Goal: Task Accomplishment & Management: Manage account settings

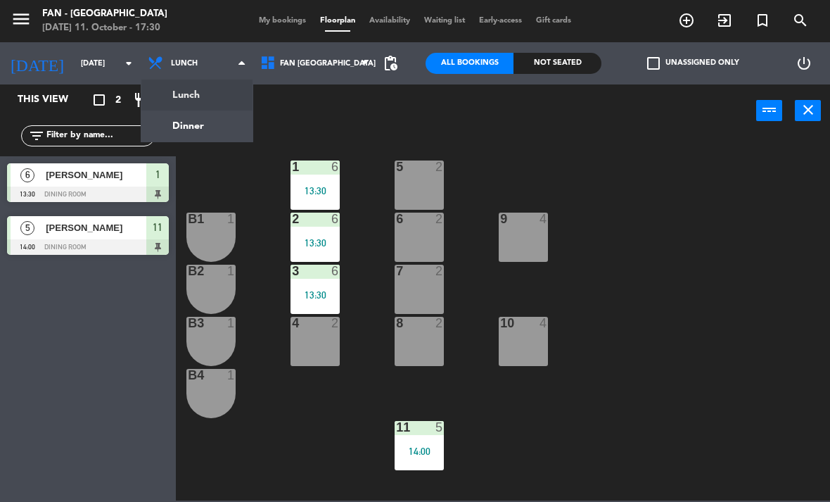
click at [95, 55] on input "[DATE]" at bounding box center [126, 63] width 104 height 23
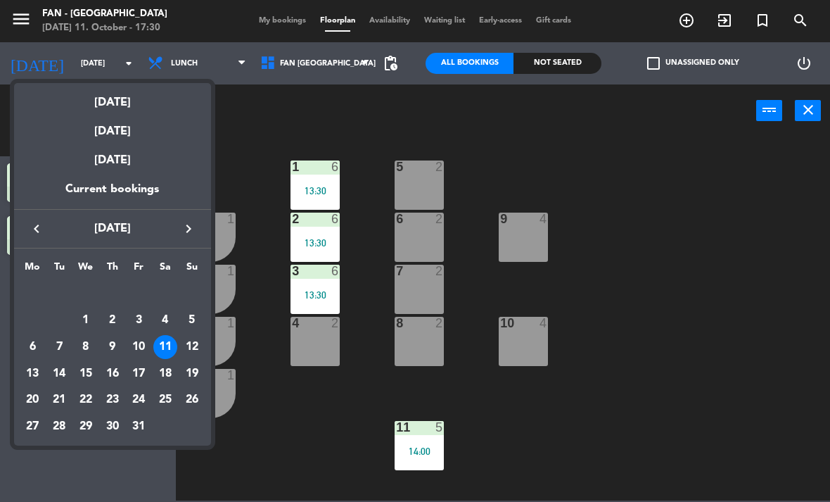
click at [194, 63] on div at bounding box center [415, 251] width 830 height 502
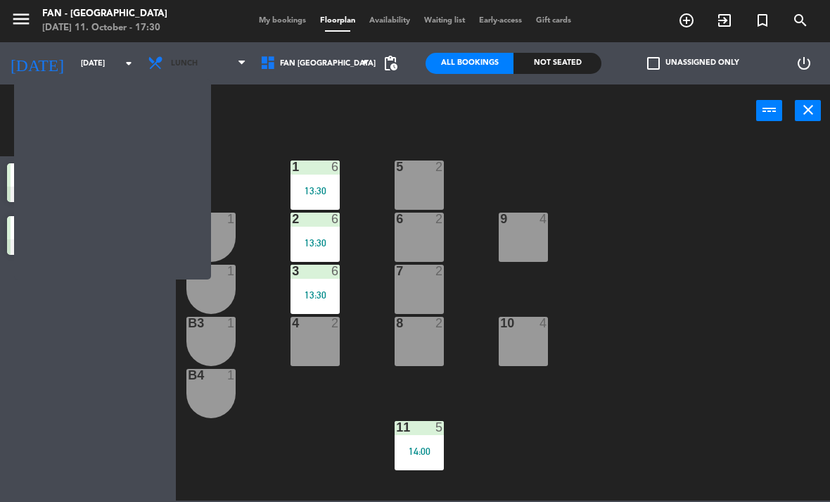
click at [189, 52] on span "Lunch" at bounding box center [197, 63] width 113 height 31
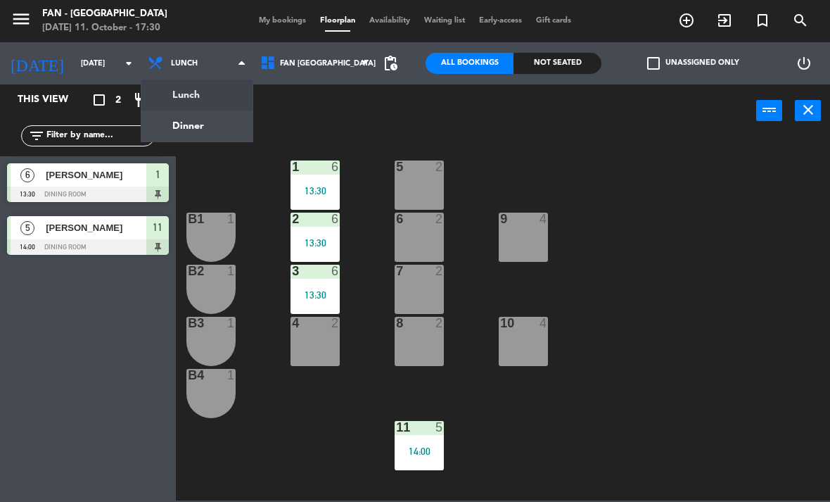
click at [218, 133] on ng-component "menu Fan - [GEOGRAPHIC_DATA] [DATE] 11. October - 17:30 My bookings Floorplan A…" at bounding box center [415, 250] width 830 height 500
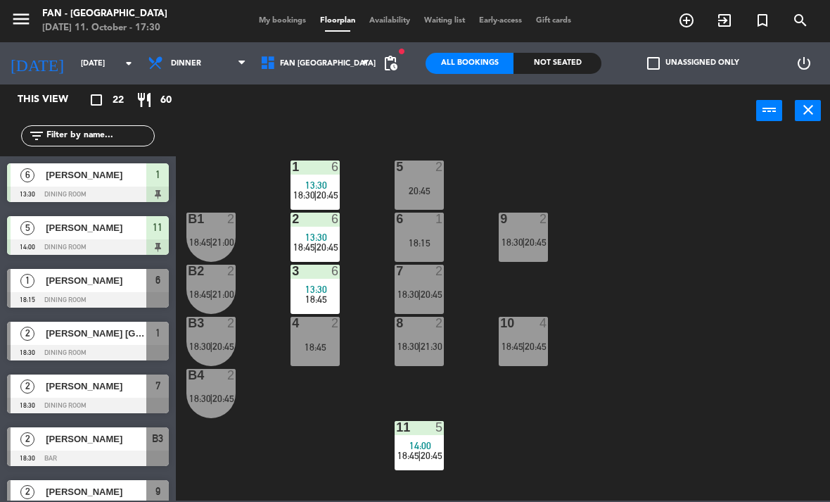
click at [286, 12] on div "menu Fan - [GEOGRAPHIC_DATA] [DATE] 11. October - 17:30 My bookings Floorplan A…" at bounding box center [415, 21] width 830 height 42
click at [289, 12] on div "menu Fan - [GEOGRAPHIC_DATA] [DATE] 11. October - 17:30 My bookings Floorplan A…" at bounding box center [415, 21] width 830 height 42
click at [286, 20] on span "My bookings" at bounding box center [282, 21] width 61 height 8
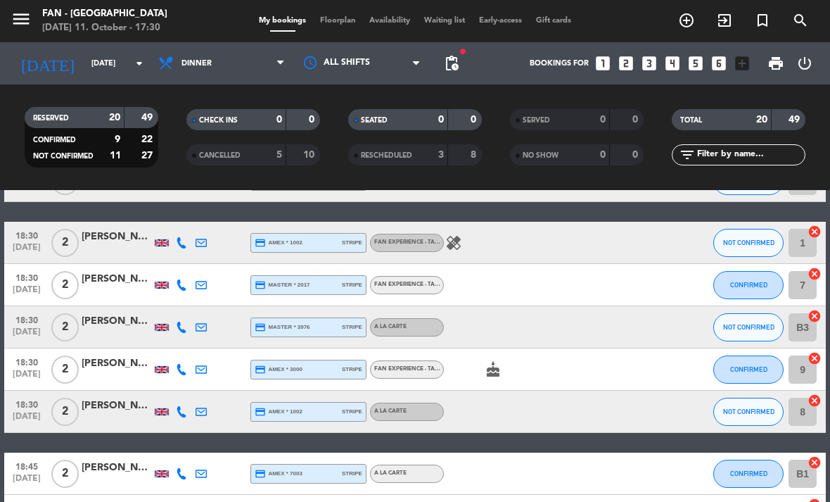
scroll to position [88, 0]
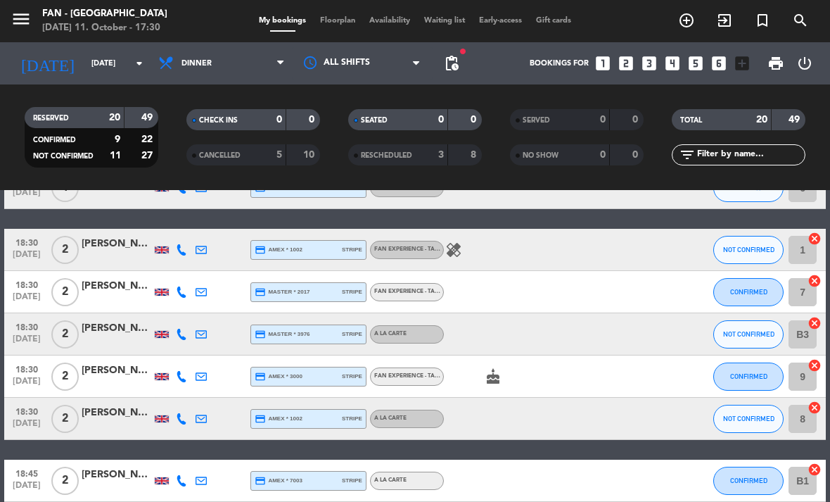
click at [459, 246] on icon "healing" at bounding box center [453, 249] width 17 height 17
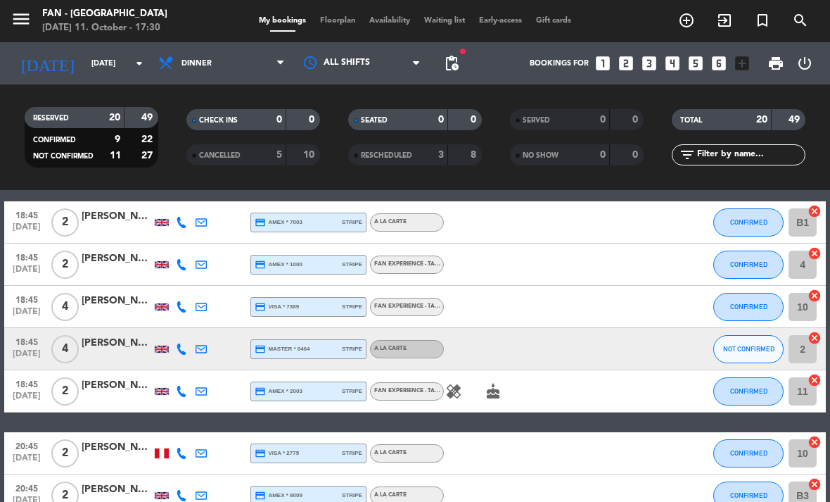
scroll to position [377, 0]
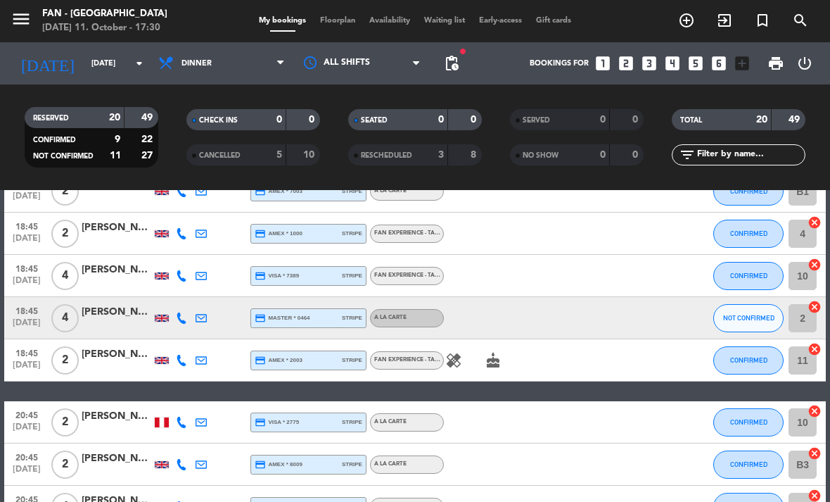
click at [456, 352] on icon "healing" at bounding box center [453, 360] width 17 height 17
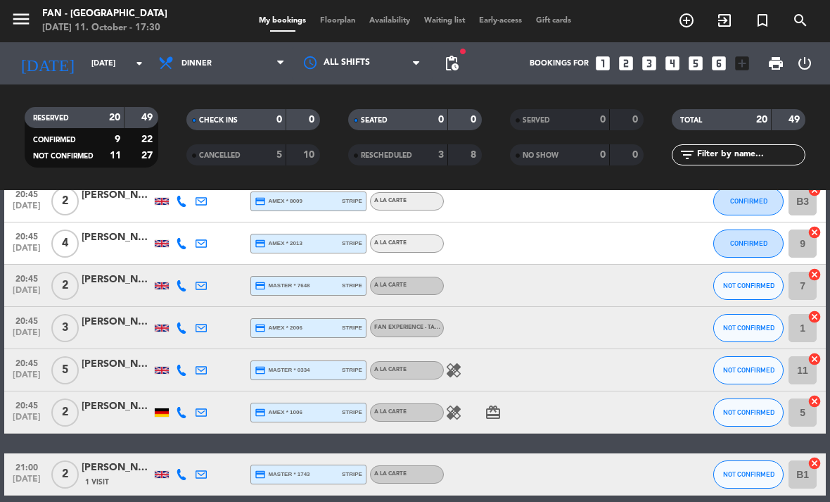
scroll to position [642, 0]
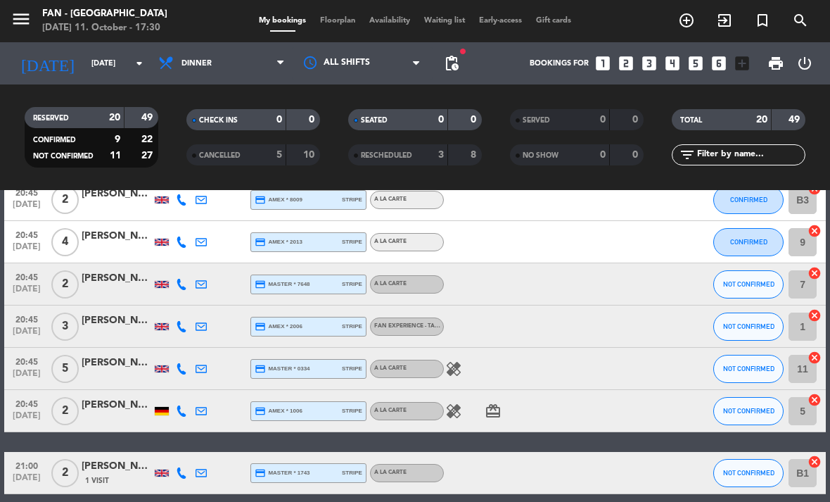
click at [458, 366] on icon "healing" at bounding box center [453, 368] width 17 height 17
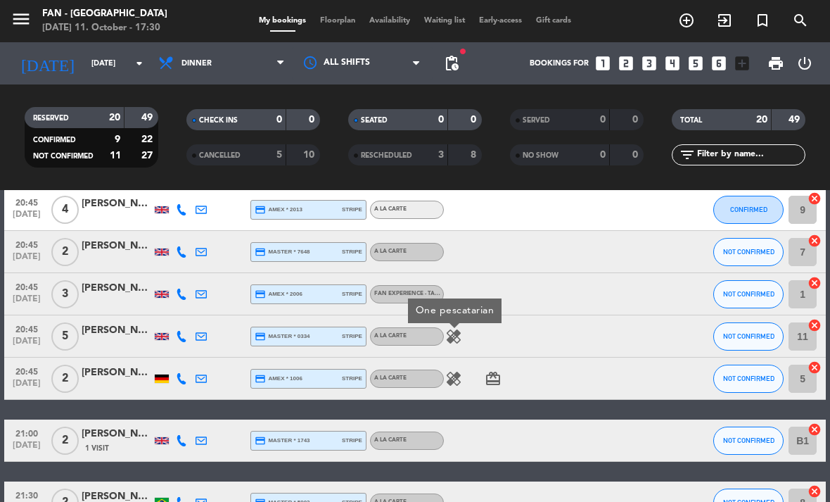
scroll to position [673, 0]
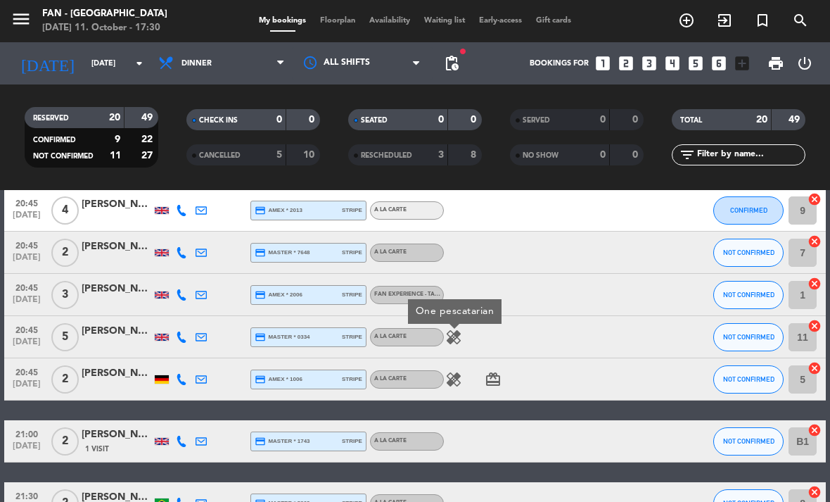
click at [462, 376] on icon "healing" at bounding box center [453, 379] width 17 height 17
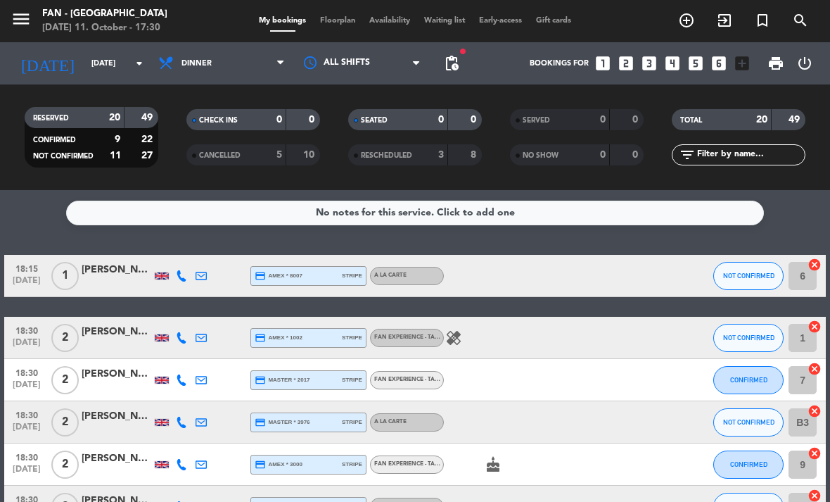
scroll to position [0, 0]
click at [457, 341] on icon "healing" at bounding box center [453, 337] width 17 height 17
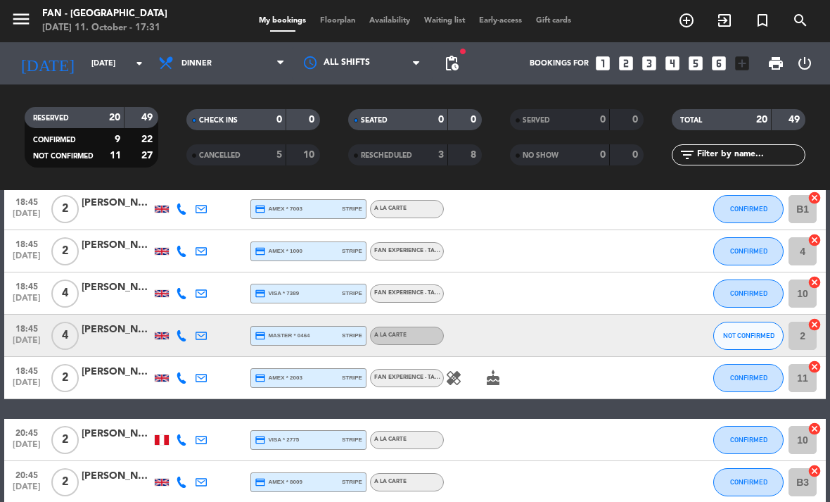
scroll to position [358, 0]
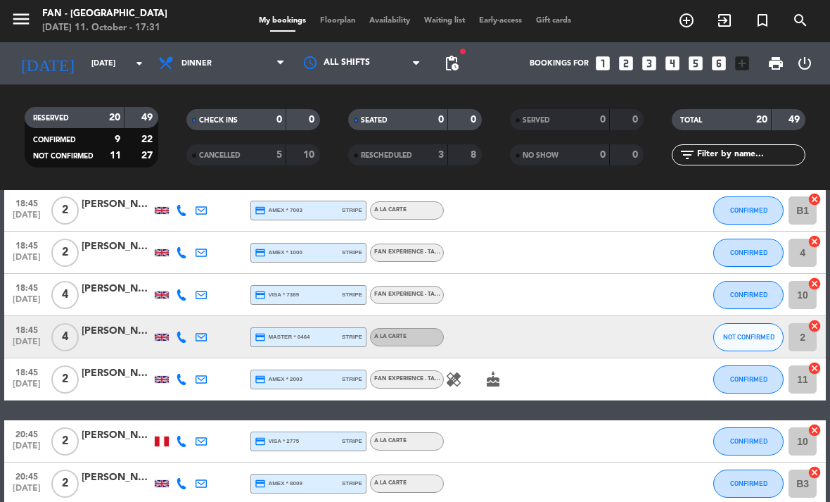
click at [475, 369] on div "healing cake" at bounding box center [503, 379] width 118 height 42
click at [458, 386] on icon "healing" at bounding box center [453, 379] width 17 height 17
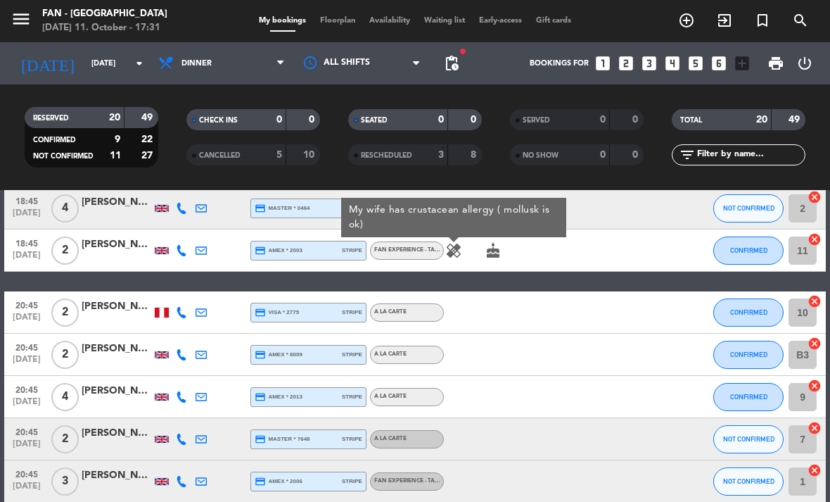
scroll to position [576, 0]
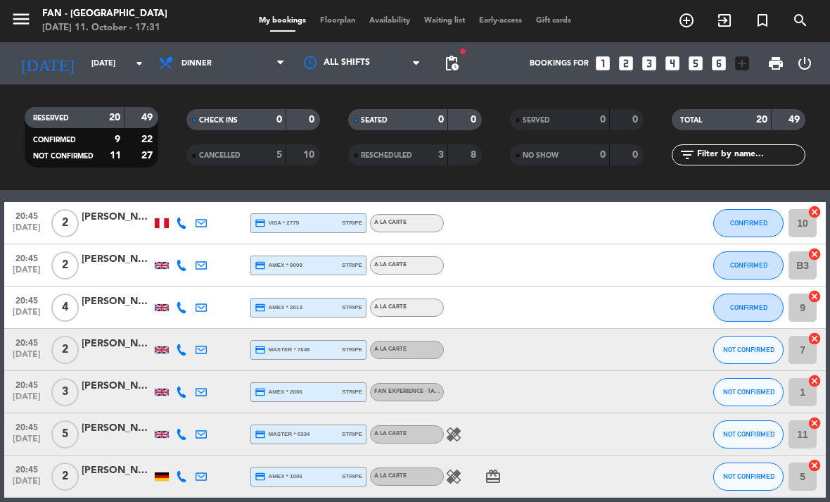
click at [458, 437] on icon "healing" at bounding box center [453, 434] width 17 height 17
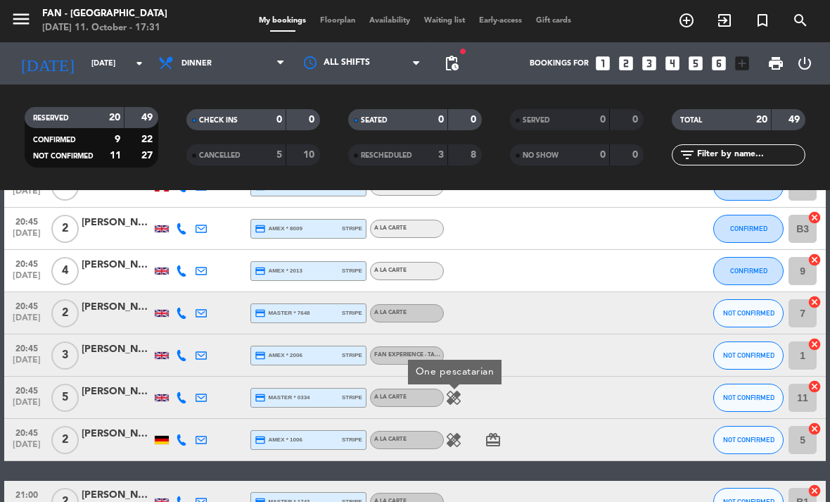
click at [470, 405] on div "healing One pescatarian" at bounding box center [503, 398] width 118 height 42
click at [457, 393] on icon "healing" at bounding box center [453, 397] width 17 height 17
click at [457, 399] on icon "healing" at bounding box center [453, 397] width 17 height 17
click at [460, 400] on icon "healing" at bounding box center [453, 397] width 17 height 17
click at [455, 403] on icon "healing" at bounding box center [453, 397] width 17 height 17
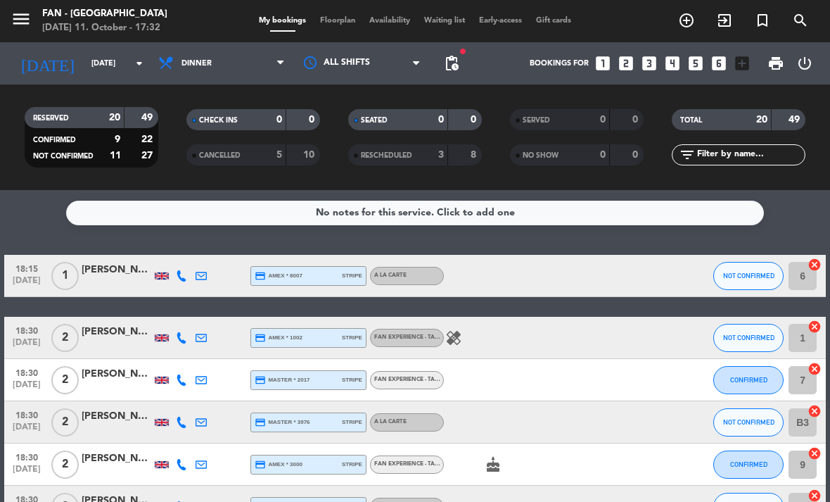
scroll to position [0, 0]
click at [331, 18] on span "Floorplan" at bounding box center [337, 21] width 49 height 8
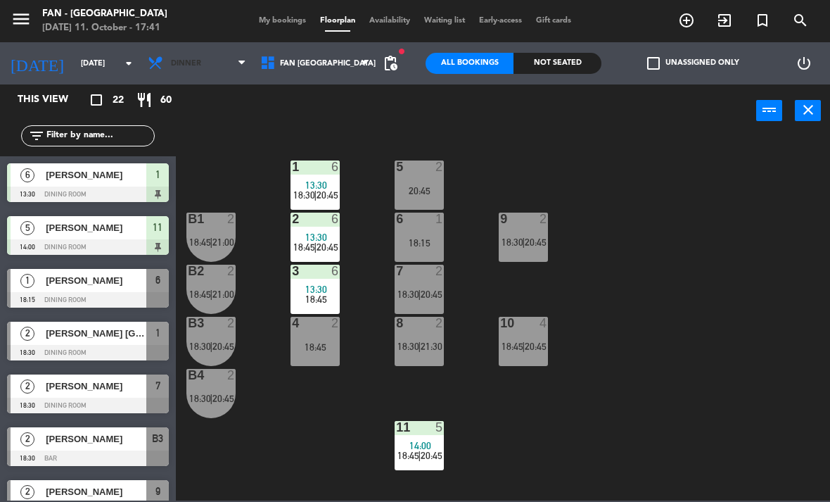
click at [215, 77] on span "Dinner" at bounding box center [197, 63] width 113 height 31
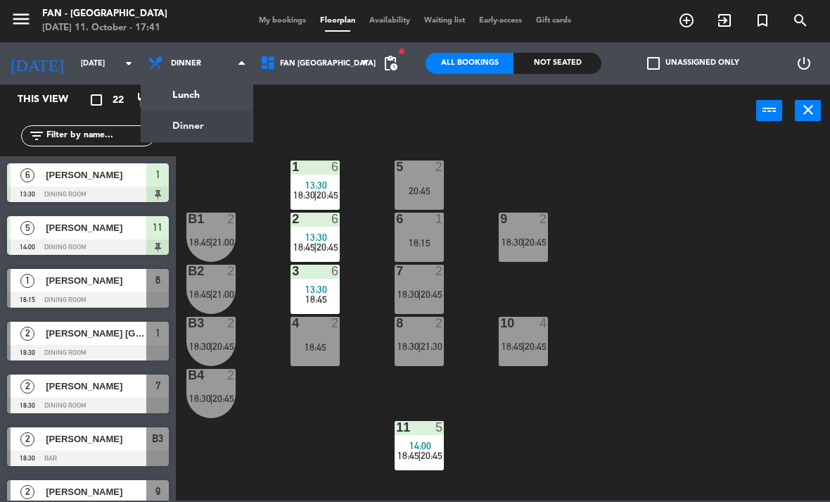
click at [203, 93] on ng-component "menu Fan - [GEOGRAPHIC_DATA] [DATE] 11. October - 17:41 My bookings Floorplan A…" at bounding box center [415, 250] width 830 height 500
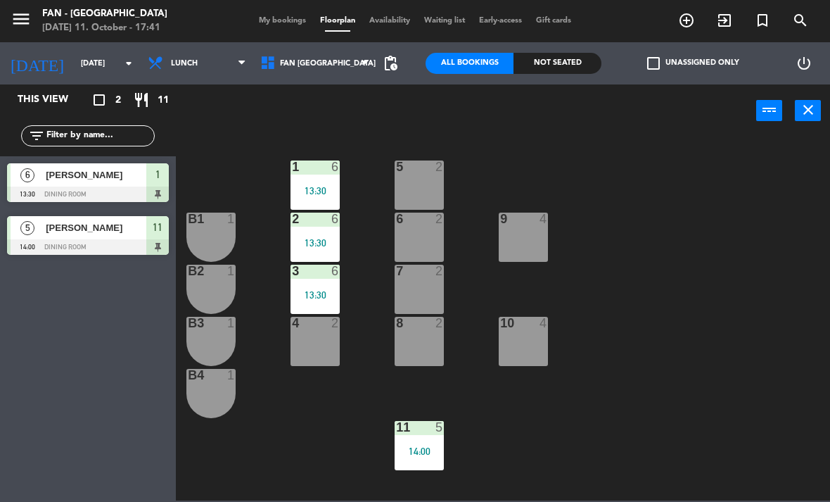
click at [336, 199] on div "1 6 13:30" at bounding box center [315, 184] width 49 height 49
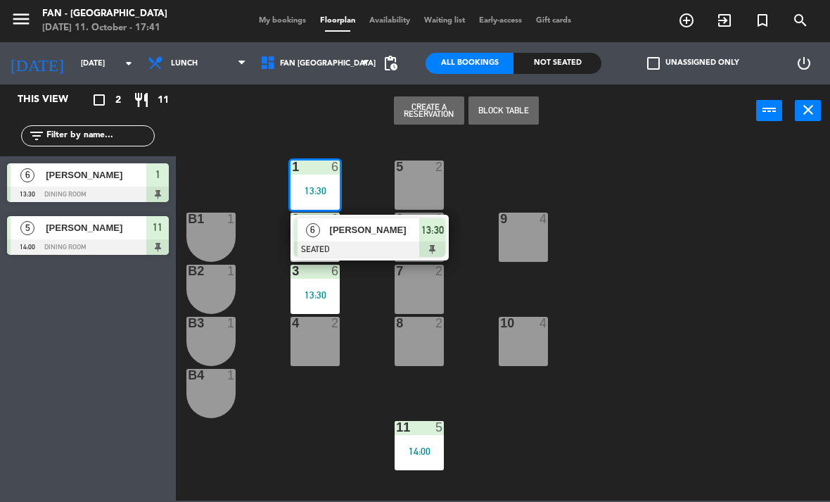
click at [403, 230] on span "[PERSON_NAME]" at bounding box center [375, 229] width 90 height 15
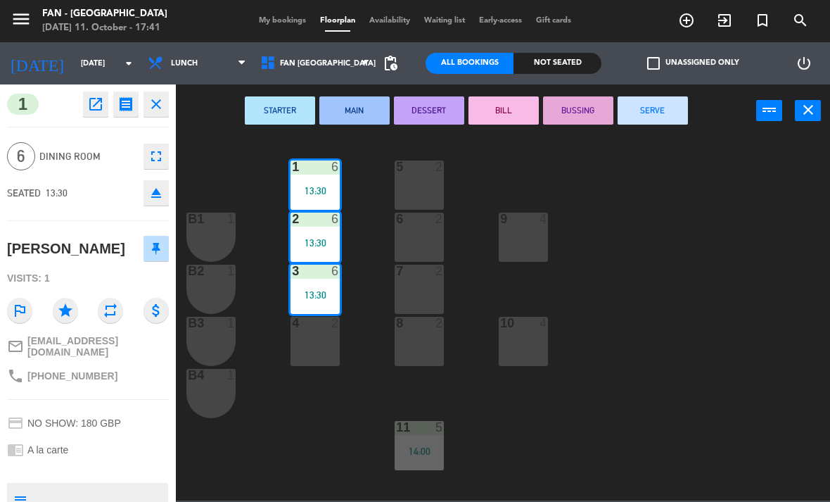
click at [664, 106] on button "SERVE" at bounding box center [653, 110] width 70 height 28
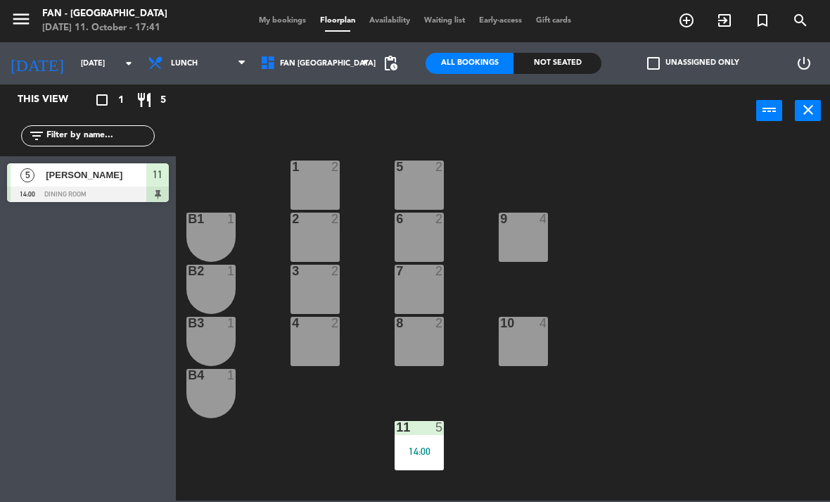
click at [462, 469] on div "1 2 5 2 B1 1 9 4 2 2 6 2 B2 1 3 2 7 2 B3 1 10 4 4 2 8 2 B4 1 11 5 14:00" at bounding box center [507, 318] width 646 height 365
click at [432, 450] on div "14:00" at bounding box center [419, 451] width 49 height 10
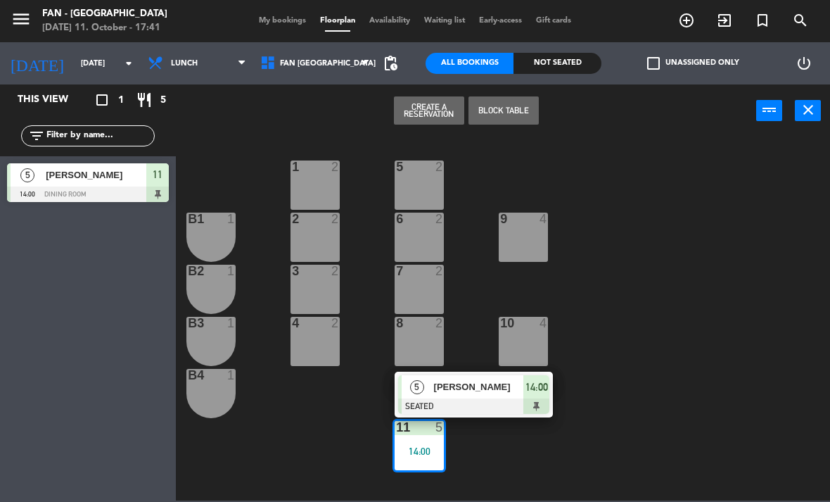
click at [472, 403] on div at bounding box center [473, 405] width 151 height 15
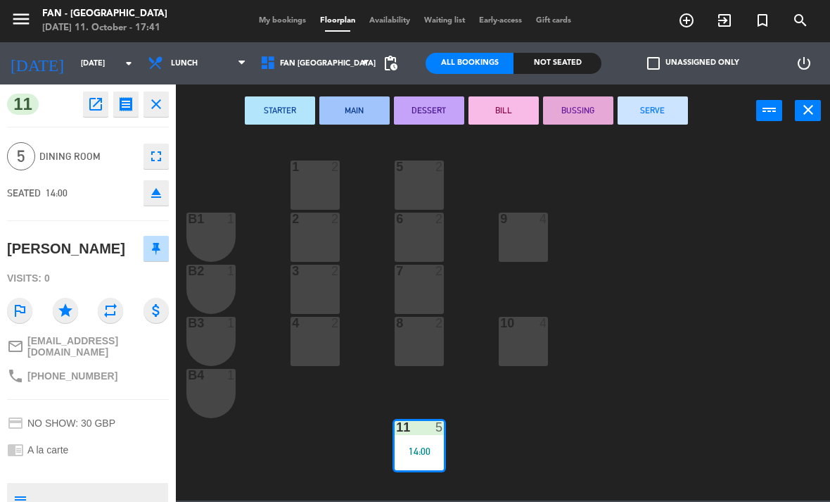
click at [671, 110] on button "SERVE" at bounding box center [653, 110] width 70 height 28
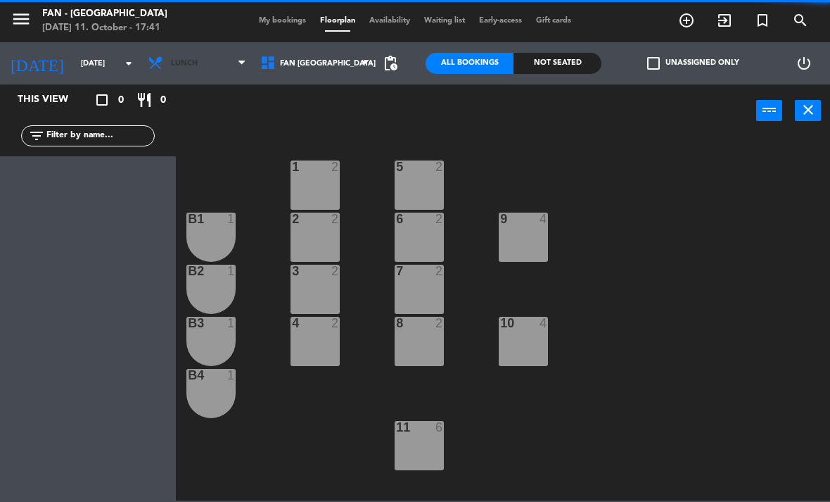
click at [187, 63] on span "Lunch" at bounding box center [184, 63] width 27 height 9
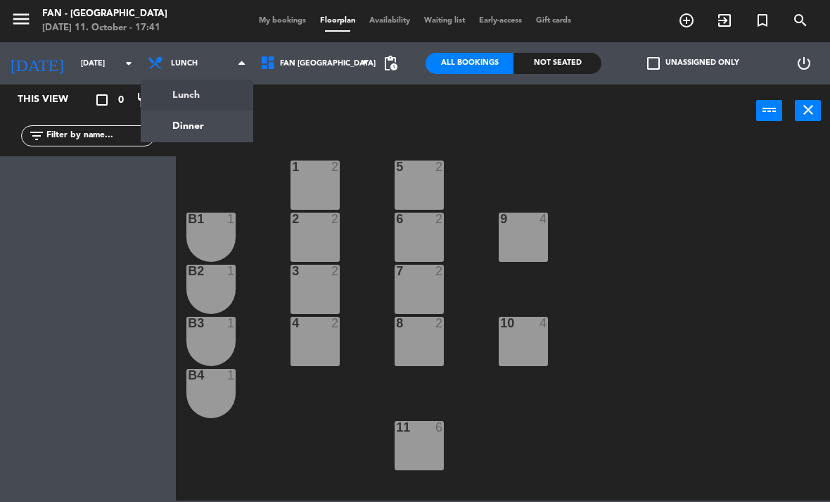
click at [219, 127] on ng-component "menu Fan - [GEOGRAPHIC_DATA] [DATE] 11. October - 17:41 My bookings Floorplan A…" at bounding box center [415, 250] width 830 height 500
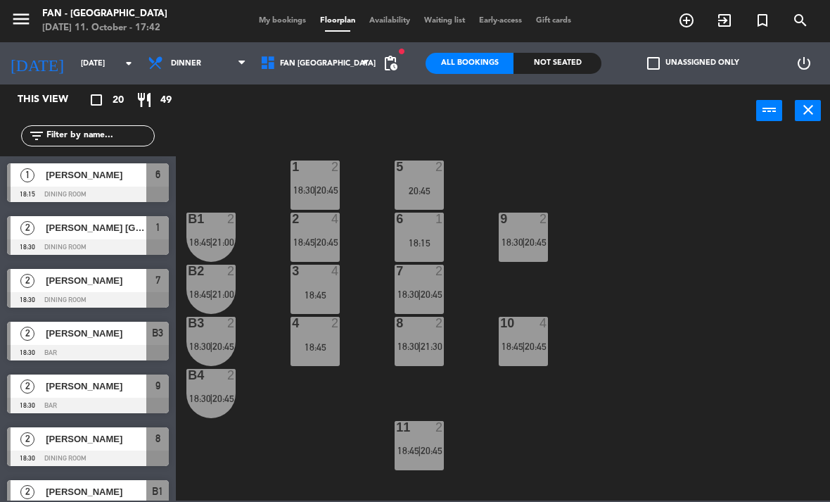
click at [99, 75] on input "[DATE]" at bounding box center [126, 63] width 104 height 23
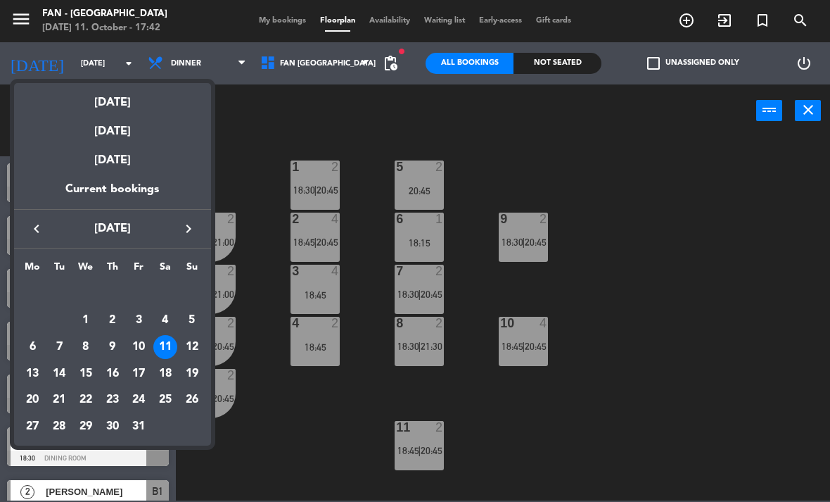
click at [189, 346] on div "12" at bounding box center [192, 347] width 24 height 24
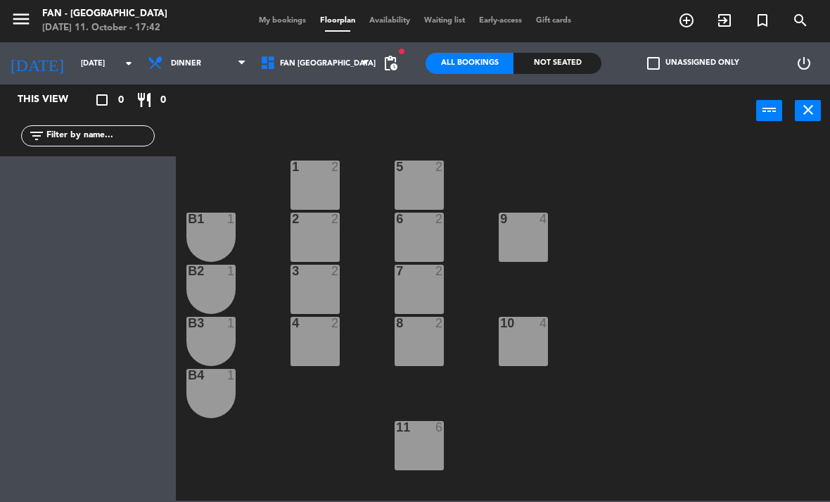
click at [216, 65] on span "Dinner" at bounding box center [197, 63] width 113 height 31
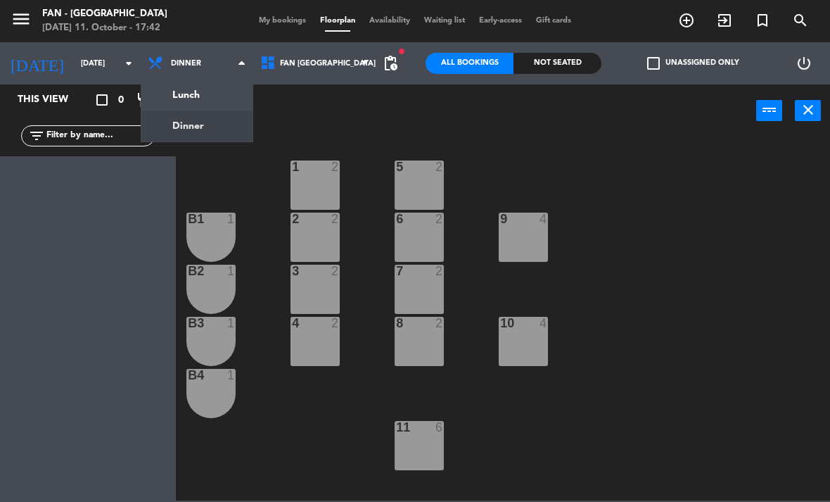
click at [212, 99] on ng-component "menu Fan - [GEOGRAPHIC_DATA] [DATE] 11. October - 17:42 My bookings Floorplan A…" at bounding box center [415, 250] width 830 height 500
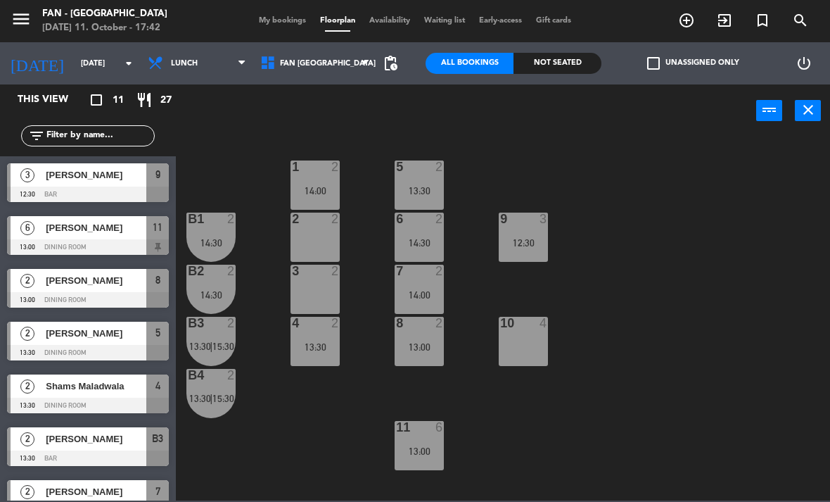
click at [110, 59] on input "[DATE]" at bounding box center [126, 63] width 104 height 23
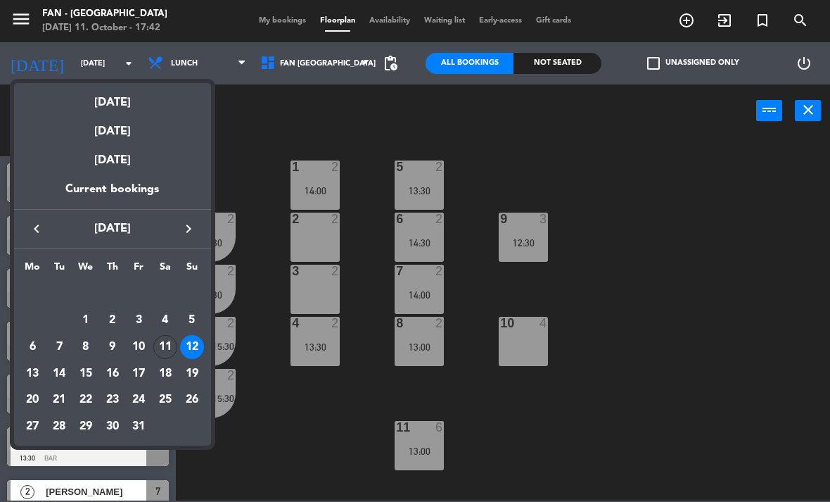
click at [159, 350] on div "11" at bounding box center [165, 347] width 24 height 24
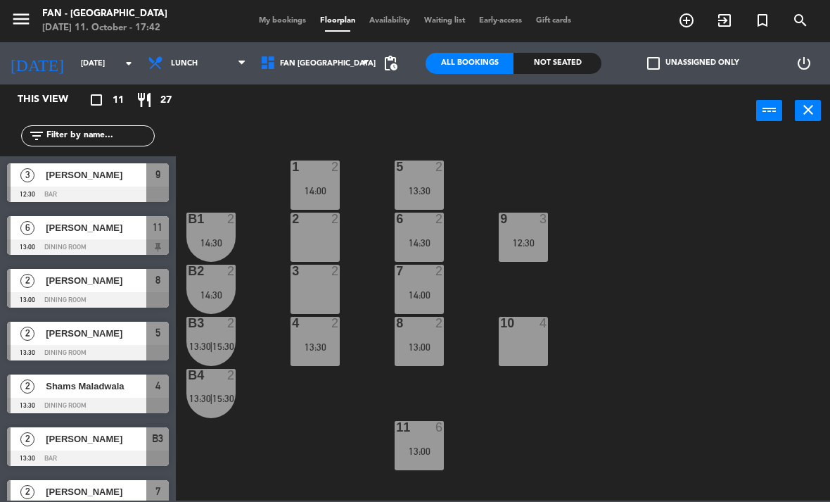
type input "[DATE]"
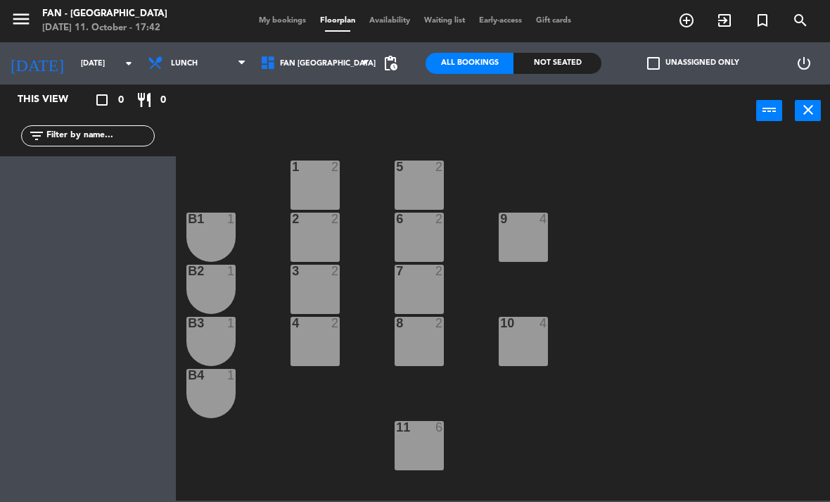
click at [203, 66] on span "Lunch" at bounding box center [197, 63] width 113 height 31
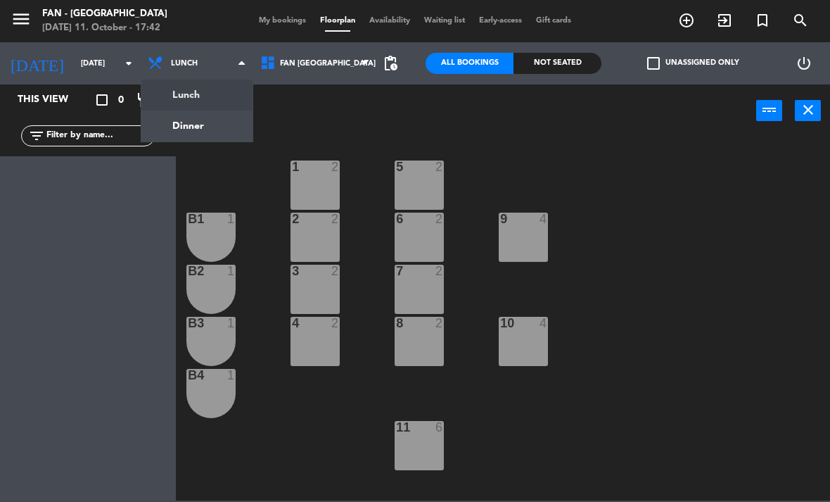
click at [213, 132] on ng-component "menu Fan - [GEOGRAPHIC_DATA] [DATE] 11. October - 17:42 My bookings Floorplan A…" at bounding box center [415, 250] width 830 height 500
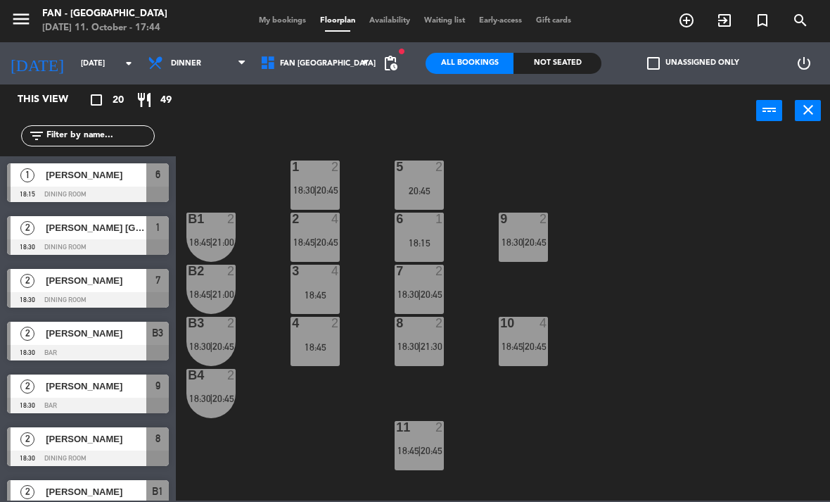
click at [322, 245] on span "20:45" at bounding box center [328, 241] width 22 height 11
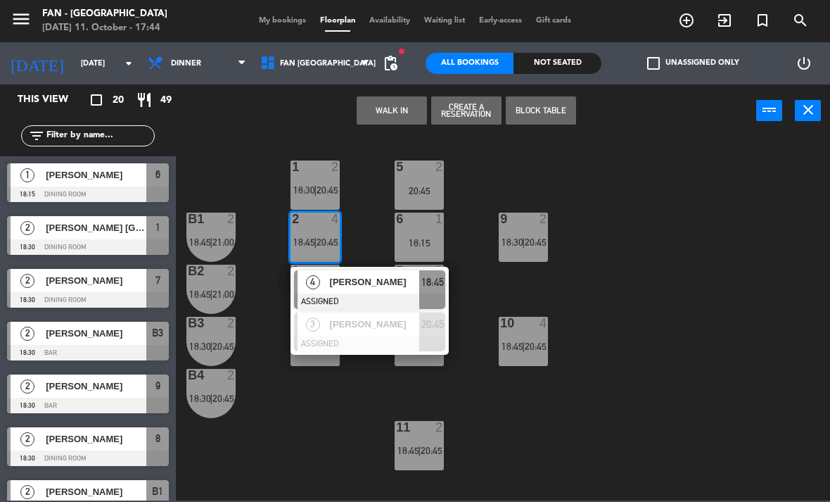
click at [642, 407] on div "1 2 18:30 | 20:45 5 2 20:45 B1 2 18:45 | 21:00 9 2 18:30 | 20:45 2 4 18:45 | 20…" at bounding box center [507, 318] width 646 height 365
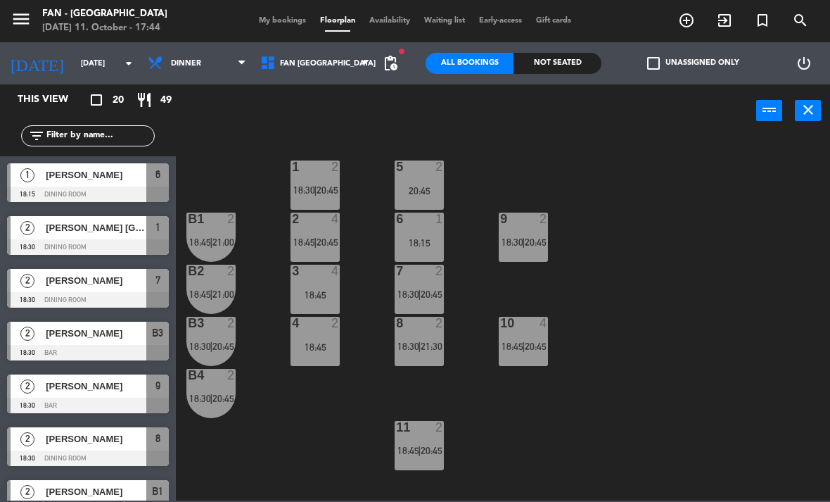
click at [330, 356] on div "4 2 18:45" at bounding box center [315, 341] width 49 height 49
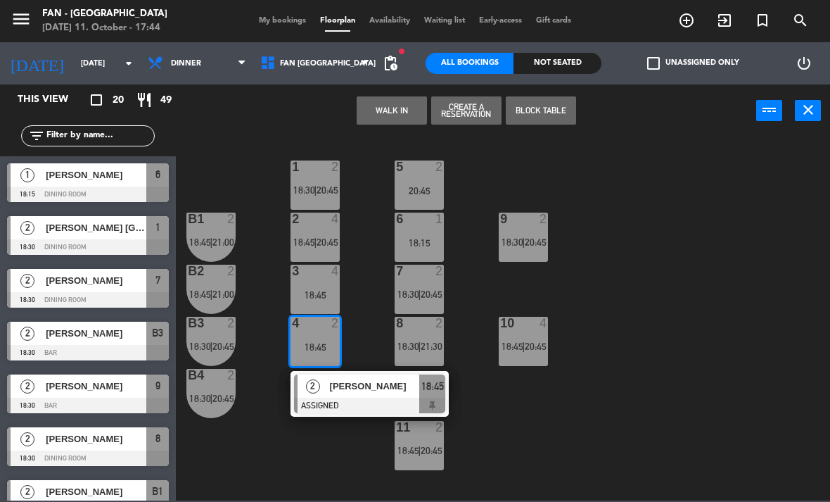
click at [321, 345] on div "18:45" at bounding box center [315, 347] width 49 height 10
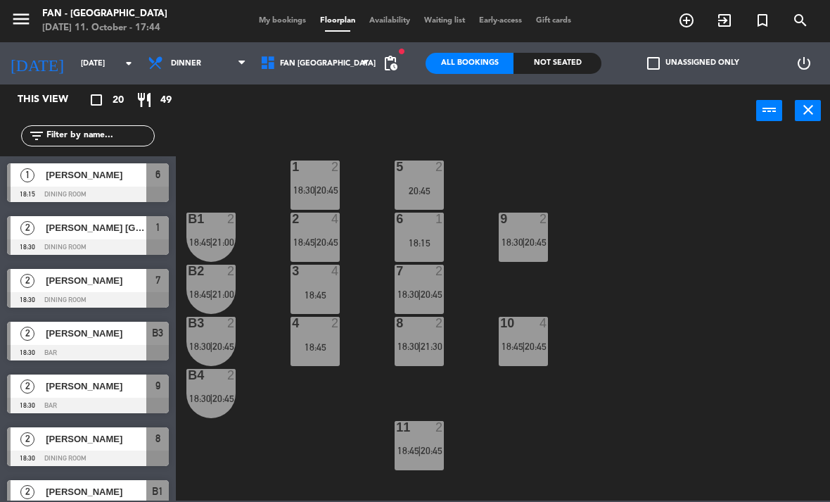
click at [328, 336] on div "4 2 18:45" at bounding box center [315, 341] width 49 height 49
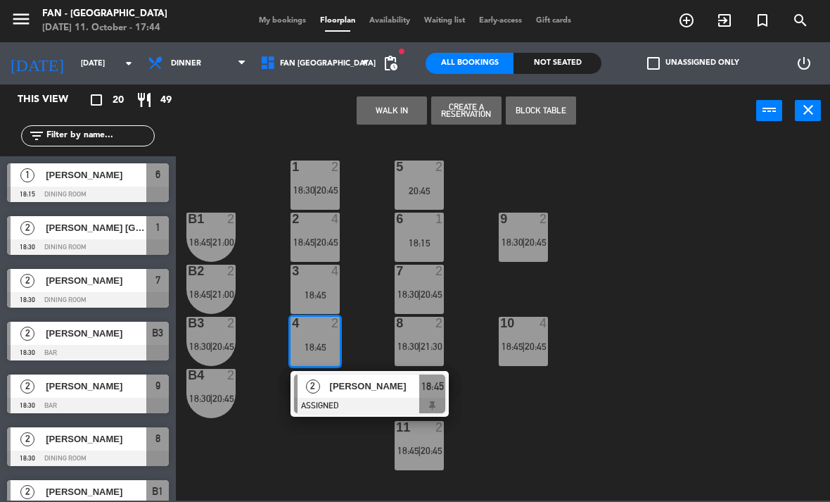
click at [325, 231] on div "2 4 18:45 | 20:45" at bounding box center [315, 237] width 49 height 49
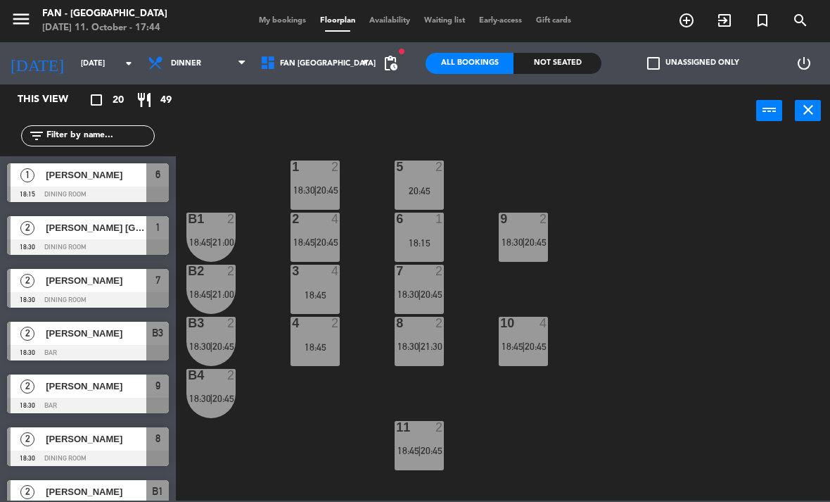
click at [334, 412] on div "1 2 18:30 | 20:45 5 2 20:45 B1 2 18:45 | 21:00 9 2 18:30 | 20:45 2 4 18:45 | 20…" at bounding box center [507, 318] width 646 height 365
click at [320, 186] on span "20:45" at bounding box center [328, 189] width 22 height 11
click at [380, 375] on div "1 2 18:30 | 20:45 5 2 20:45 B1 2 18:45 | 21:00 9 2 18:30 | 20:45 2 4 18:45 | 20…" at bounding box center [507, 318] width 646 height 365
click at [315, 190] on span "|" at bounding box center [315, 189] width 3 height 11
click at [388, 365] on div "1 2 18:30 | 20:45 5 2 20:45 B1 2 18:45 | 21:00 9 2 18:30 | 20:45 2 4 18:45 | 20…" at bounding box center [507, 318] width 646 height 365
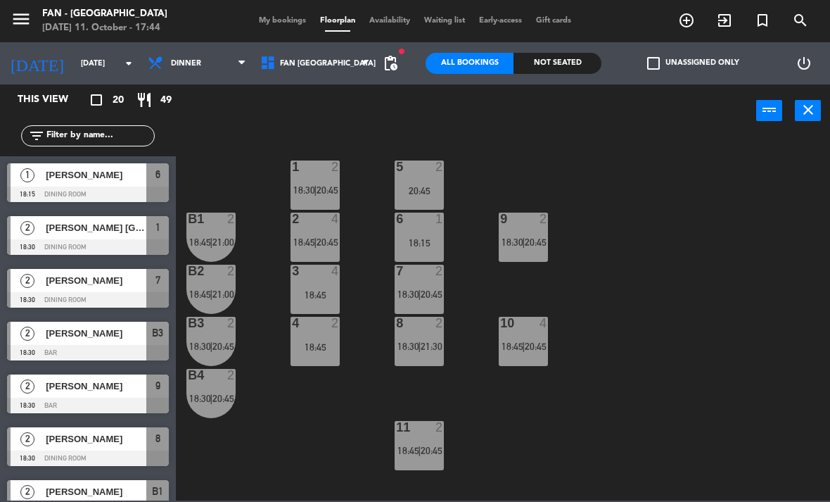
click at [323, 245] on span "20:45" at bounding box center [328, 241] width 22 height 11
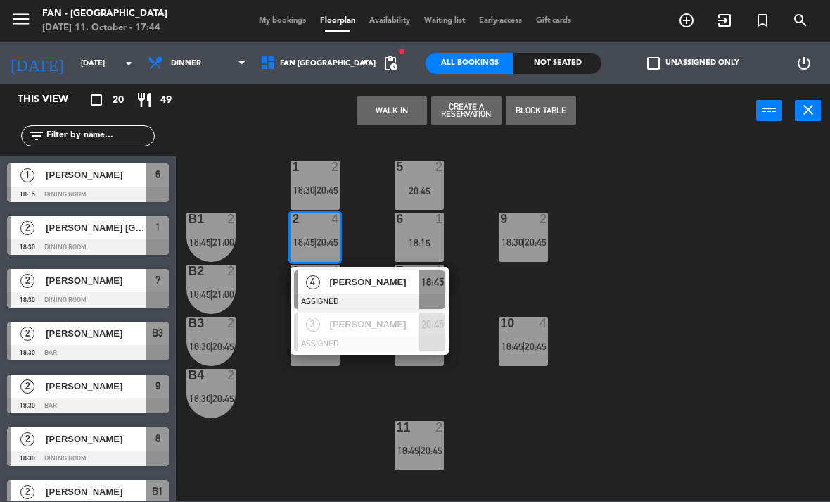
click at [329, 181] on div "1 2 18:30 | 20:45" at bounding box center [315, 184] width 49 height 49
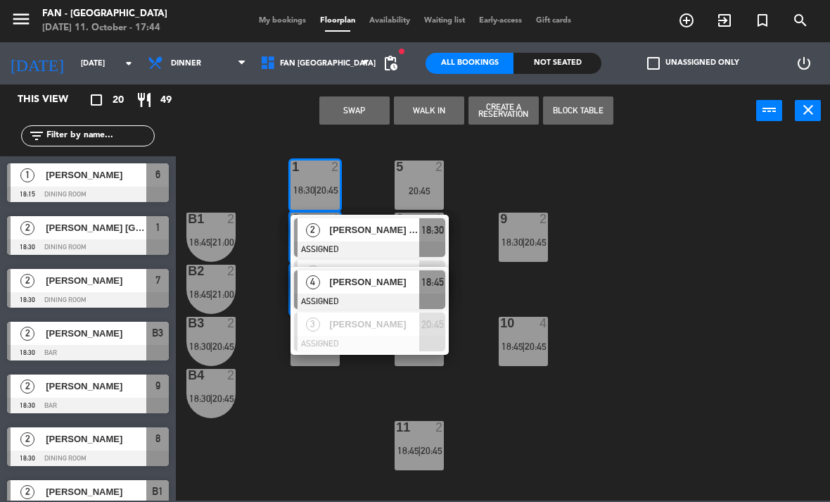
click at [366, 111] on button "Swap" at bounding box center [355, 110] width 70 height 28
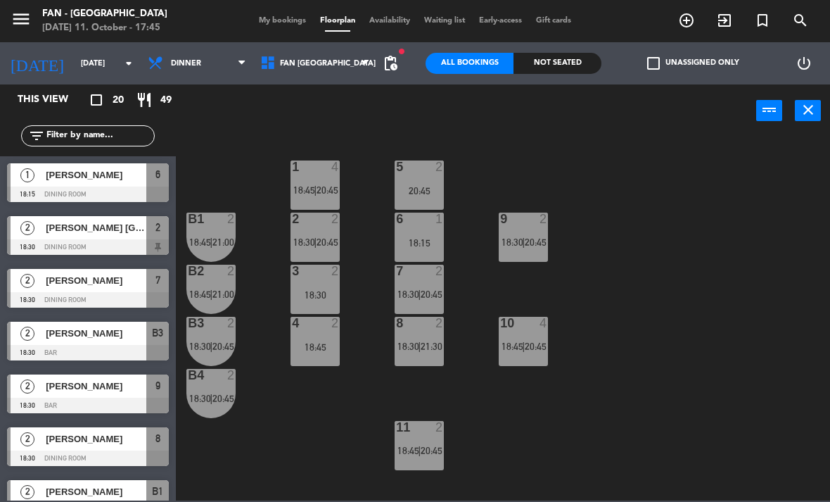
click at [327, 239] on span "20:45" at bounding box center [328, 241] width 22 height 11
click at [361, 410] on div "1 4 18:45 | 20:45 5 2 20:45 B1 2 18:45 | 21:00 9 2 18:30 | 20:45 2 2 18:30 | 20…" at bounding box center [507, 318] width 646 height 365
click at [324, 293] on div "18:30" at bounding box center [315, 295] width 49 height 10
click at [357, 416] on div "1 4 18:45 | 20:45 5 2 20:45 B1 2 18:45 | 21:00 9 2 18:30 | 20:45 2 2 18:30 | 20…" at bounding box center [507, 318] width 646 height 365
click at [327, 345] on div "18:45" at bounding box center [315, 347] width 49 height 10
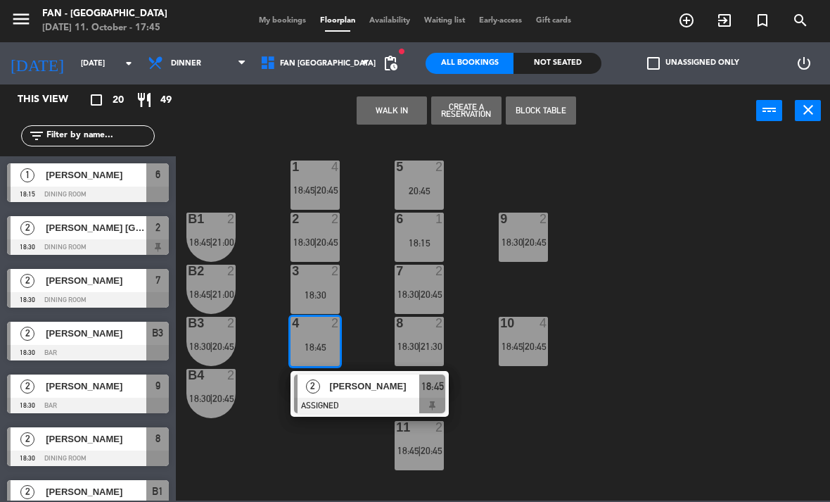
click at [318, 358] on div "4 2 18:45" at bounding box center [315, 341] width 49 height 49
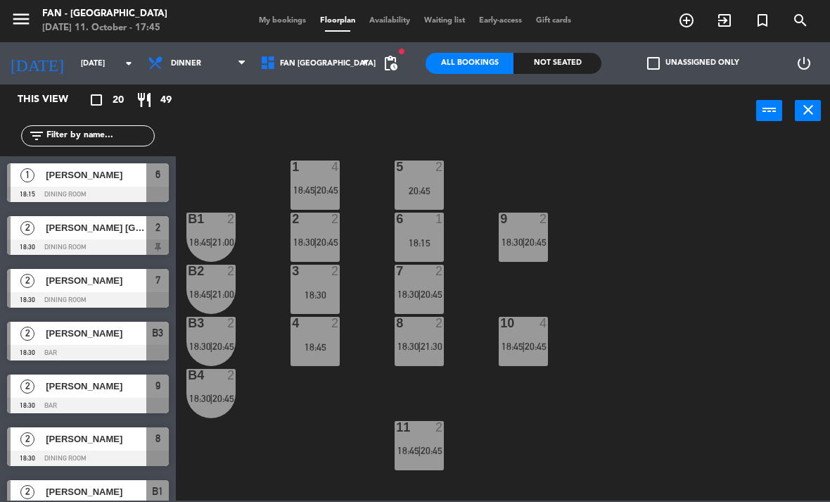
click at [317, 293] on div "18:30" at bounding box center [315, 295] width 49 height 10
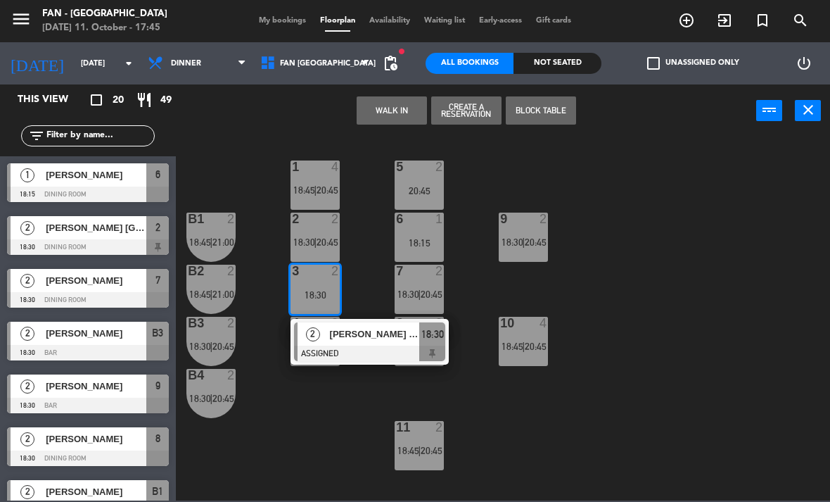
click at [321, 297] on div "18:30" at bounding box center [315, 295] width 49 height 10
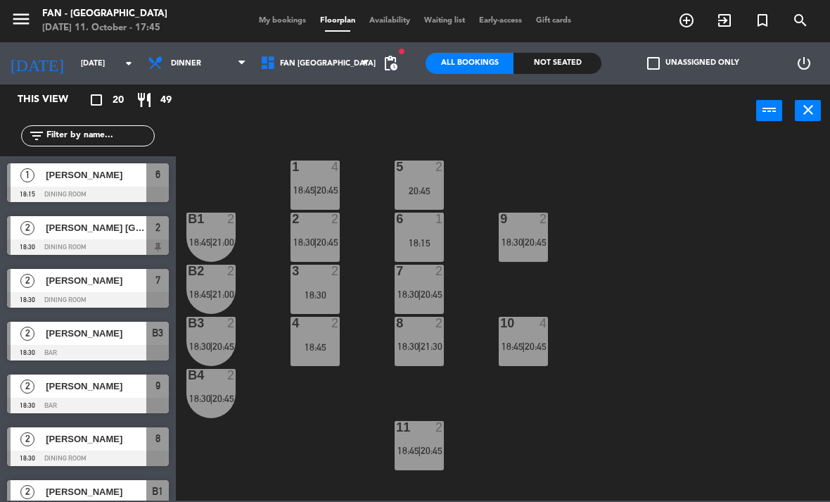
click at [312, 247] on span "18:30" at bounding box center [304, 241] width 22 height 11
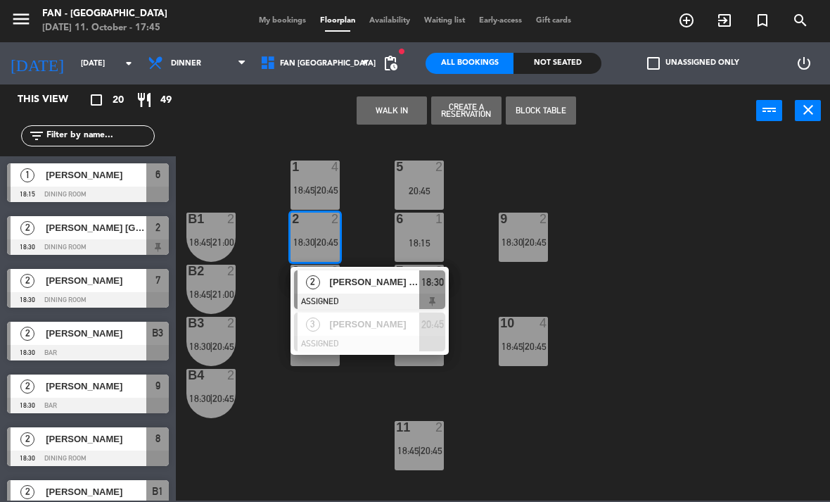
click at [315, 232] on div "2 2 18:30 | 20:45" at bounding box center [315, 237] width 49 height 49
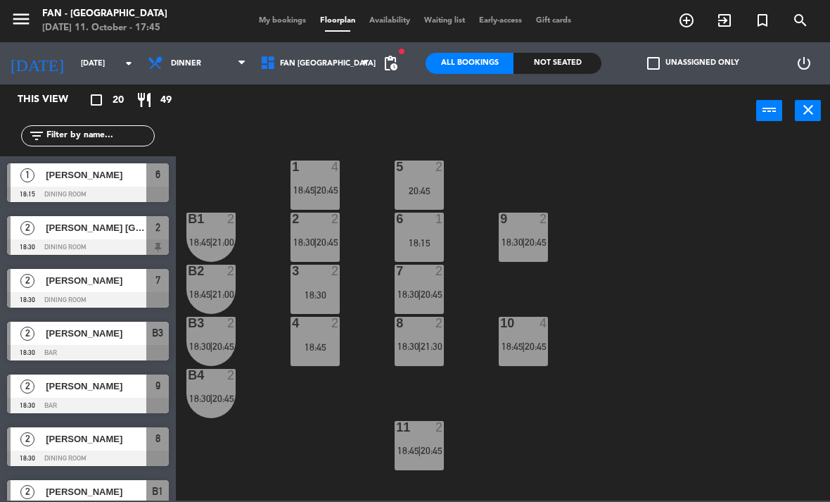
click at [318, 297] on div "18:30" at bounding box center [315, 295] width 49 height 10
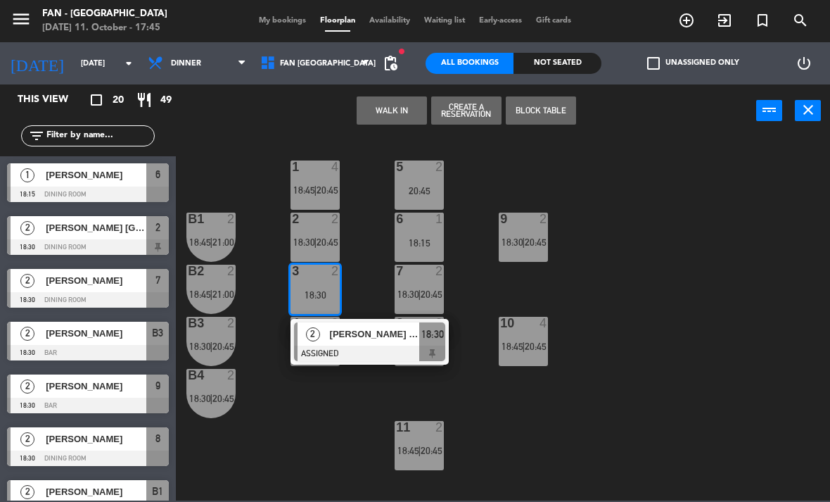
click at [323, 241] on span "20:45" at bounding box center [328, 241] width 22 height 11
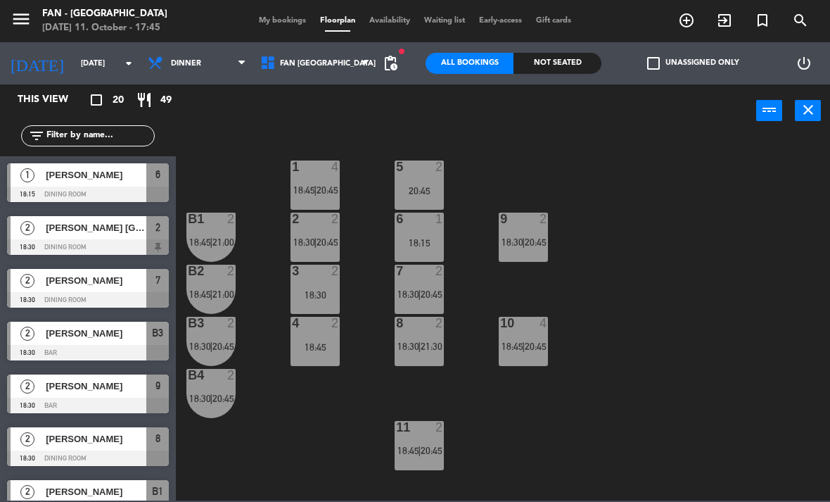
click at [367, 393] on div "1 4 18:45 | 20:45 5 2 20:45 B1 2 18:45 | 21:00 9 2 18:30 | 20:45 2 2 18:30 | 20…" at bounding box center [507, 318] width 646 height 365
click at [327, 301] on div "3 2 18:30" at bounding box center [315, 289] width 49 height 49
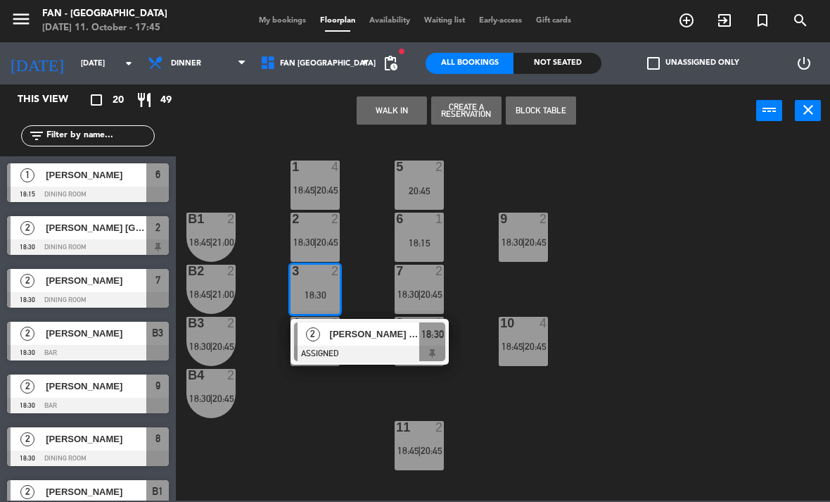
click at [326, 234] on div "2 2 18:30 | 20:45" at bounding box center [315, 237] width 49 height 49
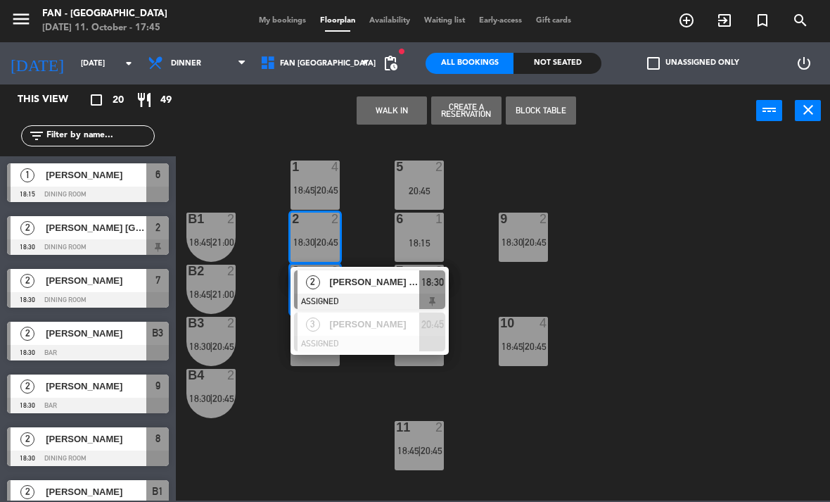
click at [364, 413] on div "1 4 18:45 | 20:45 5 2 20:45 B1 2 18:45 | 21:00 9 2 18:30 | 20:45 2 2 18:30 | 20…" at bounding box center [507, 318] width 646 height 365
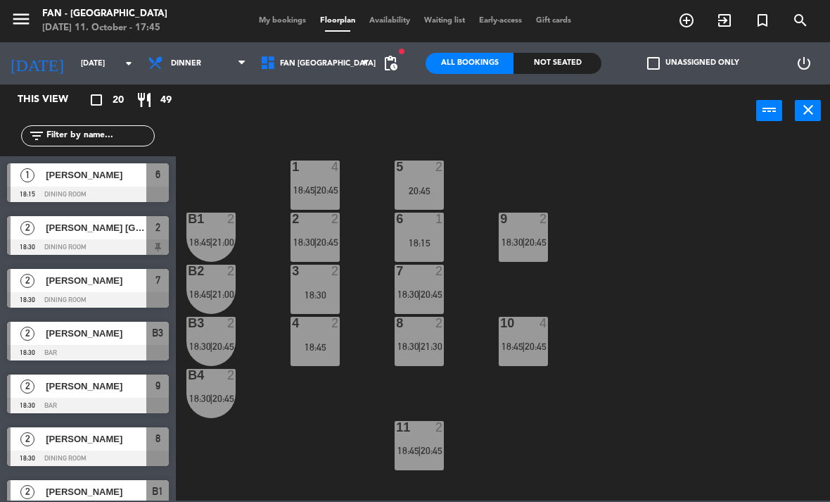
click at [320, 239] on span "20:45" at bounding box center [328, 241] width 22 height 11
click at [322, 447] on div "1 4 18:45 | 20:45 5 2 20:45 B1 2 18:45 | 21:00 9 2 18:30 | 20:45 2 2 18:30 | 20…" at bounding box center [507, 318] width 646 height 365
click at [284, 23] on span "My bookings" at bounding box center [282, 21] width 61 height 8
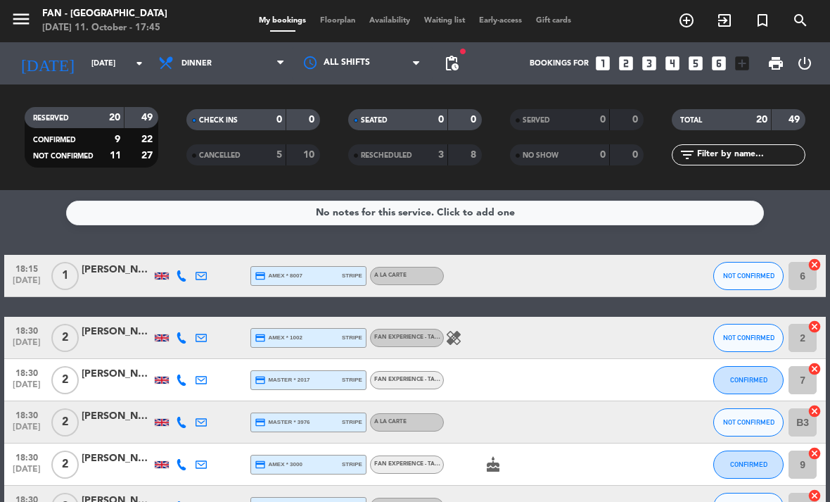
click at [343, 12] on div "menu Fan - [GEOGRAPHIC_DATA] [DATE] 11. October - 17:45 My bookings Floorplan A…" at bounding box center [415, 21] width 830 height 42
click at [335, 20] on span "Floorplan" at bounding box center [337, 21] width 49 height 8
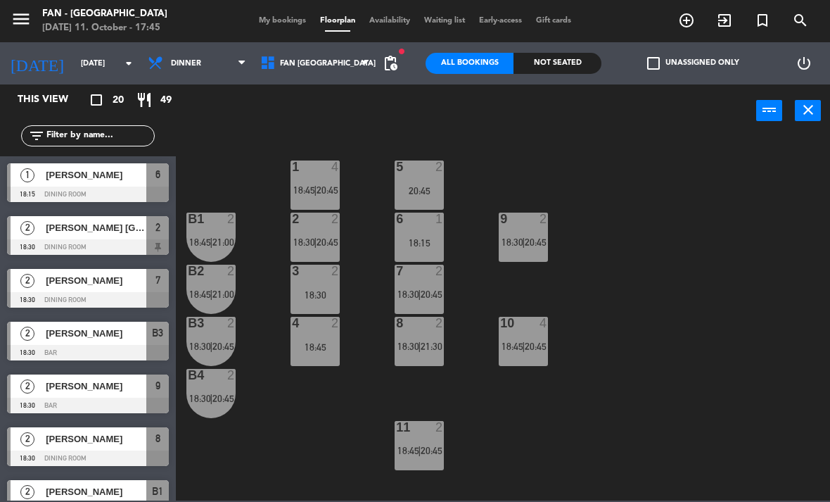
click at [324, 276] on div at bounding box center [315, 271] width 23 height 13
click at [310, 408] on div "1 4 18:45 | 20:45 5 2 20:45 B1 2 18:45 | 21:00 9 2 18:30 | 20:45 2 2 18:30 | 20…" at bounding box center [507, 318] width 646 height 365
click at [324, 285] on div "3 2 18:30" at bounding box center [315, 289] width 49 height 49
click at [311, 426] on div "1 4 18:45 | 20:45 5 2 20:45 B1 2 18:45 | 21:00 9 2 18:30 | 20:45 2 2 18:30 | 20…" at bounding box center [507, 318] width 646 height 365
click at [315, 236] on span "|" at bounding box center [315, 241] width 3 height 11
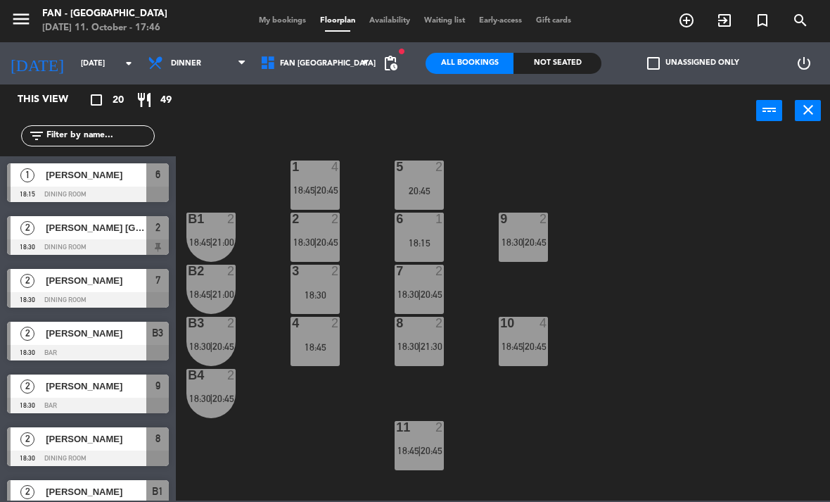
click at [346, 393] on div "1 4 18:45 | 20:45 5 2 20:45 B1 2 18:45 | 21:00 9 2 18:30 | 20:45 2 2 18:30 | 20…" at bounding box center [507, 318] width 646 height 365
click at [336, 287] on div "3 2 18:30" at bounding box center [315, 289] width 49 height 49
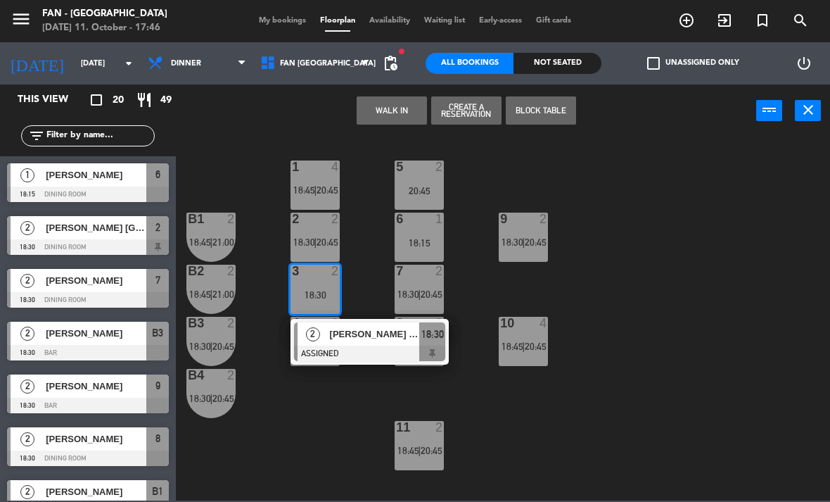
click at [321, 240] on span "20:45" at bounding box center [328, 241] width 22 height 11
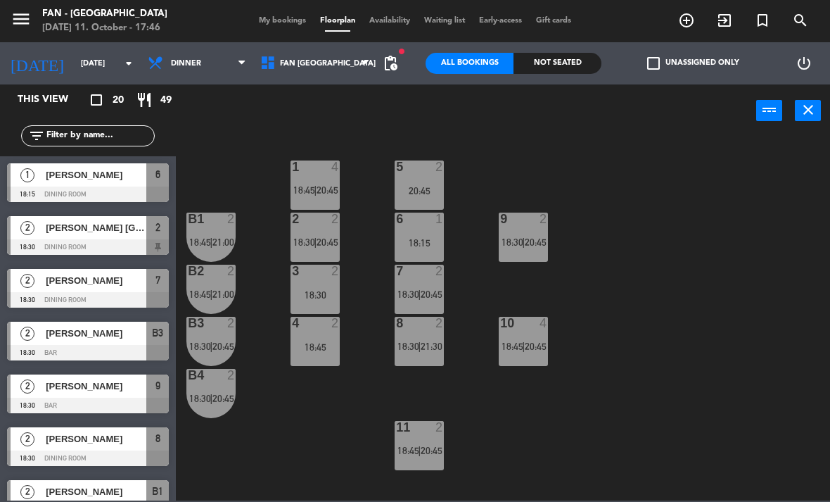
click at [351, 413] on div "1 4 18:45 | 20:45 5 2 20:45 B1 2 18:45 | 21:00 9 2 18:30 | 20:45 2 2 18:30 | 20…" at bounding box center [507, 318] width 646 height 365
click at [324, 184] on span "20:45" at bounding box center [328, 189] width 22 height 11
click at [383, 190] on div "1 4 18:45 | 20:45 5 2 20:45 B1 2 18:45 | 21:00 9 2 18:30 | 20:45 2 2 18:30 | 20…" at bounding box center [507, 318] width 646 height 365
click at [321, 244] on span "20:45" at bounding box center [328, 241] width 22 height 11
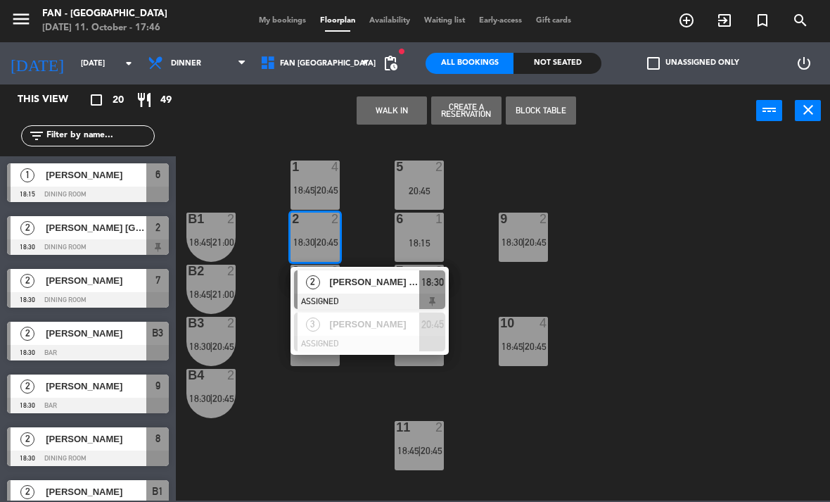
click at [322, 182] on div "1 4 18:45 | 20:45" at bounding box center [315, 184] width 49 height 49
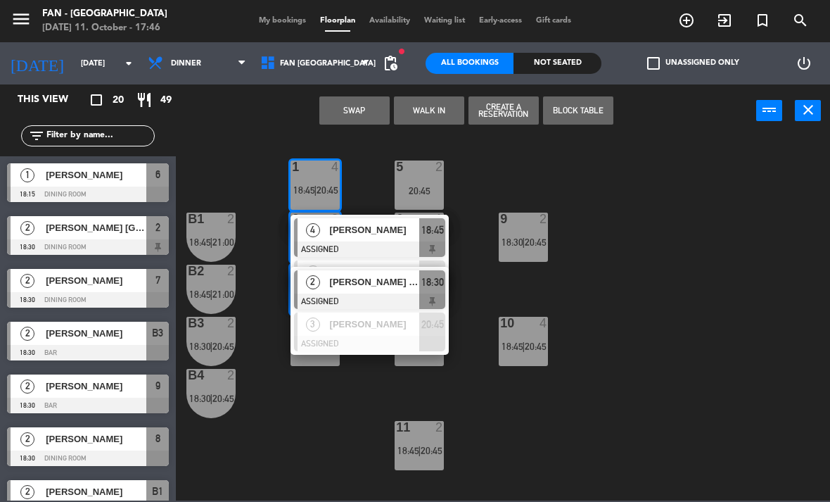
click at [380, 232] on span "[PERSON_NAME]" at bounding box center [375, 229] width 90 height 15
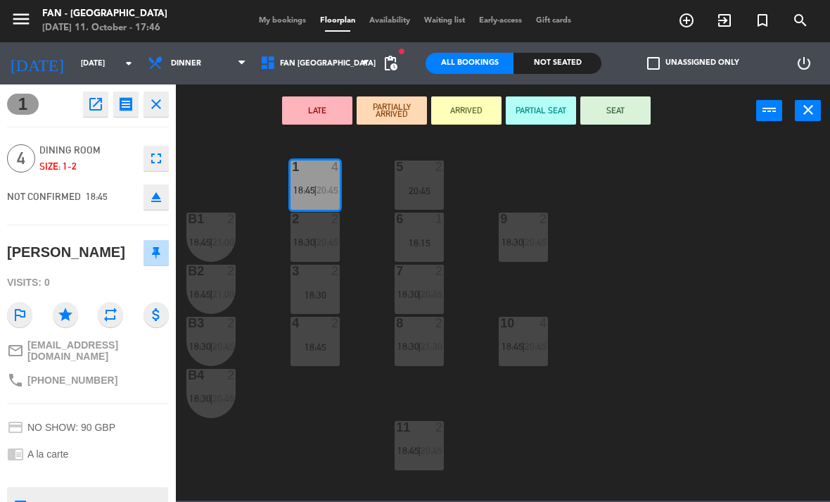
click at [323, 185] on span "20:45" at bounding box center [328, 189] width 22 height 11
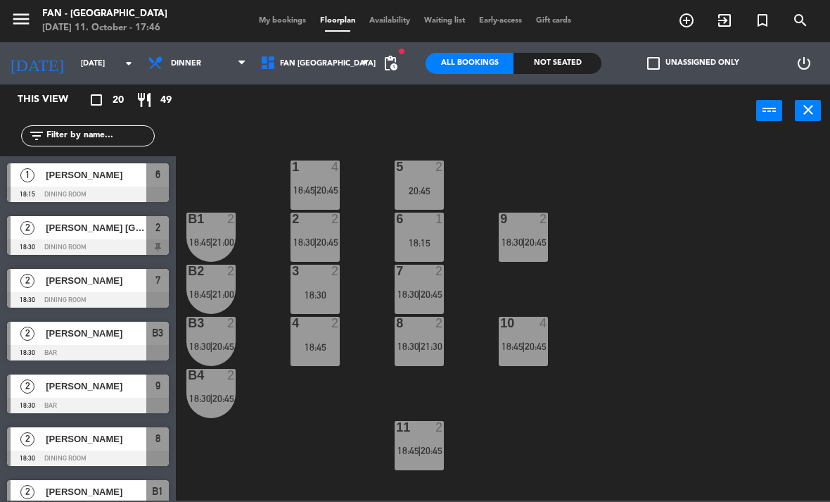
click at [329, 247] on span "20:45" at bounding box center [328, 241] width 22 height 11
click at [379, 186] on div "1 4 18:45 | 20:45 5 2 20:45 B1 2 18:45 | 21:00 9 2 18:30 | 20:45 2 2 18:30 | 20…" at bounding box center [507, 318] width 646 height 365
click at [327, 188] on span "20:45" at bounding box center [328, 189] width 22 height 11
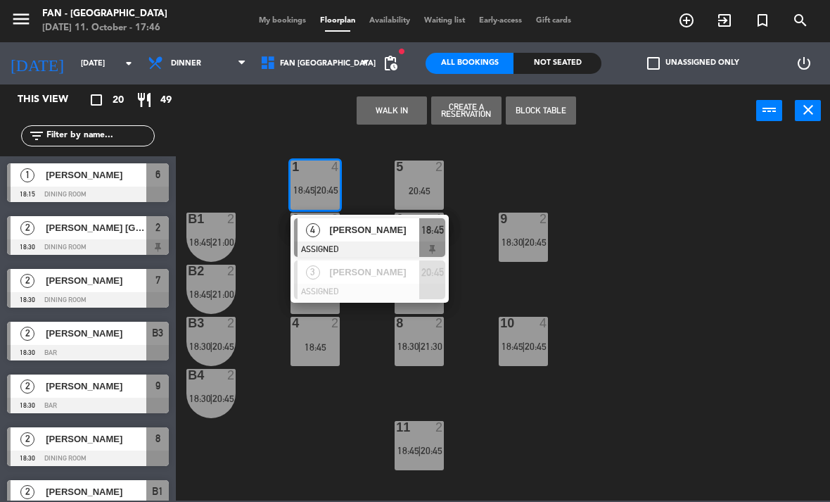
click at [303, 248] on div at bounding box center [369, 248] width 151 height 15
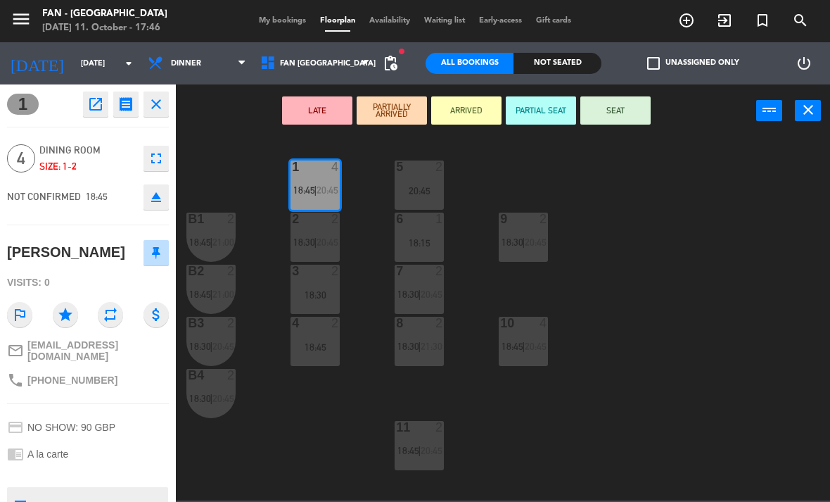
click at [291, 246] on div "18:30 | 20:45" at bounding box center [315, 242] width 49 height 10
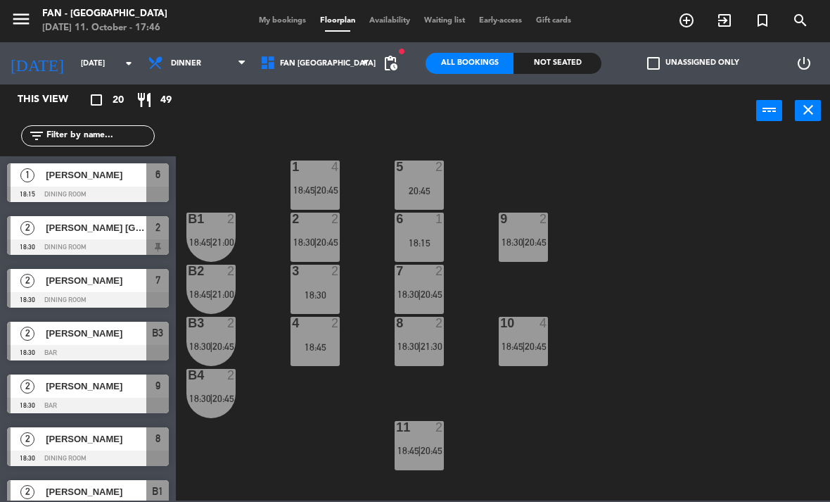
click at [331, 186] on span "20:45" at bounding box center [328, 189] width 22 height 11
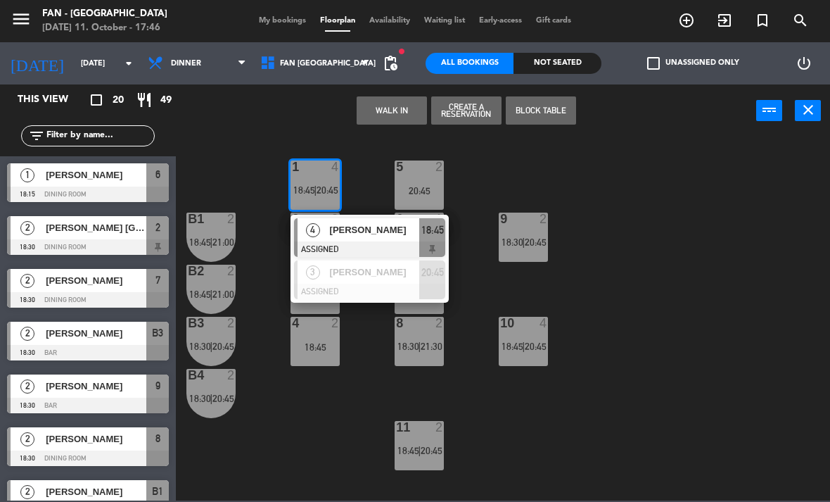
click at [387, 241] on div "[PERSON_NAME]" at bounding box center [374, 229] width 91 height 23
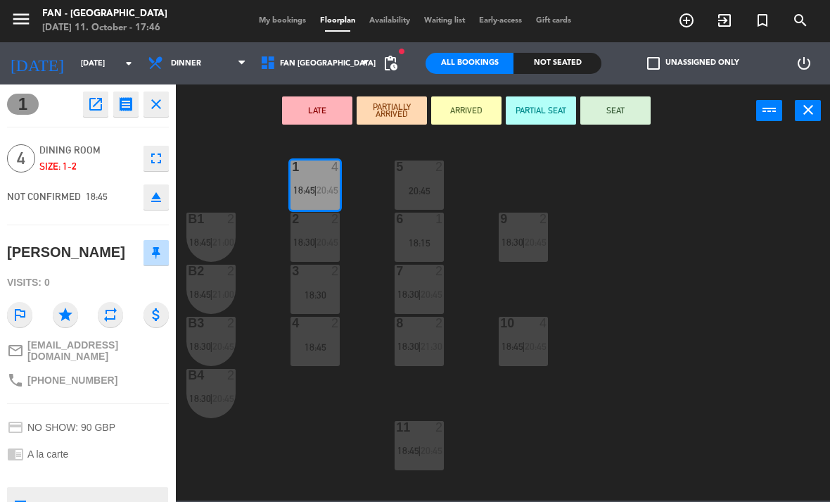
click at [327, 242] on span "20:45" at bounding box center [328, 241] width 22 height 11
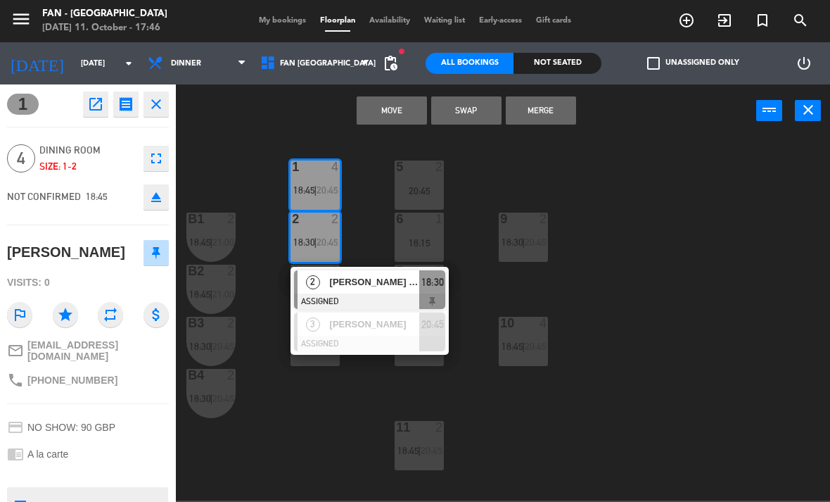
click at [556, 113] on button "Merge" at bounding box center [541, 110] width 70 height 28
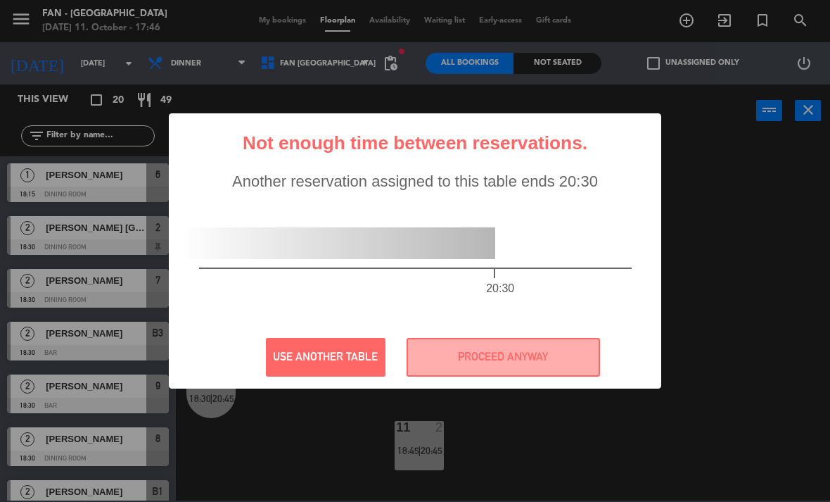
click at [507, 358] on button "PROCEED ANYWAY" at bounding box center [504, 357] width 194 height 39
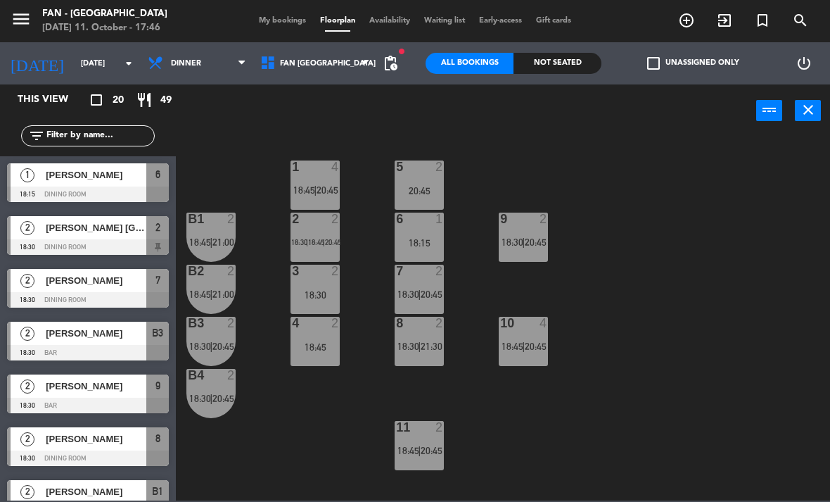
click at [329, 243] on span "20:45" at bounding box center [333, 242] width 16 height 8
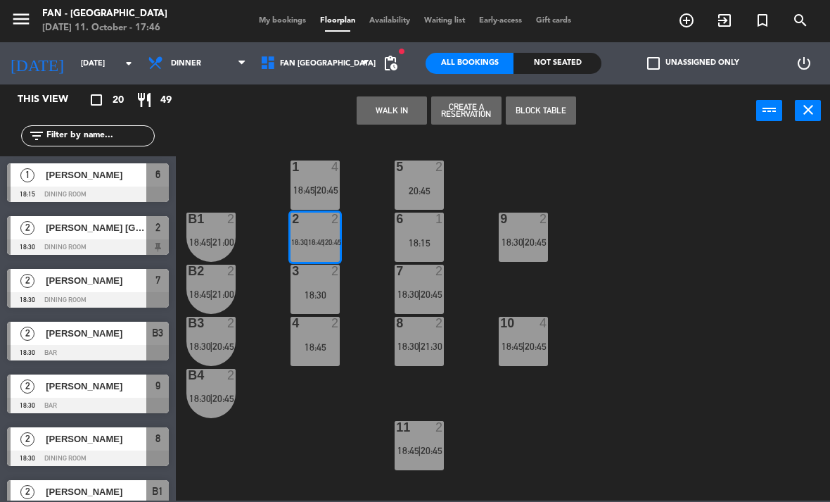
click at [319, 291] on div "18:30" at bounding box center [315, 295] width 49 height 10
click at [339, 295] on div "18:30" at bounding box center [315, 295] width 49 height 10
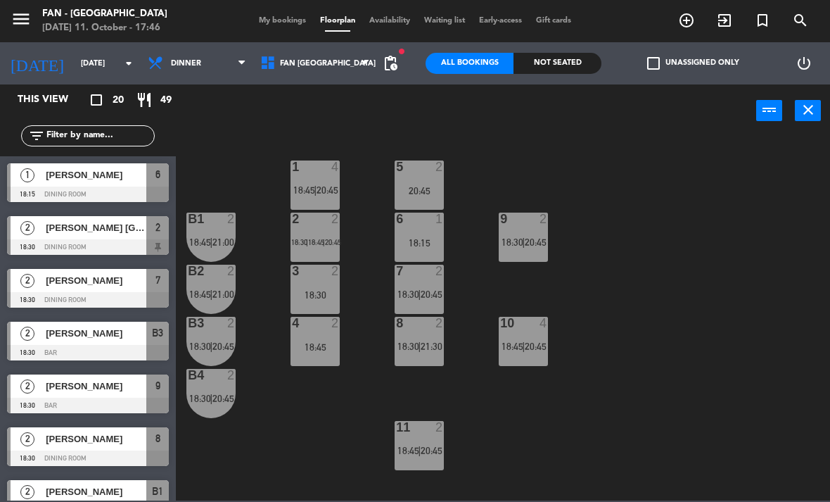
click at [322, 297] on div "18:30" at bounding box center [315, 295] width 49 height 10
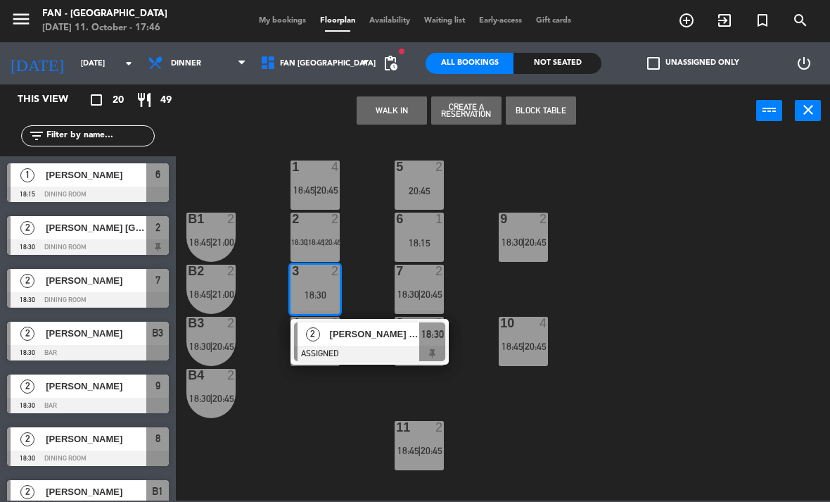
click at [319, 244] on span "18:45" at bounding box center [316, 242] width 16 height 8
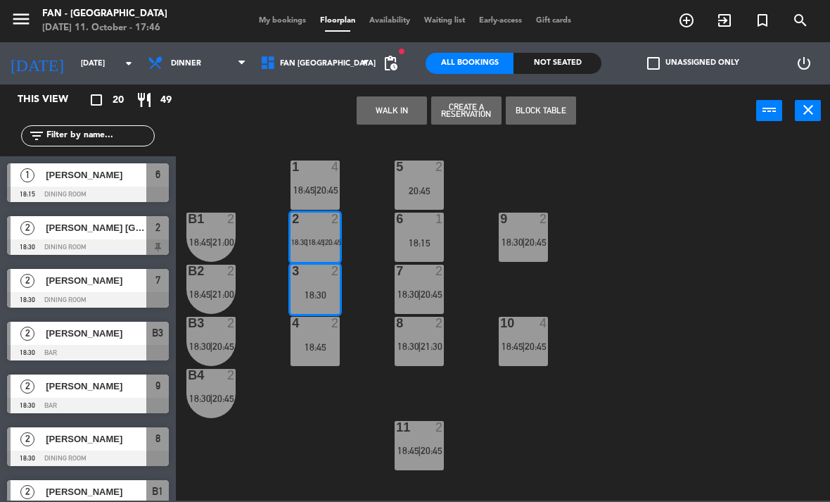
click at [323, 233] on div "2 2 18:30 | 18:45 | 20:45" at bounding box center [315, 237] width 49 height 49
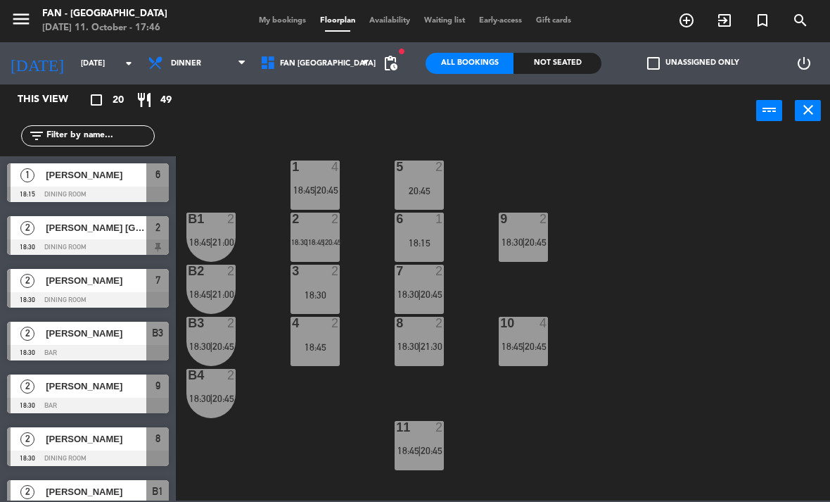
click at [324, 241] on span "18:45" at bounding box center [316, 242] width 16 height 8
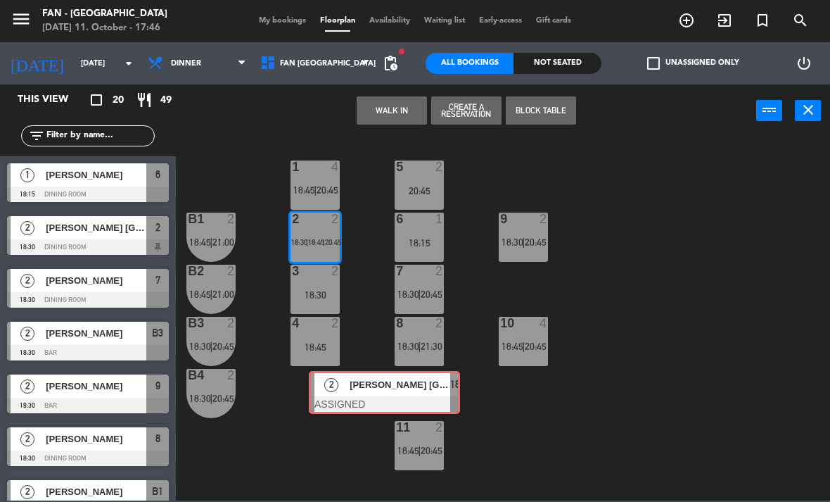
scroll to position [0, 7]
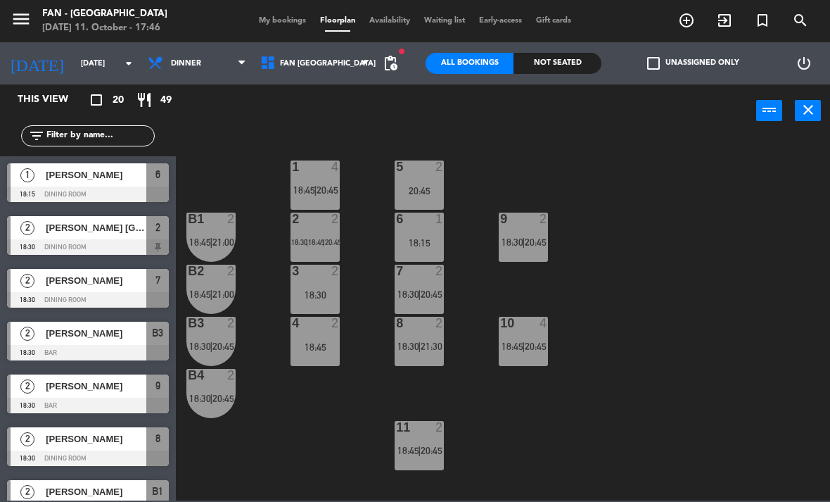
click at [324, 249] on div "2 2 18:30 | 18:45 | 20:45" at bounding box center [315, 237] width 49 height 49
click at [324, 240] on span "18:45" at bounding box center [316, 242] width 16 height 8
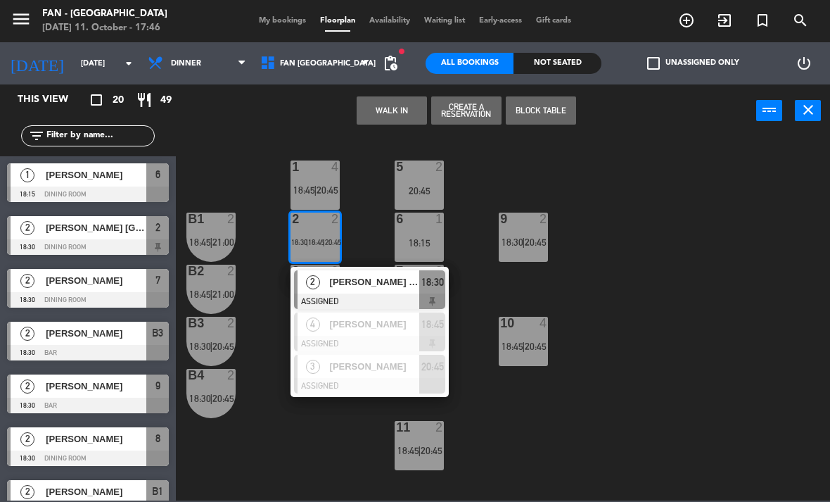
click at [386, 291] on div "[PERSON_NAME] [GEOGRAPHIC_DATA]" at bounding box center [374, 281] width 91 height 23
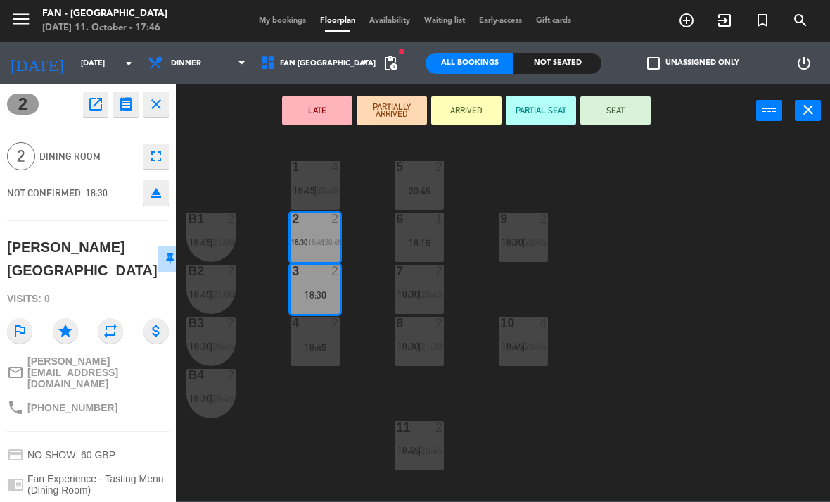
click at [165, 194] on button "eject" at bounding box center [156, 192] width 25 height 25
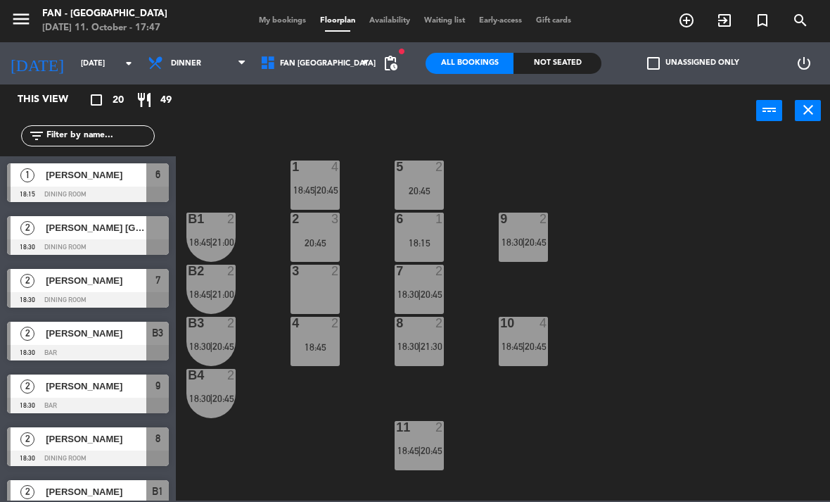
scroll to position [0, 0]
click at [290, 12] on div "menu Fan - [GEOGRAPHIC_DATA] [DATE] 11. October - 17:47 My bookings Floorplan A…" at bounding box center [415, 21] width 830 height 42
click at [34, 237] on div "2" at bounding box center [28, 227] width 34 height 23
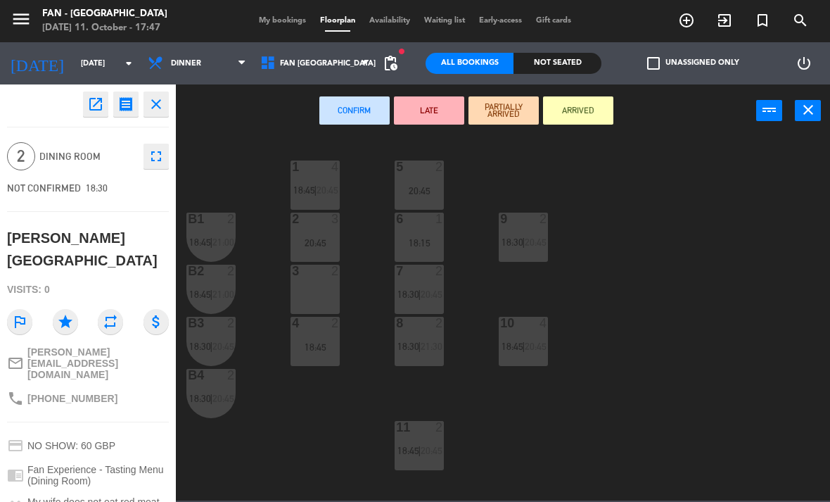
click at [323, 285] on div "3 2" at bounding box center [315, 289] width 49 height 49
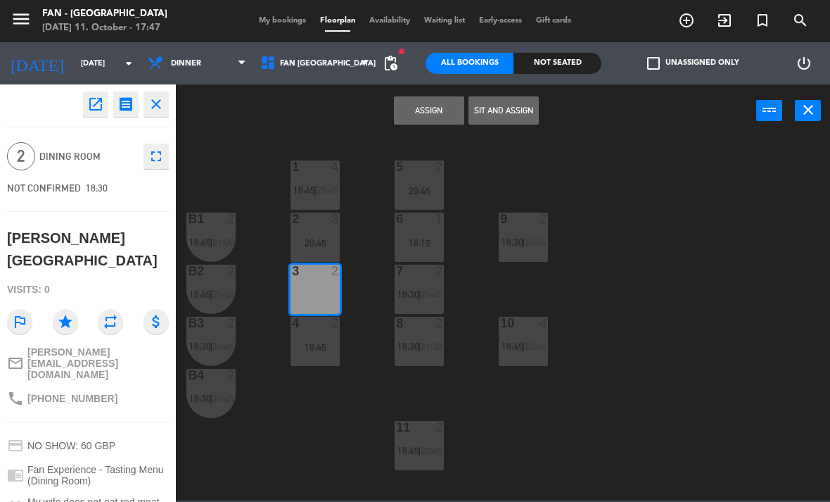
click at [444, 118] on button "Assign" at bounding box center [429, 110] width 70 height 28
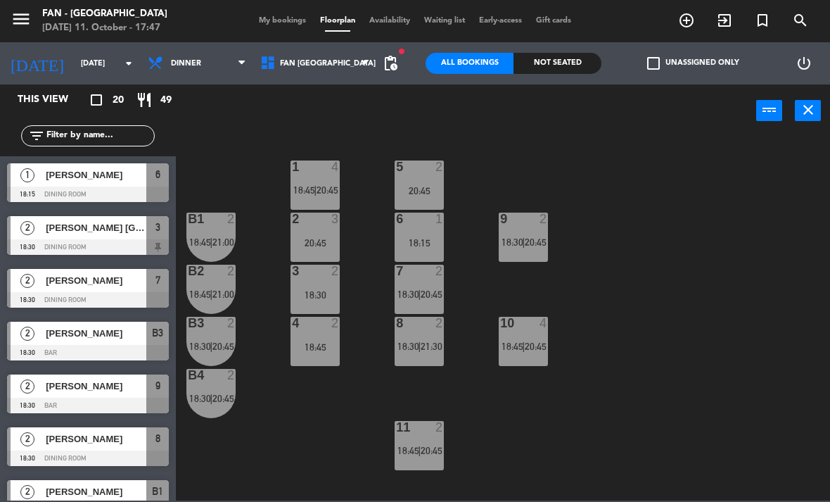
click at [329, 183] on div "1 4 18:45 | 20:45" at bounding box center [315, 184] width 49 height 49
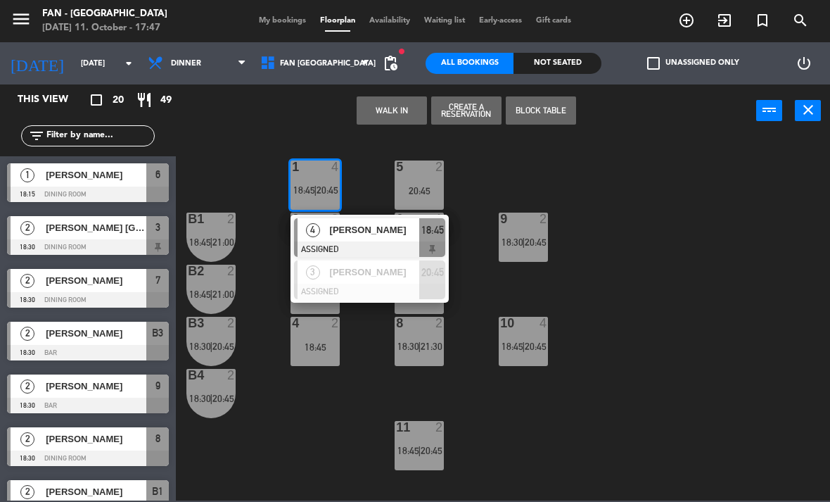
click at [393, 238] on div "[PERSON_NAME]" at bounding box center [374, 229] width 91 height 23
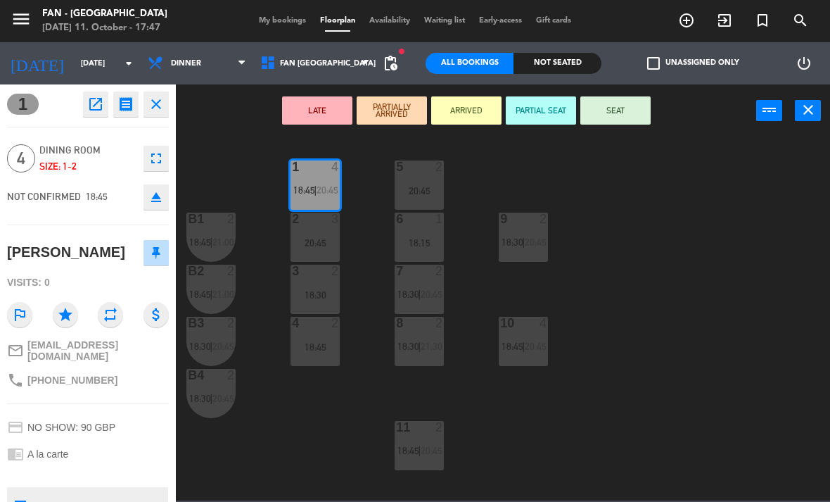
click at [326, 234] on div "2 3 20:45" at bounding box center [315, 237] width 49 height 49
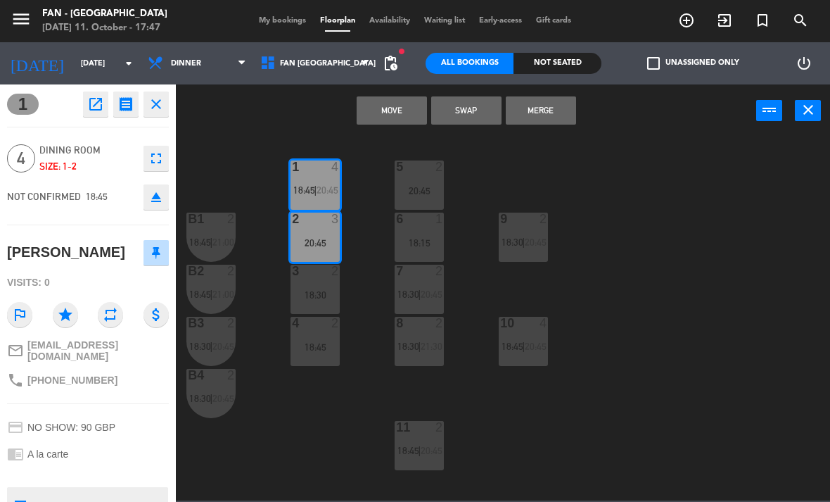
click at [570, 108] on button "Merge" at bounding box center [541, 110] width 70 height 28
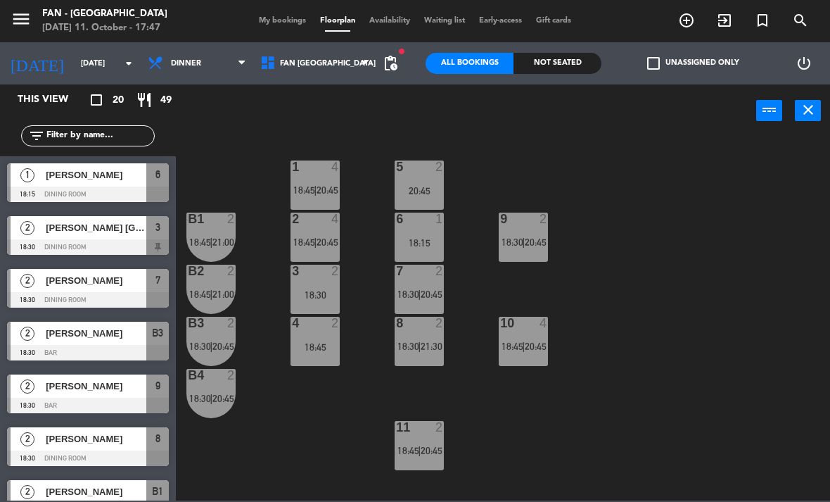
click at [328, 241] on span "20:45" at bounding box center [328, 241] width 22 height 11
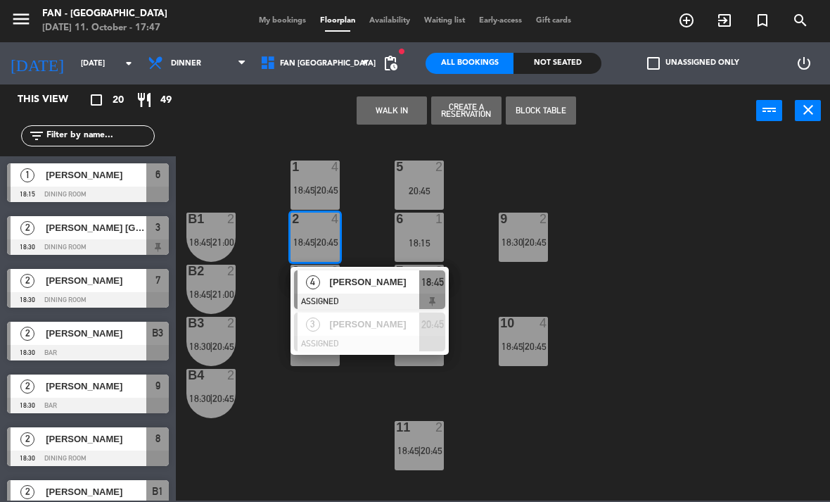
click at [400, 334] on div "[PERSON_NAME]" at bounding box center [374, 323] width 91 height 23
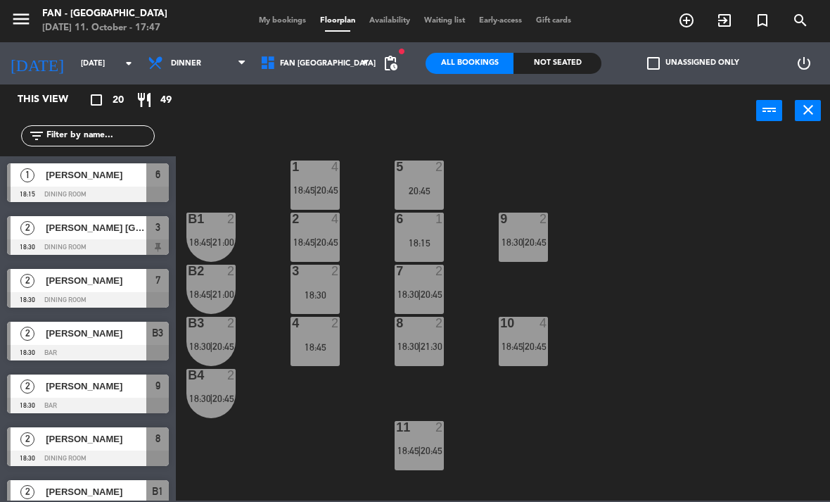
scroll to position [112, 0]
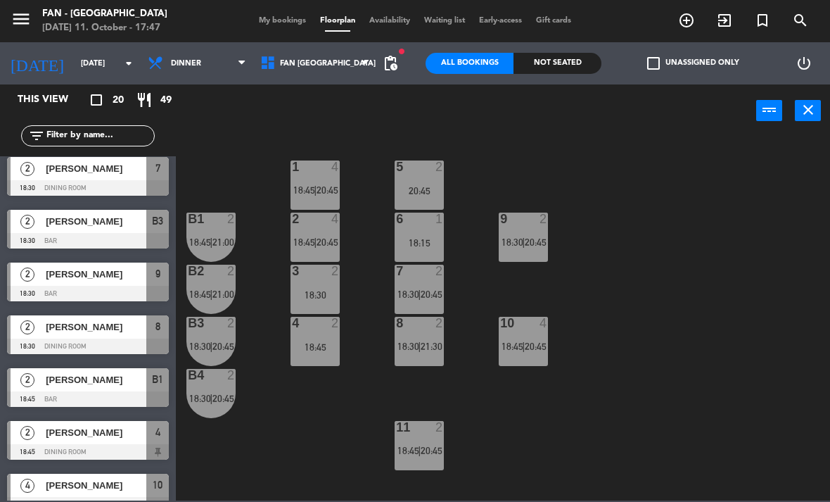
click at [432, 286] on div "7 2 18:30 | 20:45" at bounding box center [419, 289] width 49 height 49
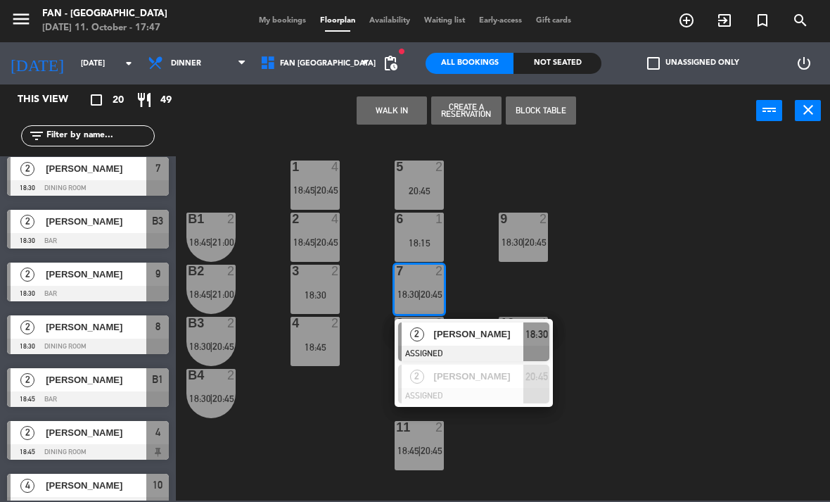
click at [484, 388] on div at bounding box center [473, 395] width 151 height 15
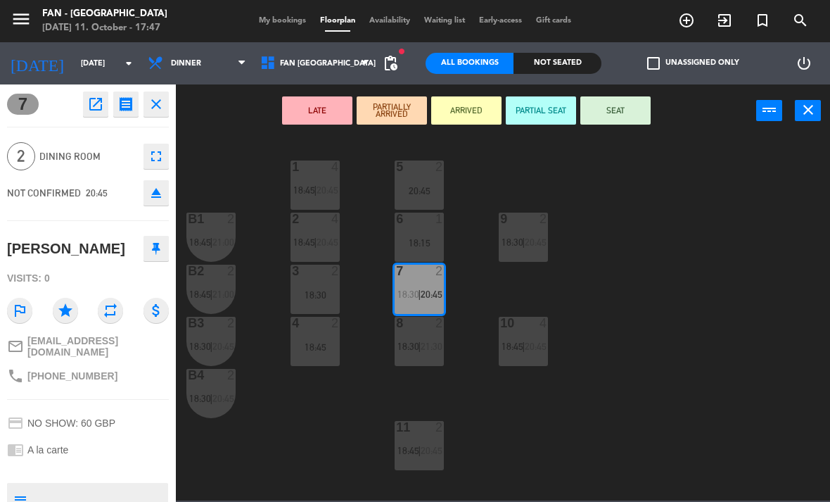
click at [429, 238] on div "18:15" at bounding box center [419, 243] width 49 height 10
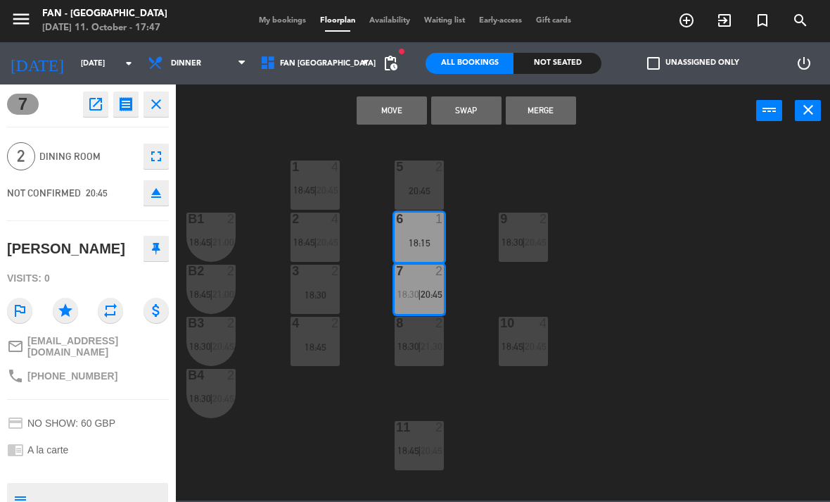
click at [405, 109] on button "Move" at bounding box center [392, 110] width 70 height 28
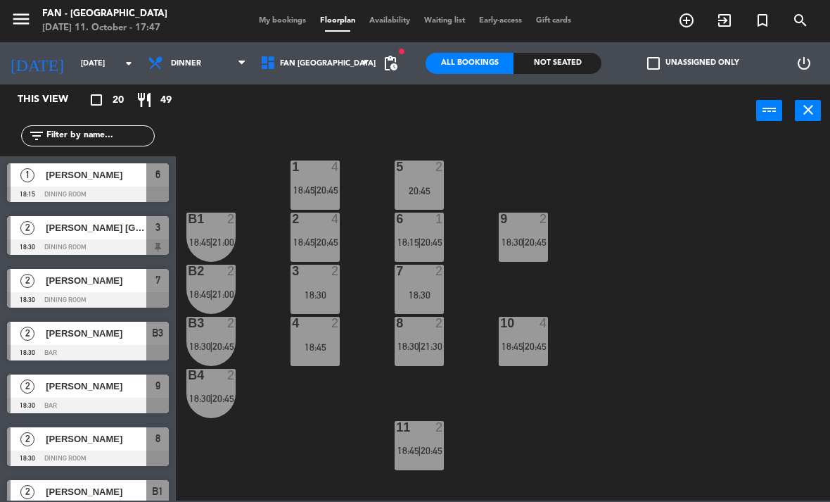
scroll to position [59, 0]
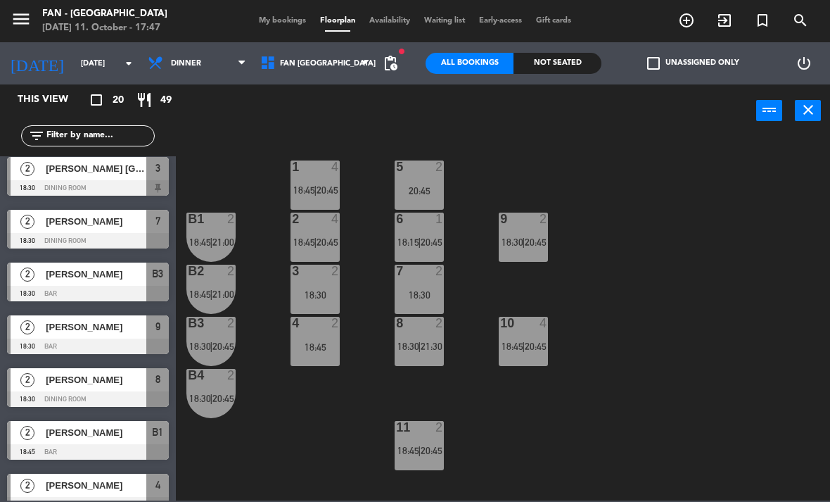
click at [425, 341] on span "21:30" at bounding box center [432, 346] width 22 height 11
click at [472, 165] on div "1 4 18:45 | 20:45 5 2 20:45 B1 2 18:45 | 21:00 9 2 18:30 | 20:45 2 4 18:45 | 20…" at bounding box center [507, 318] width 646 height 365
click at [427, 199] on div "5 2 20:45" at bounding box center [419, 184] width 49 height 49
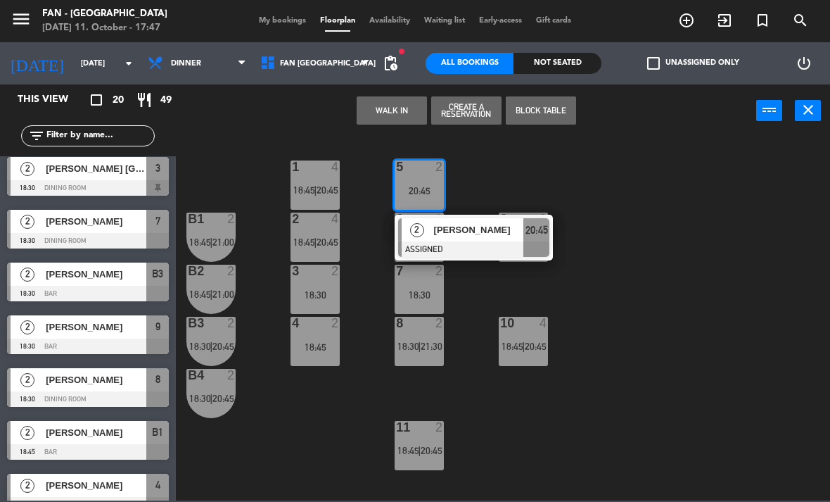
click at [507, 231] on span "[PERSON_NAME]" at bounding box center [479, 229] width 90 height 15
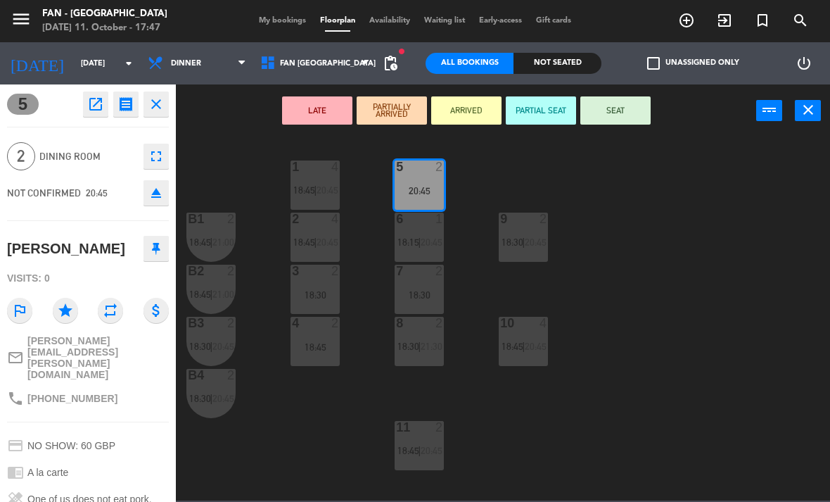
click at [430, 347] on span "21:30" at bounding box center [432, 346] width 22 height 11
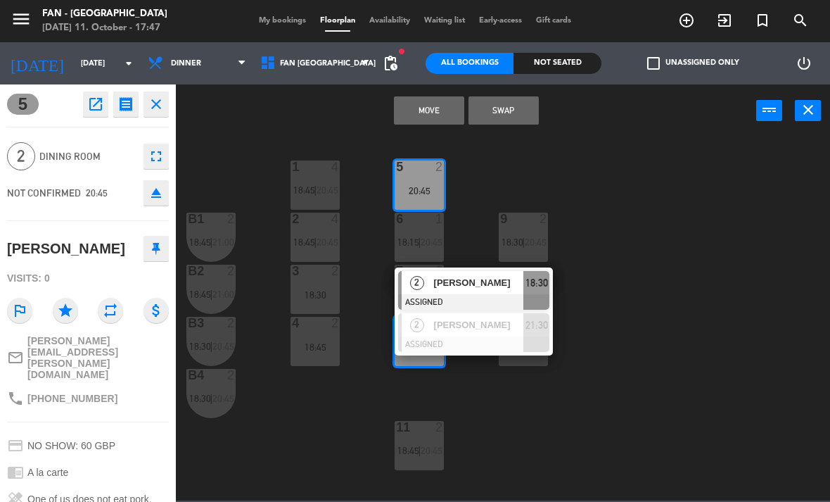
click at [500, 339] on div at bounding box center [473, 343] width 151 height 15
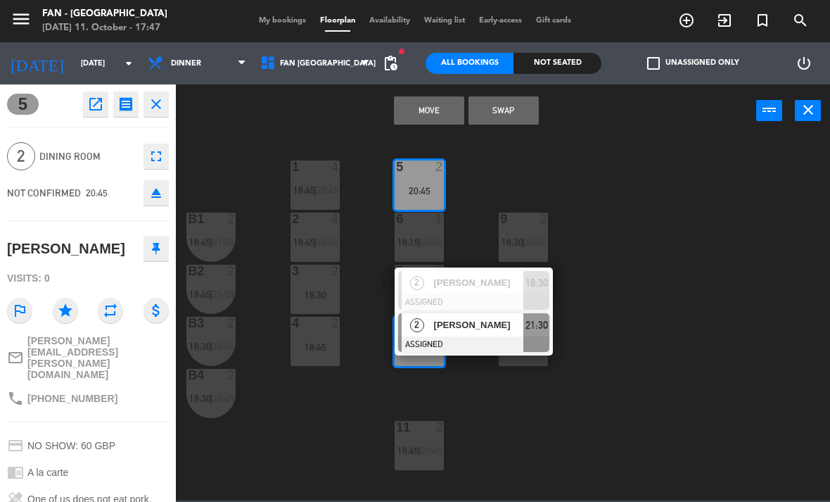
click at [523, 99] on button "Swap" at bounding box center [504, 110] width 70 height 28
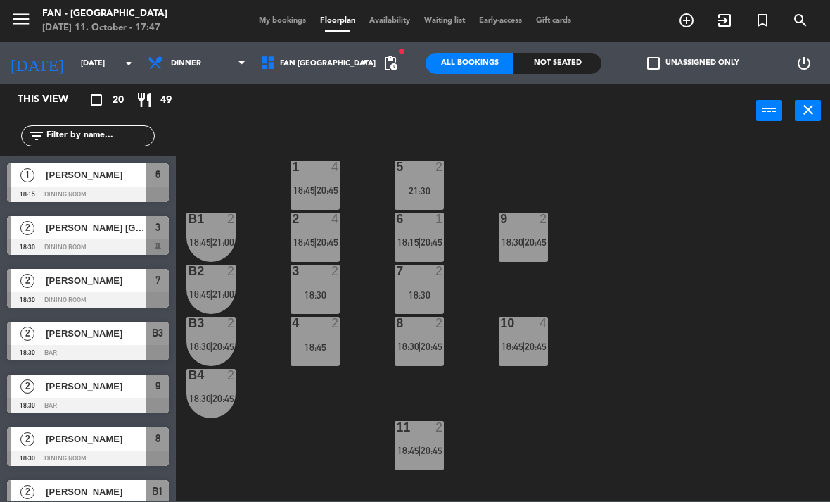
scroll to position [217, 0]
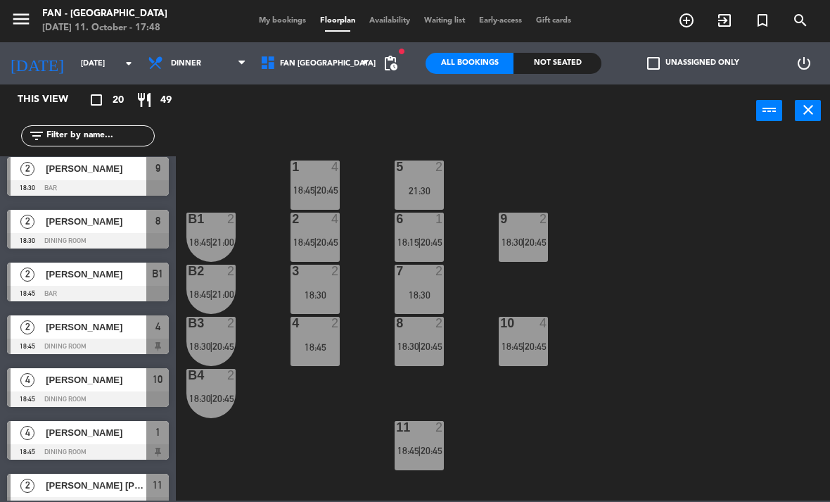
click at [427, 180] on div "5 2 21:30" at bounding box center [419, 184] width 49 height 49
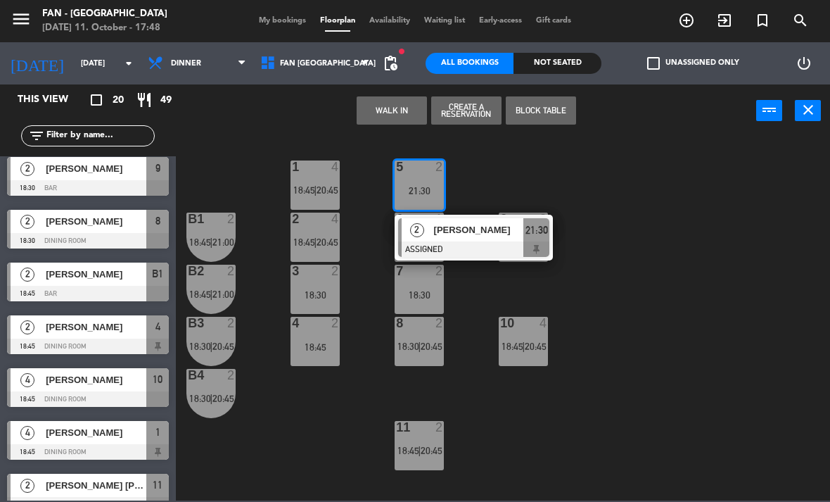
click at [524, 227] on div "21:30" at bounding box center [537, 229] width 26 height 23
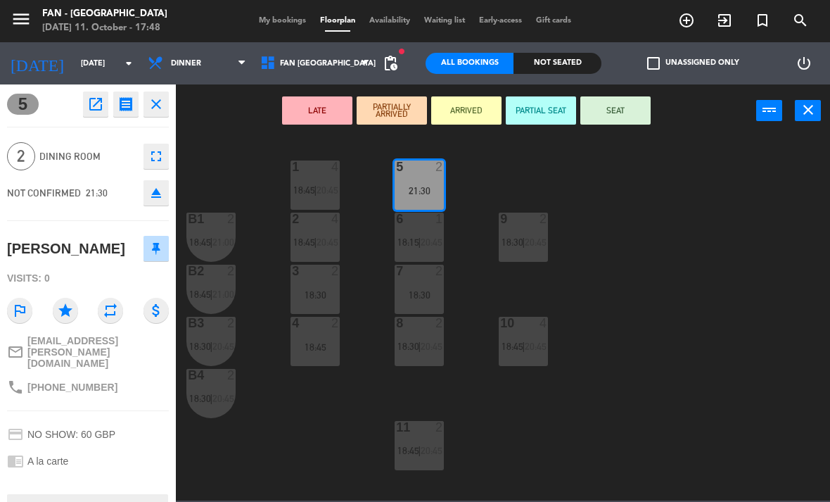
click at [319, 290] on div "18:30" at bounding box center [315, 295] width 49 height 10
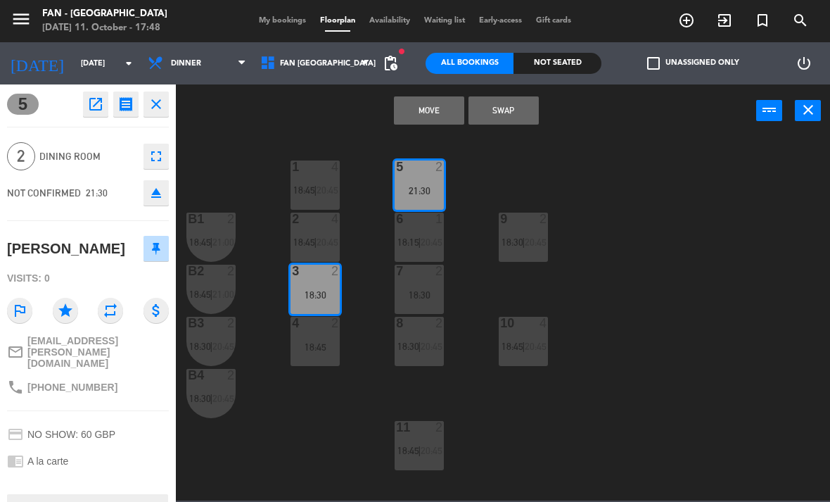
click at [443, 100] on button "Move" at bounding box center [429, 110] width 70 height 28
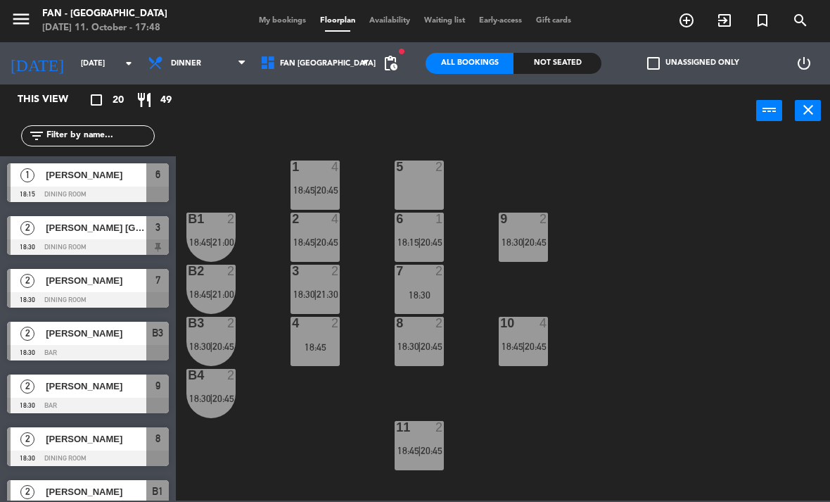
scroll to position [0, 0]
click at [296, 25] on span "My bookings" at bounding box center [282, 21] width 61 height 8
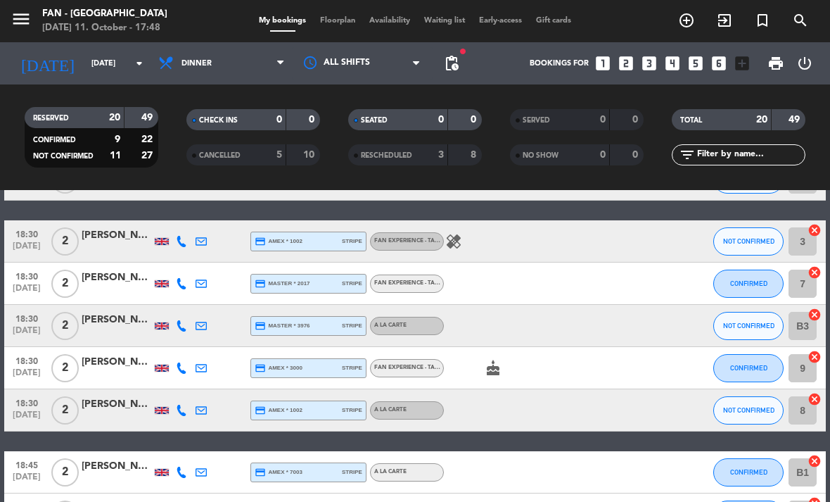
scroll to position [91, 0]
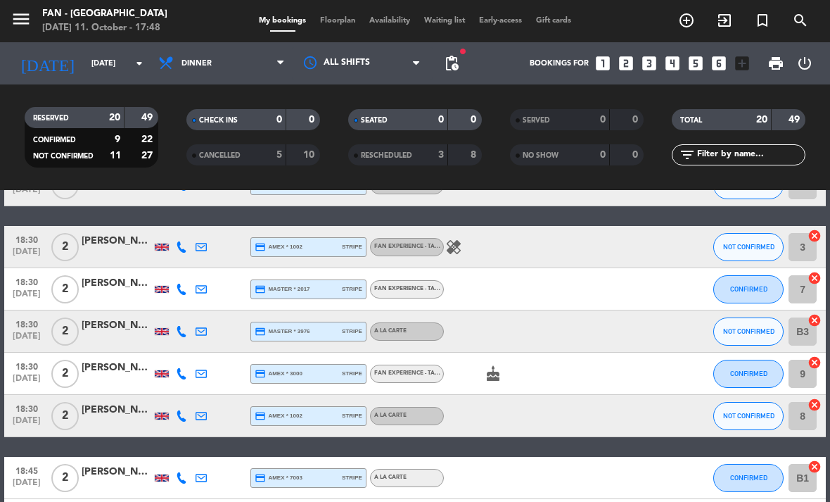
click at [331, 25] on span "Floorplan" at bounding box center [337, 21] width 49 height 8
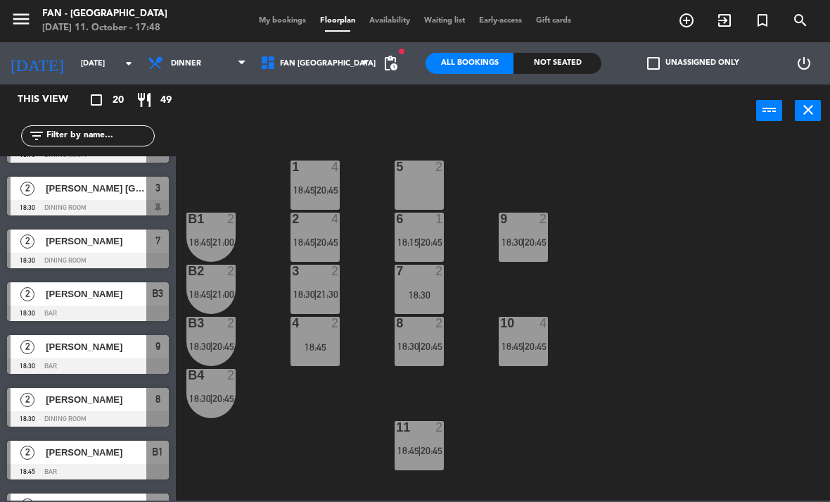
scroll to position [41, 0]
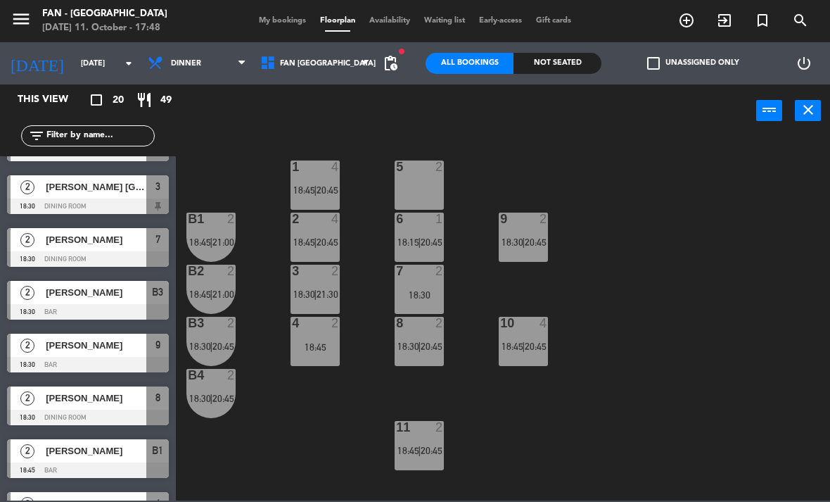
click at [113, 301] on div "[PERSON_NAME]" at bounding box center [95, 292] width 102 height 23
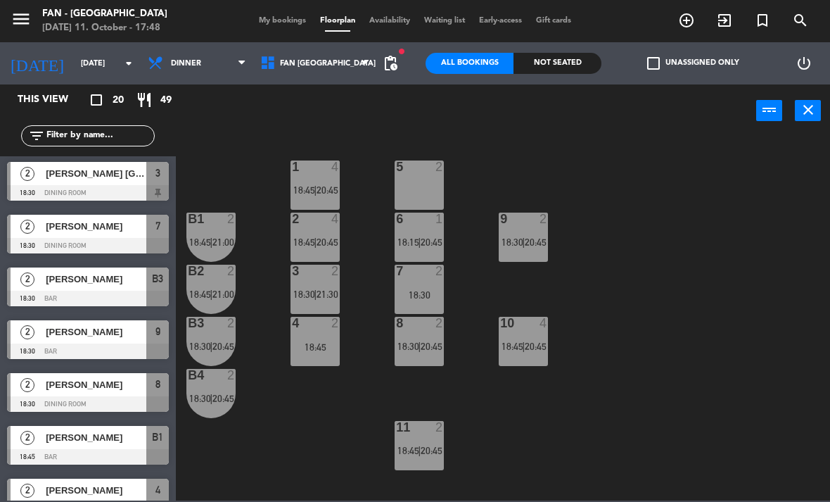
scroll to position [121, 0]
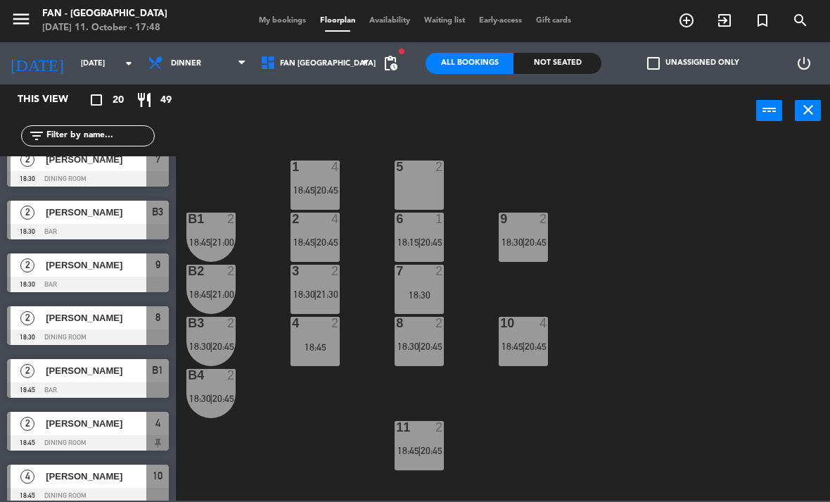
click at [105, 267] on span "[PERSON_NAME]" at bounding box center [96, 265] width 101 height 15
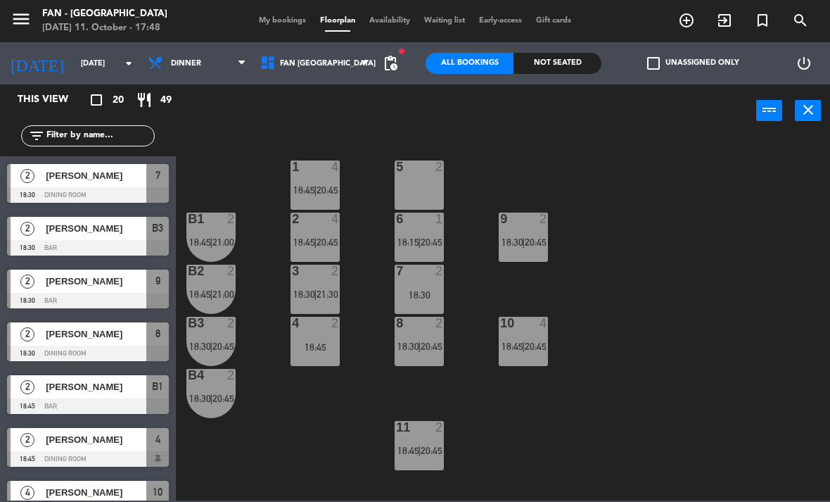
scroll to position [113, 0]
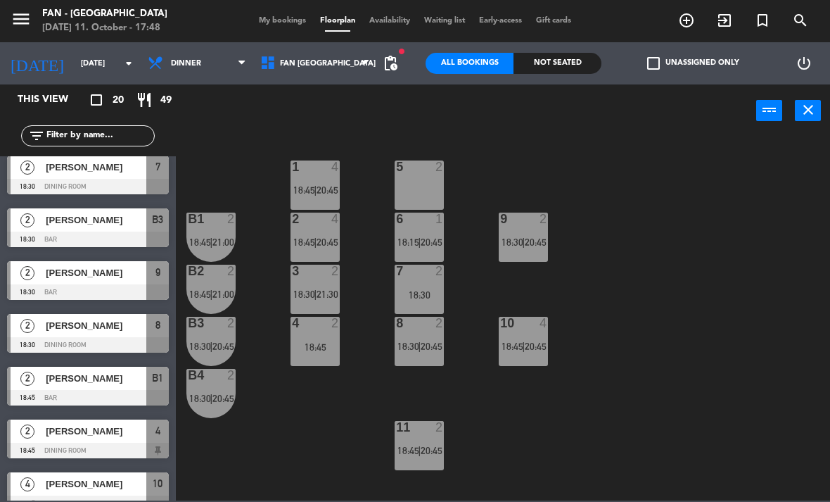
click at [114, 266] on span "[PERSON_NAME]" at bounding box center [96, 272] width 101 height 15
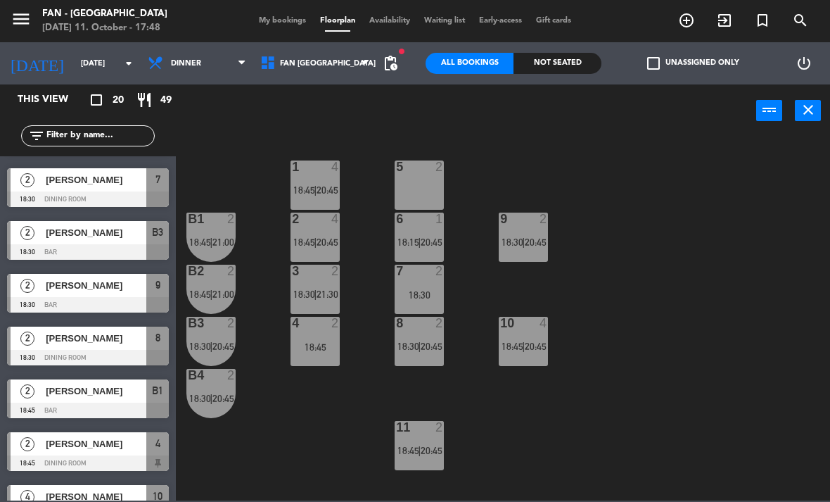
scroll to position [102, 0]
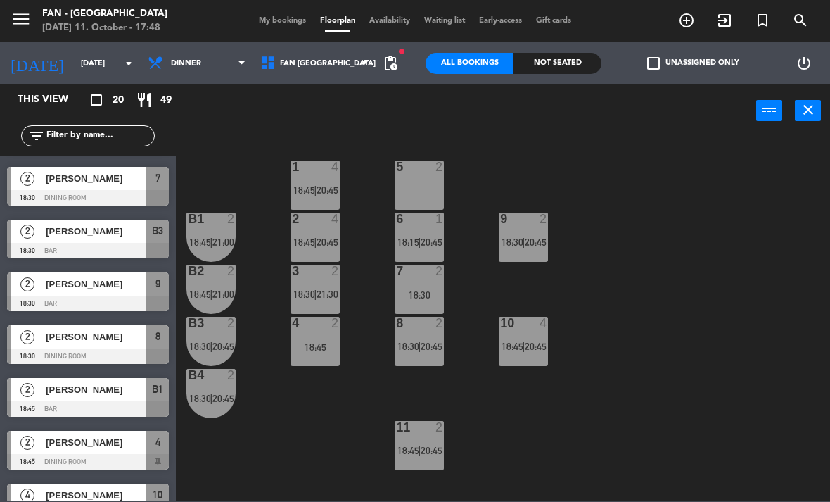
click at [111, 226] on span "[PERSON_NAME]" at bounding box center [96, 231] width 101 height 15
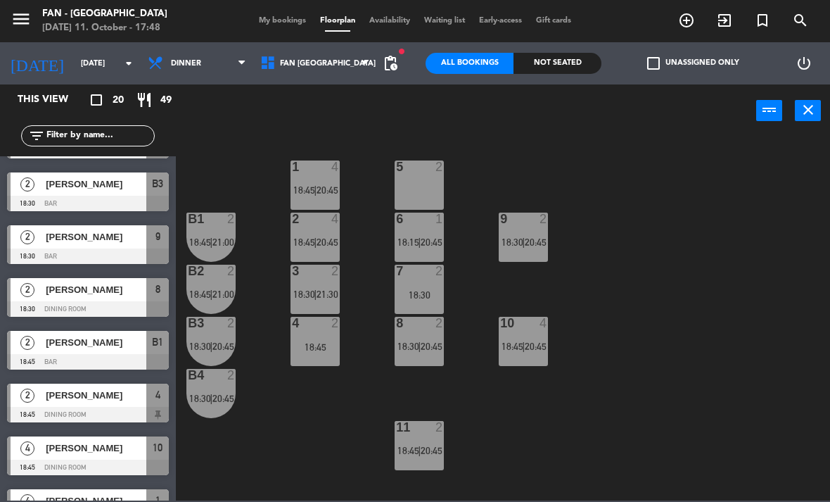
scroll to position [149, 0]
click at [101, 353] on div "[PERSON_NAME]" at bounding box center [95, 342] width 102 height 23
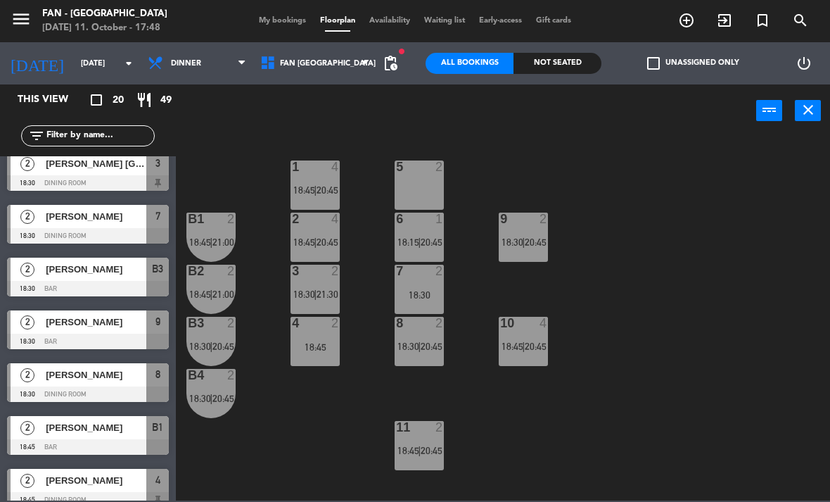
scroll to position [127, 0]
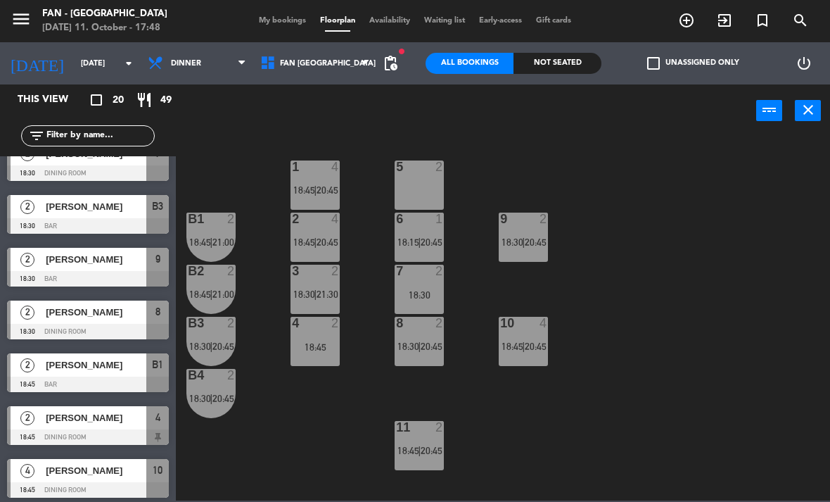
click at [100, 372] on span "[PERSON_NAME]" at bounding box center [96, 365] width 101 height 15
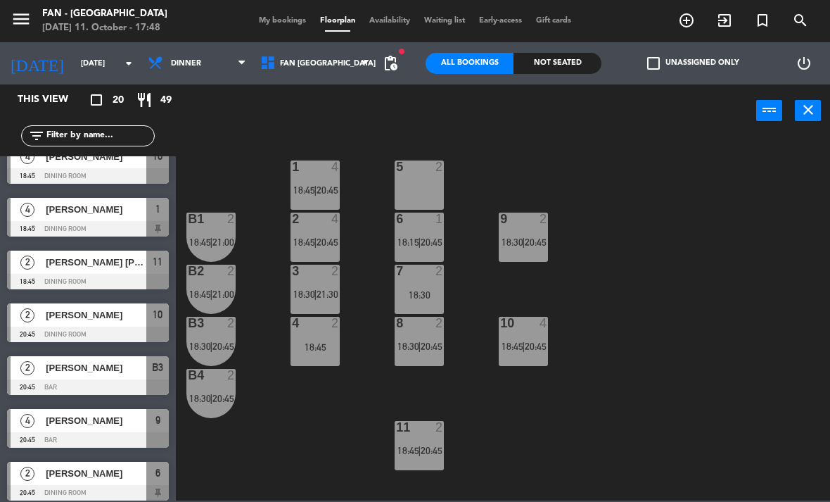
scroll to position [450, 0]
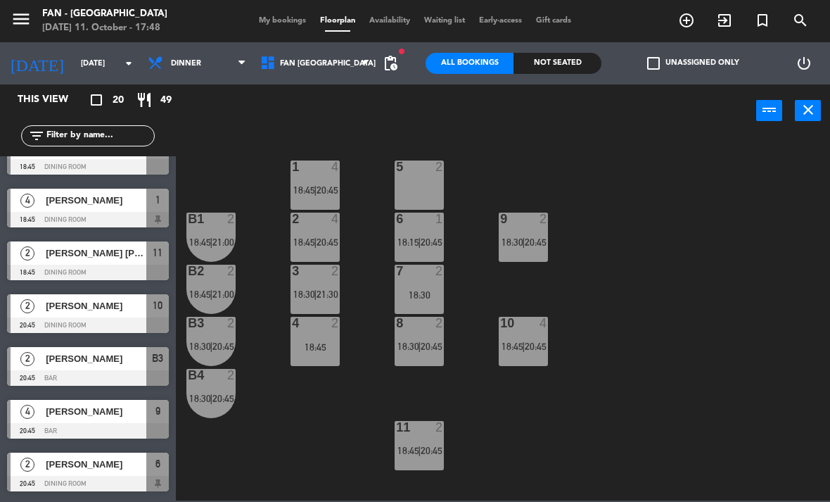
click at [107, 367] on div "[PERSON_NAME]" at bounding box center [95, 358] width 102 height 23
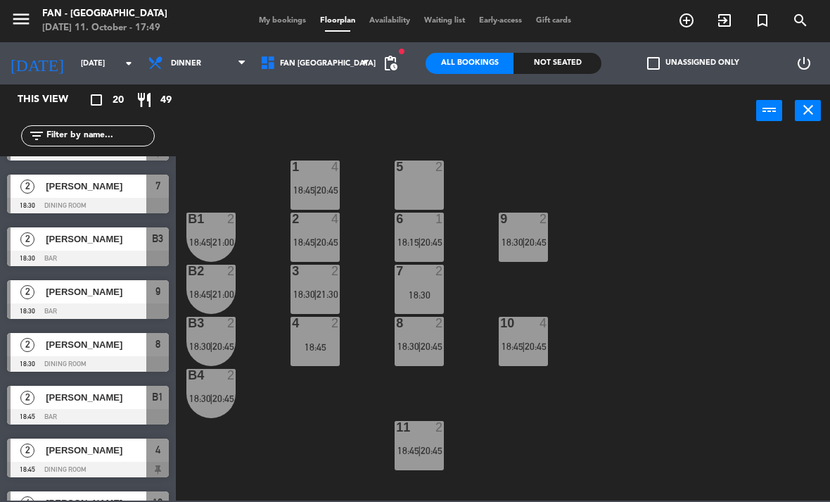
scroll to position [100, 0]
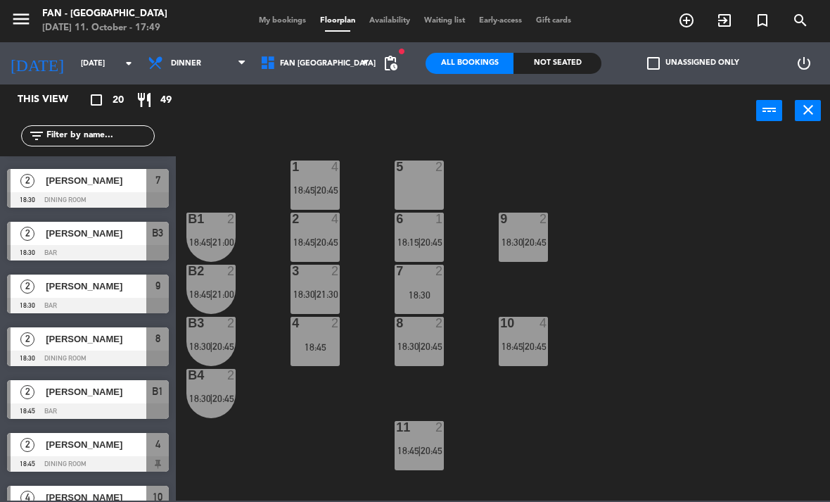
click at [110, 393] on span "[PERSON_NAME]" at bounding box center [96, 391] width 101 height 15
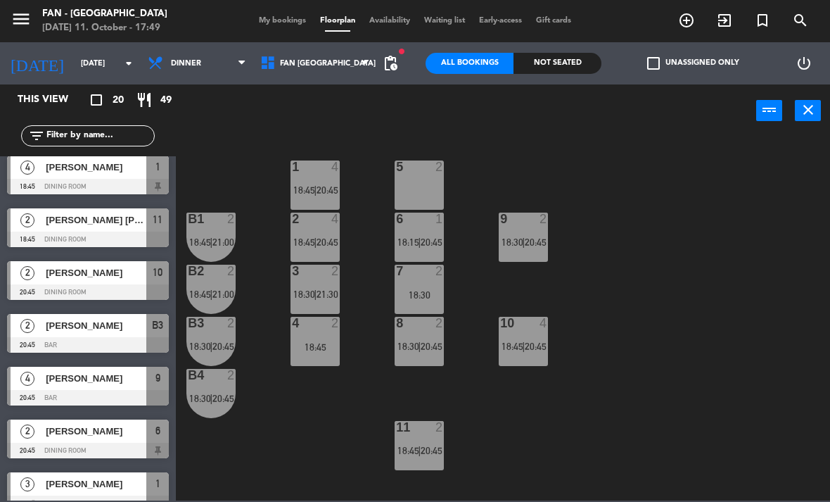
scroll to position [497, 0]
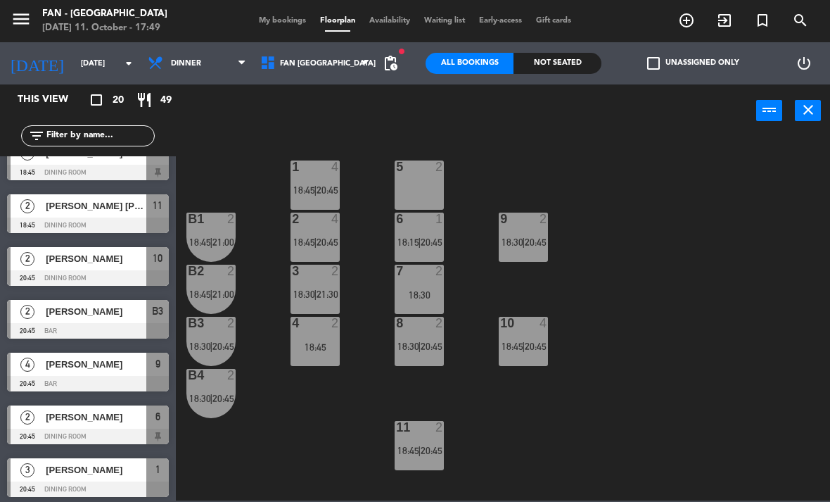
click at [107, 361] on span "[PERSON_NAME]" at bounding box center [96, 364] width 101 height 15
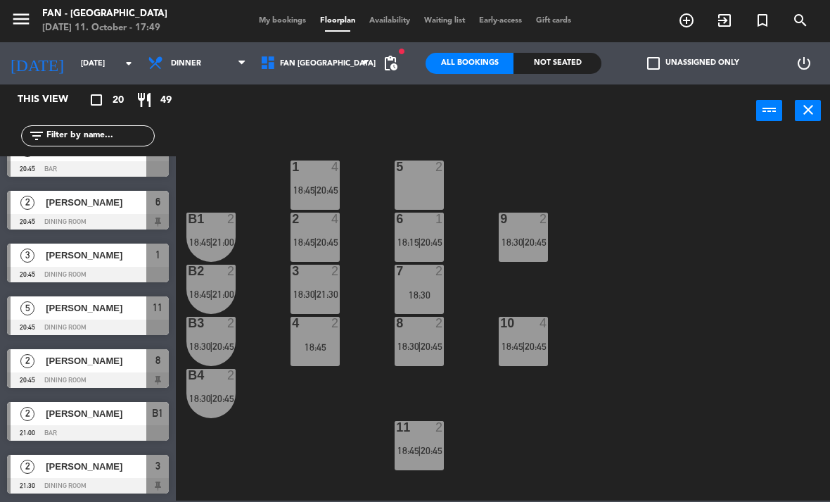
scroll to position [711, 0]
click at [106, 412] on span "[PERSON_NAME]" at bounding box center [96, 413] width 101 height 15
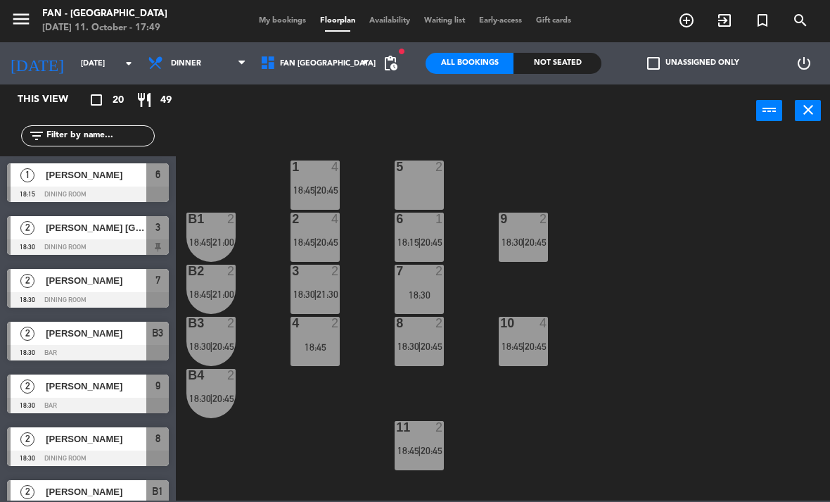
scroll to position [270, 0]
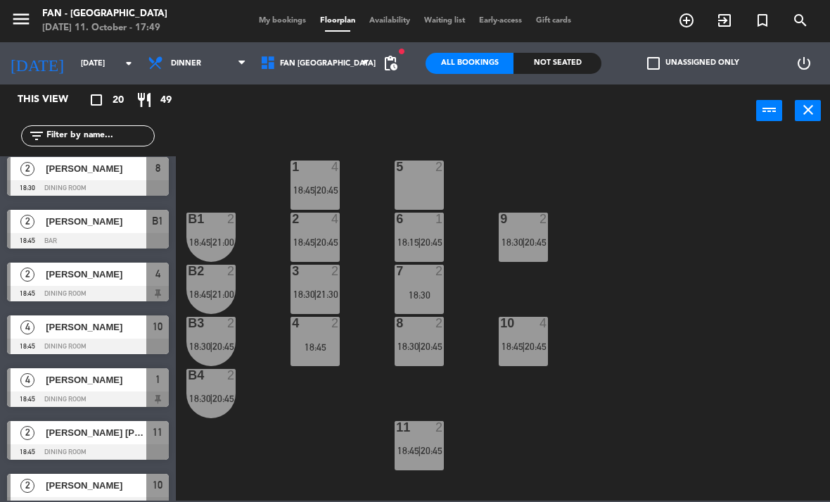
click at [398, 20] on span "Availability" at bounding box center [389, 21] width 55 height 8
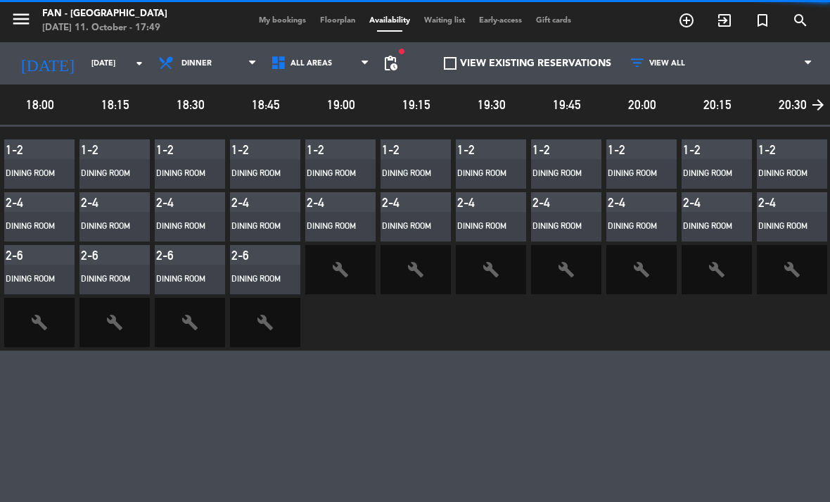
click at [451, 17] on span "Waiting list" at bounding box center [444, 21] width 55 height 8
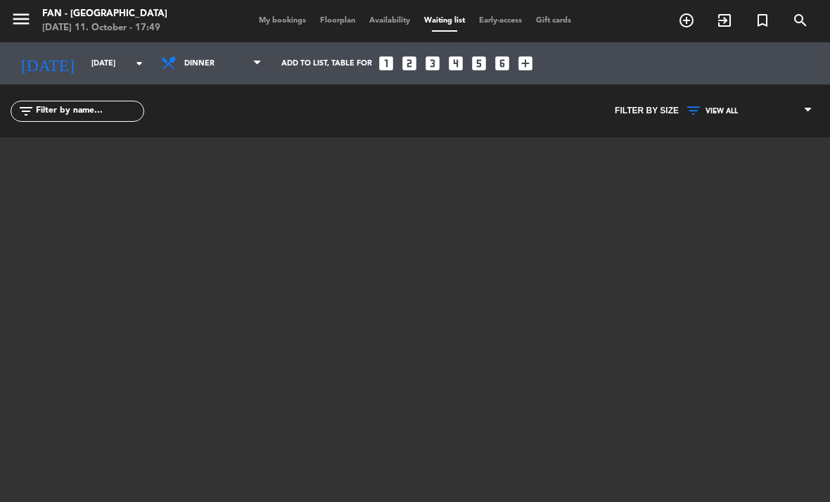
click at [280, 12] on div "menu Fan - [GEOGRAPHIC_DATA] [DATE] 11. October - 17:49 My bookings Floorplan A…" at bounding box center [415, 21] width 830 height 42
click at [349, 17] on span "Floorplan" at bounding box center [337, 21] width 49 height 8
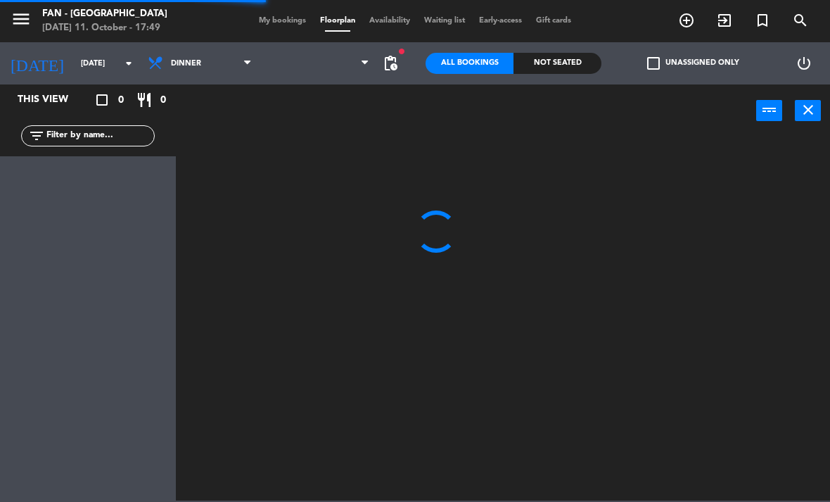
click at [282, 25] on span "My bookings" at bounding box center [282, 21] width 61 height 8
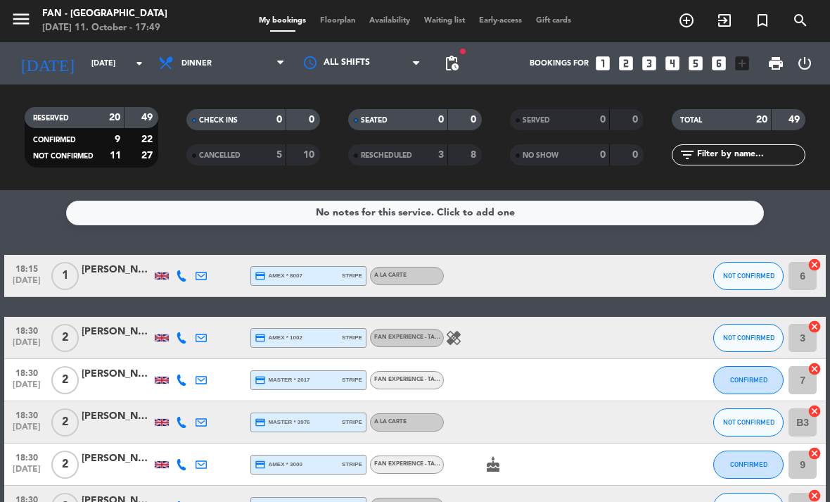
click at [348, 19] on span "Floorplan" at bounding box center [337, 21] width 49 height 8
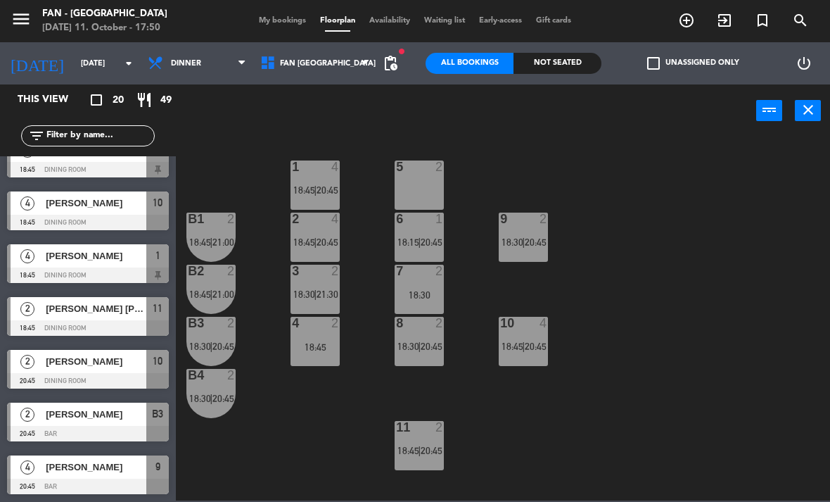
scroll to position [391, 0]
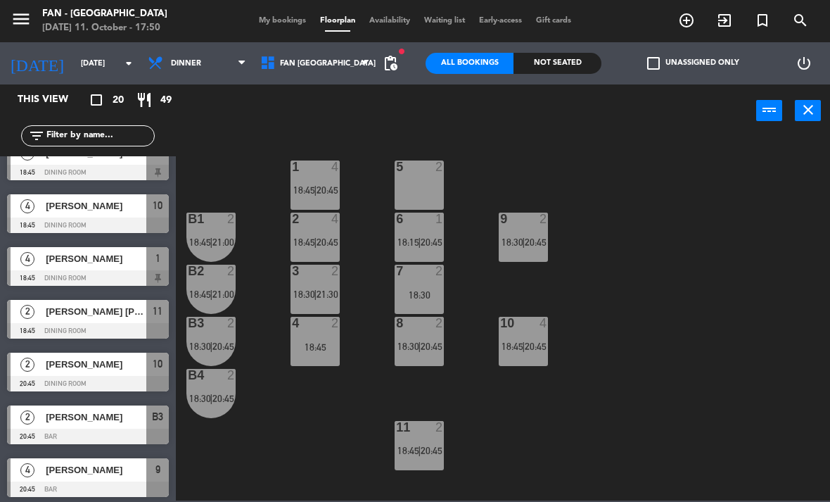
click at [144, 312] on span "[PERSON_NAME] [PERSON_NAME]" at bounding box center [96, 311] width 101 height 15
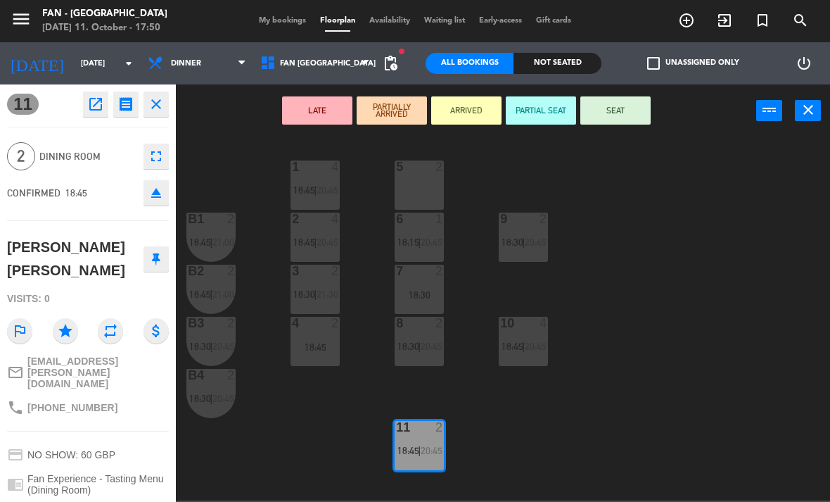
click at [160, 92] on button "close" at bounding box center [156, 103] width 25 height 25
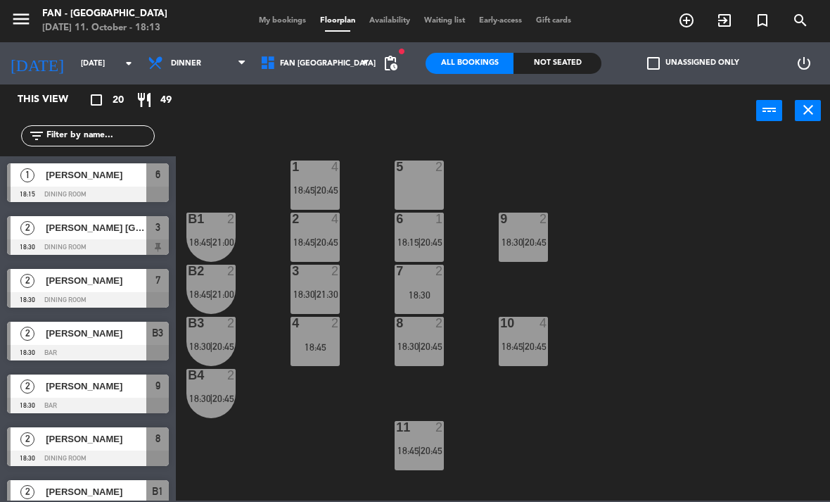
scroll to position [0, 0]
click at [91, 183] on div "[PERSON_NAME]" at bounding box center [95, 174] width 102 height 23
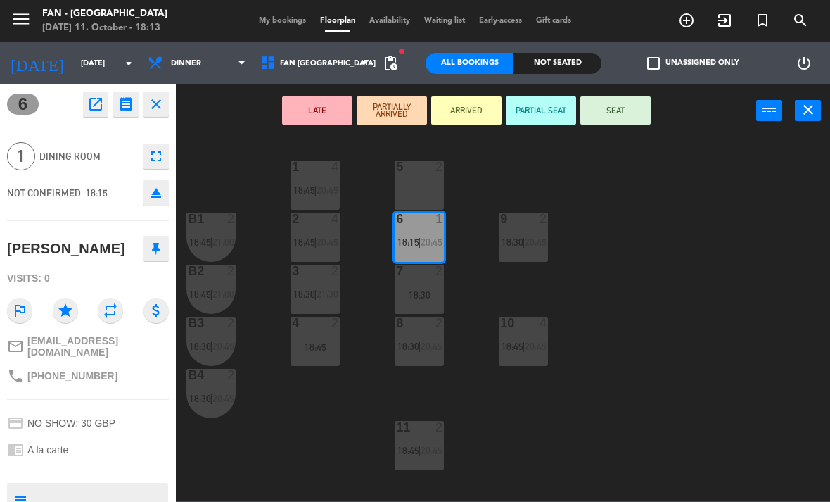
click at [165, 99] on button "close" at bounding box center [156, 103] width 25 height 25
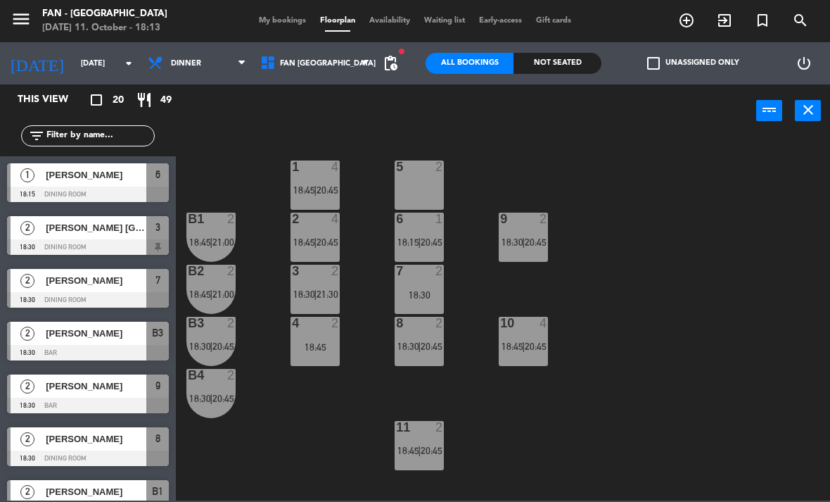
click at [437, 332] on div "8 2 18:30 | 20:45" at bounding box center [419, 341] width 49 height 49
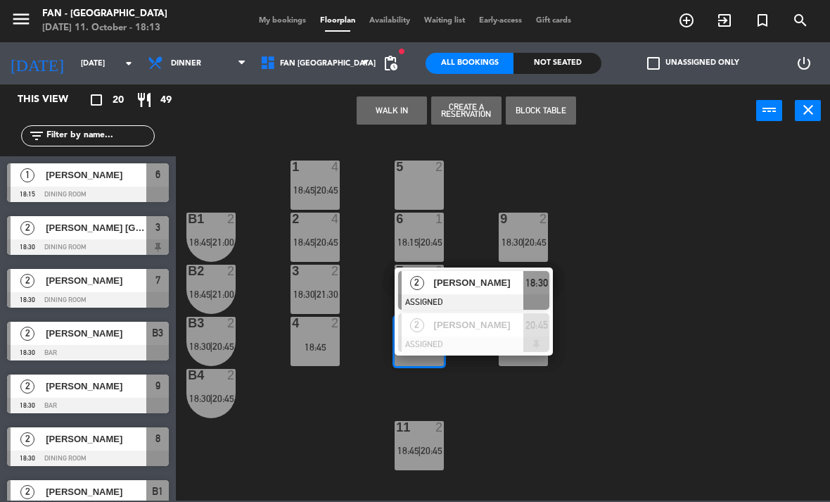
click at [430, 331] on div "2" at bounding box center [417, 324] width 30 height 23
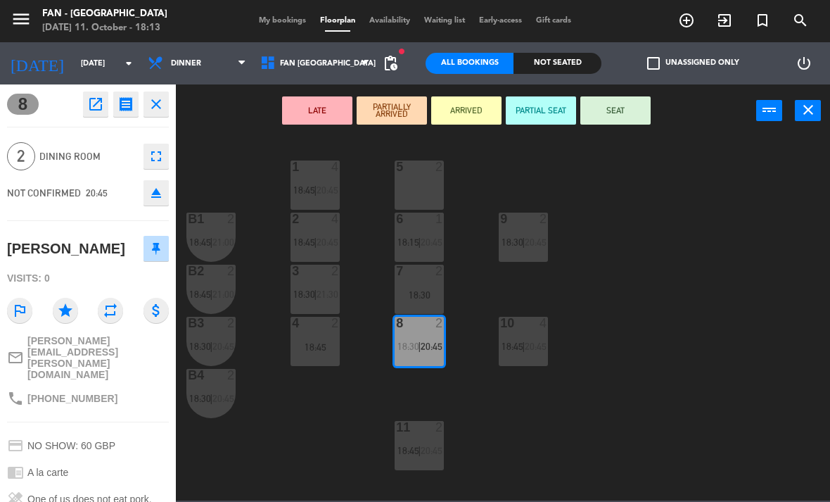
click at [39, 112] on div "8 open_in_new receipt 8:45 PM [DATE] 2 people gift [PERSON_NAME] Table 8 EXPERI…" at bounding box center [88, 103] width 162 height 25
click at [27, 106] on span "8" at bounding box center [23, 104] width 32 height 21
click at [151, 158] on icon "fullscreen" at bounding box center [156, 156] width 17 height 17
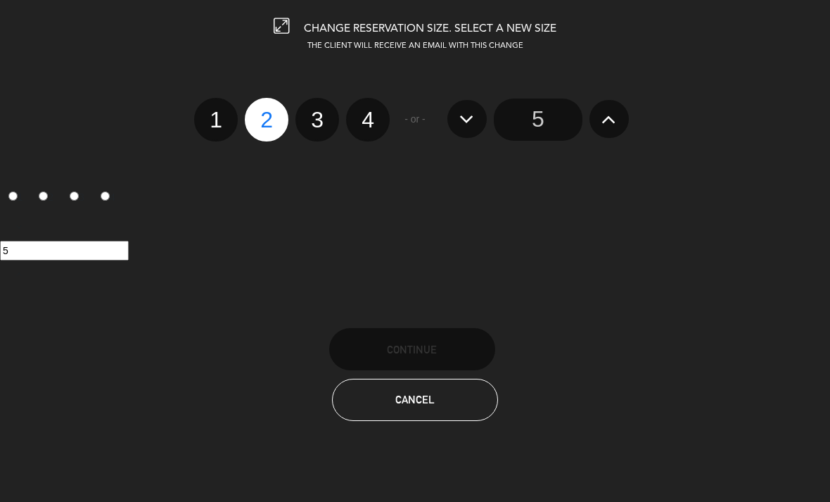
click at [434, 405] on span "Cancel" at bounding box center [415, 399] width 39 height 12
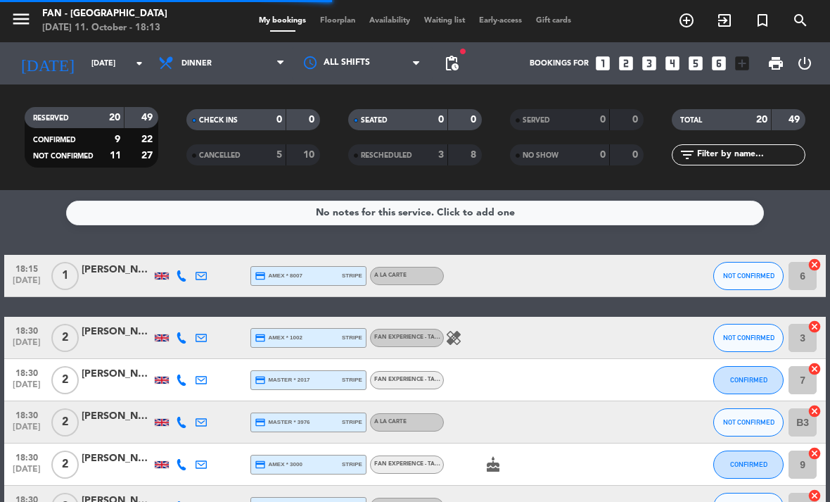
click at [349, 17] on span "Floorplan" at bounding box center [337, 21] width 49 height 8
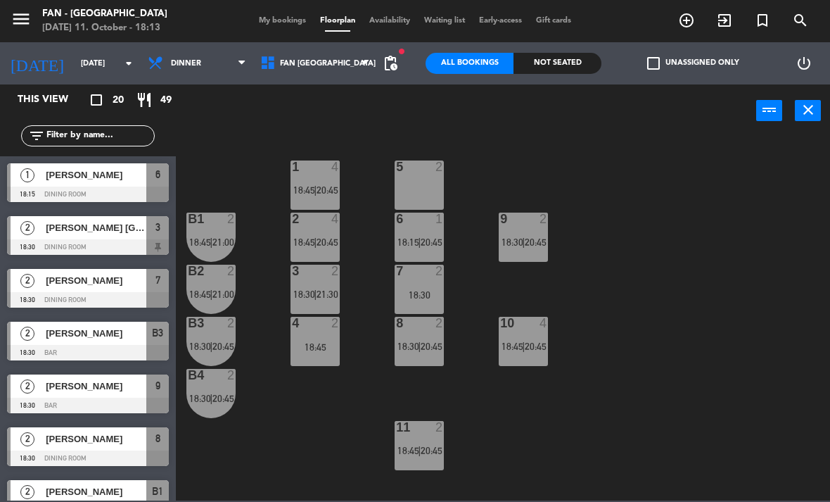
click at [532, 358] on div "10 4 18:45 | 20:45" at bounding box center [523, 341] width 49 height 49
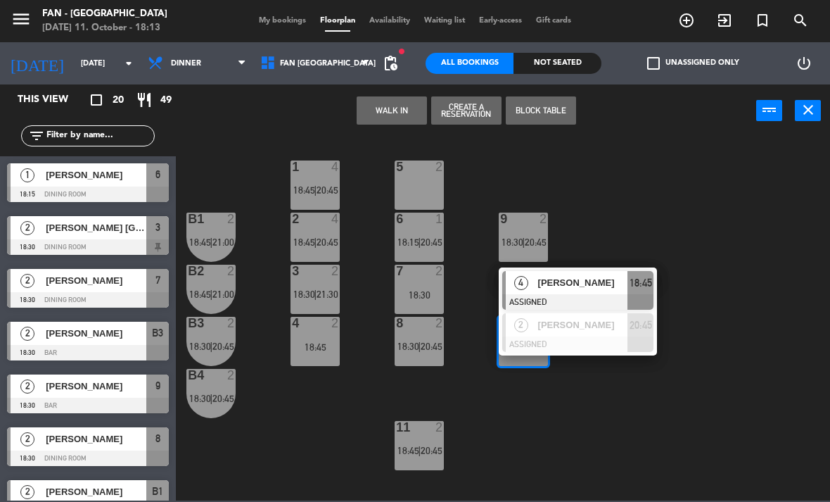
click at [527, 347] on div at bounding box center [577, 343] width 151 height 15
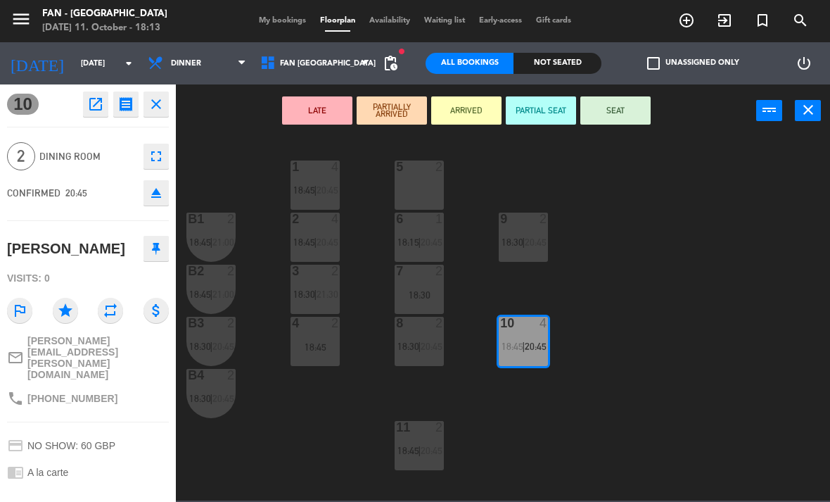
click at [165, 102] on button "close" at bounding box center [156, 103] width 25 height 25
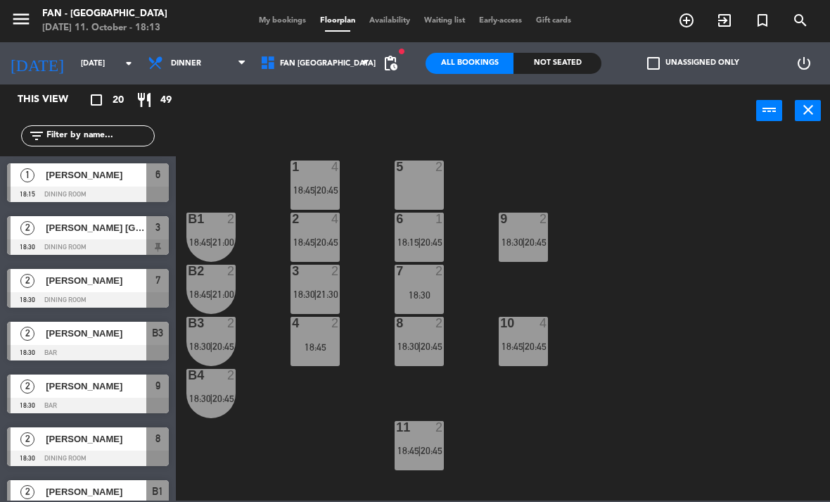
click at [531, 345] on span "20:45" at bounding box center [536, 346] width 22 height 11
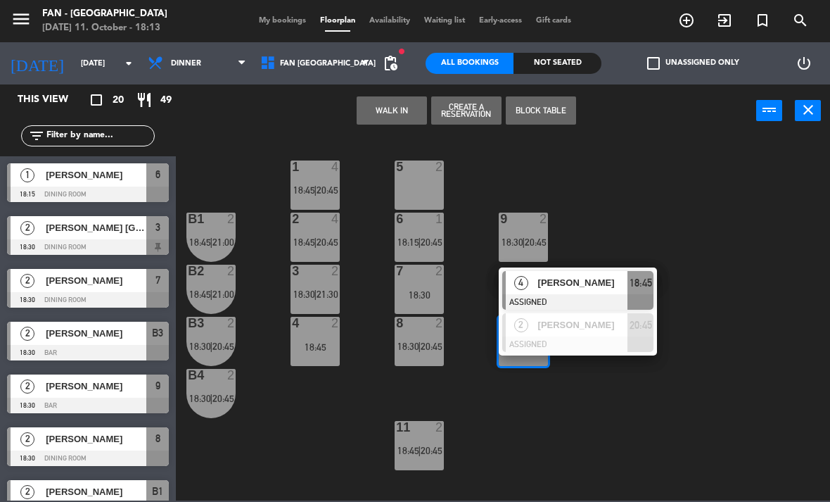
click at [587, 333] on div "[PERSON_NAME]" at bounding box center [582, 324] width 91 height 23
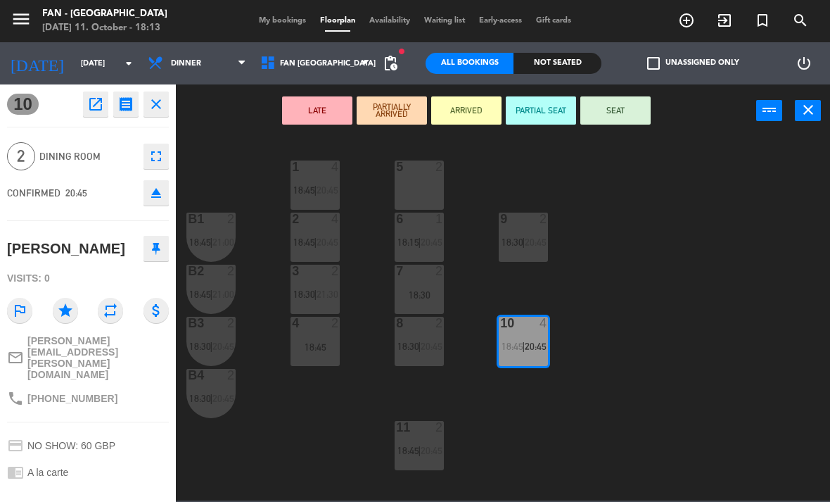
click at [156, 106] on icon "close" at bounding box center [156, 104] width 17 height 17
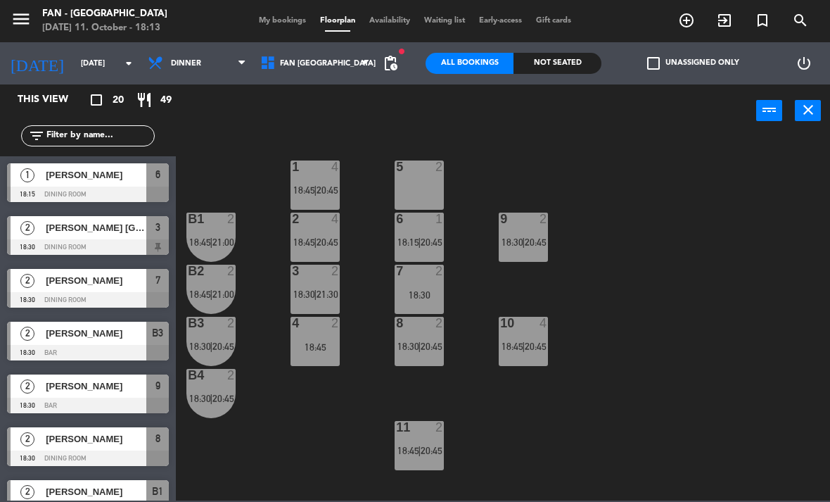
click at [535, 338] on div "10 4 18:45 | 20:45" at bounding box center [523, 341] width 49 height 49
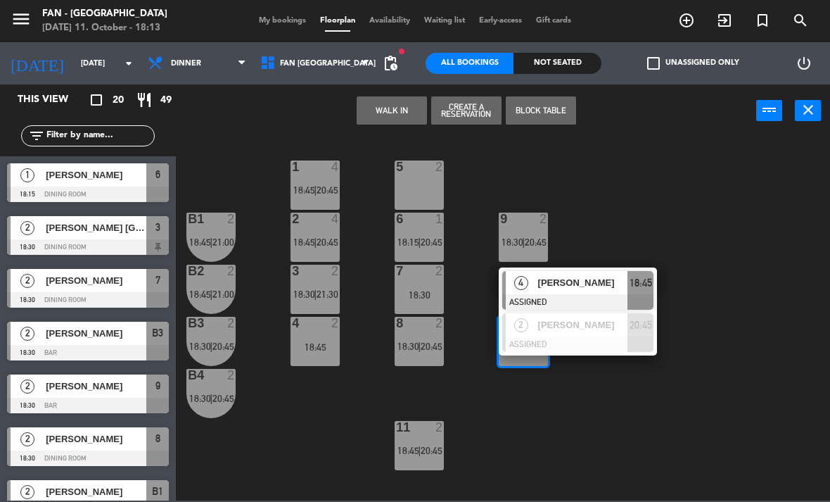
click at [581, 287] on span "[PERSON_NAME]" at bounding box center [583, 282] width 90 height 15
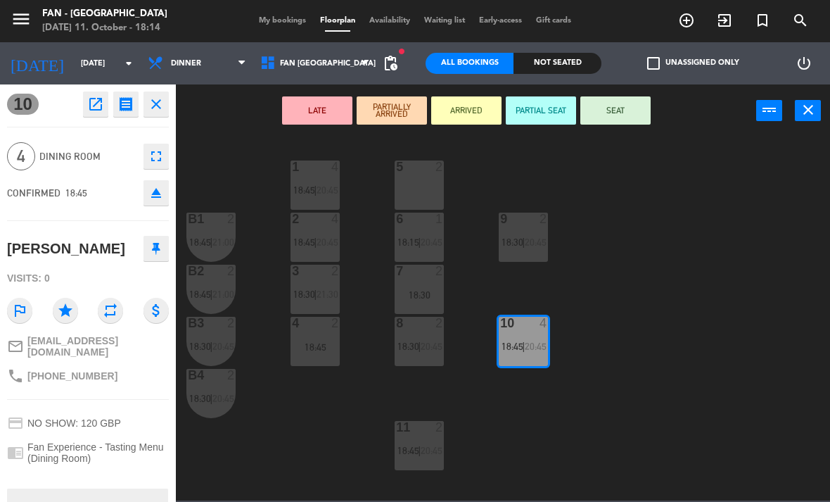
click at [160, 106] on icon "close" at bounding box center [156, 104] width 17 height 17
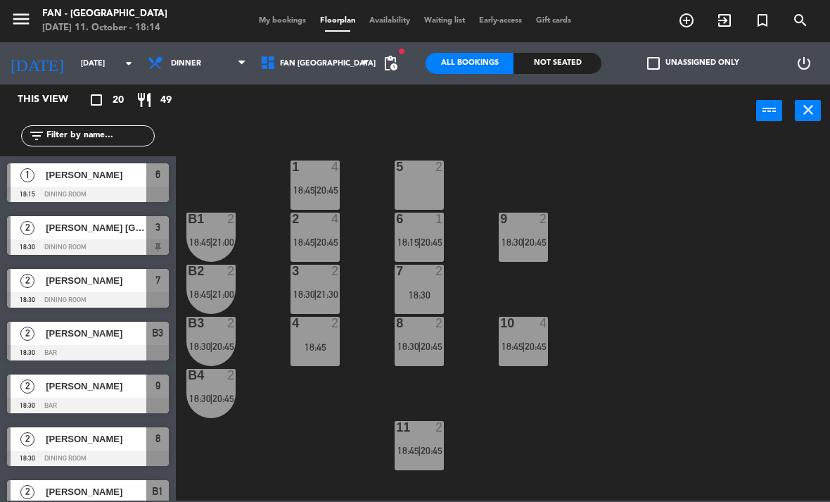
click at [536, 235] on div "9 2 18:30 | 20:45" at bounding box center [523, 237] width 49 height 49
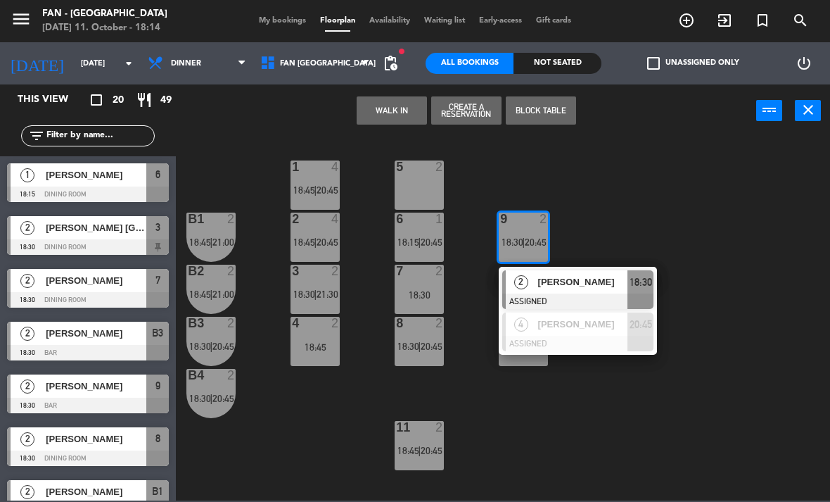
click at [579, 327] on span "[PERSON_NAME]" at bounding box center [583, 324] width 90 height 15
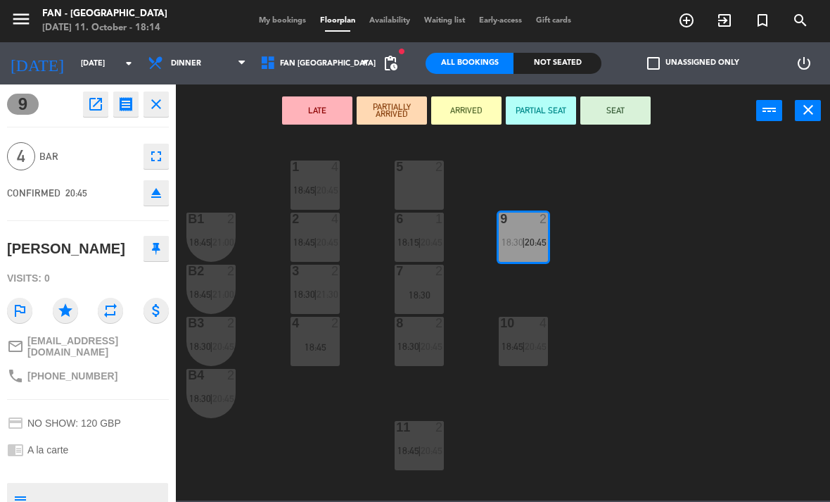
click at [148, 112] on icon "close" at bounding box center [156, 104] width 17 height 17
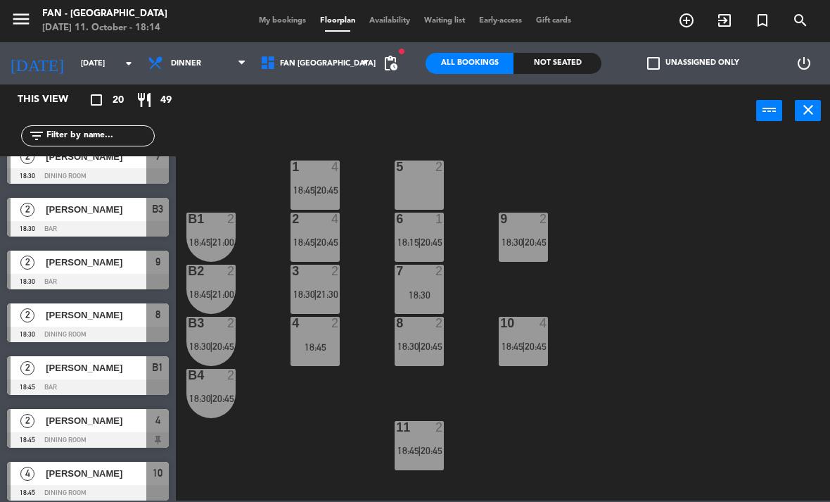
scroll to position [101, 0]
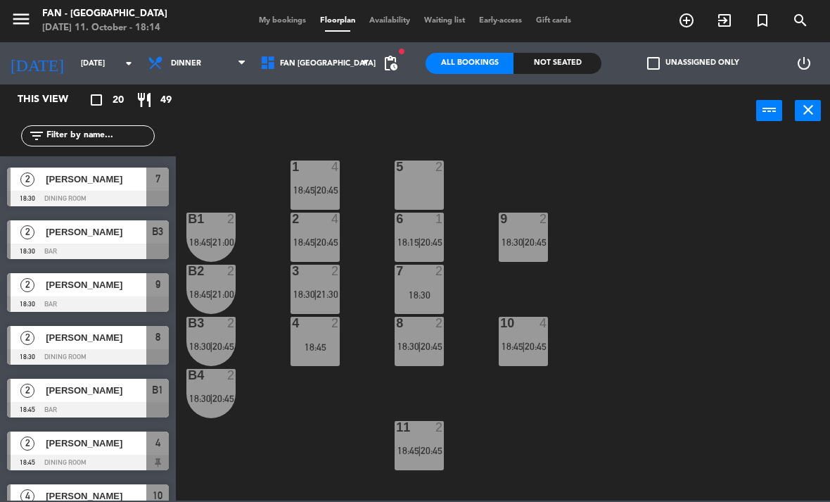
click at [115, 287] on span "[PERSON_NAME]" at bounding box center [96, 284] width 101 height 15
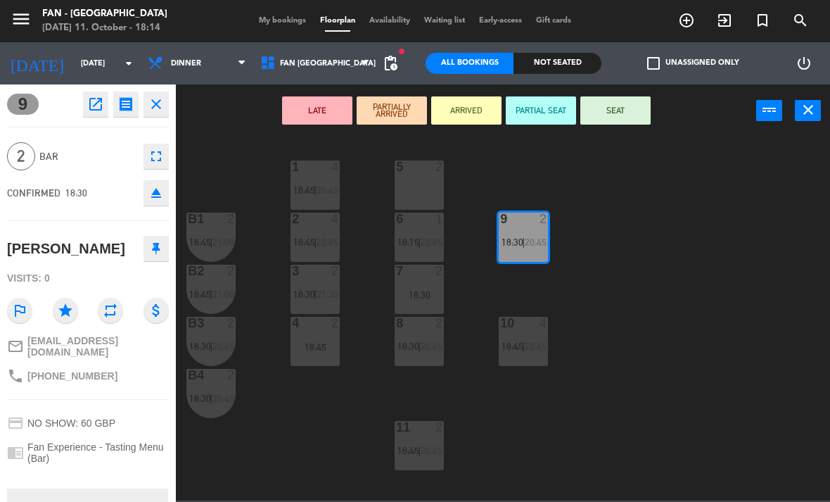
click at [619, 108] on button "SEAT" at bounding box center [616, 110] width 70 height 28
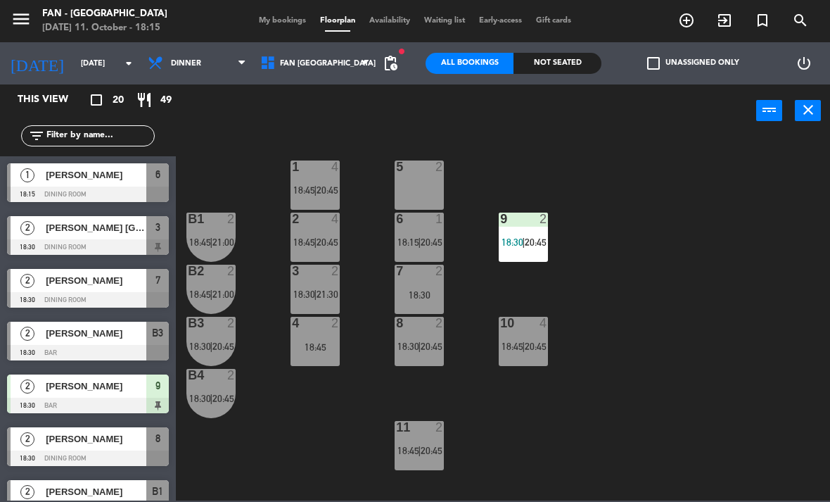
click at [204, 343] on span "18:30" at bounding box center [200, 346] width 22 height 11
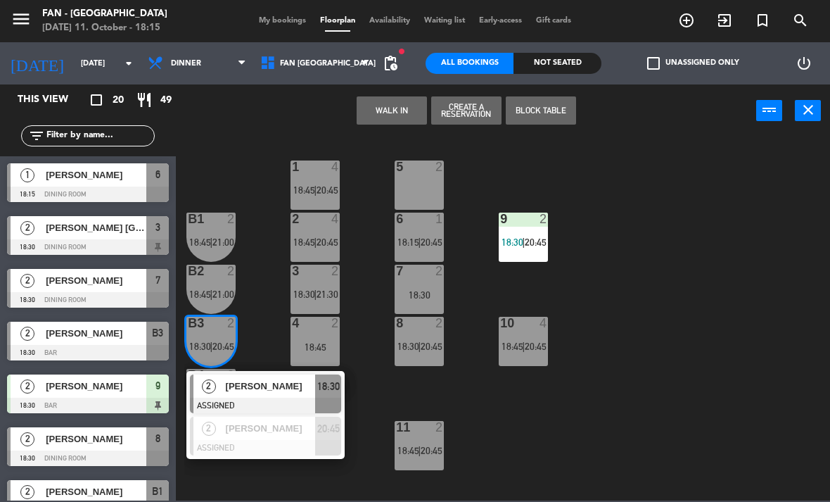
click at [214, 396] on div "2" at bounding box center [209, 385] width 30 height 23
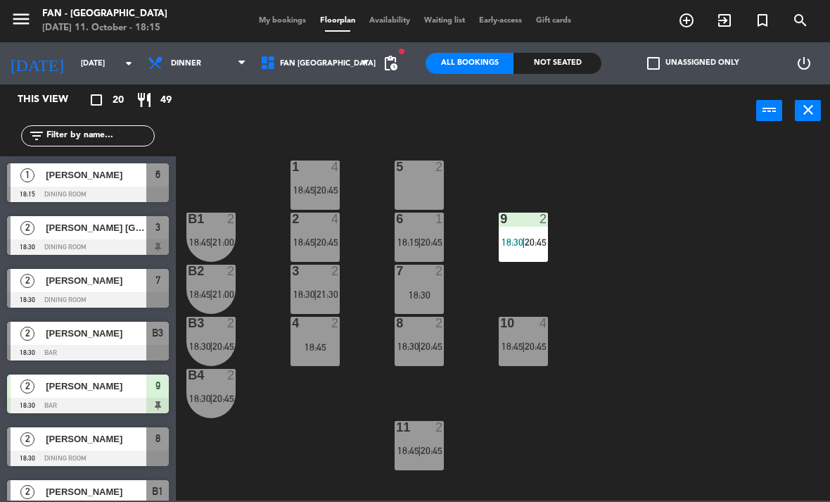
click at [205, 393] on span "18:30" at bounding box center [200, 398] width 22 height 11
click at [272, 458] on div "1 4 18:45 | 20:45 5 2 B1 2 18:45 | 21:00 9 2 18:30 | 20:45 2 4 18:45 | 20:45 6 …" at bounding box center [507, 318] width 646 height 365
click at [205, 285] on div "B2 2 18:45 | 21:00" at bounding box center [210, 289] width 49 height 49
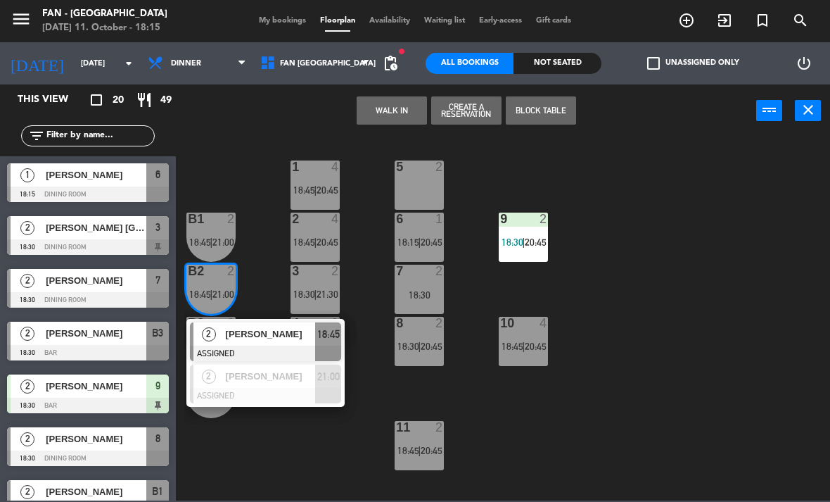
click at [201, 330] on div "2" at bounding box center [209, 333] width 30 height 23
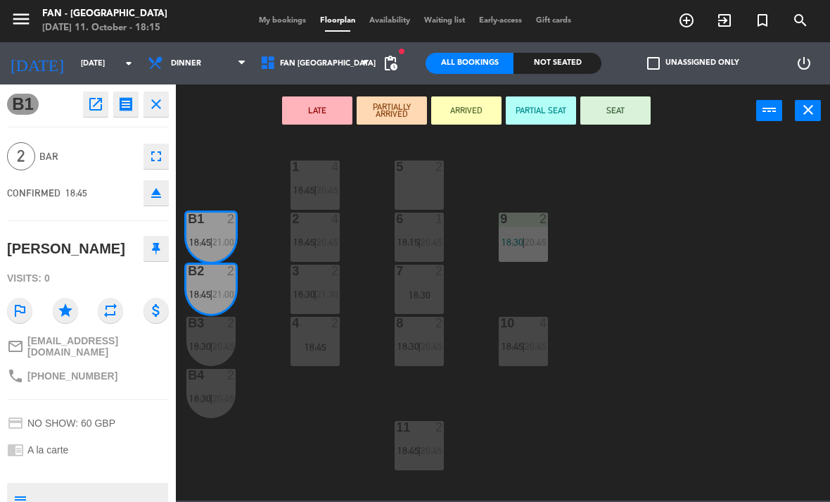
scroll to position [0, 0]
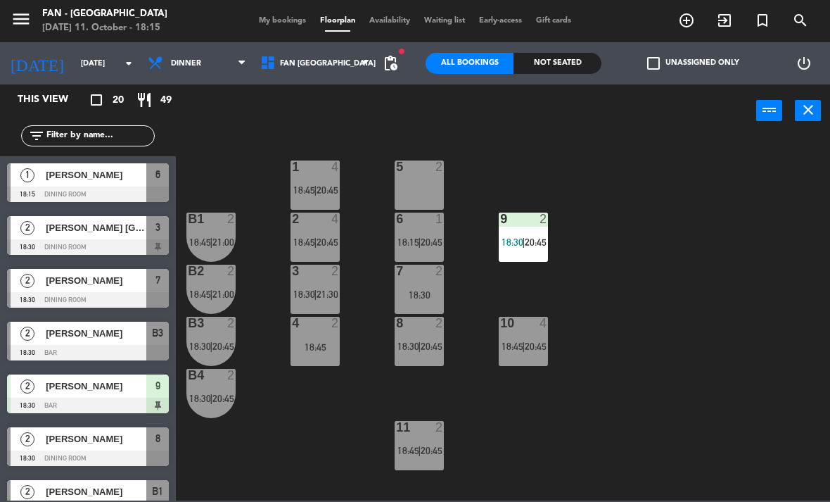
click at [72, 441] on span "[PERSON_NAME]" at bounding box center [96, 438] width 101 height 15
click at [93, 391] on span "[PERSON_NAME]" at bounding box center [96, 386] width 101 height 15
click at [207, 408] on div "B4 2 18:30 | 20:45" at bounding box center [210, 393] width 49 height 49
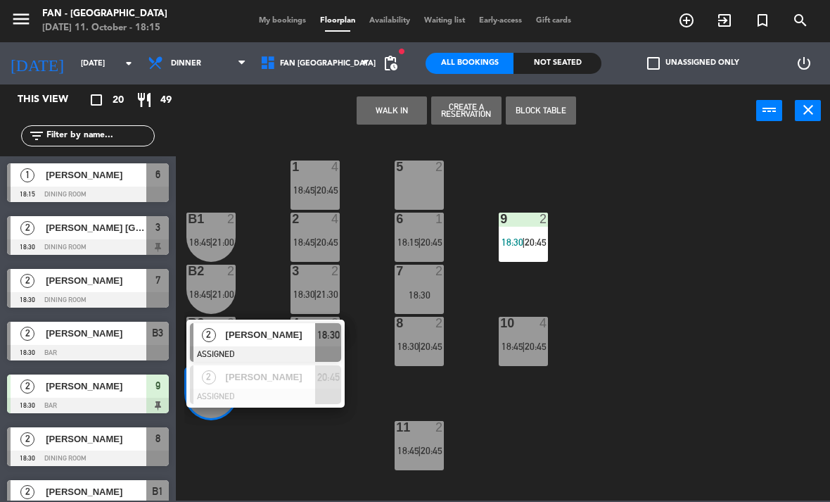
click at [271, 342] on span "[PERSON_NAME]" at bounding box center [271, 334] width 90 height 15
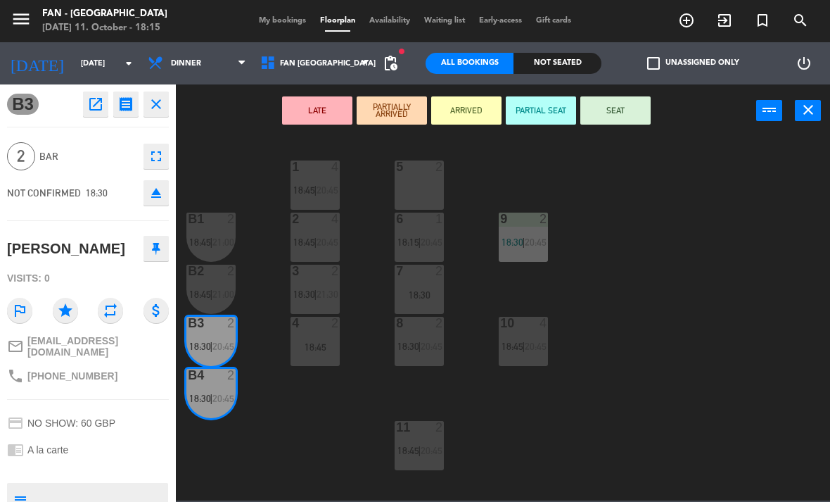
click at [282, 25] on span "My bookings" at bounding box center [282, 21] width 61 height 8
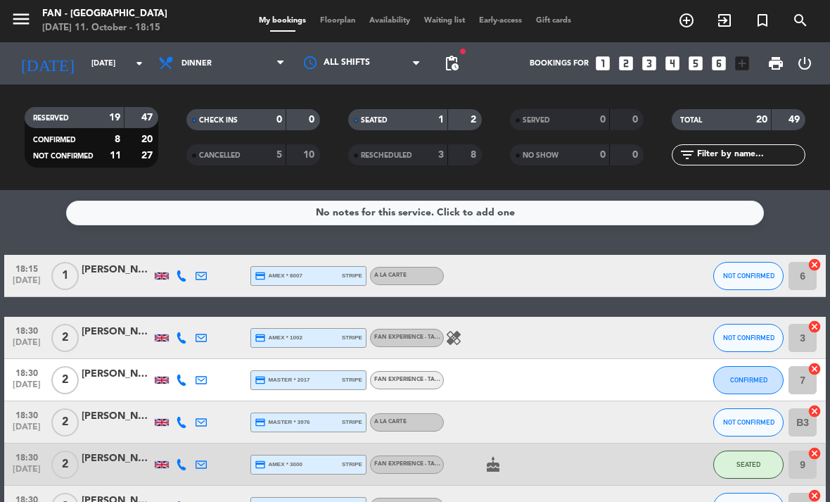
click at [342, 24] on span "Floorplan" at bounding box center [337, 21] width 49 height 8
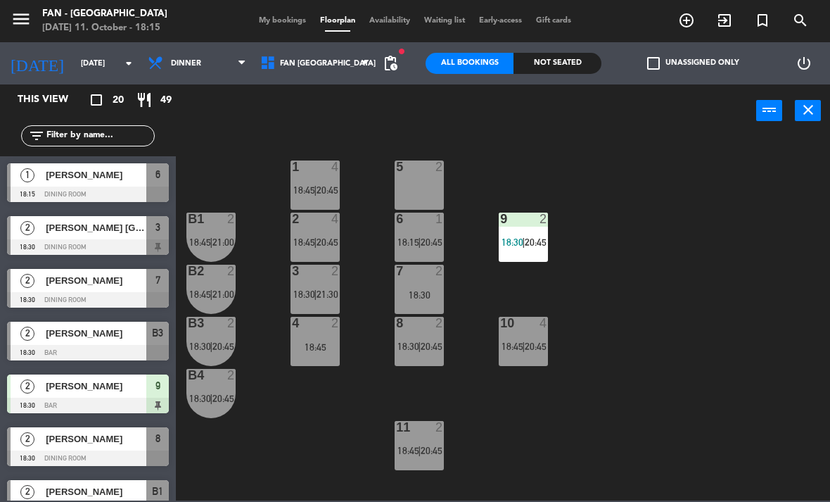
click at [519, 245] on span "18:30" at bounding box center [513, 241] width 22 height 11
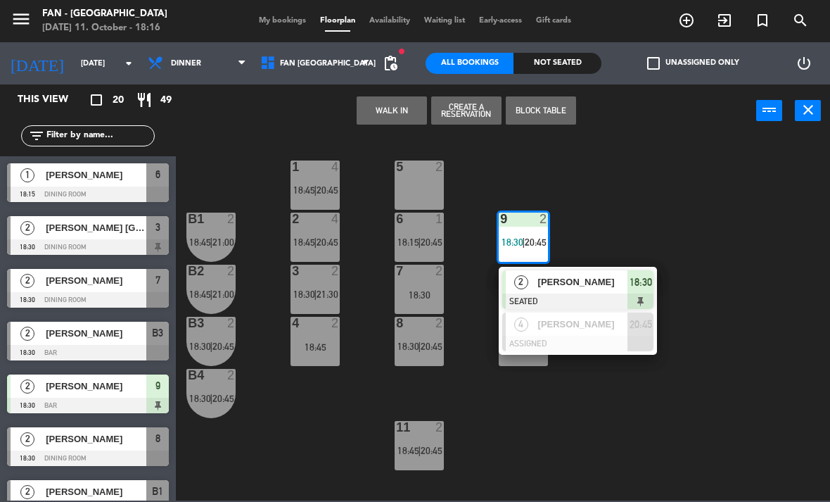
click at [591, 291] on div "[PERSON_NAME]" at bounding box center [582, 281] width 91 height 23
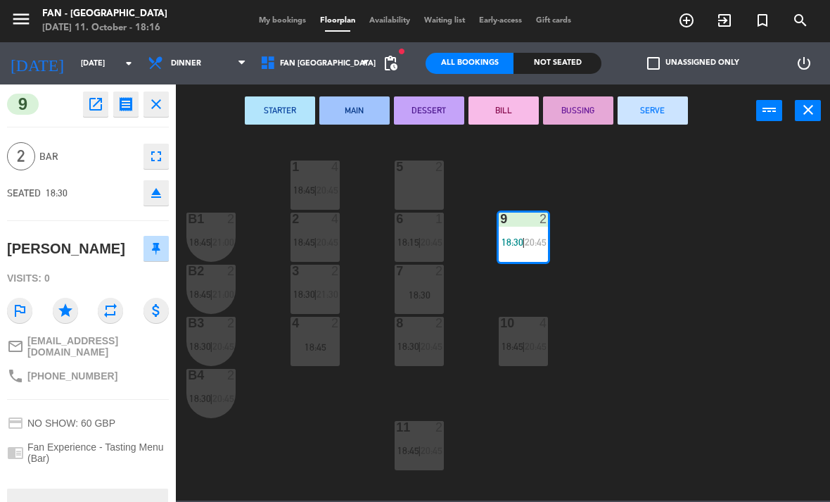
click at [228, 399] on span "20:45" at bounding box center [224, 398] width 22 height 11
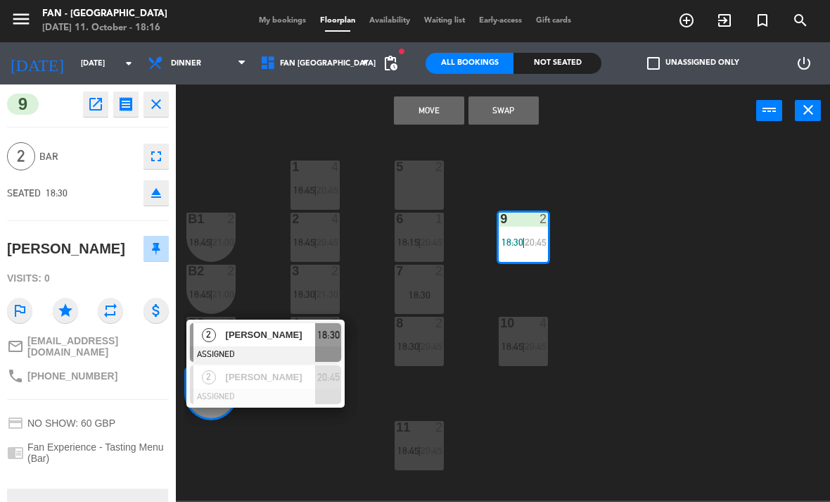
click at [519, 108] on button "Swap" at bounding box center [504, 110] width 70 height 28
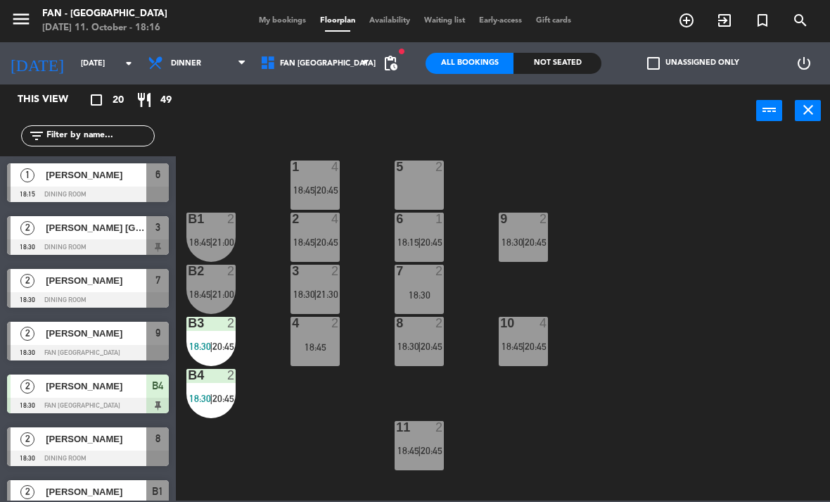
click at [324, 460] on div "1 4 18:45 | 20:45 5 2 B1 2 18:45 | 21:00 9 2 18:30 | 20:45 2 4 18:45 | 20:45 6 …" at bounding box center [507, 318] width 646 height 365
click at [531, 234] on div "9 2 18:30 | 20:45" at bounding box center [523, 237] width 49 height 49
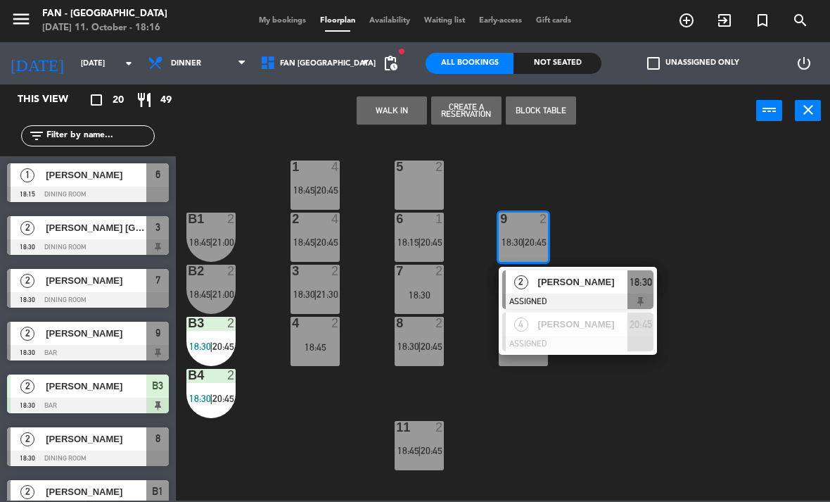
click at [606, 286] on span "[PERSON_NAME]" at bounding box center [583, 281] width 90 height 15
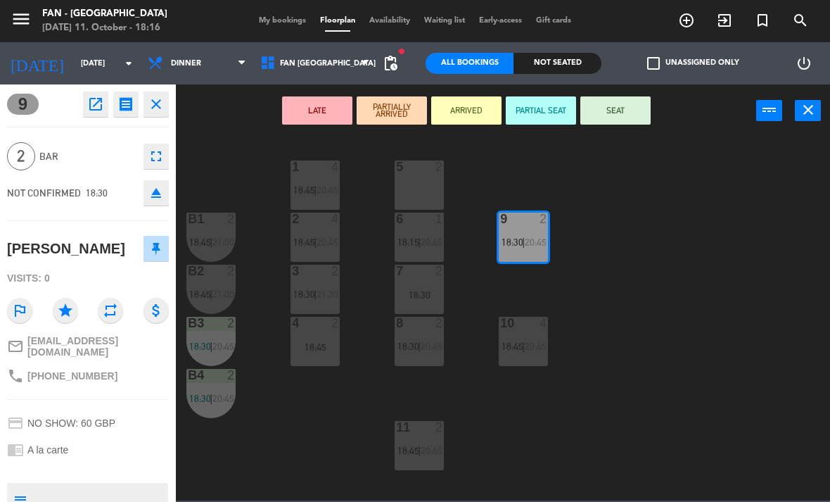
click at [292, 25] on span "My bookings" at bounding box center [282, 21] width 61 height 8
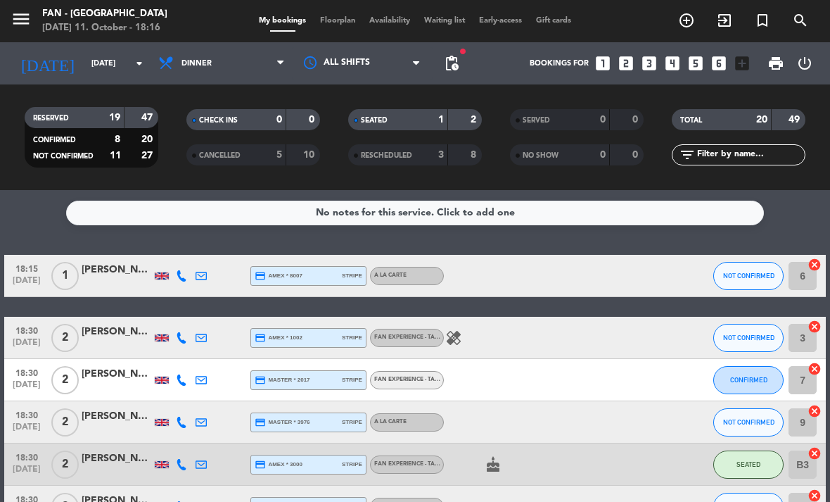
scroll to position [-11, 0]
click at [324, 25] on span "Floorplan" at bounding box center [337, 21] width 49 height 8
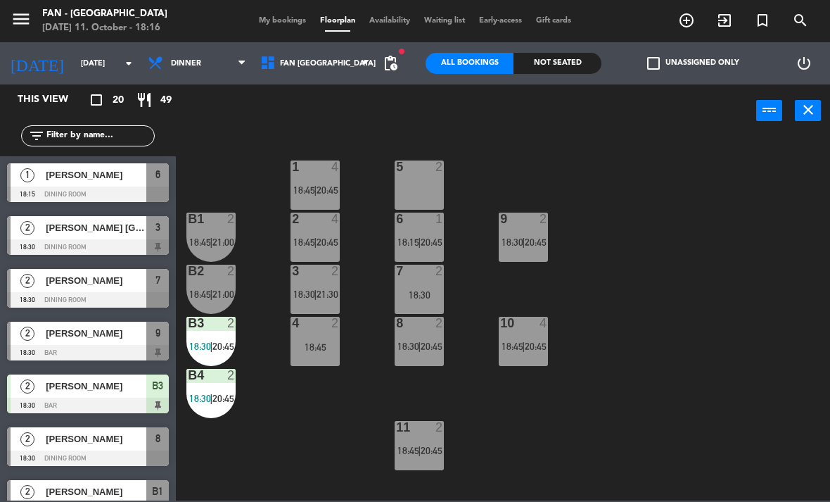
click at [540, 234] on div "9 2 18:30 | 20:45" at bounding box center [523, 237] width 49 height 49
click at [670, 396] on div "1 4 18:45 | 20:45 5 2 B1 2 18:45 | 21:00 9 2 18:30 | 20:45 2 4 18:45 | 20:45 6 …" at bounding box center [507, 318] width 646 height 365
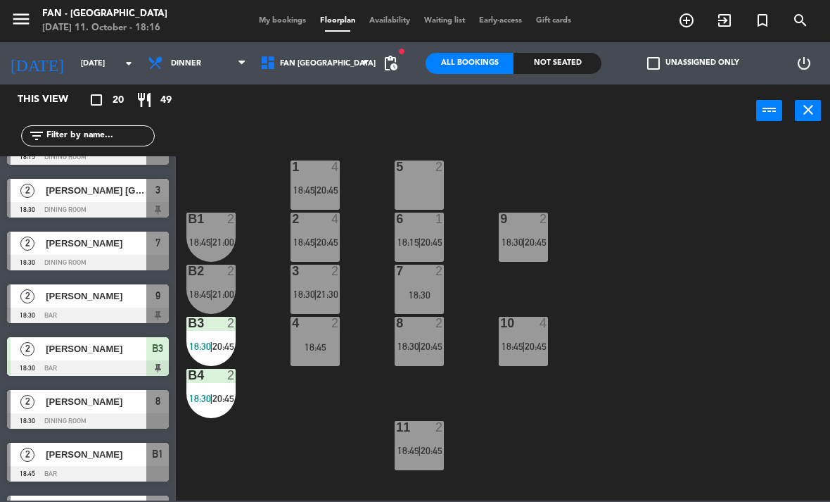
scroll to position [39, 0]
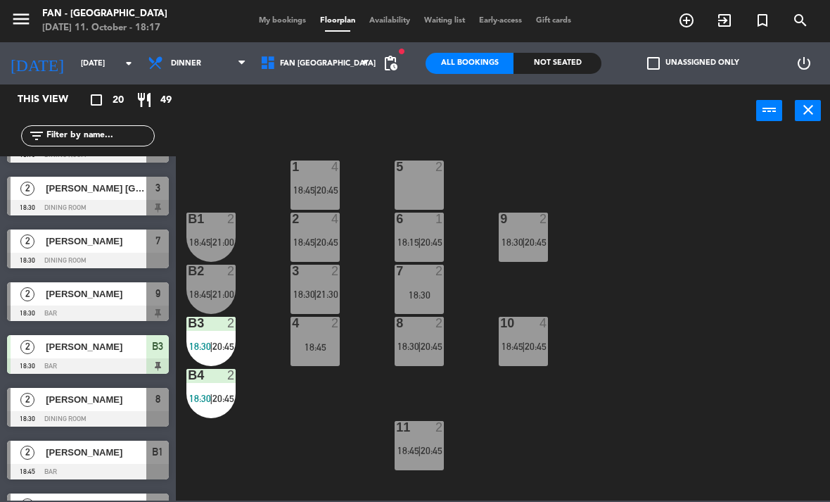
click at [318, 322] on div at bounding box center [315, 323] width 23 height 13
click at [260, 469] on div "1 4 18:45 | 20:45 5 2 B1 2 18:45 | 21:00 9 2 18:30 | 20:45 2 4 18:45 | 20:45 6 …" at bounding box center [507, 318] width 646 height 365
click at [318, 243] on span "20:45" at bounding box center [328, 241] width 22 height 11
click at [274, 443] on div "1 4 18:45 | 20:45 5 2 B1 2 18:45 | 21:00 9 2 18:30 | 20:45 2 4 18:45 | 20:45 6 …" at bounding box center [507, 318] width 646 height 365
click at [419, 241] on span "|" at bounding box center [419, 241] width 3 height 11
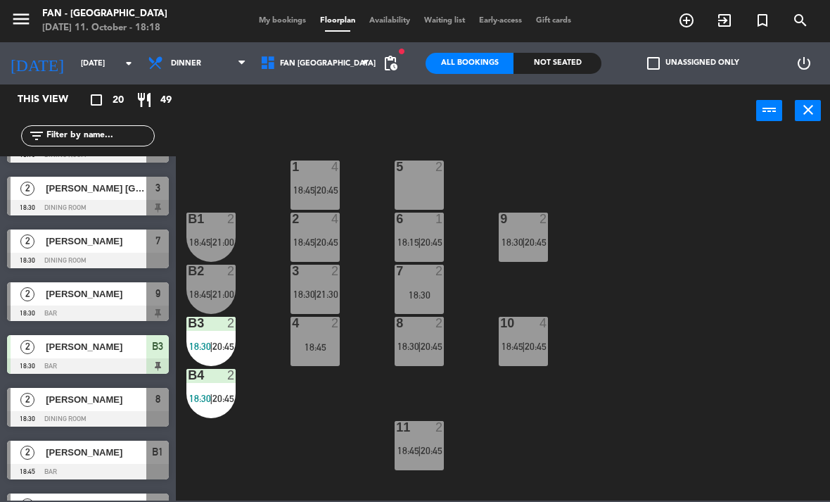
click at [690, 412] on div "1 4 18:45 | 20:45 5 2 B1 2 18:45 | 21:00 9 2 18:30 | 20:45 2 4 18:45 | 20:45 6 …" at bounding box center [507, 318] width 646 height 365
click at [409, 244] on span "18:15" at bounding box center [409, 241] width 22 height 11
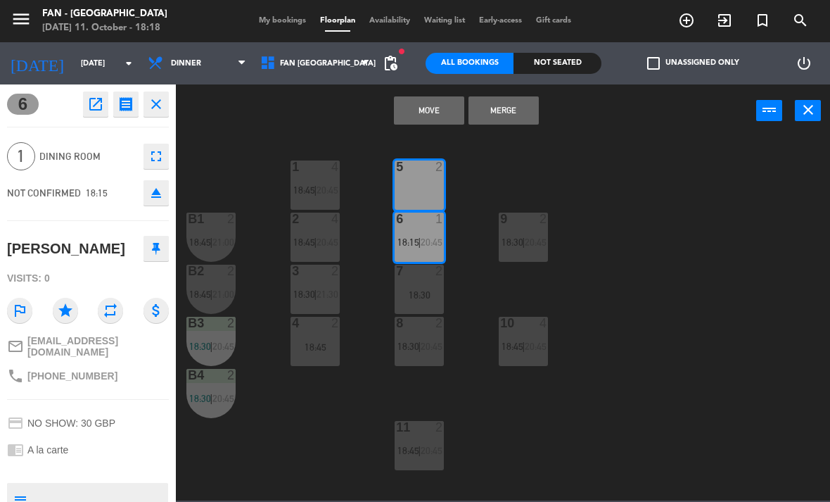
click at [419, 122] on button "Move" at bounding box center [429, 110] width 70 height 28
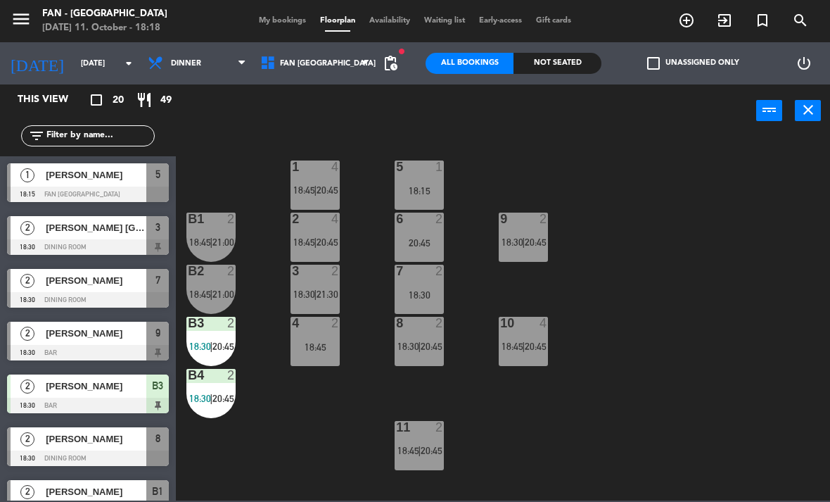
click at [430, 261] on div "6 2 20:45" at bounding box center [419, 237] width 49 height 49
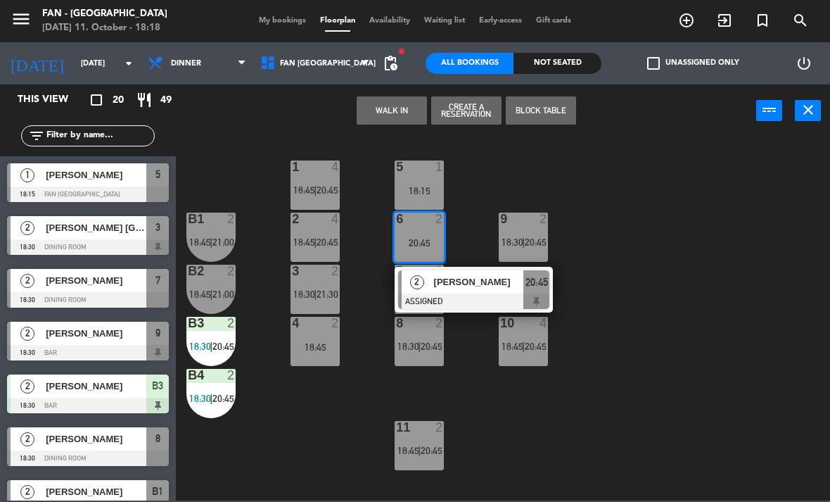
click at [426, 239] on div "20:45" at bounding box center [419, 243] width 49 height 10
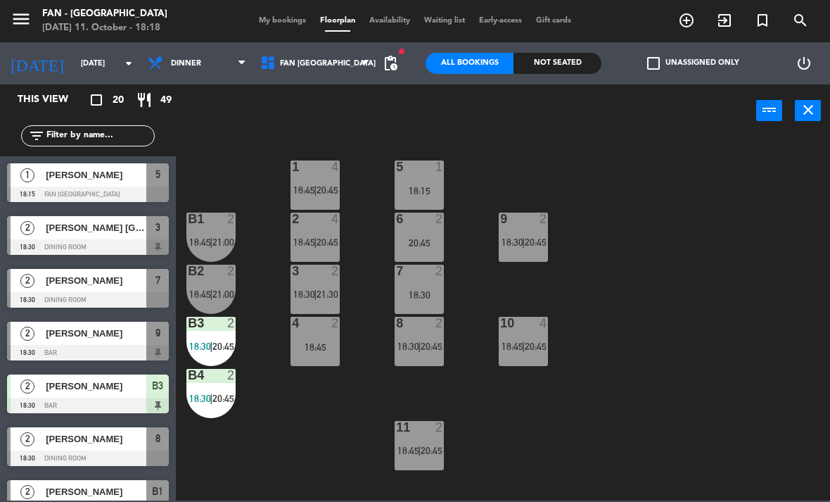
click at [715, 267] on div "1 4 18:45 | 20:45 5 1 18:15 B1 2 18:45 | 21:00 9 2 18:30 | 20:45 2 4 18:45 | 20…" at bounding box center [507, 318] width 646 height 365
click at [423, 240] on div "20:45" at bounding box center [419, 243] width 49 height 10
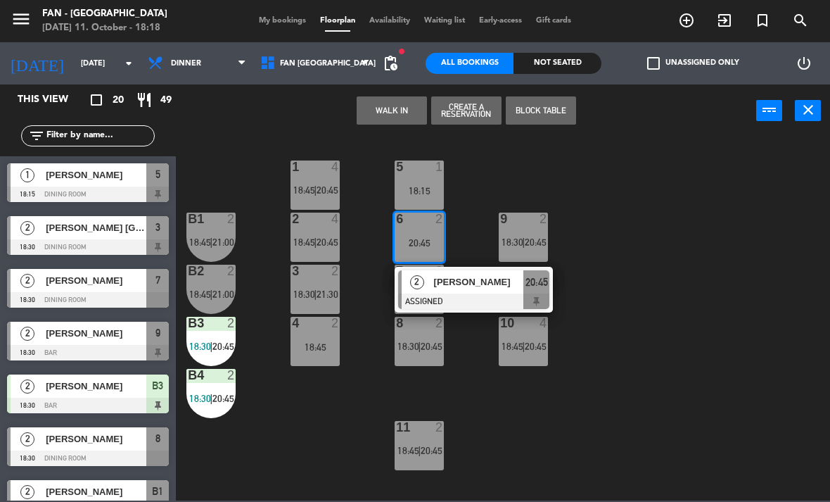
click at [461, 291] on div "[PERSON_NAME]" at bounding box center [478, 281] width 91 height 23
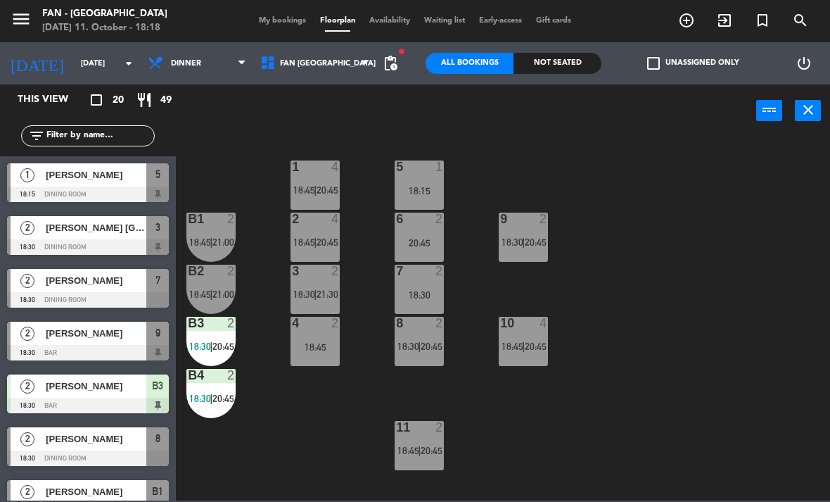
scroll to position [59, 0]
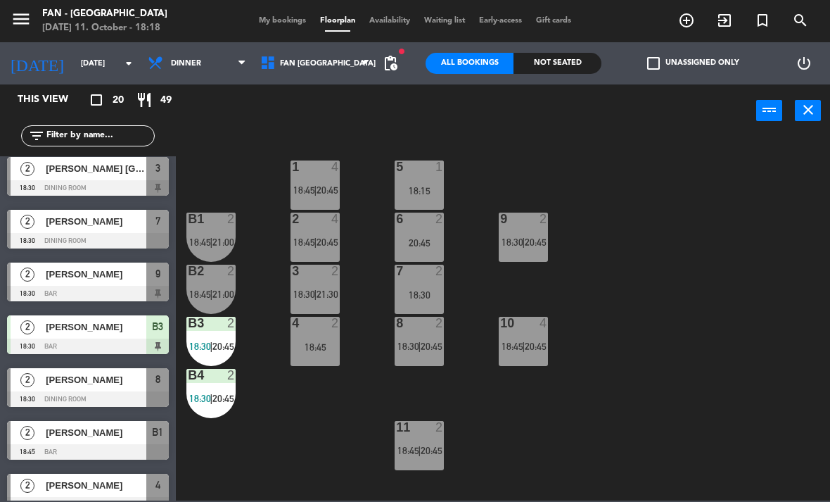
click at [428, 243] on div "20:45" at bounding box center [419, 243] width 49 height 10
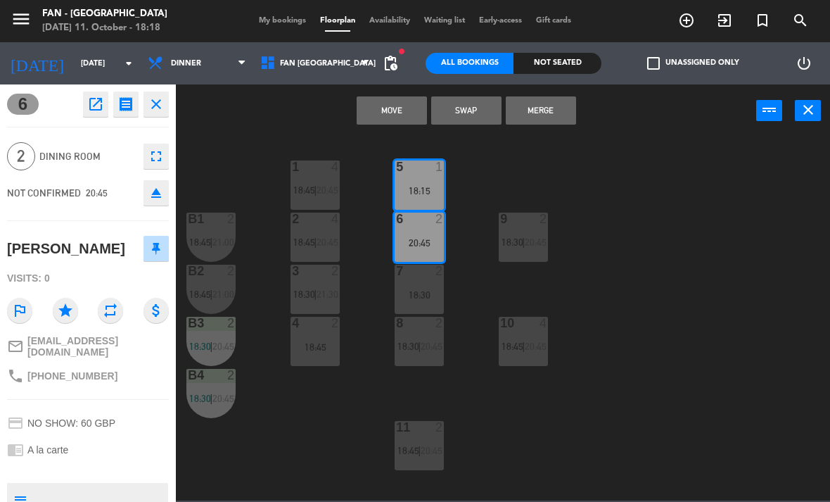
click at [377, 124] on button "Move" at bounding box center [392, 110] width 70 height 28
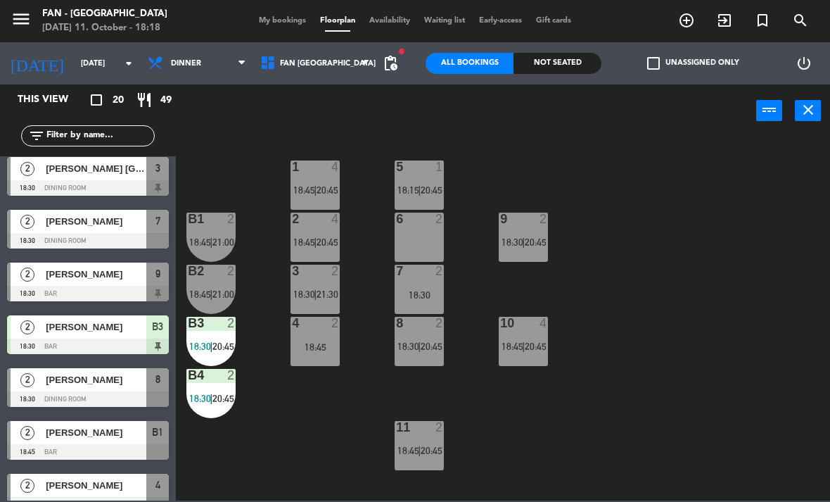
click at [400, 288] on div "7 2 18:30" at bounding box center [419, 289] width 49 height 49
click at [513, 459] on div "1 4 18:45 | 20:45 5 1 18:15 | 20:45 B1 2 18:45 | 21:00 9 2 18:30 | 20:45 2 4 18…" at bounding box center [507, 318] width 646 height 365
click at [538, 236] on span "20:45" at bounding box center [536, 241] width 22 height 11
click at [751, 419] on div "1 4 18:45 | 20:45 5 1 18:15 | 20:45 B1 2 18:45 | 21:00 9 2 18:30 | 20:45 2 4 18…" at bounding box center [507, 318] width 646 height 365
click at [523, 343] on span "|" at bounding box center [523, 346] width 3 height 11
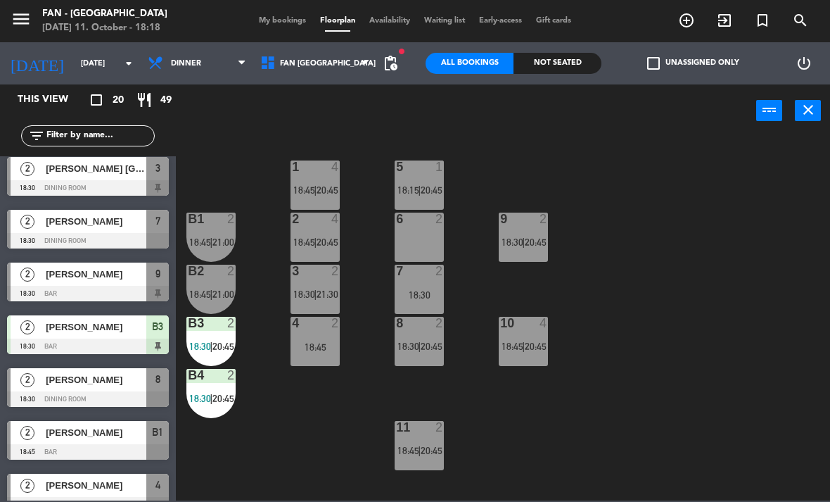
click at [654, 448] on div "1 4 18:45 | 20:45 5 1 18:15 | 20:45 B1 2 18:45 | 21:00 9 2 18:30 | 20:45 2 4 18…" at bounding box center [507, 318] width 646 height 365
click at [532, 231] on div "9 2 18:30 | 20:45" at bounding box center [523, 237] width 49 height 49
click at [700, 420] on div "1 4 18:45 | 20:45 5 1 18:15 | 20:45 B1 2 18:45 | 21:00 9 2 18:30 | 20:45 2 4 18…" at bounding box center [507, 318] width 646 height 365
click at [526, 349] on span "20:45" at bounding box center [536, 346] width 22 height 11
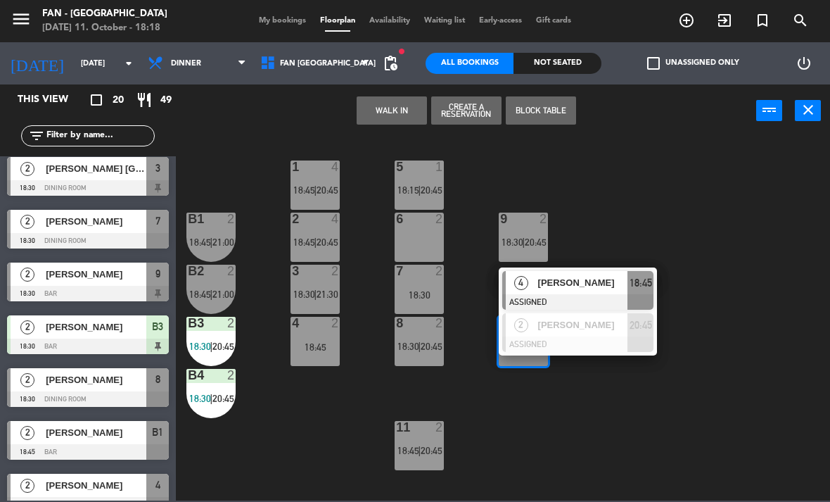
click at [618, 450] on div "1 4 18:45 | 20:45 5 1 18:15 | 20:45 B1 2 18:45 | 21:00 9 2 18:30 | 20:45 2 4 18…" at bounding box center [507, 318] width 646 height 365
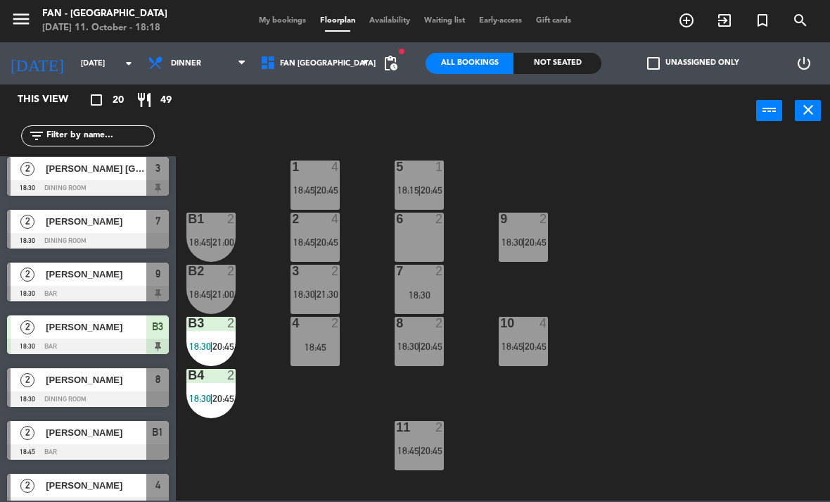
click at [524, 251] on div "9 2 18:30 | 20:45" at bounding box center [523, 237] width 49 height 49
click at [524, 360] on div "10 4 18:45 | 20:45" at bounding box center [523, 341] width 49 height 49
click at [620, 434] on div "1 4 18:45 | 20:45 5 1 18:15 | 20:45 B1 2 18:45 | 21:00 9 4 20:45 2 4 18:45 | 20…" at bounding box center [507, 318] width 646 height 365
click at [517, 331] on div "10 4" at bounding box center [523, 324] width 49 height 14
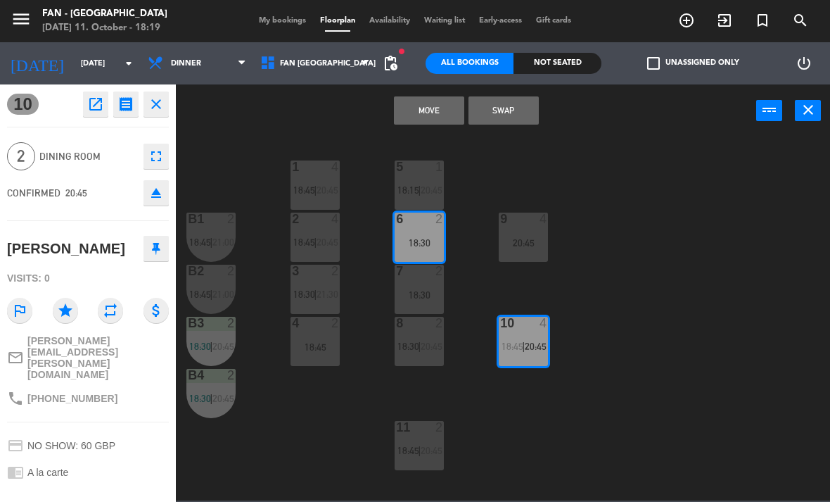
click at [405, 118] on button "Move" at bounding box center [429, 110] width 70 height 28
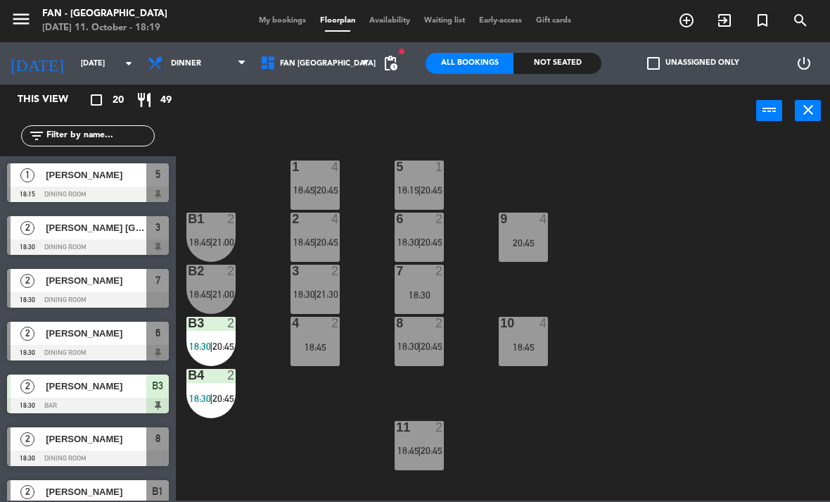
click at [407, 449] on span "18:45" at bounding box center [409, 450] width 22 height 11
click at [655, 430] on div "1 4 18:45 | 20:45 5 1 18:15 | 20:45 B1 2 18:45 | 21:00 9 4 20:45 2 4 18:45 | 20…" at bounding box center [507, 318] width 646 height 365
click at [434, 462] on div "11 2 18:45 | 20:45" at bounding box center [419, 445] width 49 height 49
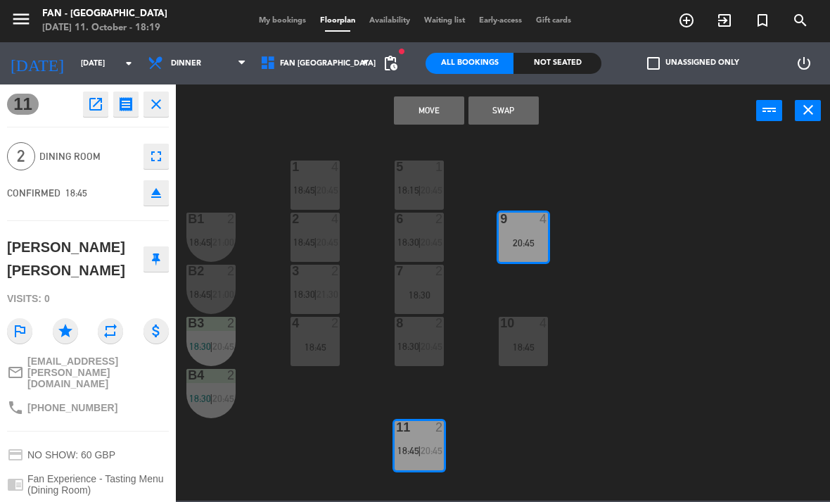
click at [424, 113] on button "Move" at bounding box center [429, 110] width 70 height 28
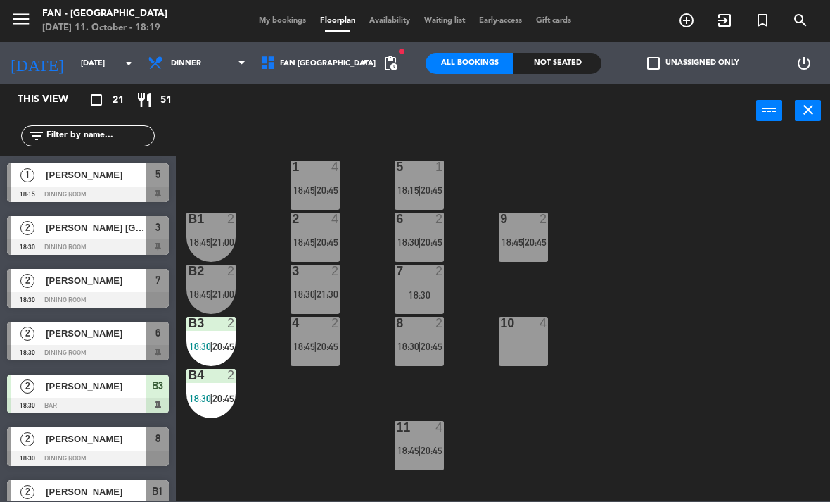
click at [425, 465] on div "11 4 18:45 | 20:45" at bounding box center [419, 445] width 49 height 49
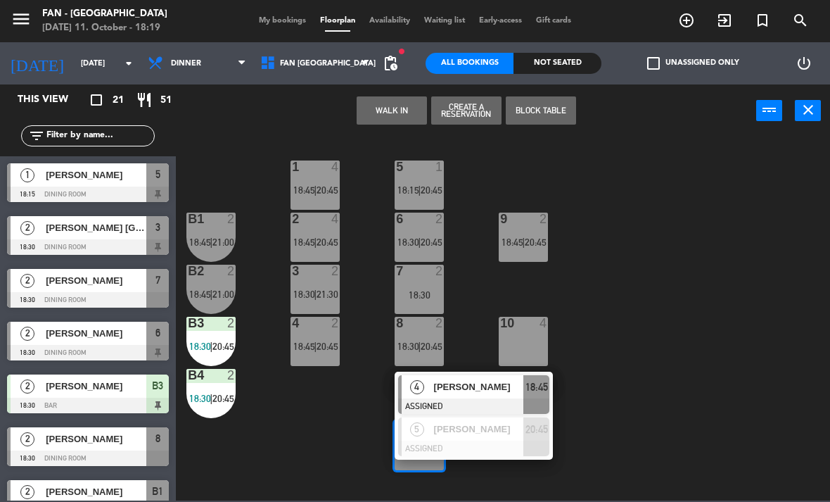
click at [440, 447] on div at bounding box center [473, 448] width 151 height 15
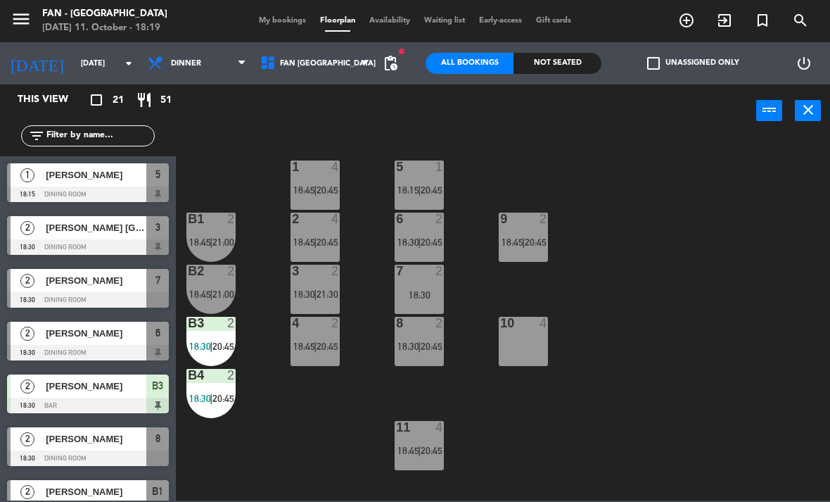
scroll to position [130, 0]
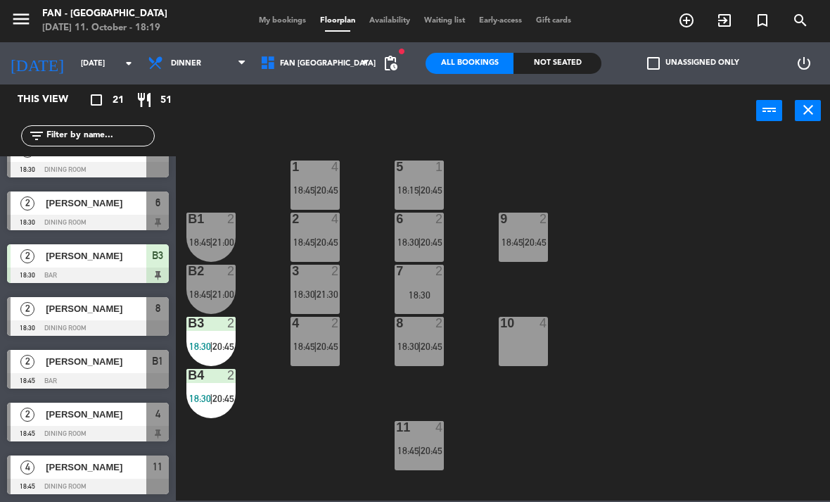
click at [416, 462] on div "11 4 18:45 | 20:45" at bounding box center [419, 445] width 49 height 49
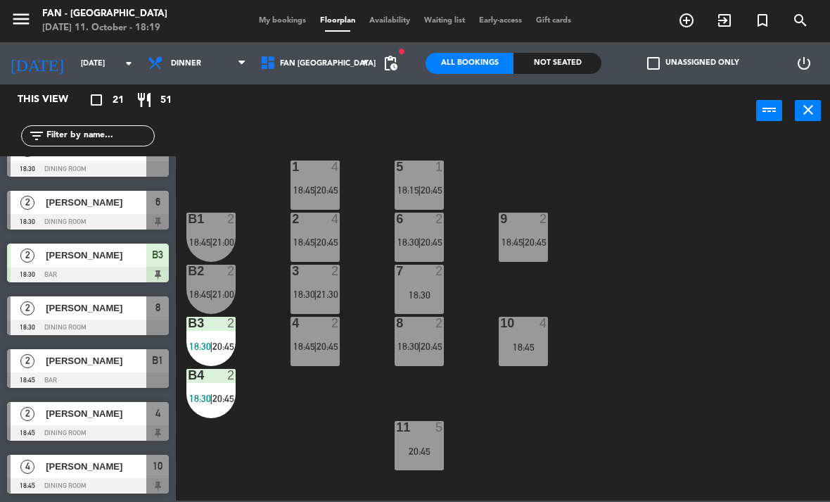
click at [412, 366] on div "8 2 18:30 | 20:45" at bounding box center [419, 341] width 49 height 49
click at [678, 413] on div "1 4 18:45 | 20:45 5 1 18:15 | 20:45 B1 2 18:45 | 21:00 9 2 18:45 | 20:45 2 4 18…" at bounding box center [507, 318] width 646 height 365
click at [698, 355] on div "1 4 18:45 | 20:45 5 1 18:15 | 20:45 B1 2 18:45 | 21:00 9 2 18:45 | 20:45 2 4 18…" at bounding box center [507, 318] width 646 height 365
click at [430, 247] on span "20:45" at bounding box center [432, 241] width 22 height 11
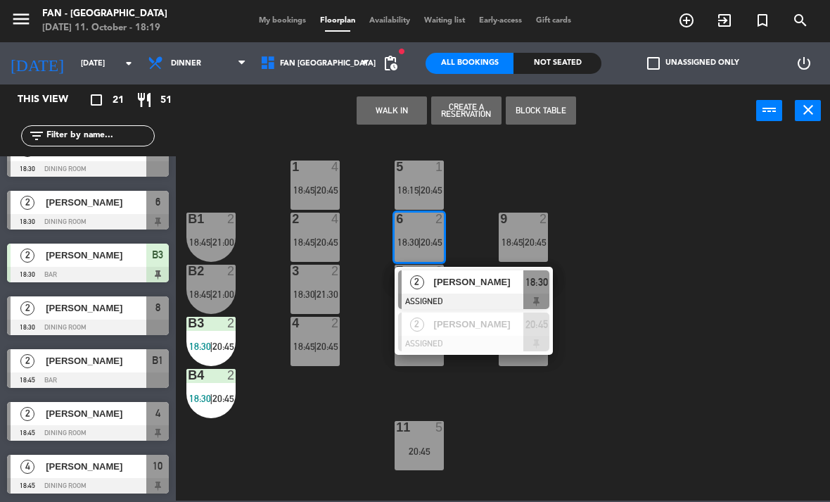
click at [678, 343] on div "1 4 18:45 | 20:45 5 1 18:15 | 20:45 B1 2 18:45 | 21:00 9 2 18:45 | 20:45 2 4 18…" at bounding box center [507, 318] width 646 height 365
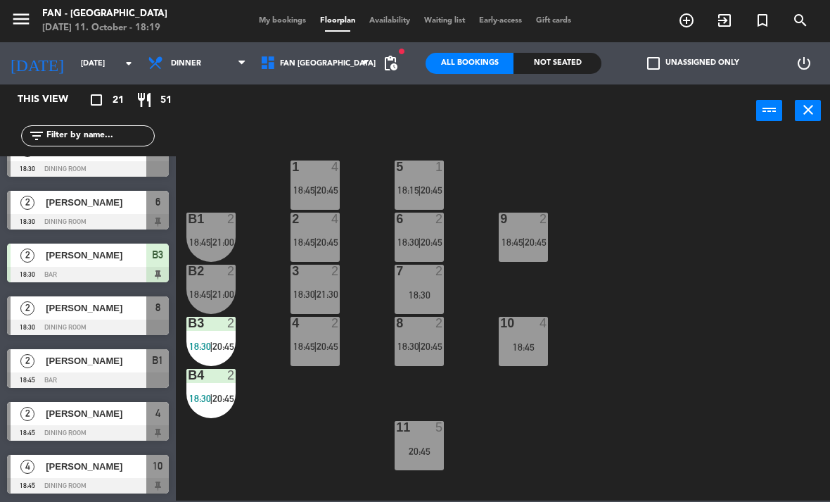
click at [417, 181] on div "5 1 18:15 | 20:45" at bounding box center [419, 184] width 49 height 49
click at [754, 354] on div "1 4 18:45 | 20:45 5 1 18:15 | 20:45 B1 2 18:45 | 21:00 9 2 18:45 | 20:45 2 4 18…" at bounding box center [507, 318] width 646 height 365
click at [315, 352] on span "|" at bounding box center [315, 346] width 3 height 11
click at [704, 450] on div "1 4 18:45 | 20:45 5 1 18:15 | 20:45 B1 2 18:45 | 21:00 9 2 18:45 | 20:45 2 4 18…" at bounding box center [507, 318] width 646 height 365
click at [310, 293] on span "18:30" at bounding box center [304, 294] width 22 height 11
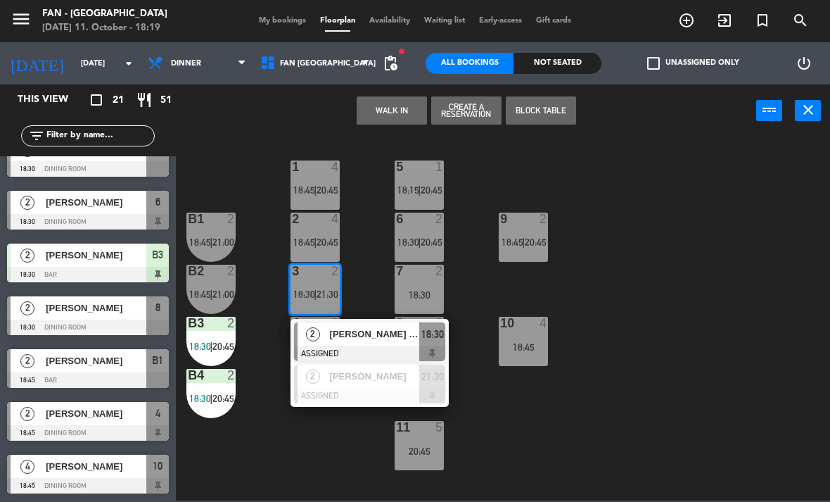
click at [697, 412] on div "1 4 18:45 | 20:45 5 1 18:15 | 20:45 B1 2 18:45 | 21:00 9 2 18:45 | 20:45 2 4 18…" at bounding box center [507, 318] width 646 height 365
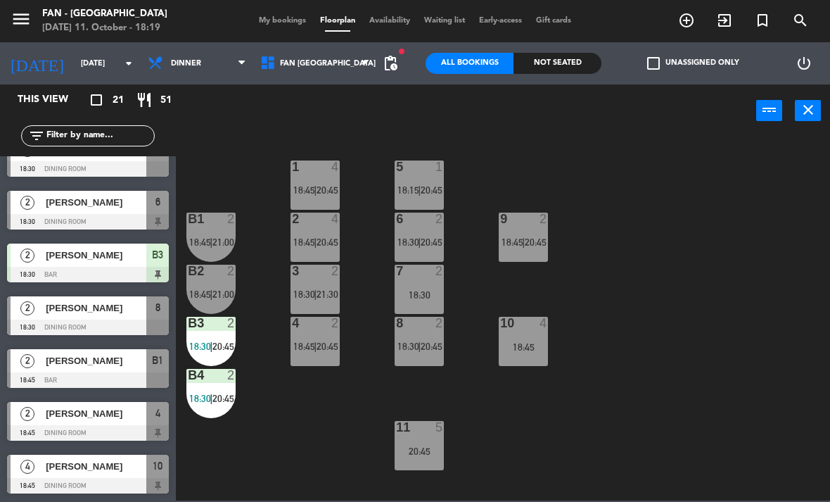
click at [315, 246] on span "|" at bounding box center [315, 241] width 3 height 11
click at [745, 424] on div "1 4 18:45 | 20:45 5 1 18:15 | 20:45 B1 2 18:45 | 21:00 9 2 18:45 | 20:45 2 4 18…" at bounding box center [507, 318] width 646 height 365
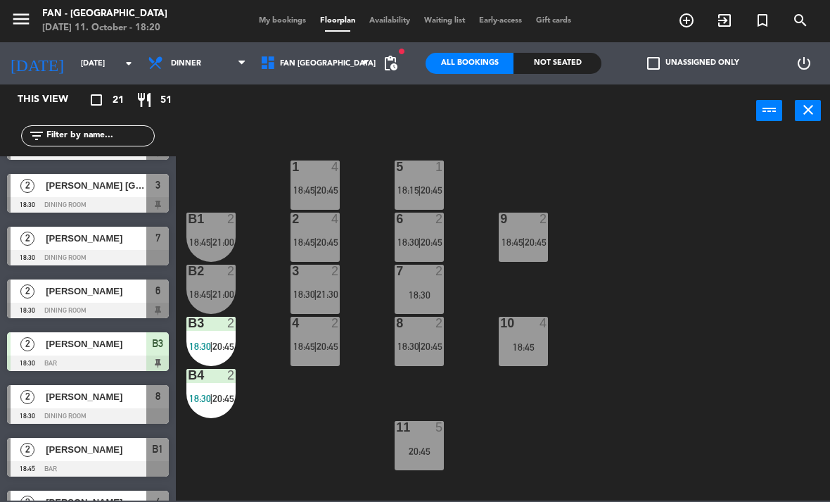
scroll to position [42, 0]
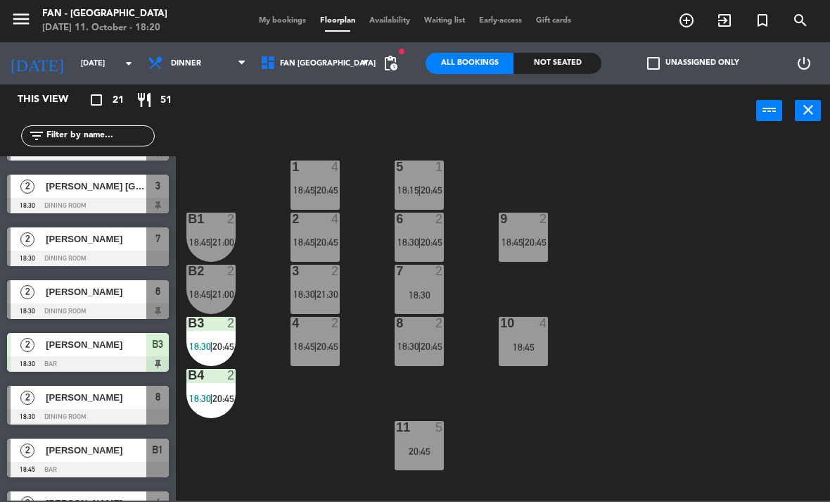
click at [63, 254] on div at bounding box center [88, 258] width 162 height 15
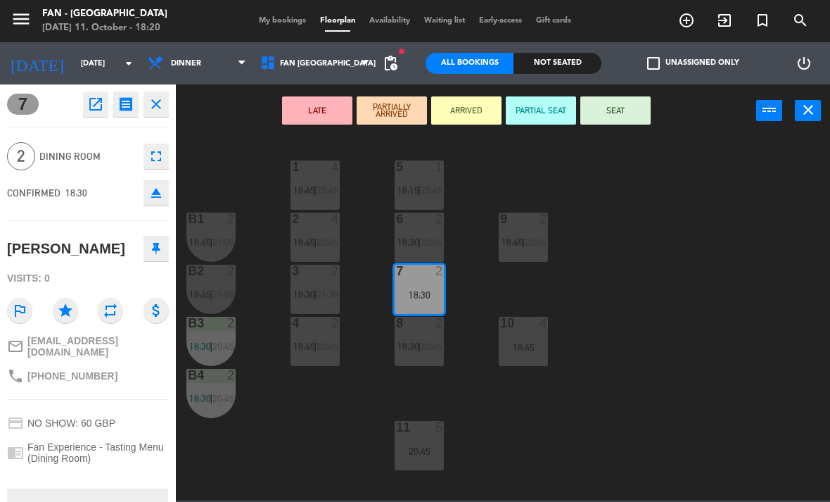
click at [627, 119] on button "SEAT" at bounding box center [616, 110] width 70 height 28
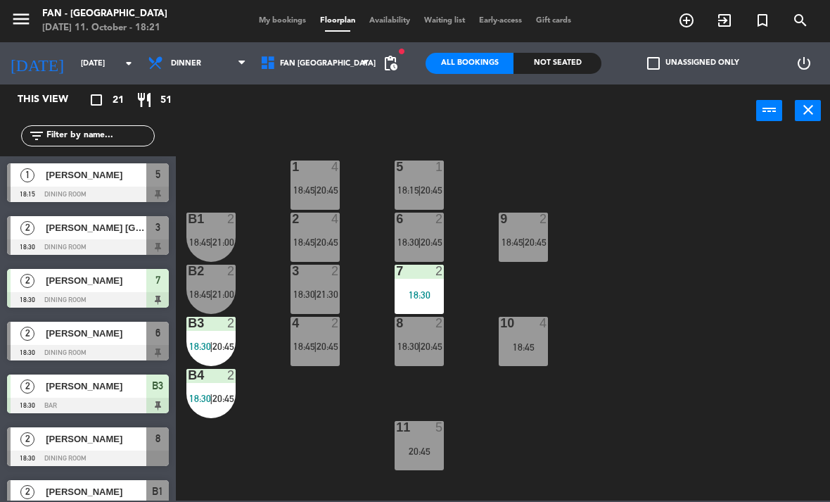
click at [435, 285] on div "7 2 18:30" at bounding box center [419, 289] width 49 height 49
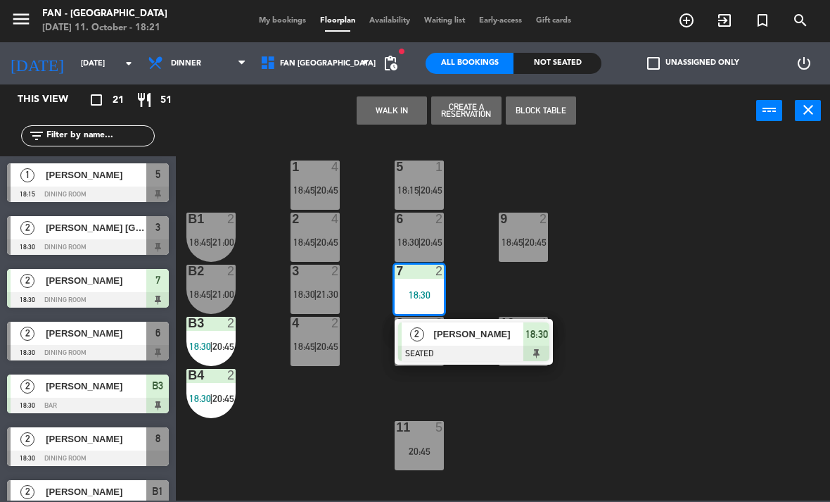
click at [478, 330] on span "[PERSON_NAME]" at bounding box center [479, 334] width 90 height 15
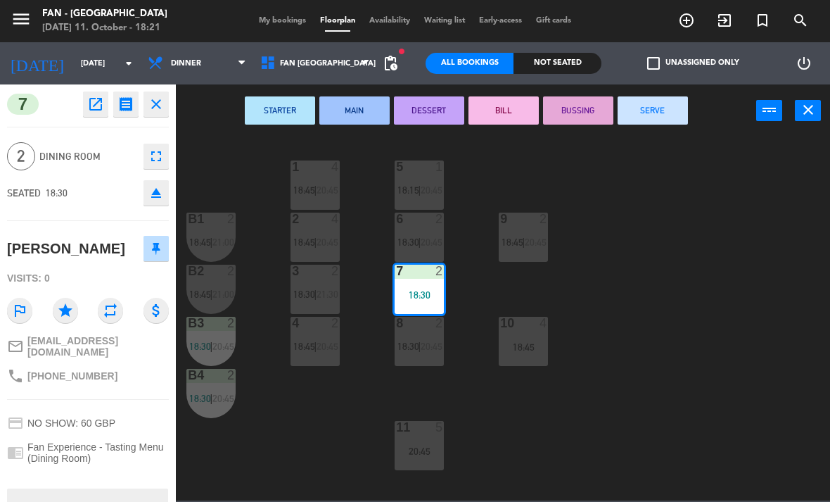
click at [161, 106] on icon "close" at bounding box center [156, 104] width 17 height 17
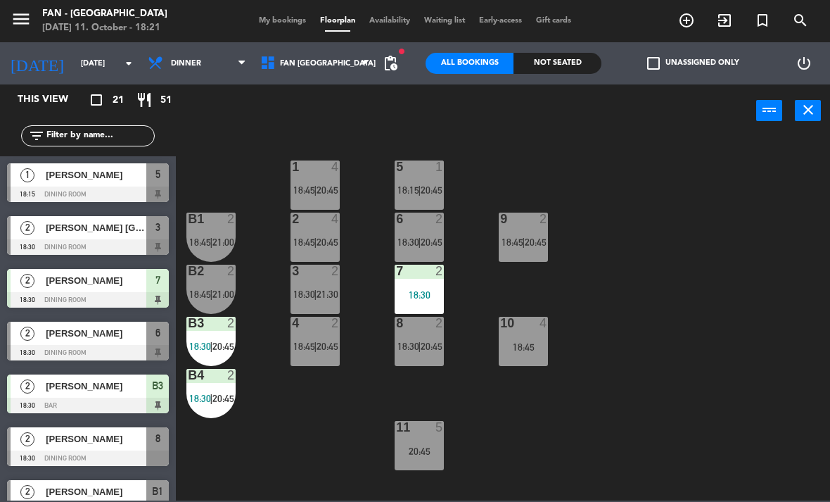
click at [280, 25] on span "My bookings" at bounding box center [282, 21] width 61 height 8
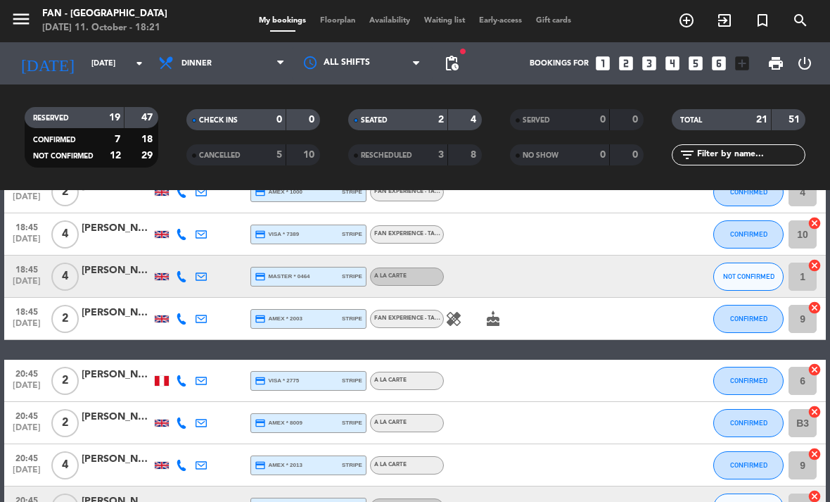
scroll to position [370, 0]
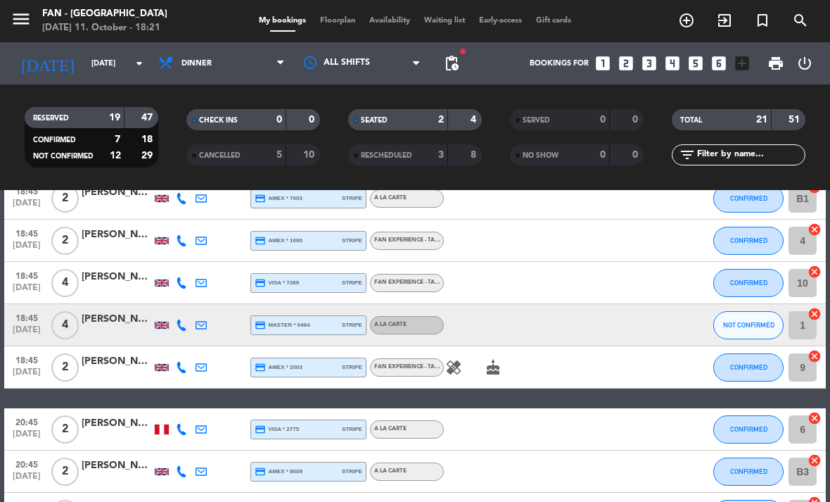
click at [448, 360] on icon "healing" at bounding box center [453, 367] width 17 height 17
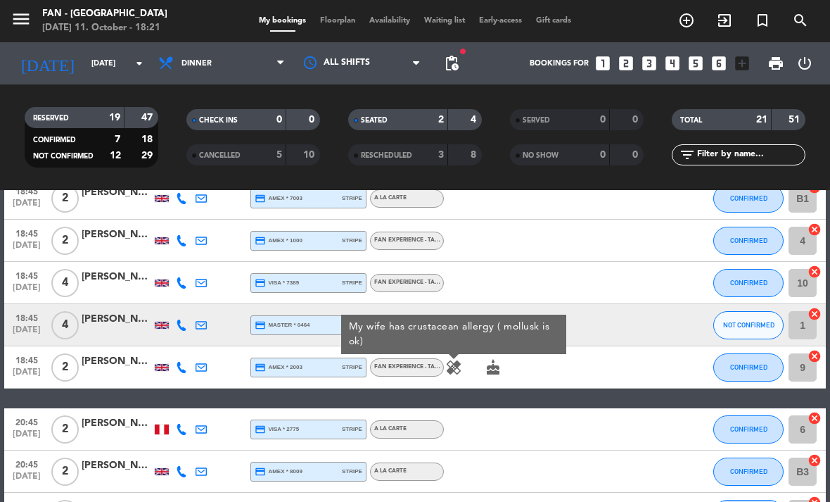
click at [336, 23] on span "Floorplan" at bounding box center [337, 21] width 49 height 8
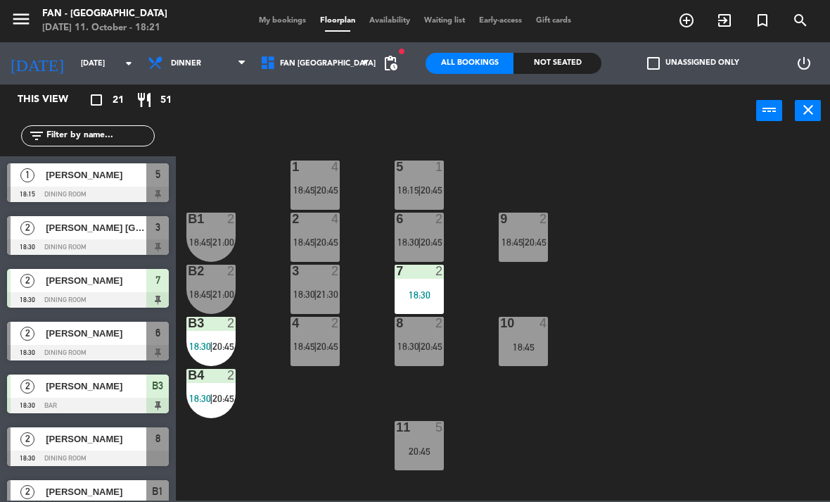
click at [334, 350] on span "20:45" at bounding box center [328, 346] width 22 height 11
click at [589, 429] on div "1 4 18:45 | 20:45 5 1 18:15 | 20:45 B1 2 18:45 | 21:00 9 2 18:45 | 20:45 2 4 18…" at bounding box center [507, 318] width 646 height 365
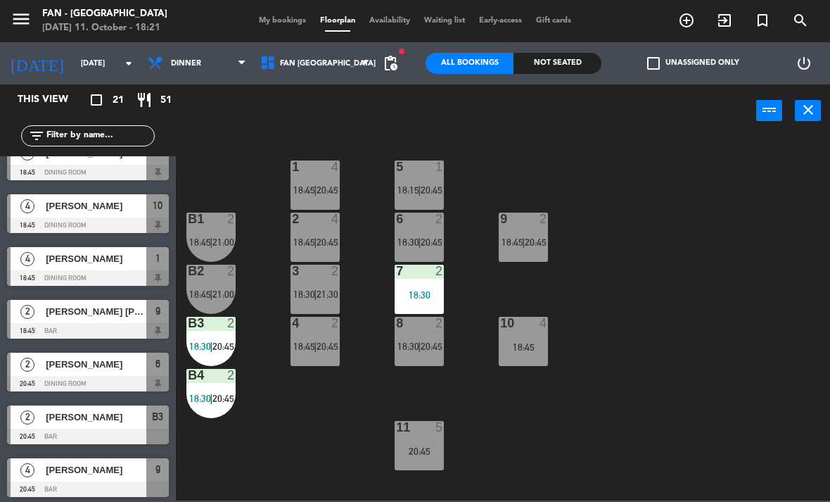
scroll to position [393, 0]
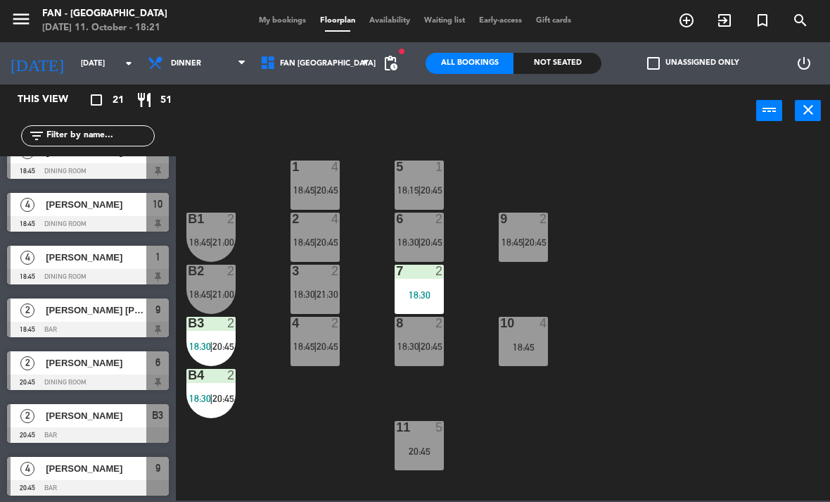
click at [102, 319] on div "[PERSON_NAME] [PERSON_NAME]" at bounding box center [95, 309] width 102 height 23
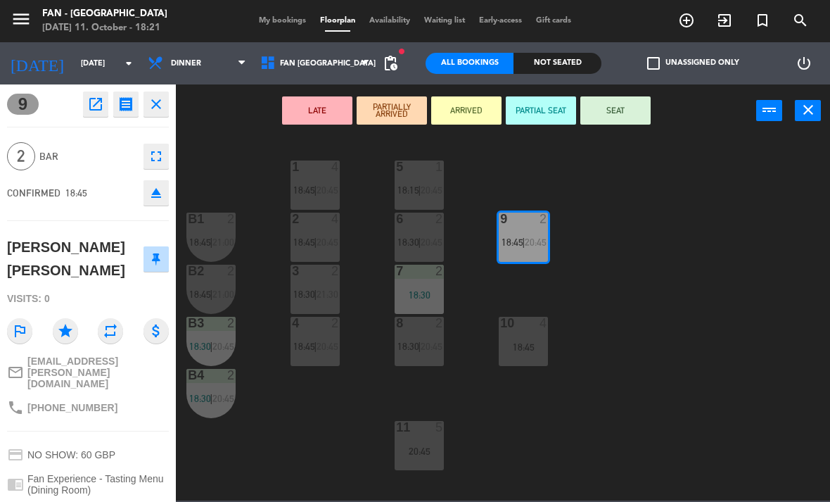
scroll to position [0, 0]
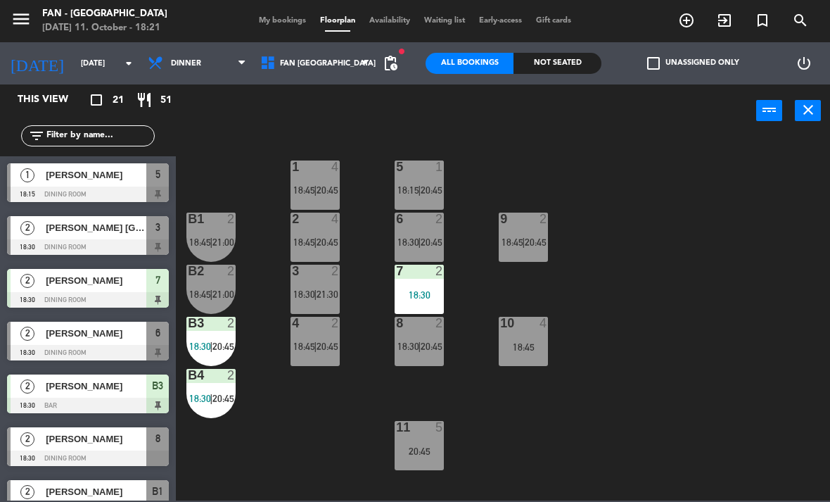
click at [501, 225] on div "9" at bounding box center [500, 219] width 1 height 13
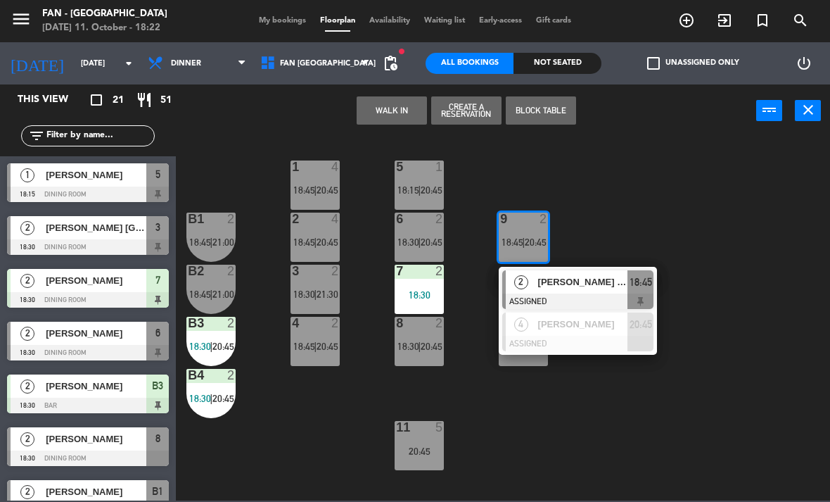
click at [560, 281] on span "[PERSON_NAME] [PERSON_NAME]" at bounding box center [583, 281] width 90 height 15
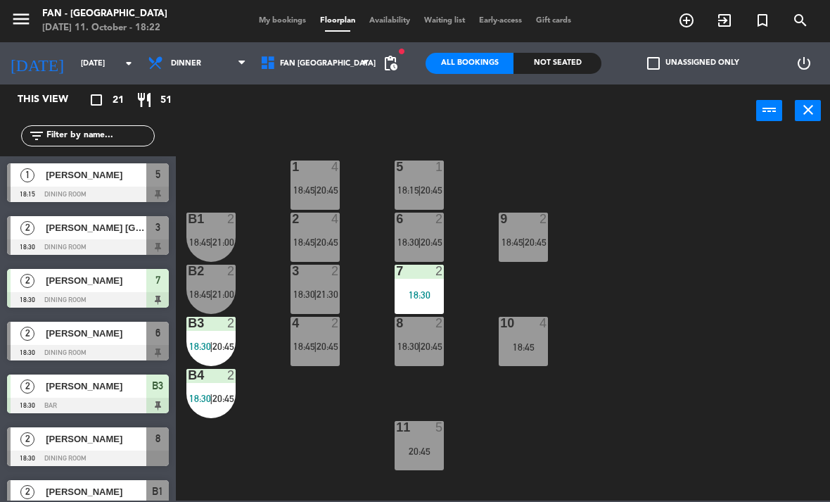
click at [288, 24] on span "My bookings" at bounding box center [282, 21] width 61 height 8
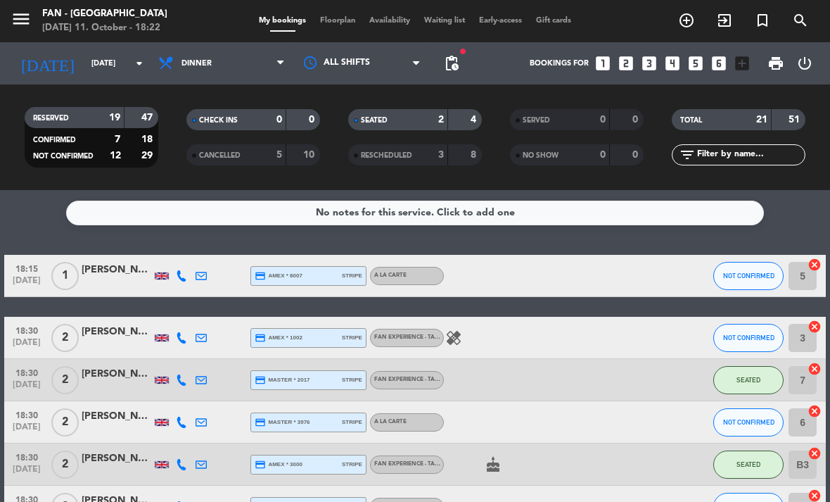
click at [455, 340] on icon "healing" at bounding box center [453, 337] width 17 height 17
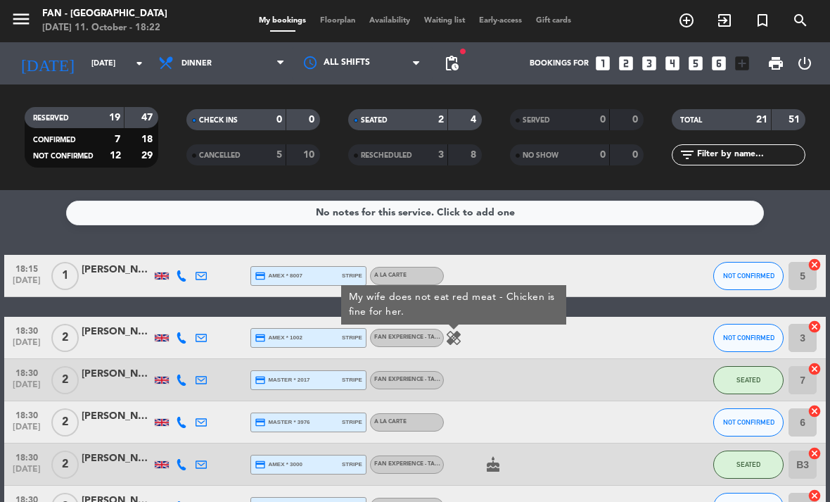
click at [456, 336] on icon "healing" at bounding box center [453, 337] width 17 height 17
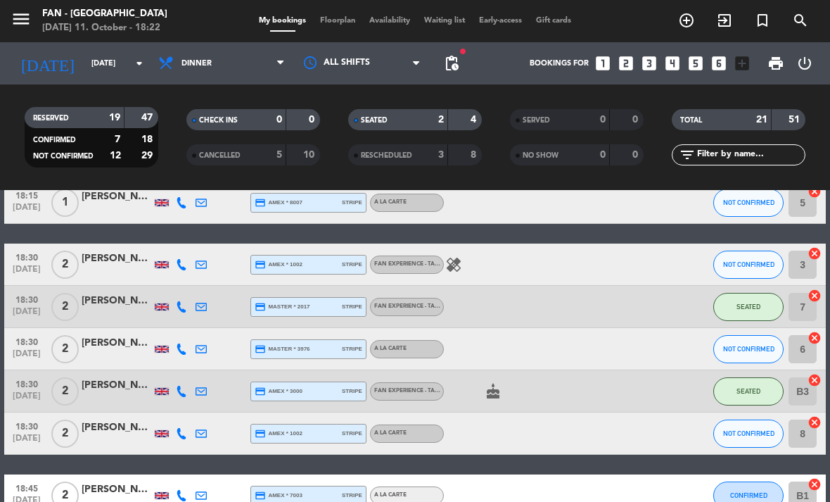
scroll to position [82, 0]
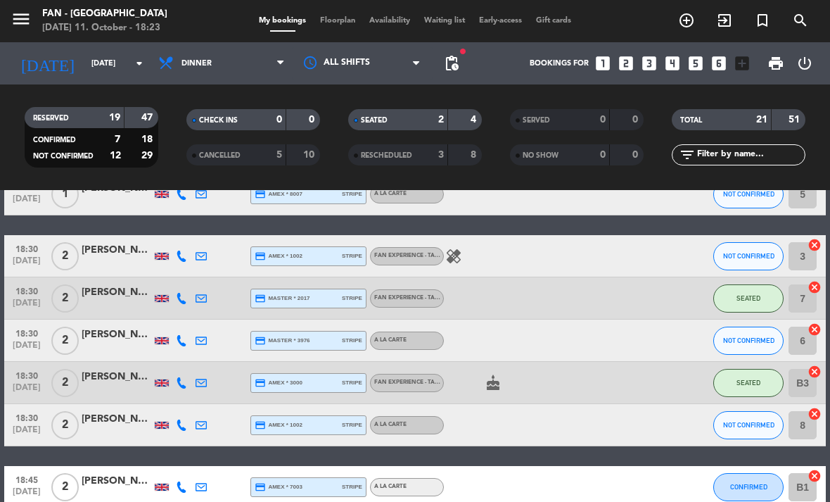
click at [331, 12] on div "menu Fan - [GEOGRAPHIC_DATA] [DATE] 11. October - 18:23 My bookings Floorplan A…" at bounding box center [415, 21] width 830 height 42
click at [326, 25] on span "Floorplan" at bounding box center [337, 21] width 49 height 8
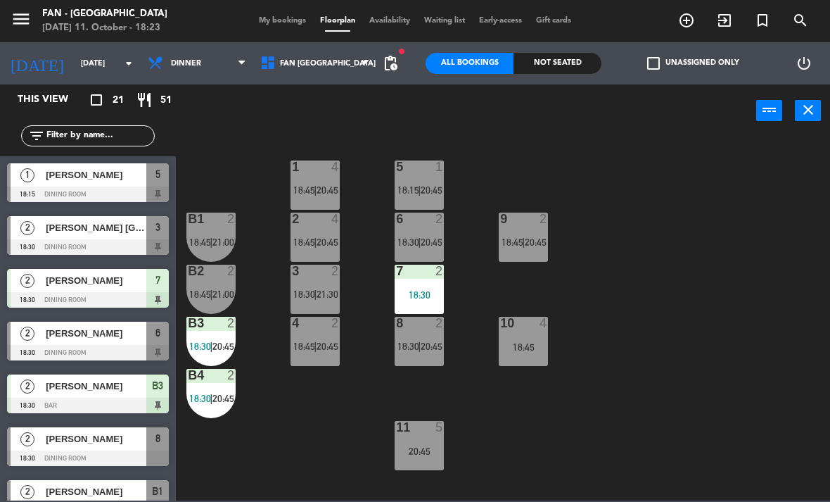
click at [120, 340] on span "[PERSON_NAME]" at bounding box center [96, 333] width 101 height 15
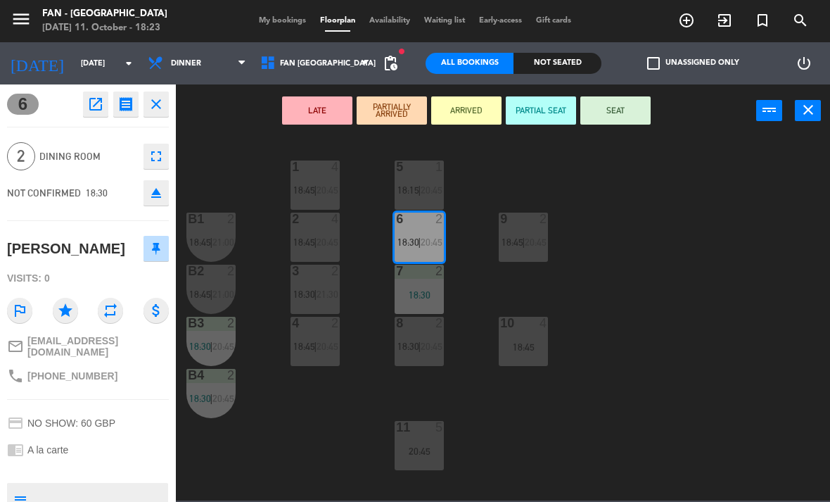
click at [621, 108] on button "SEAT" at bounding box center [616, 110] width 70 height 28
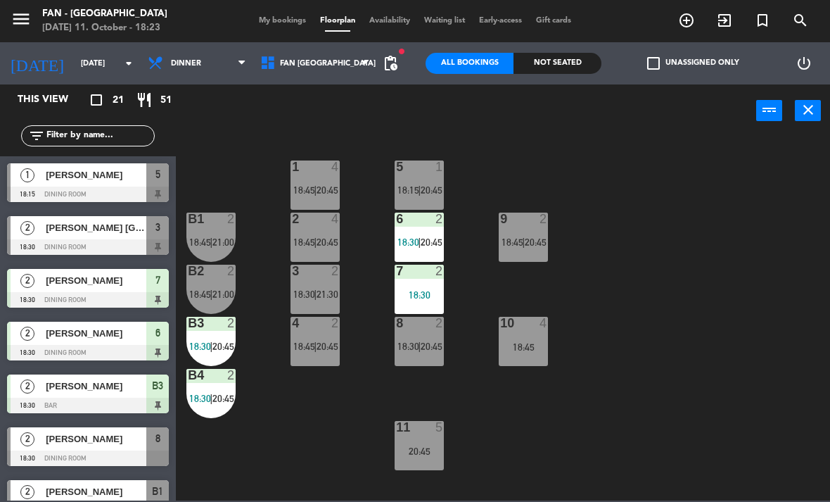
click at [125, 339] on span "[PERSON_NAME]" at bounding box center [96, 333] width 101 height 15
click at [429, 446] on div "20:45" at bounding box center [419, 451] width 49 height 10
click at [652, 410] on div "1 4 18:45 | 20:45 5 1 18:15 | 20:45 B1 2 18:45 | 21:00 9 2 18:45 | 20:45 2 4 18…" at bounding box center [507, 318] width 646 height 365
click at [519, 347] on div "18:45" at bounding box center [523, 347] width 49 height 10
click at [674, 403] on div "1 4 18:45 | 20:45 5 1 18:15 | 20:45 B1 2 18:45 | 21:00 9 2 18:45 | 20:45 2 4 18…" at bounding box center [507, 318] width 646 height 365
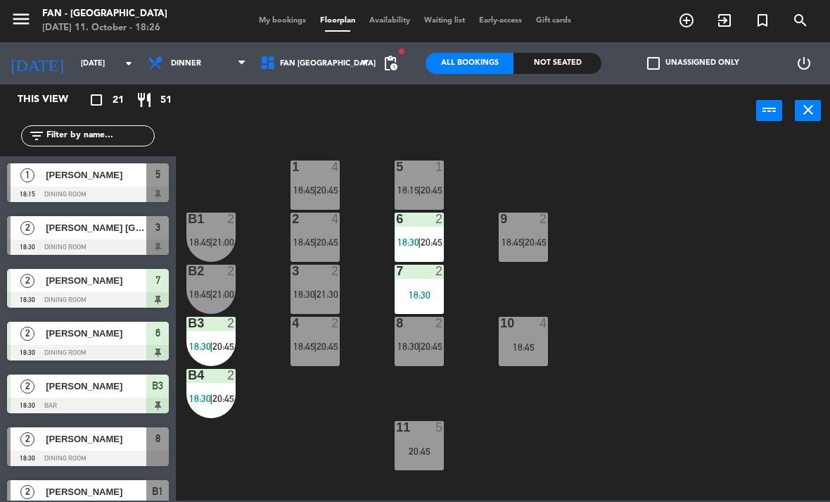
click at [534, 242] on span "20:45" at bounding box center [536, 241] width 22 height 11
click at [717, 376] on div "1 4 18:45 | 20:45 5 1 18:15 | 20:45 B1 2 18:45 | 21:00 9 2 18:45 | 20:45 2 4 18…" at bounding box center [507, 318] width 646 height 365
click at [429, 186] on span "20:45" at bounding box center [432, 189] width 22 height 11
click at [341, 460] on div "1 4 18:45 | 20:45 5 1 18:15 | 20:45 B1 2 18:45 | 21:00 9 2 18:45 | 20:45 2 4 18…" at bounding box center [507, 318] width 646 height 365
click at [110, 179] on span "[PERSON_NAME]" at bounding box center [96, 174] width 101 height 15
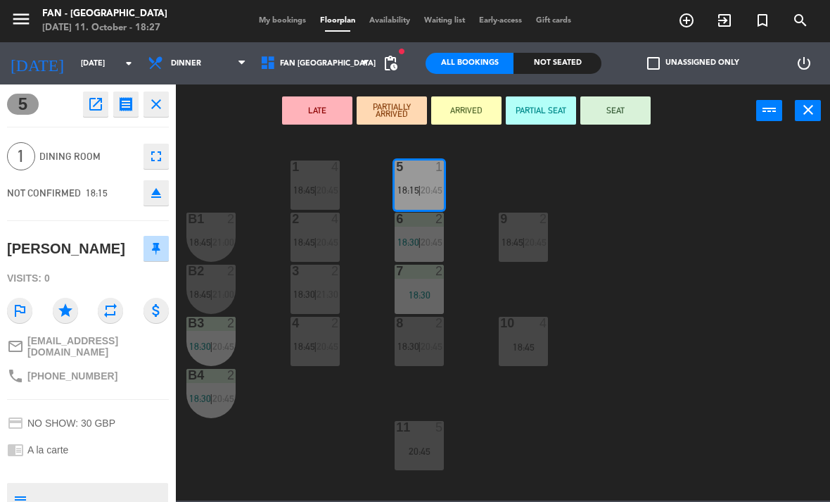
click at [635, 116] on button "SEAT" at bounding box center [616, 110] width 70 height 28
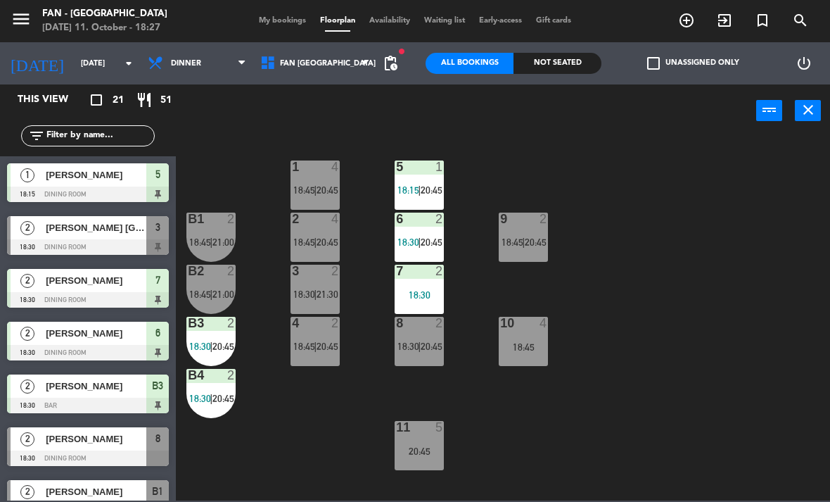
click at [90, 179] on span "[PERSON_NAME]" at bounding box center [96, 174] width 101 height 15
click at [442, 179] on div "5 1 18:15 | 20:45" at bounding box center [419, 184] width 49 height 49
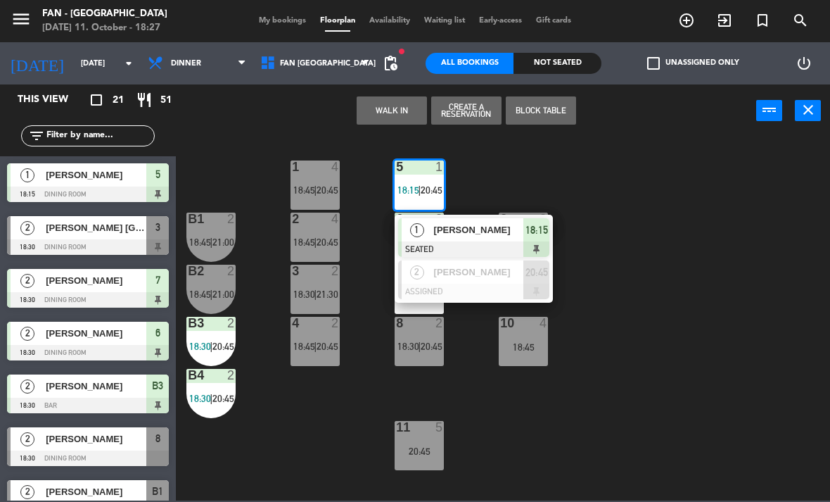
click at [325, 348] on span "20:45" at bounding box center [328, 346] width 22 height 11
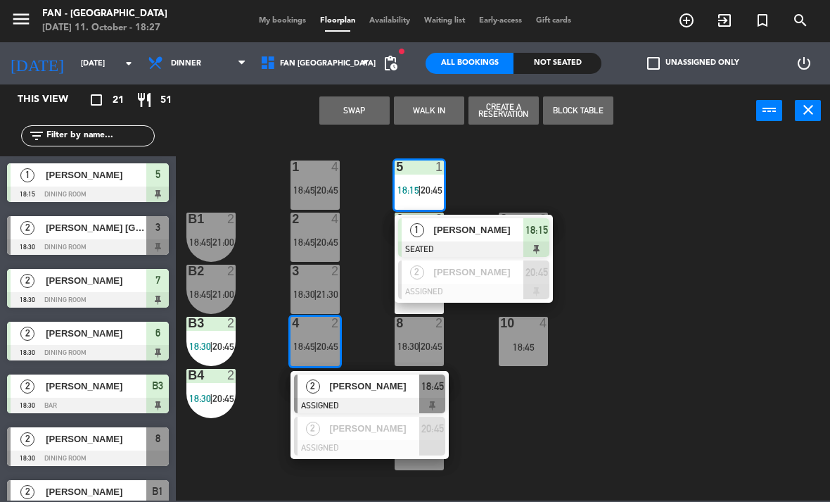
click at [372, 110] on button "Swap" at bounding box center [355, 110] width 70 height 28
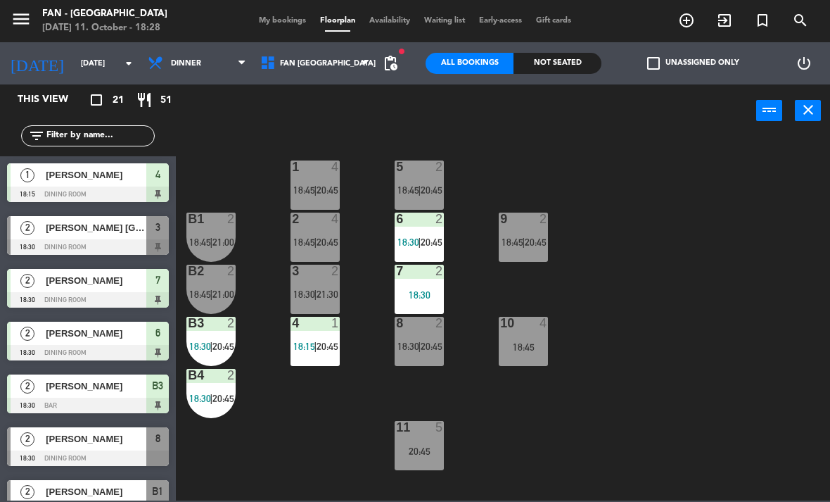
click at [427, 181] on div "5 2 18:45 | 20:45" at bounding box center [419, 184] width 49 height 49
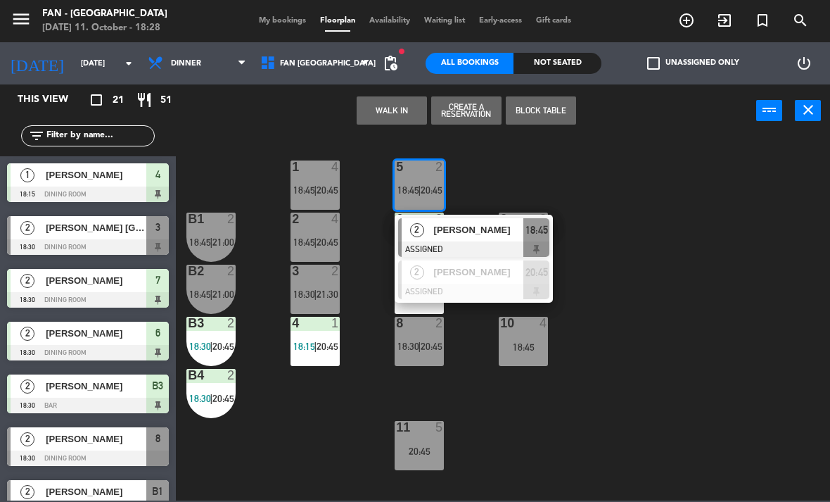
click at [322, 292] on span "21:30" at bounding box center [328, 294] width 22 height 11
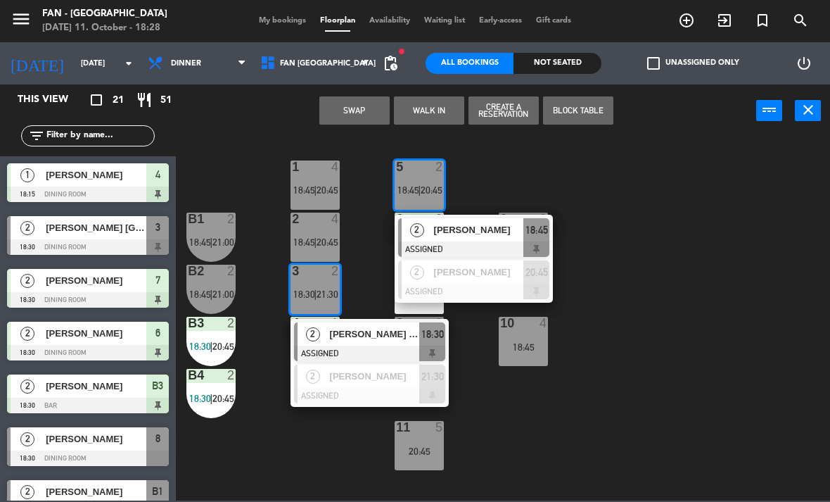
click at [369, 115] on button "Swap" at bounding box center [355, 110] width 70 height 28
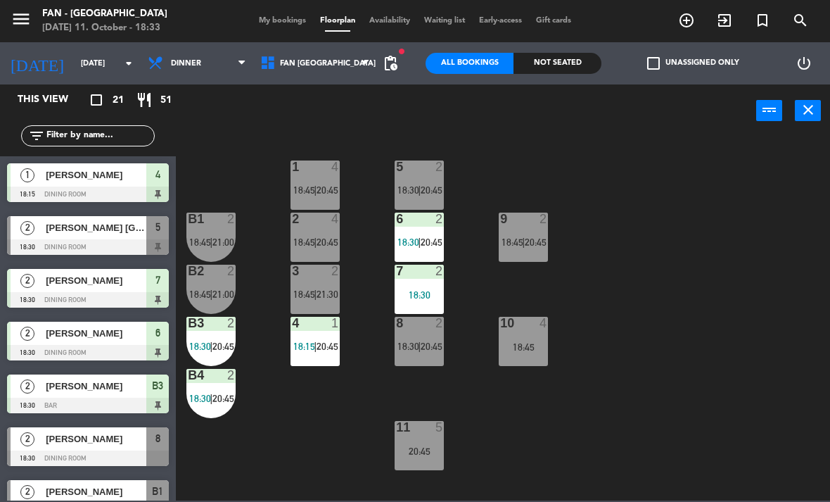
click at [328, 182] on div "1 4 18:45 | 20:45" at bounding box center [315, 184] width 49 height 49
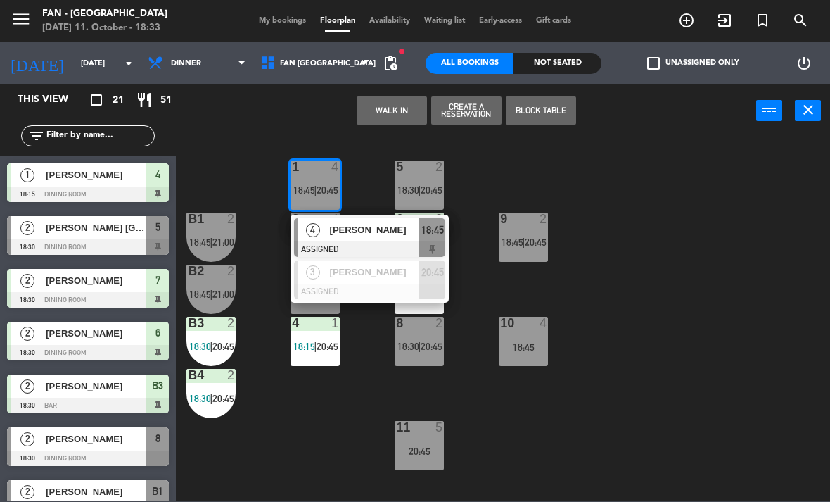
click at [379, 232] on span "[PERSON_NAME]" at bounding box center [375, 229] width 90 height 15
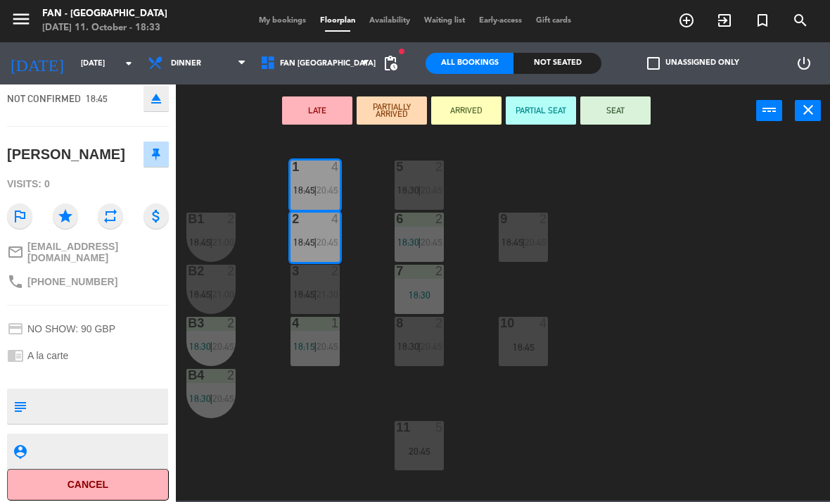
scroll to position [94, 0]
click at [57, 151] on div "[PERSON_NAME]" at bounding box center [66, 155] width 118 height 23
click at [636, 108] on button "SEAT" at bounding box center [616, 110] width 70 height 28
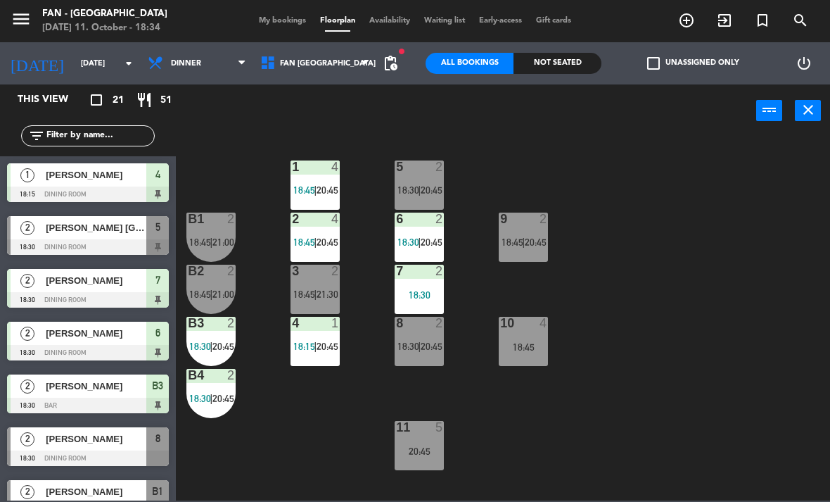
scroll to position [0, 0]
click at [80, 227] on span "[PERSON_NAME] [GEOGRAPHIC_DATA]" at bounding box center [96, 227] width 101 height 15
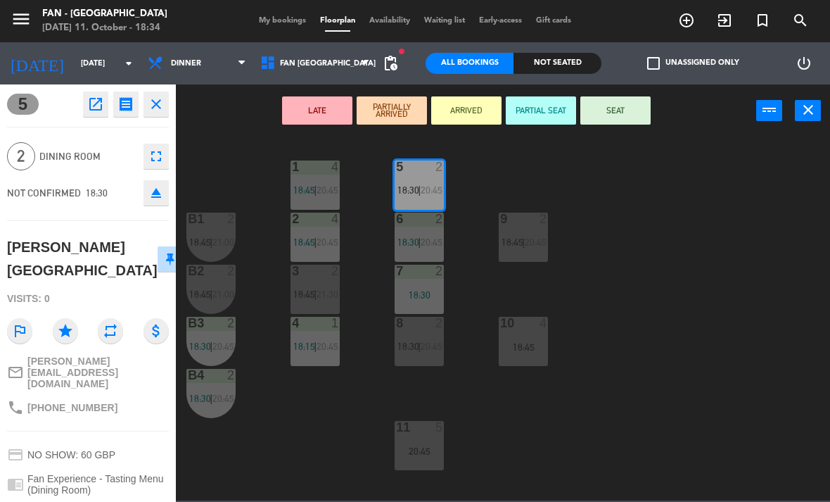
click at [624, 109] on button "SEAT" at bounding box center [616, 110] width 70 height 28
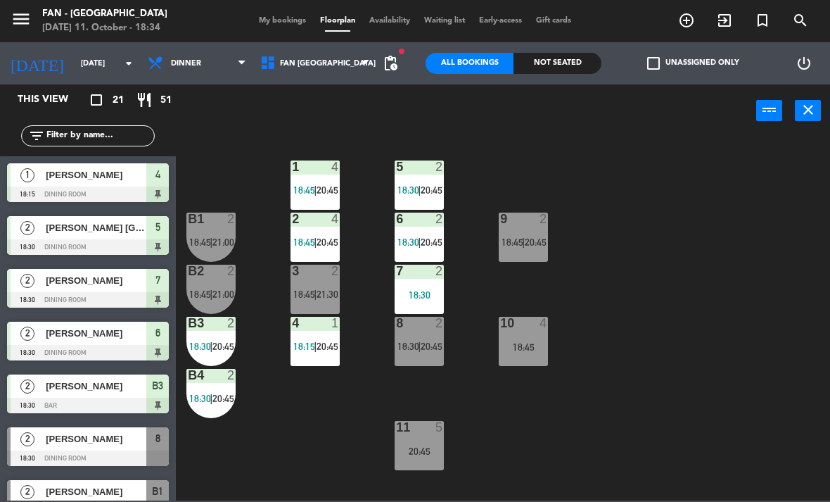
click at [103, 229] on span "[PERSON_NAME] [GEOGRAPHIC_DATA]" at bounding box center [96, 227] width 101 height 15
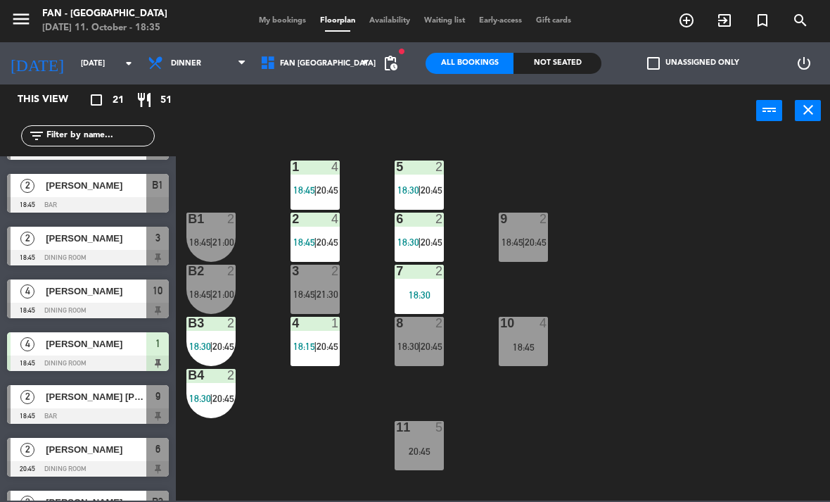
scroll to position [308, 0]
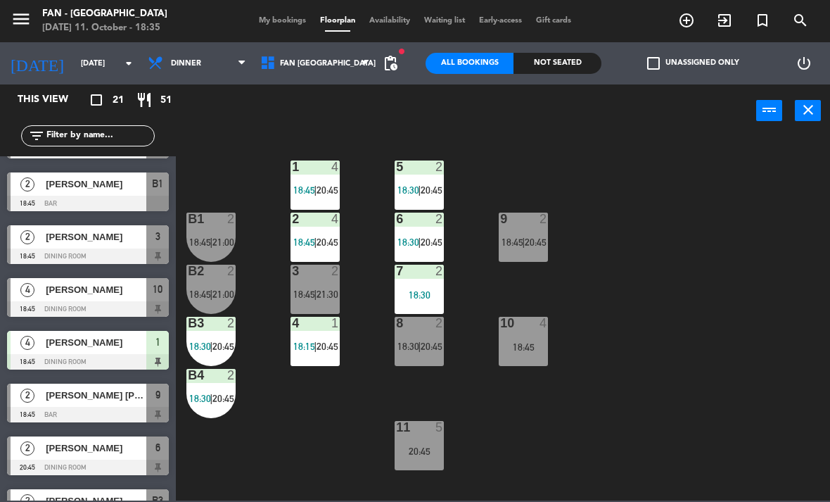
click at [108, 422] on div at bounding box center [88, 414] width 162 height 15
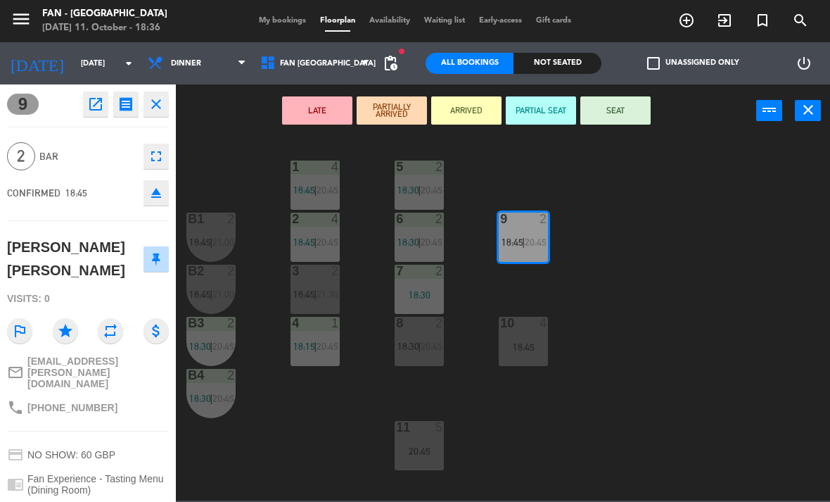
click at [161, 102] on icon "close" at bounding box center [156, 104] width 17 height 17
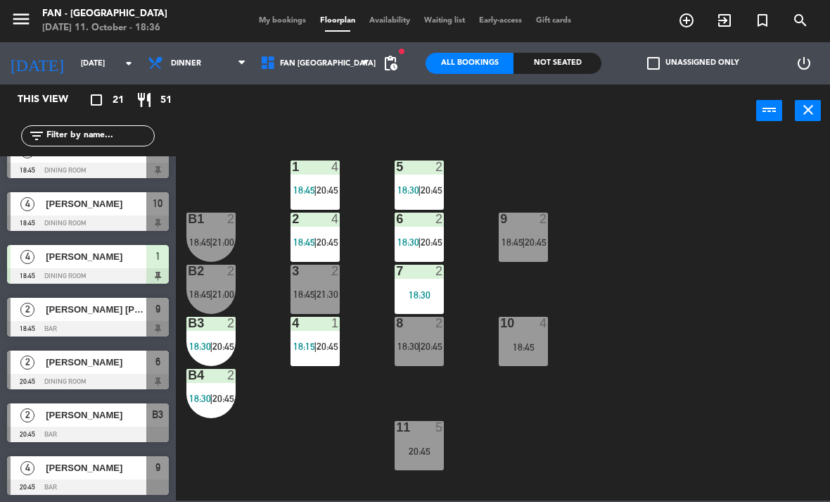
scroll to position [402, 0]
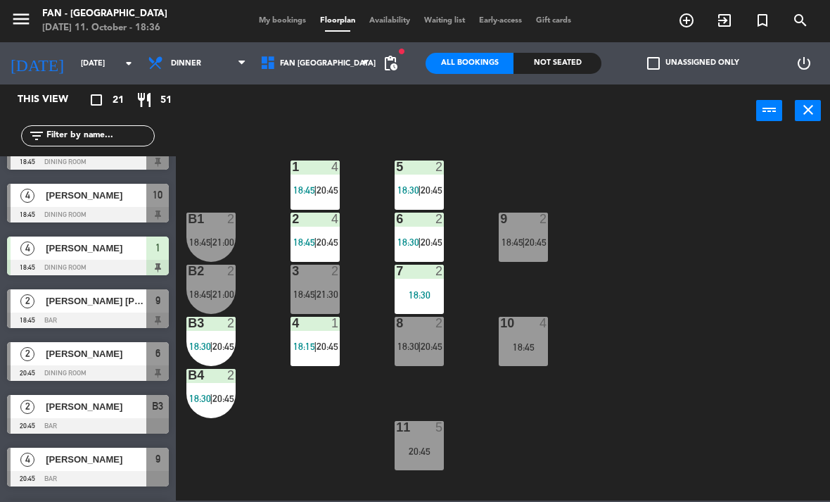
click at [98, 301] on span "[PERSON_NAME] [PERSON_NAME]" at bounding box center [96, 300] width 101 height 15
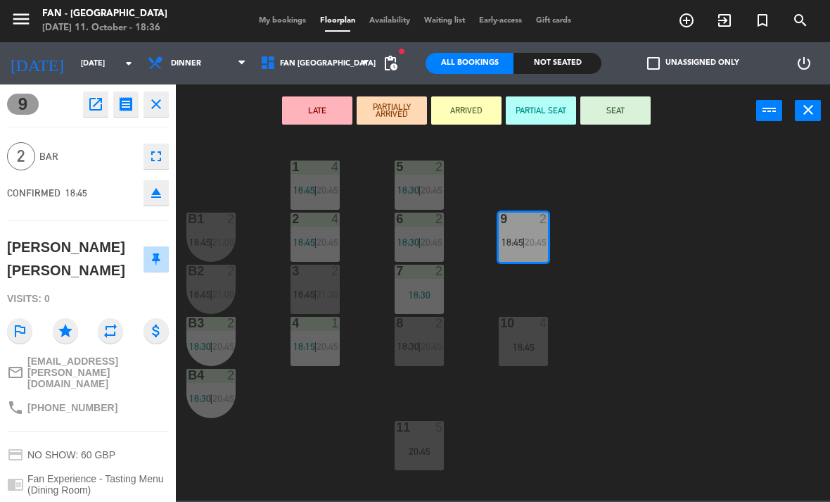
click at [631, 115] on button "SEAT" at bounding box center [616, 110] width 70 height 28
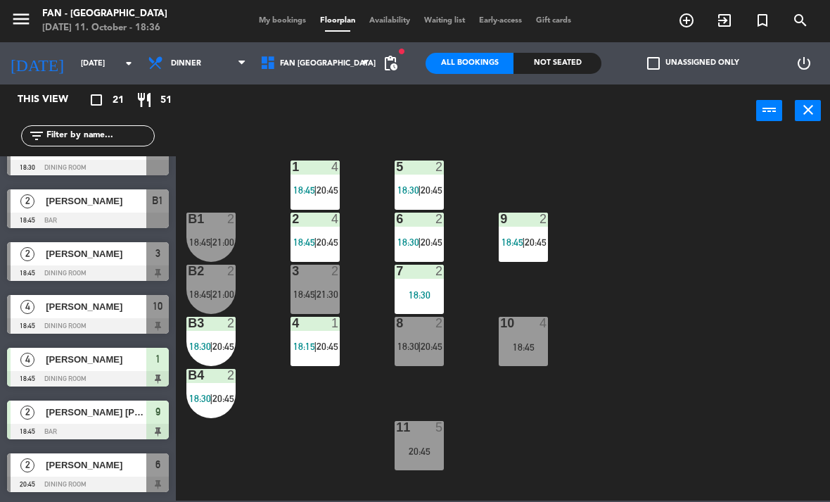
scroll to position [291, 0]
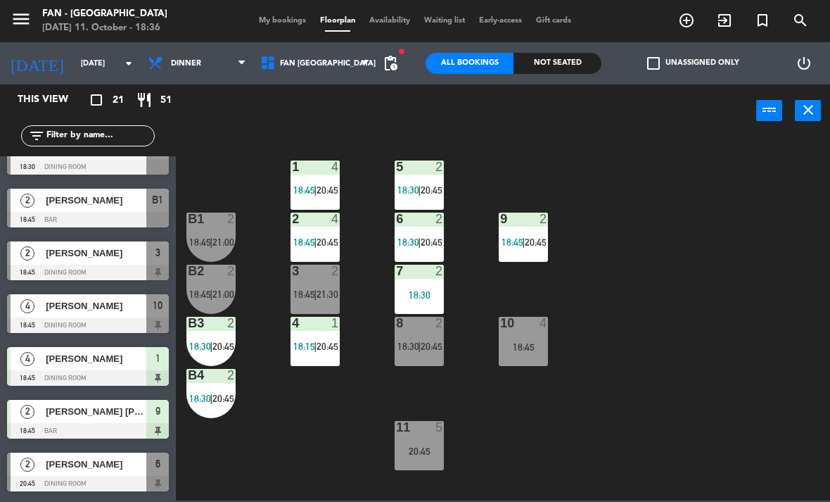
click at [103, 418] on span "[PERSON_NAME] [PERSON_NAME]" at bounding box center [96, 411] width 101 height 15
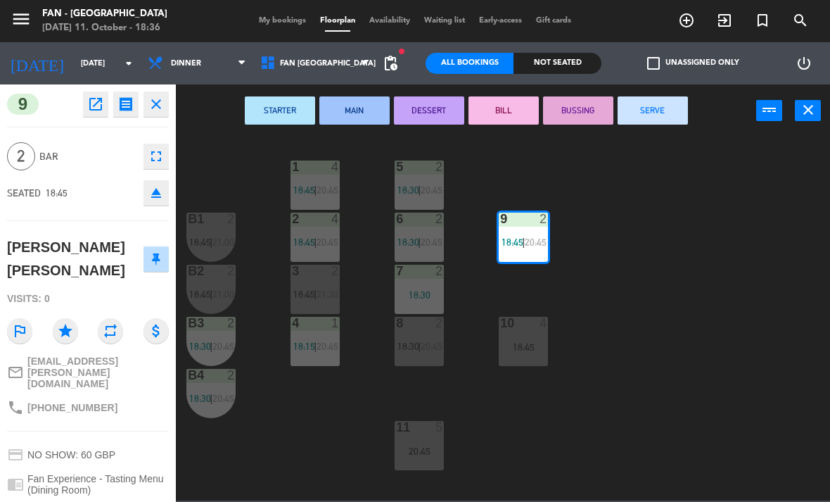
click at [303, 20] on span "My bookings" at bounding box center [282, 21] width 61 height 8
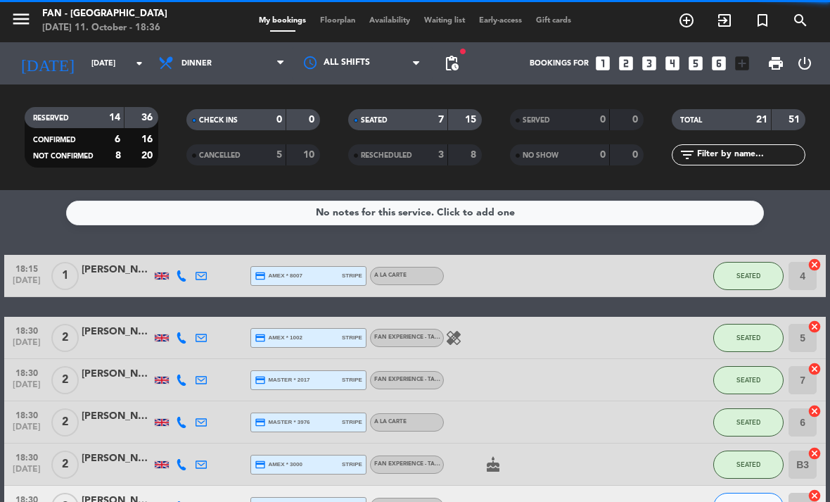
click at [351, 21] on span "Floorplan" at bounding box center [337, 21] width 49 height 8
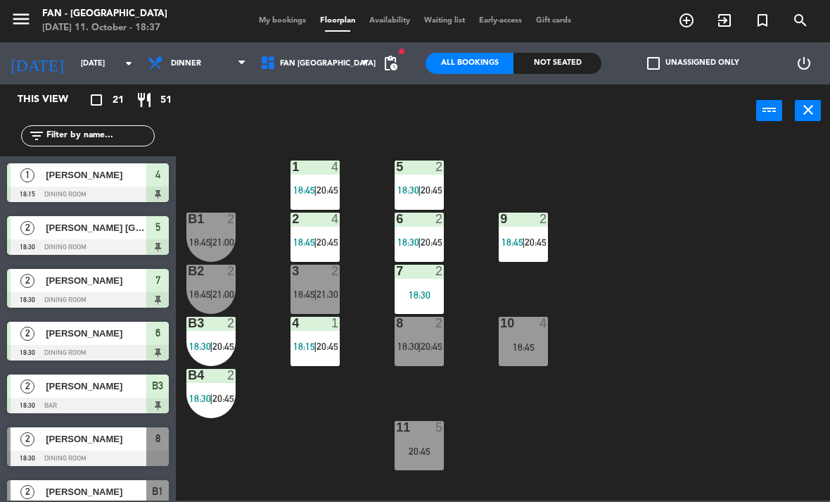
click at [514, 245] on span "18:45" at bounding box center [513, 241] width 22 height 11
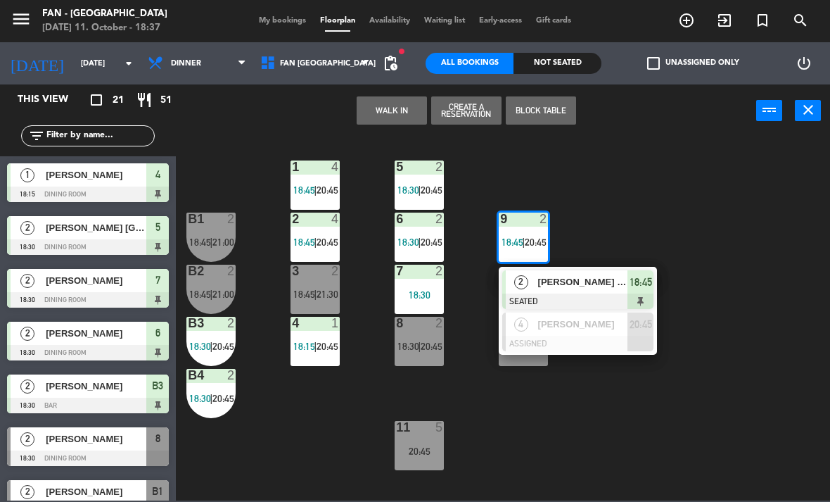
click at [726, 248] on div "1 4 18:45 | 20:45 5 2 18:30 | 20:45 B1 2 18:45 | 21:00 9 2 18:45 | 20:45 2 [PER…" at bounding box center [507, 318] width 646 height 365
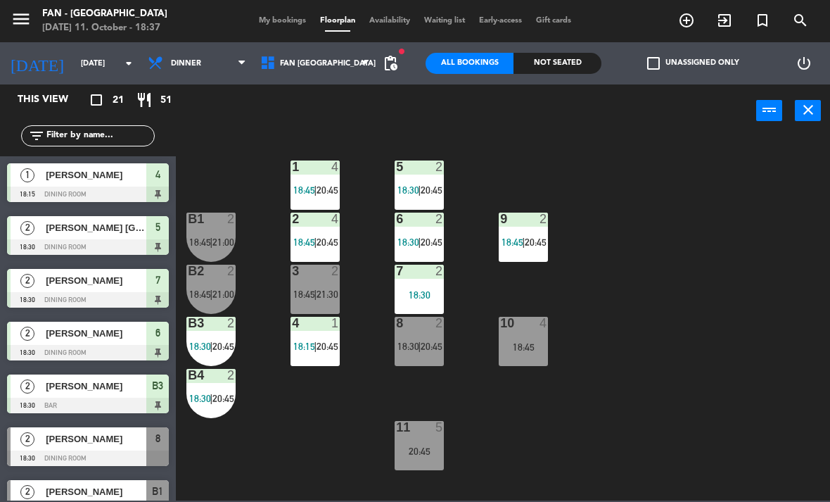
click at [542, 4] on div "menu Fan - [GEOGRAPHIC_DATA] [DATE] 11. October - 18:37 My bookings Floorplan A…" at bounding box center [415, 21] width 830 height 42
click at [422, 183] on div "5 2 18:30 | 20:45" at bounding box center [419, 184] width 49 height 49
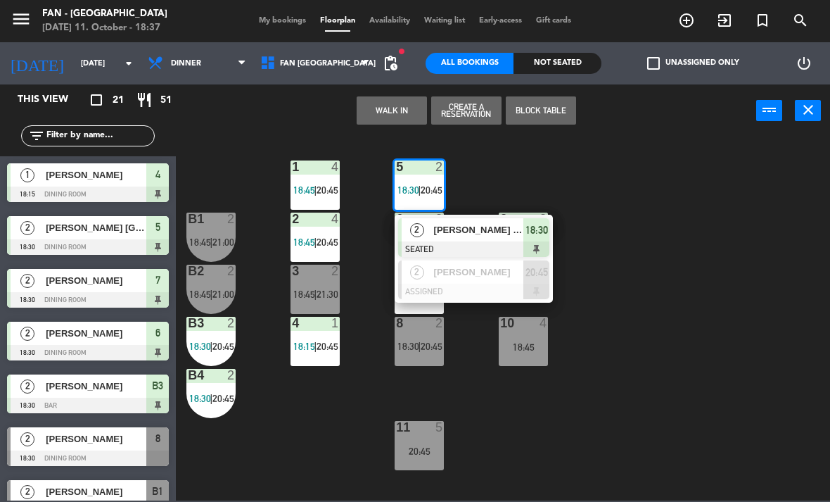
click at [436, 237] on span "[PERSON_NAME] [GEOGRAPHIC_DATA]" at bounding box center [479, 229] width 90 height 15
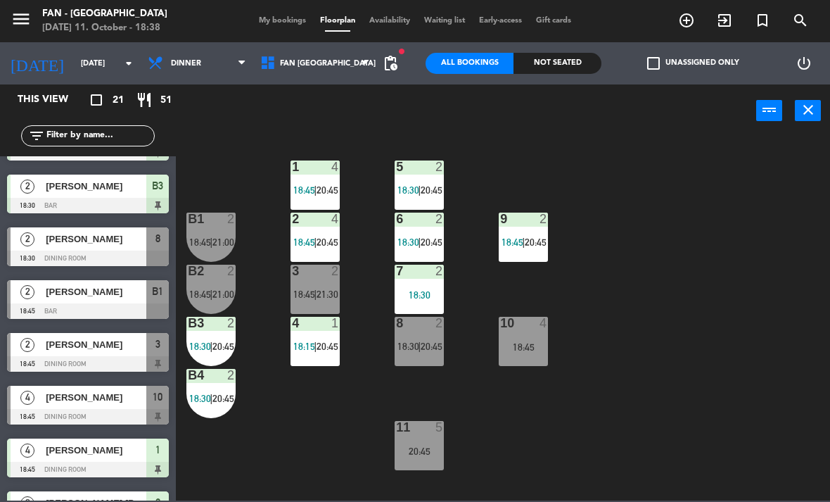
scroll to position [201, 0]
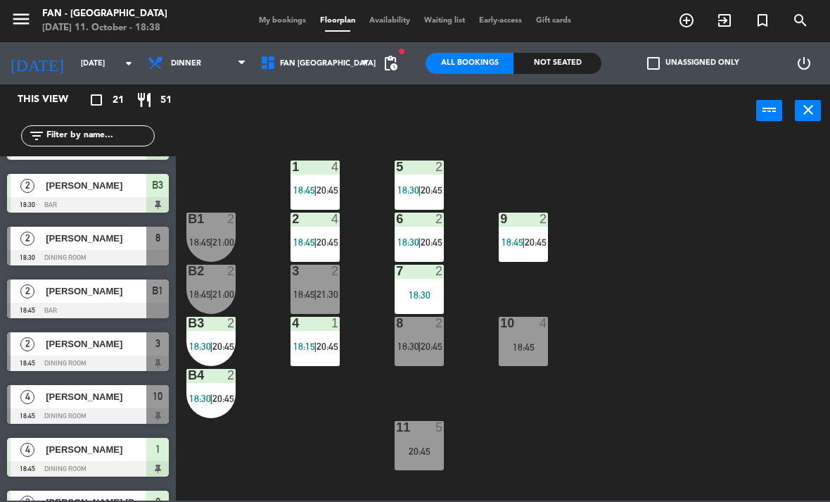
click at [282, 18] on span "My bookings" at bounding box center [282, 21] width 61 height 8
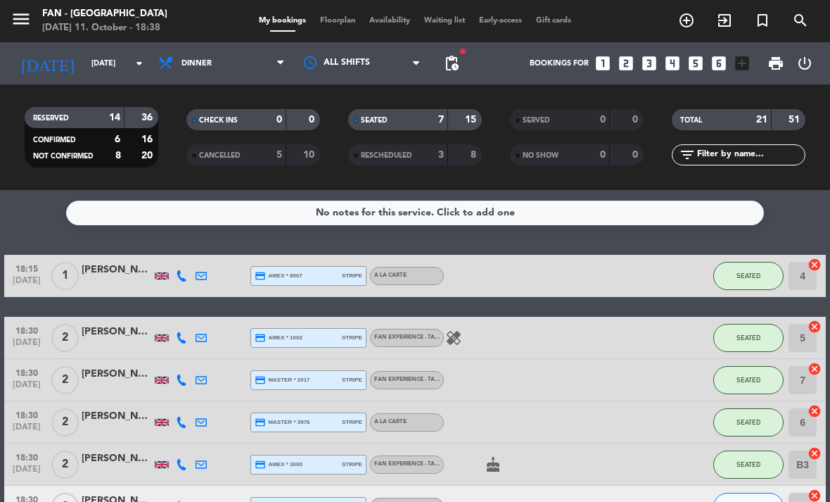
click at [337, 24] on span "Floorplan" at bounding box center [337, 21] width 49 height 8
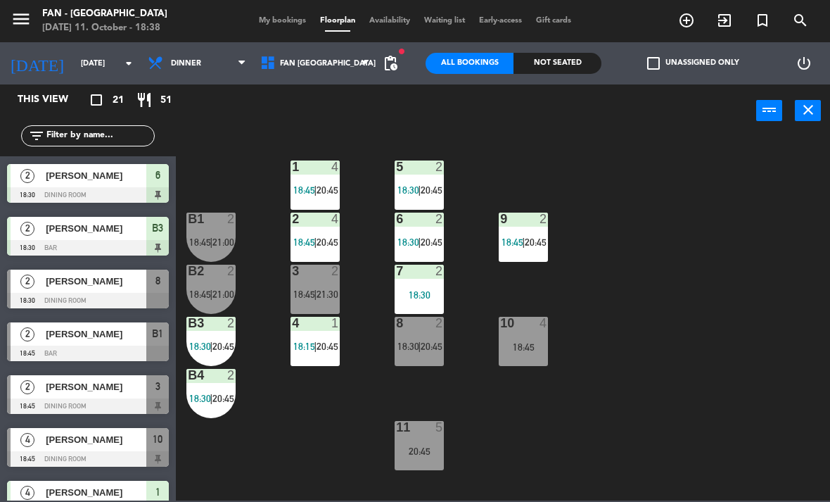
scroll to position [160, 0]
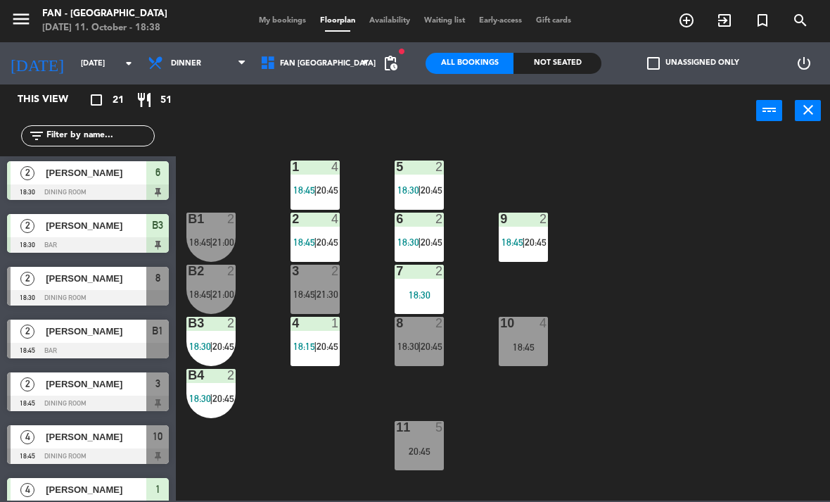
click at [77, 281] on span "[PERSON_NAME]" at bounding box center [96, 278] width 101 height 15
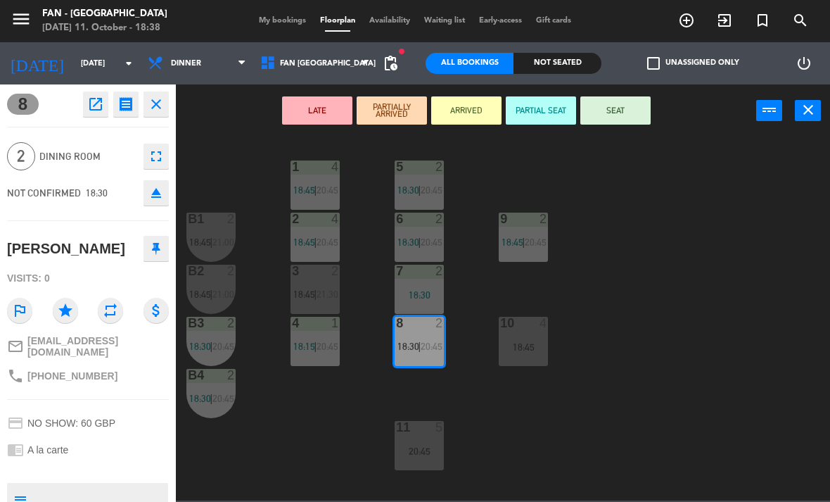
click at [431, 343] on span "20:45" at bounding box center [432, 346] width 22 height 11
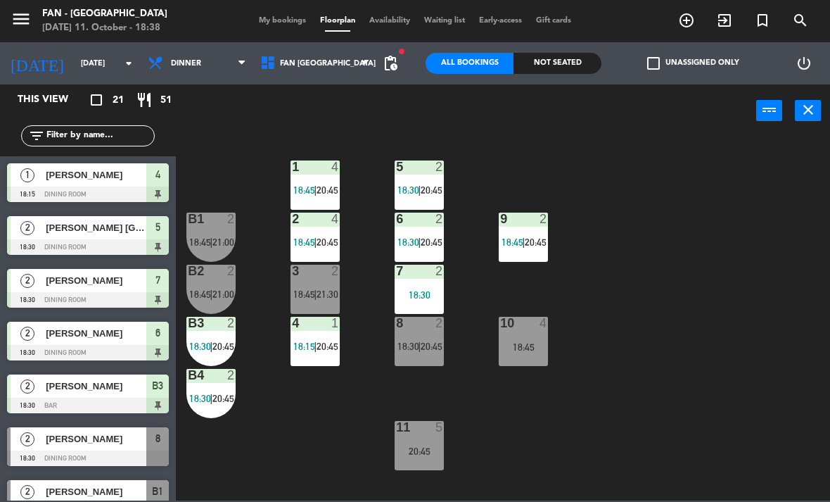
click at [423, 343] on span "20:45" at bounding box center [432, 346] width 22 height 11
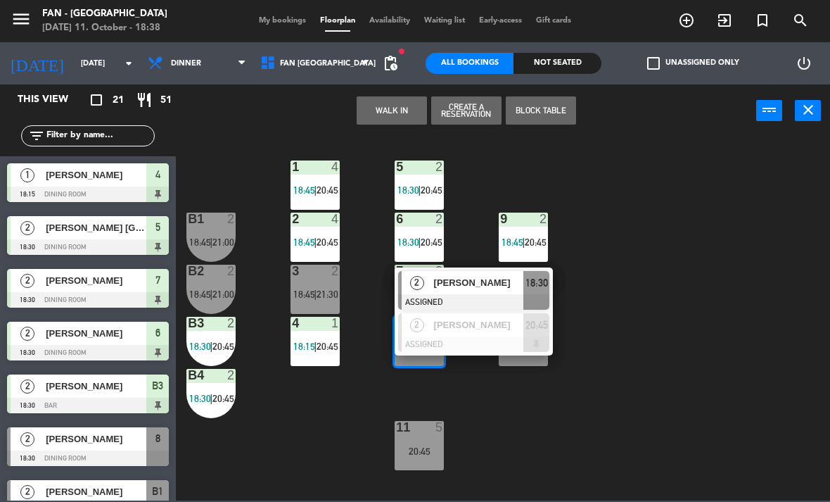
click at [480, 286] on span "[PERSON_NAME]" at bounding box center [479, 282] width 90 height 15
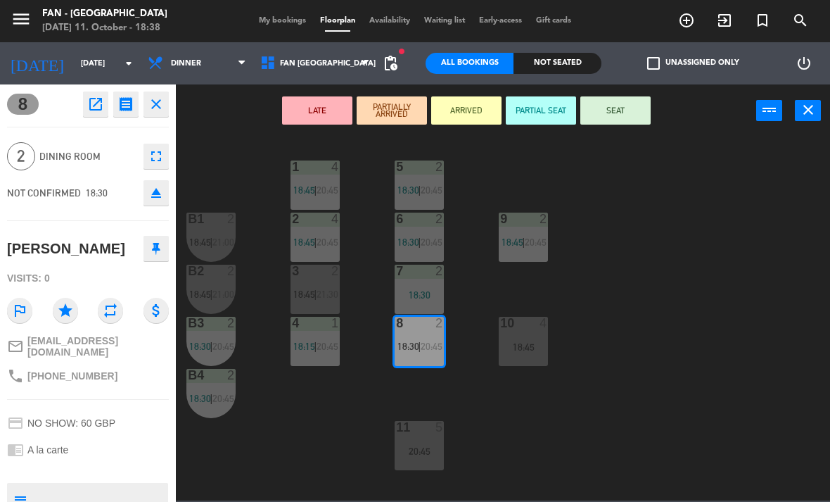
click at [618, 109] on button "SEAT" at bounding box center [616, 110] width 70 height 28
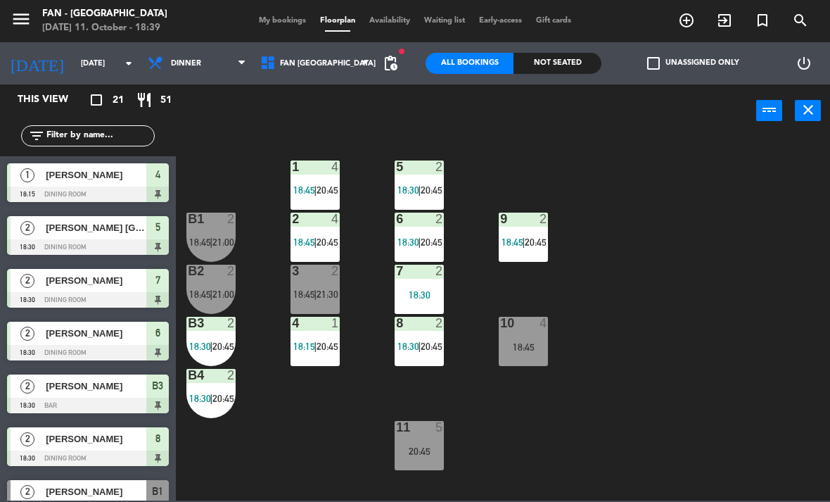
click at [444, 36] on div "menu Fan - [GEOGRAPHIC_DATA] [DATE] 11. October - 18:39 My bookings Floorplan A…" at bounding box center [415, 21] width 830 height 42
click at [426, 447] on div "20:45" at bounding box center [419, 451] width 49 height 10
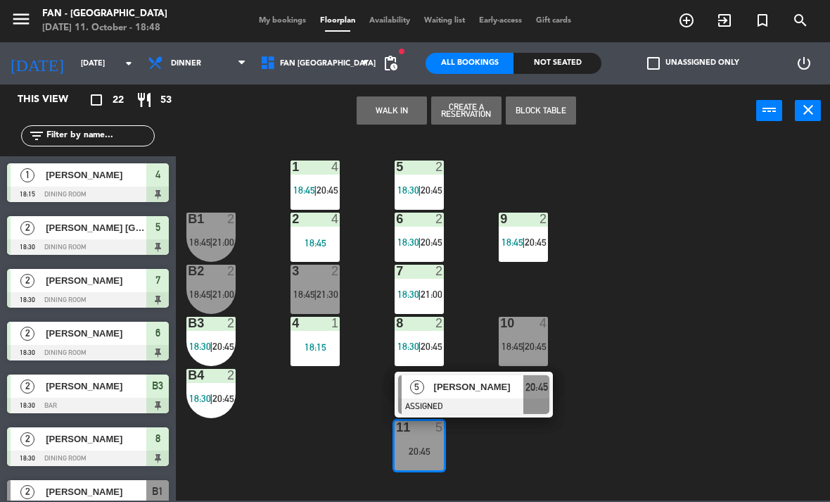
click at [414, 109] on button "WALK IN" at bounding box center [392, 110] width 70 height 28
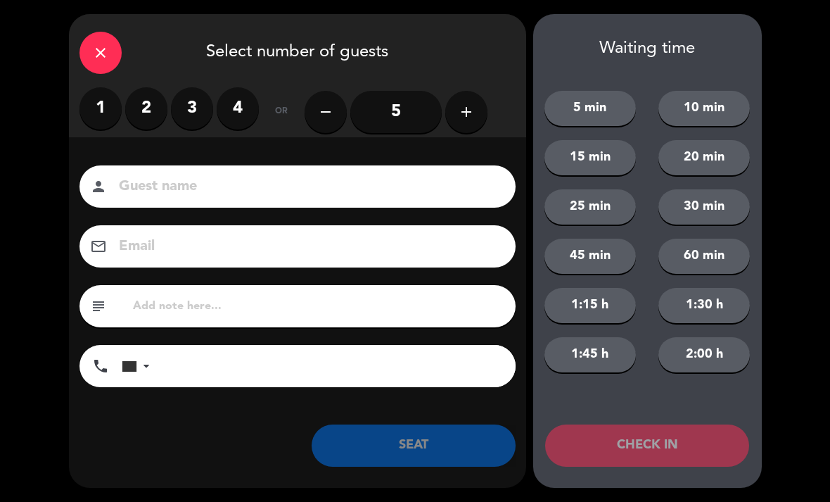
click at [236, 103] on label "4" at bounding box center [238, 108] width 42 height 42
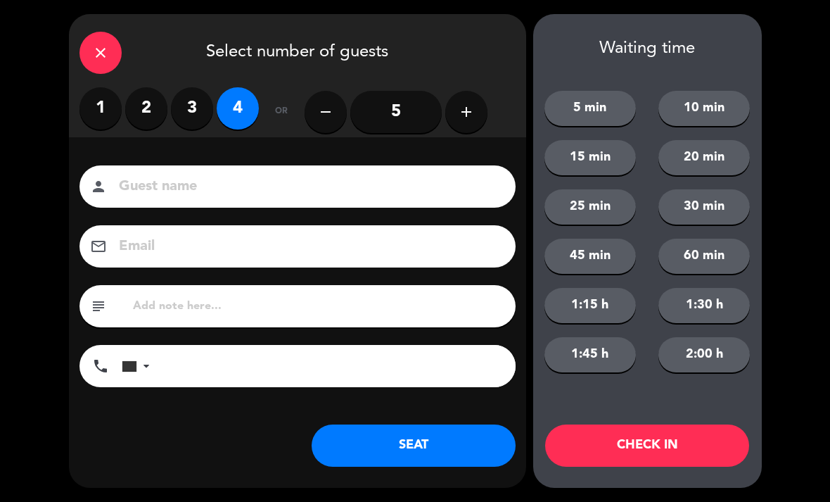
click at [712, 453] on button "CHECK IN" at bounding box center [647, 445] width 204 height 42
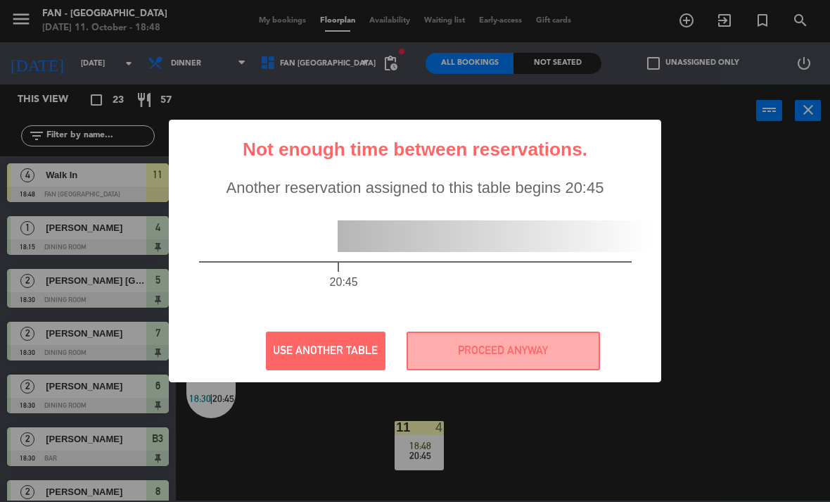
click at [542, 359] on button "PROCEED ANYWAY" at bounding box center [504, 350] width 194 height 39
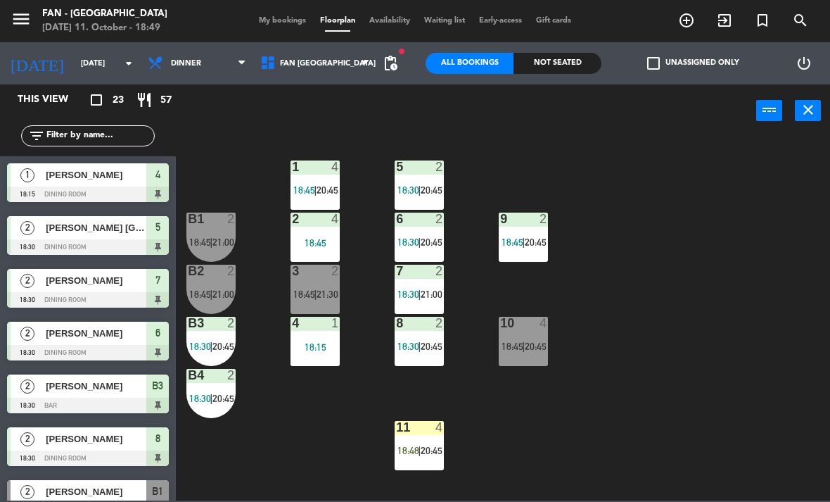
click at [289, 24] on span "My bookings" at bounding box center [282, 21] width 61 height 8
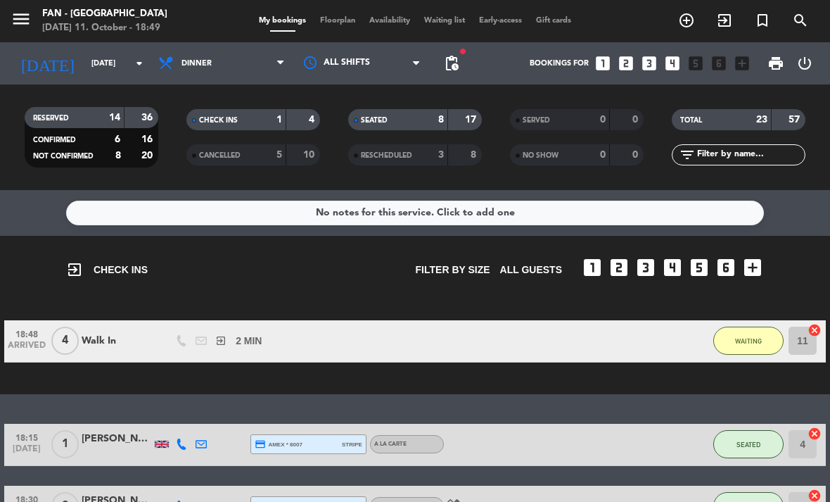
click at [593, 336] on div "18:48 ARRIVED 4 Walk In exit_to_app 2 MIN / 0 MIN sms WAITING 11 cancel" at bounding box center [415, 341] width 822 height 42
click at [348, 17] on span "Floorplan" at bounding box center [337, 21] width 49 height 8
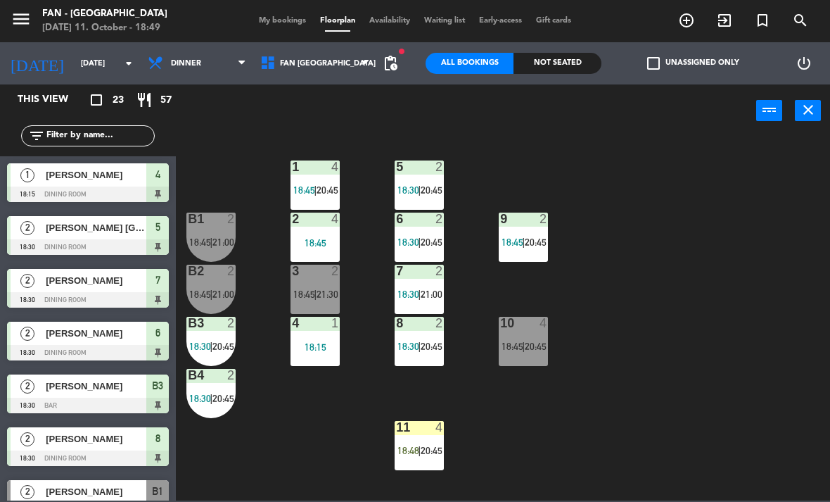
click at [431, 452] on span "20:45" at bounding box center [432, 450] width 22 height 11
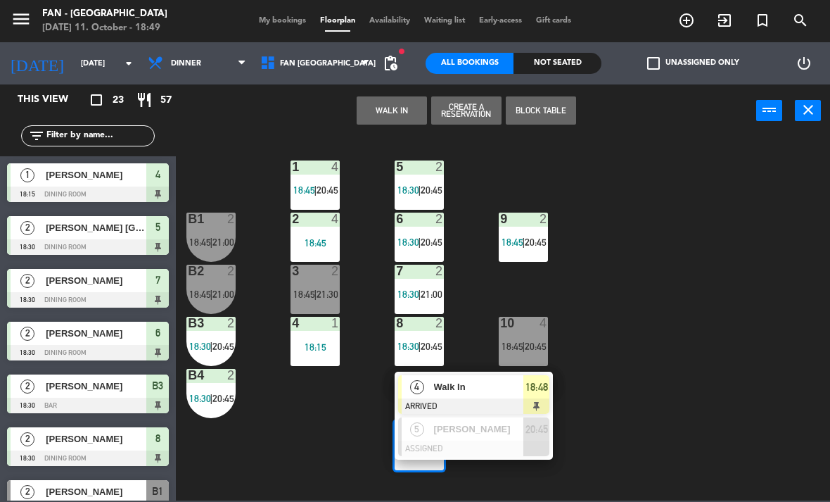
click at [487, 386] on span "Walk In" at bounding box center [479, 386] width 90 height 15
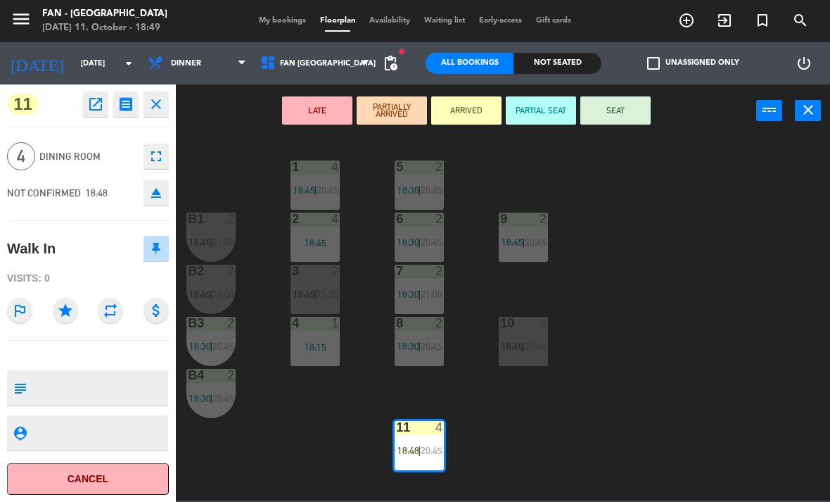
click at [626, 113] on button "SEAT" at bounding box center [616, 110] width 70 height 28
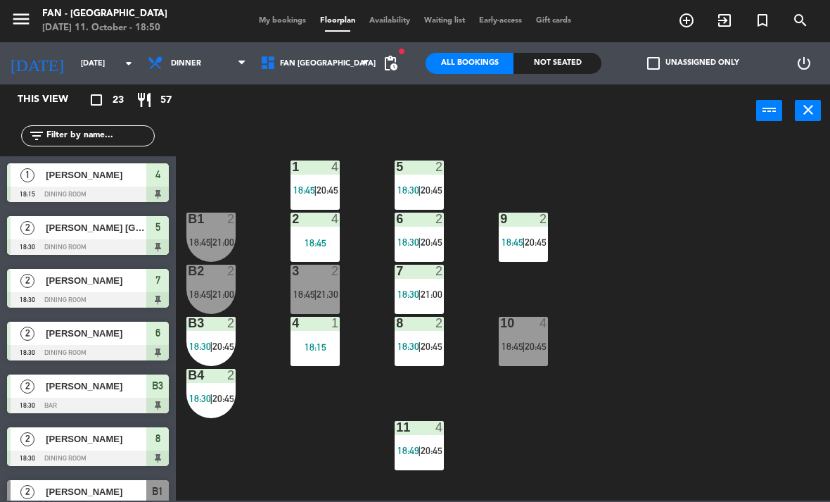
click at [286, 17] on span "My bookings" at bounding box center [282, 21] width 61 height 8
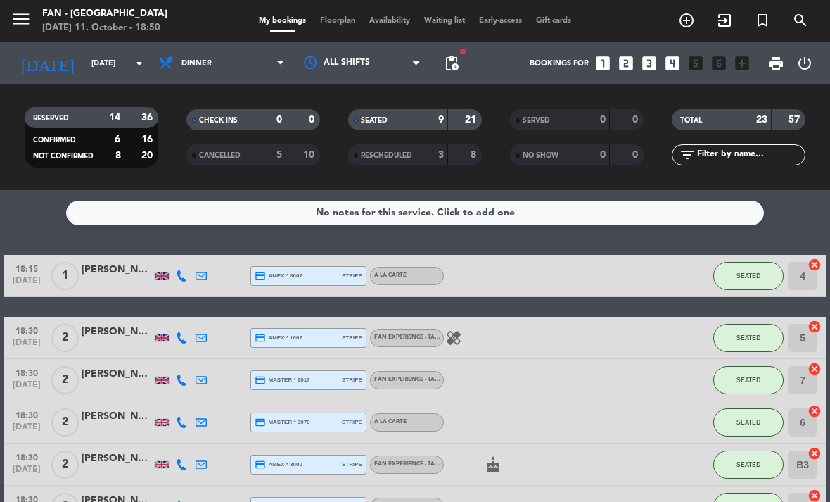
scroll to position [27, 0]
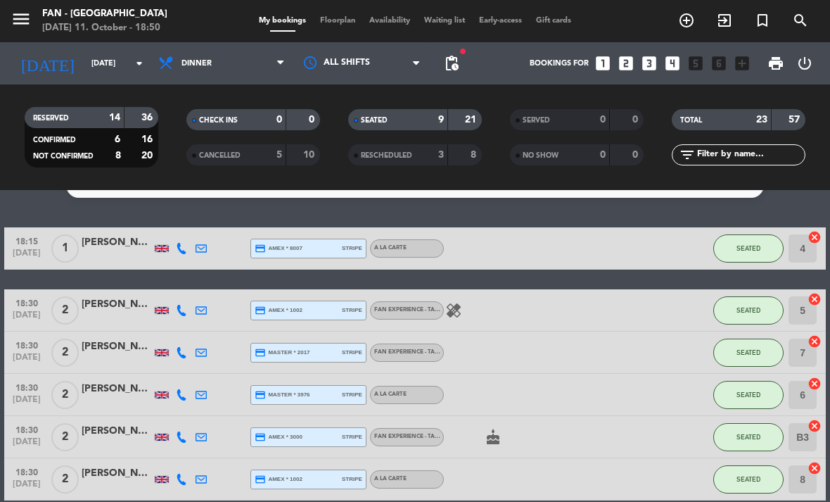
click at [348, 25] on span "Floorplan" at bounding box center [337, 21] width 49 height 8
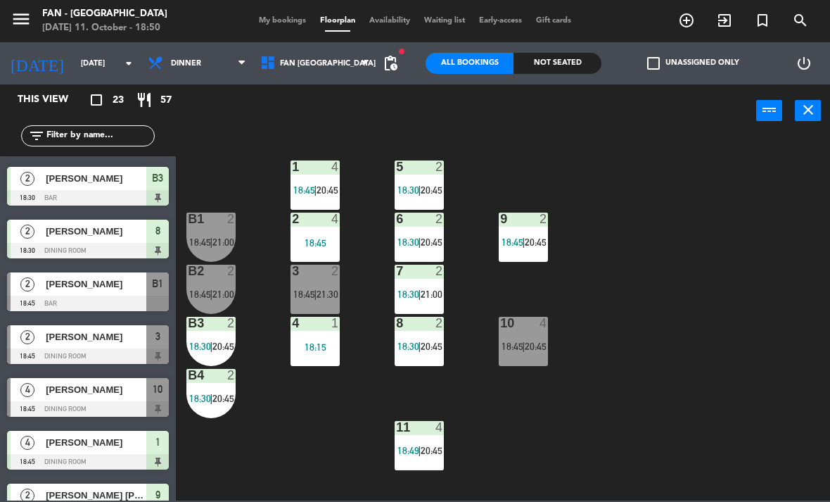
scroll to position [211, 0]
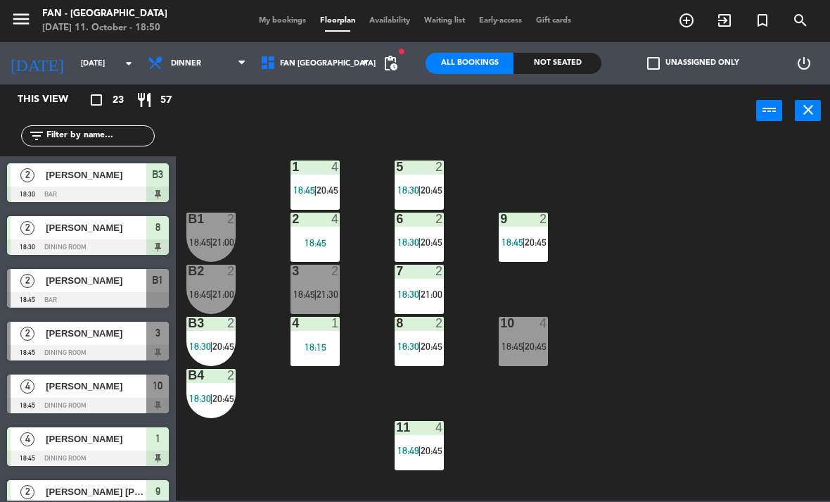
click at [96, 387] on span "[PERSON_NAME]" at bounding box center [96, 386] width 101 height 15
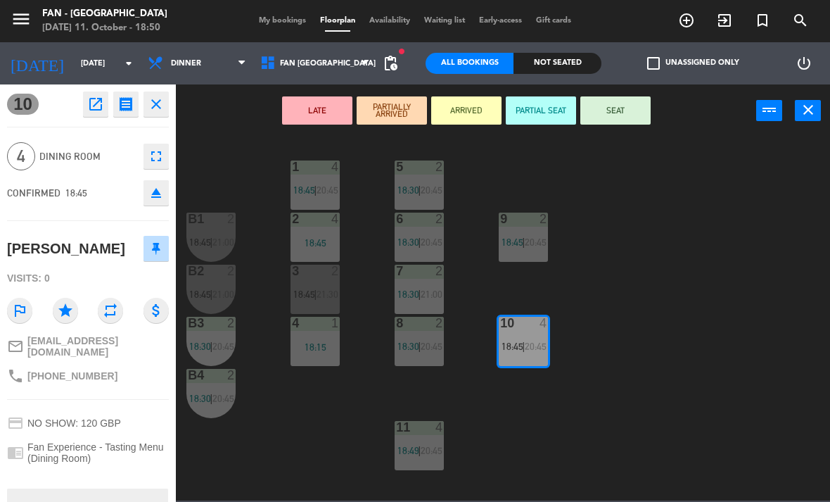
click at [628, 110] on button "SEAT" at bounding box center [616, 110] width 70 height 28
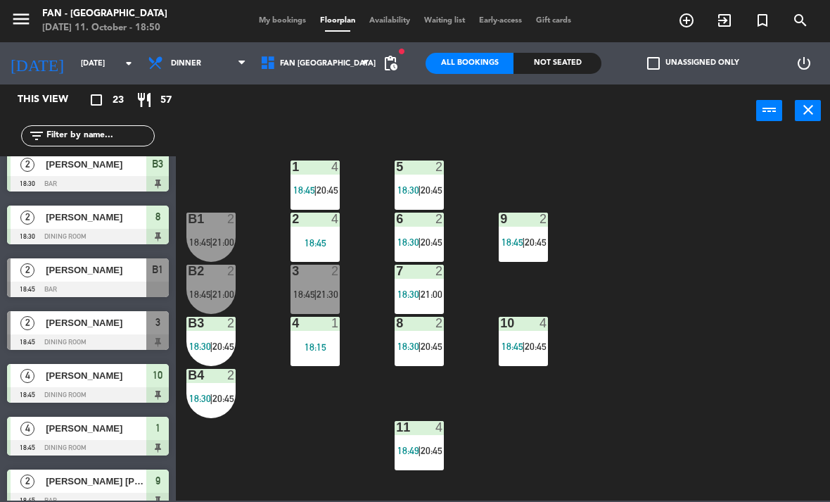
scroll to position [227, 0]
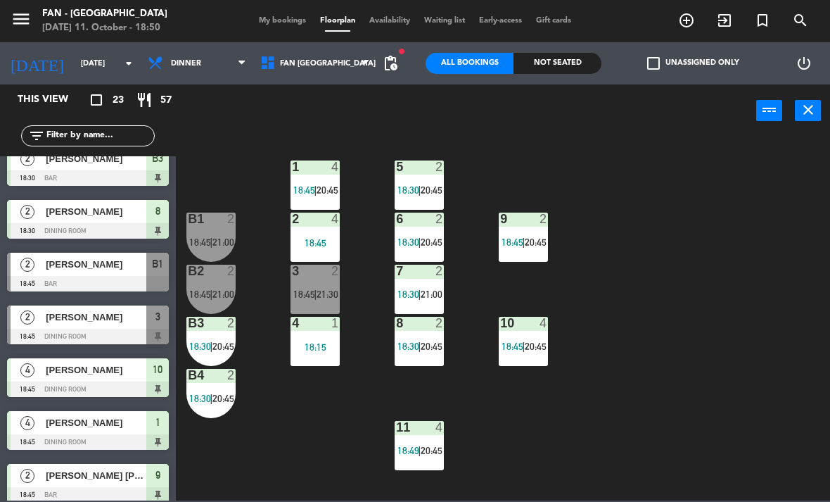
click at [111, 373] on span "[PERSON_NAME]" at bounding box center [96, 369] width 101 height 15
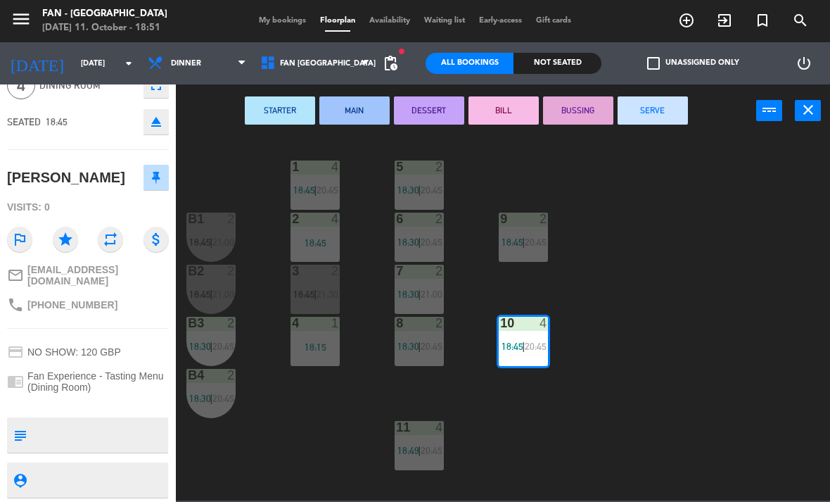
scroll to position [70, 0]
click at [286, 19] on span "My bookings" at bounding box center [282, 21] width 61 height 8
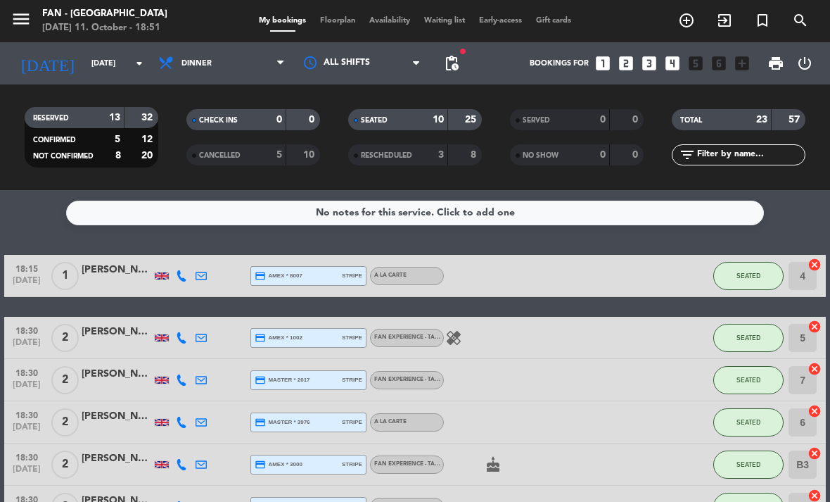
click at [334, 24] on span "Floorplan" at bounding box center [337, 21] width 49 height 8
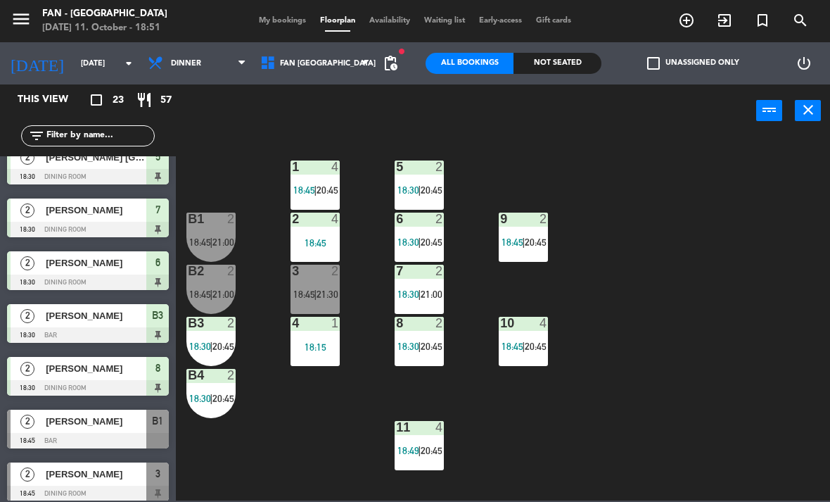
scroll to position [88, 0]
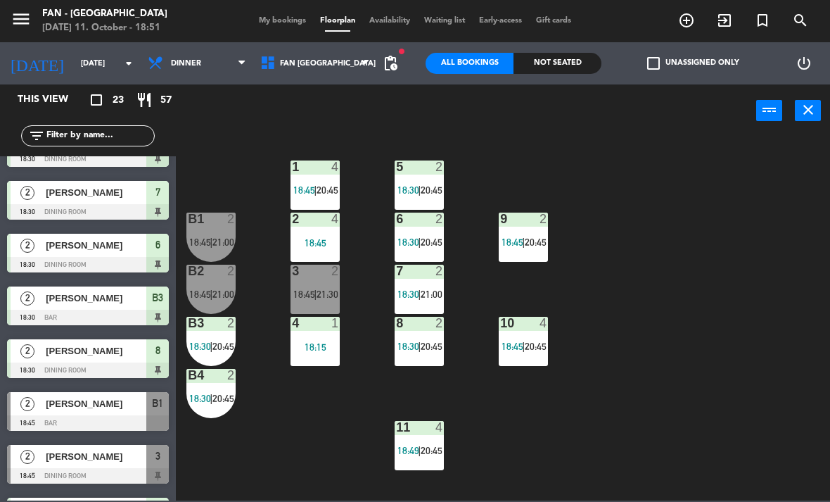
click at [103, 406] on span "[PERSON_NAME]" at bounding box center [96, 403] width 101 height 15
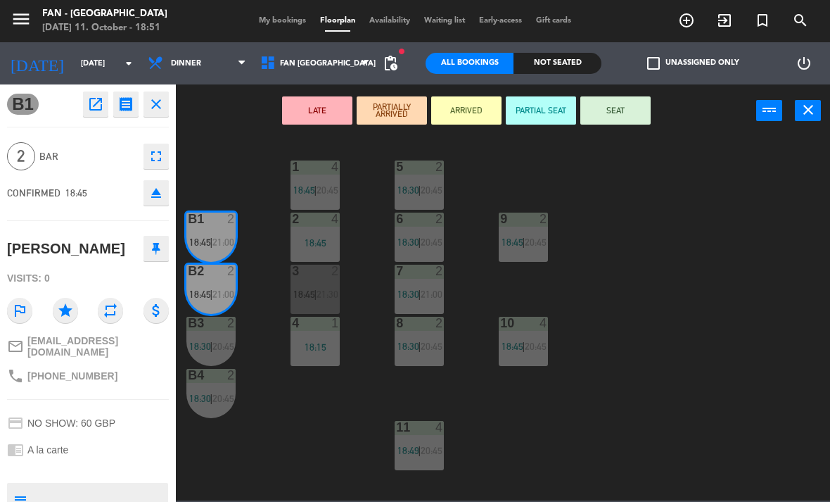
click at [627, 113] on button "SEAT" at bounding box center [616, 110] width 70 height 28
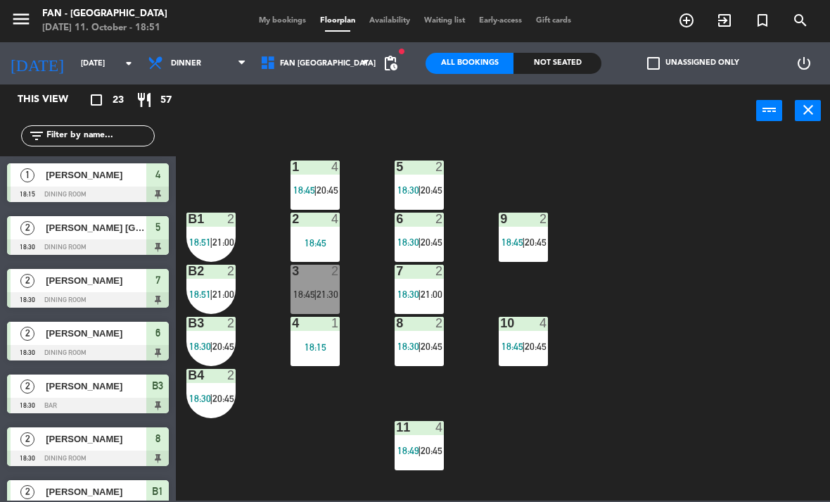
scroll to position [0, 0]
click at [217, 238] on span "21:00" at bounding box center [224, 241] width 22 height 11
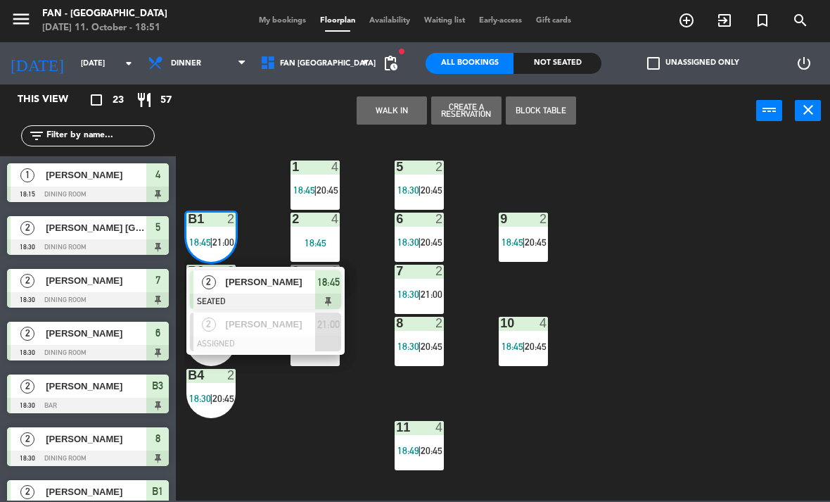
click at [272, 283] on span "[PERSON_NAME]" at bounding box center [271, 281] width 90 height 15
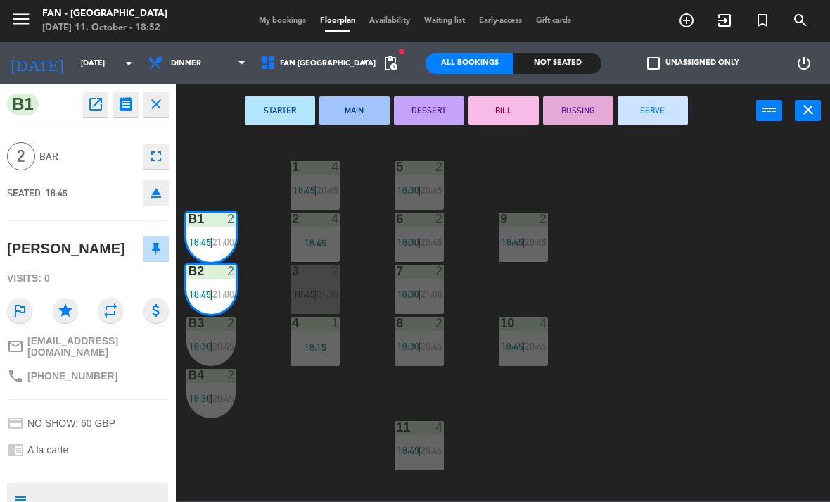
click at [311, 298] on span "18:45" at bounding box center [304, 294] width 22 height 11
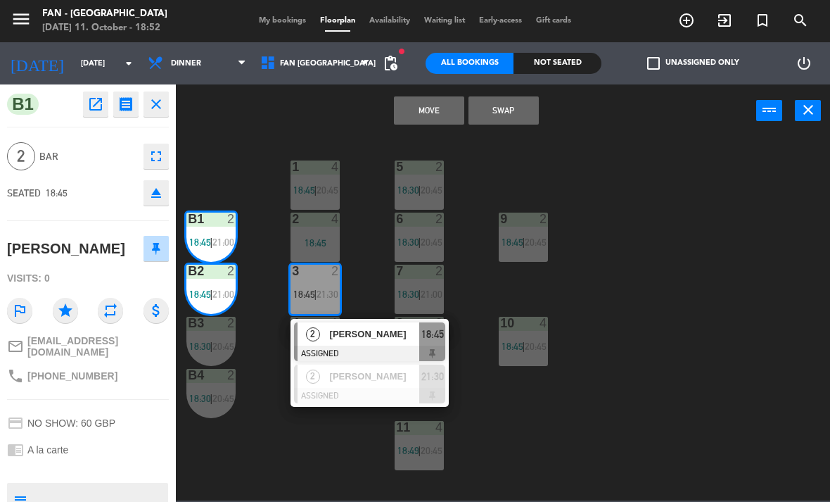
click at [519, 108] on button "Swap" at bounding box center [504, 110] width 70 height 28
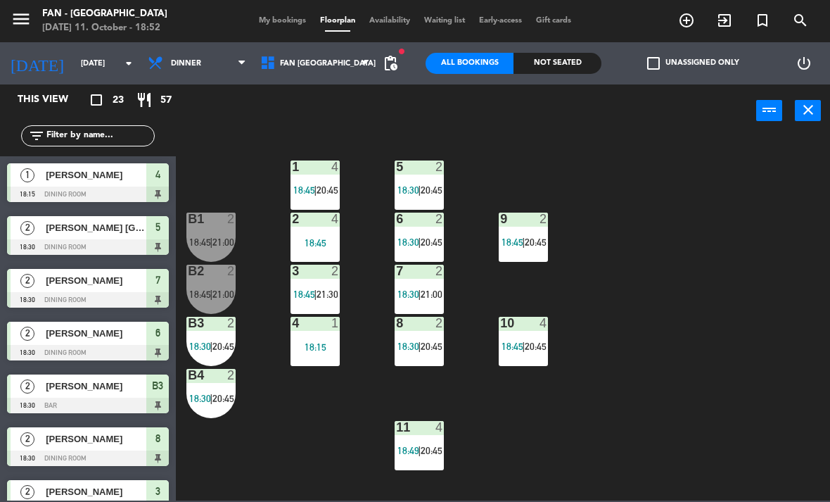
click at [221, 227] on div "B1 2 18:45 | 21:00" at bounding box center [210, 237] width 49 height 49
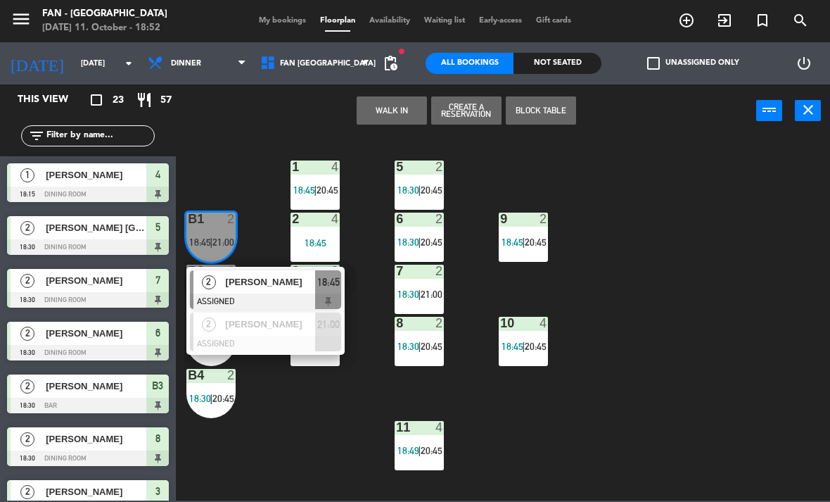
click at [285, 277] on span "[PERSON_NAME]" at bounding box center [271, 281] width 90 height 15
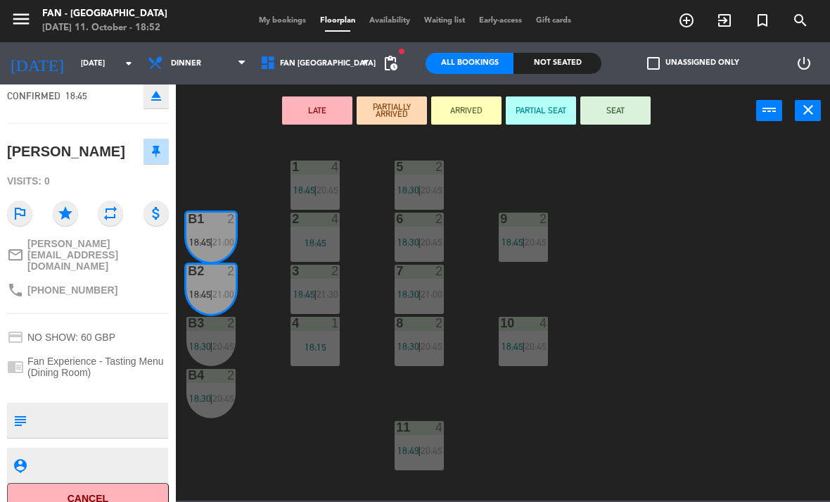
scroll to position [101, 0]
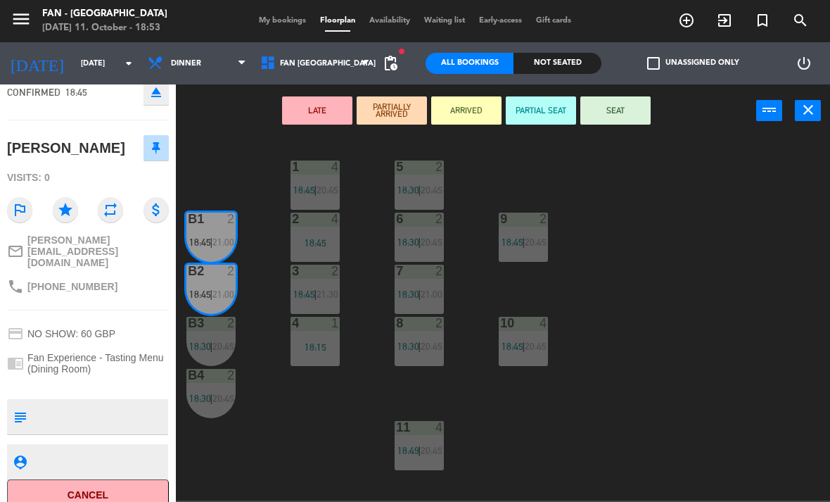
click at [643, 112] on button "SEAT" at bounding box center [616, 110] width 70 height 28
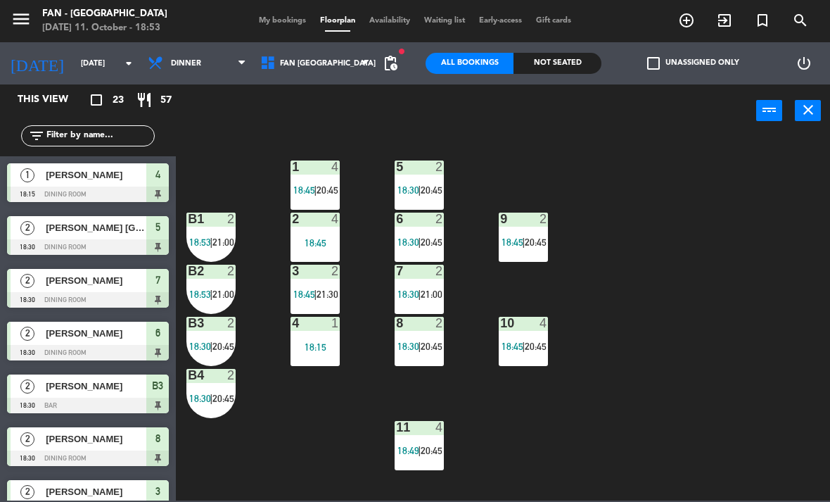
scroll to position [0, 0]
click at [302, 24] on span "My bookings" at bounding box center [282, 21] width 61 height 8
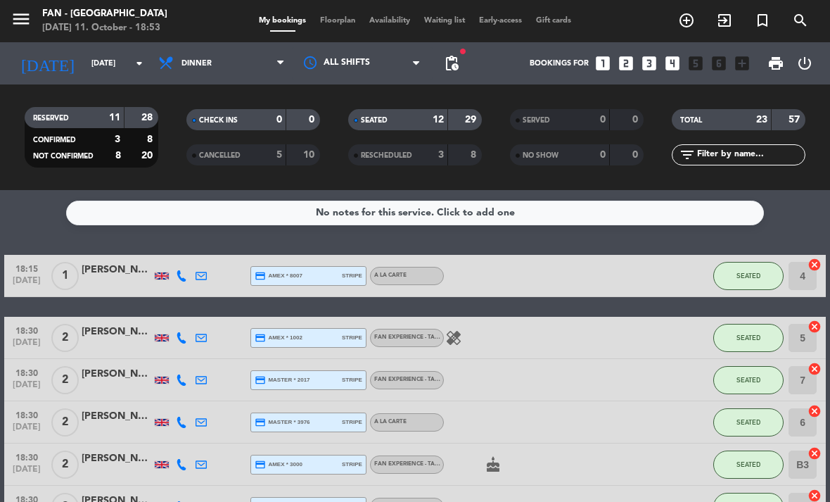
click at [348, 17] on span "Floorplan" at bounding box center [337, 21] width 49 height 8
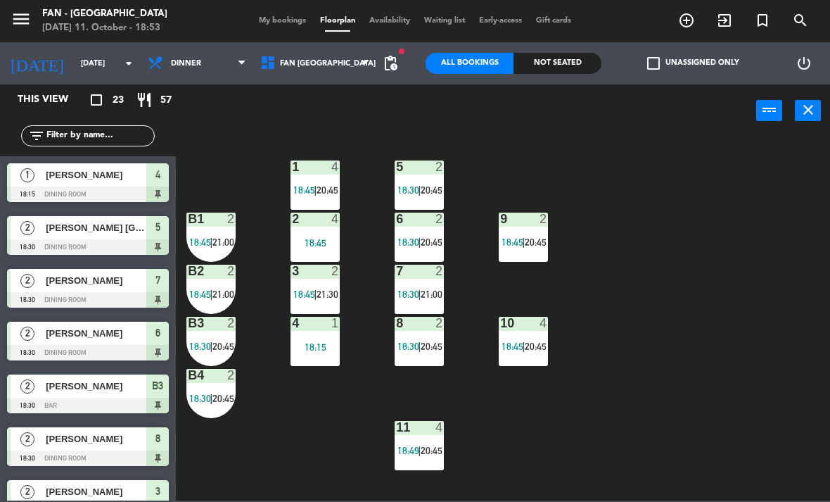
click at [304, 179] on div "1 4 18:45 | 20:45" at bounding box center [315, 184] width 49 height 49
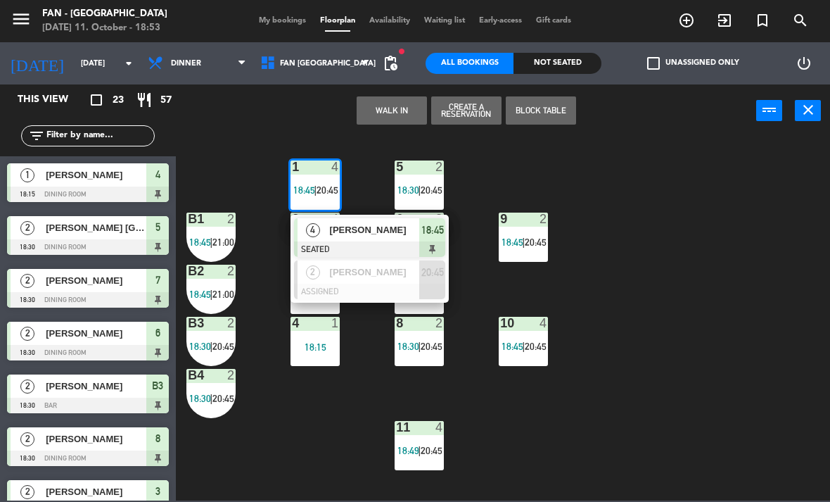
click at [305, 465] on div "1 4 18:45 | 20:45 4 [PERSON_NAME] SEATED 18:45 2 [PERSON_NAME] ASSIGNED 20:45 5…" at bounding box center [507, 318] width 646 height 365
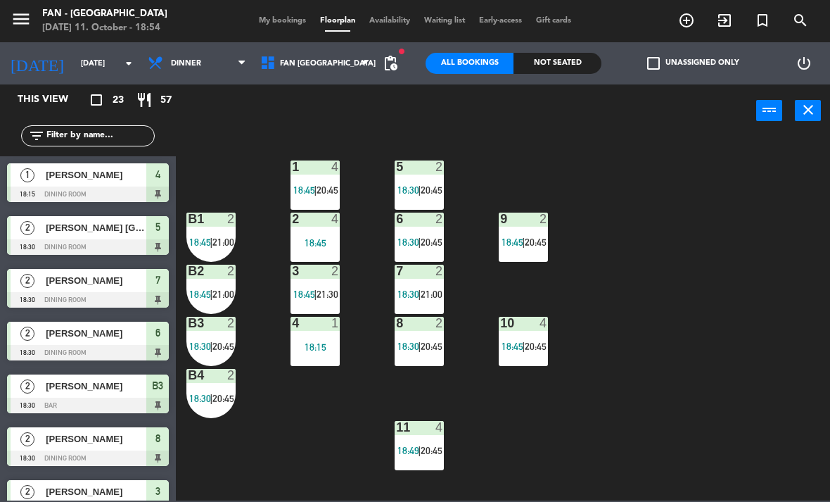
click at [398, 452] on span "18:49" at bounding box center [409, 450] width 22 height 11
click at [291, 444] on div "1 4 18:45 | 20:45 5 2 18:30 | 20:45 B1 2 18:45 | 21:00 9 2 18:45 | 20:45 2 4 18…" at bounding box center [507, 318] width 646 height 365
click at [415, 454] on span "18:49" at bounding box center [409, 450] width 22 height 11
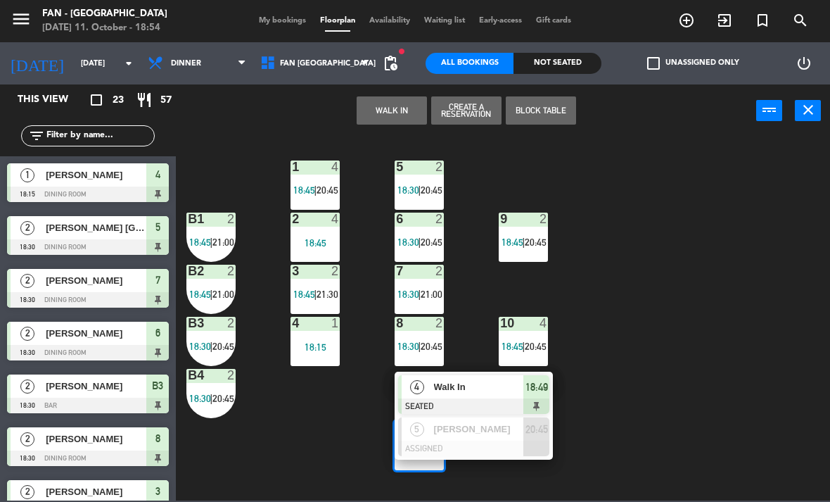
click at [301, 437] on div "1 4 18:45 | 20:45 5 2 18:30 | 20:45 B1 2 18:45 | 21:00 9 2 18:45 | 20:45 2 4 18…" at bounding box center [507, 318] width 646 height 365
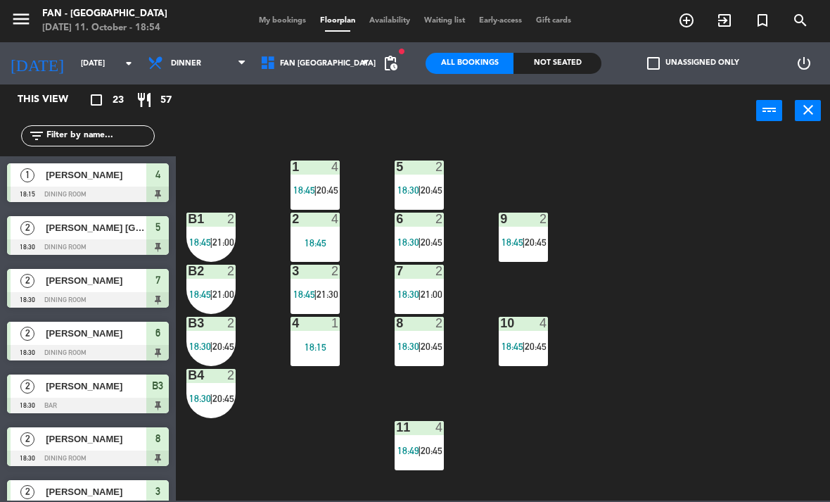
click at [524, 350] on span "|" at bounding box center [523, 346] width 3 height 11
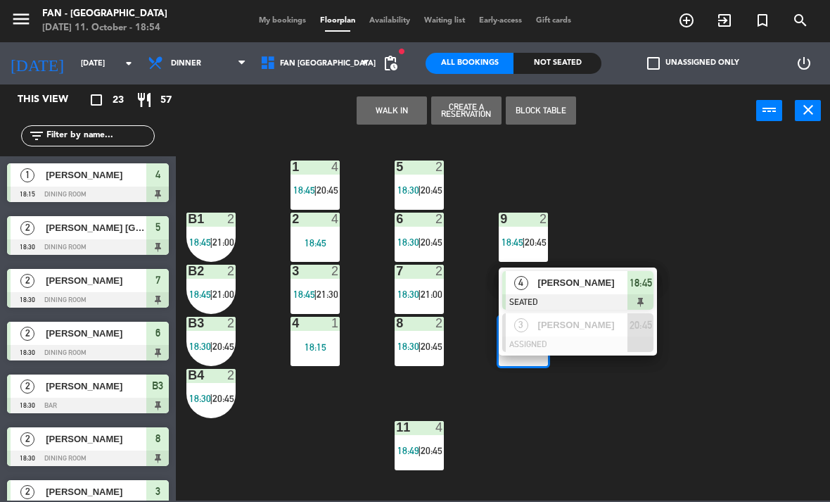
click at [552, 447] on div "1 4 18:45 | 20:45 5 2 18:30 | 20:45 B1 2 18:45 | 21:00 9 2 18:45 | 20:45 2 4 18…" at bounding box center [507, 318] width 646 height 365
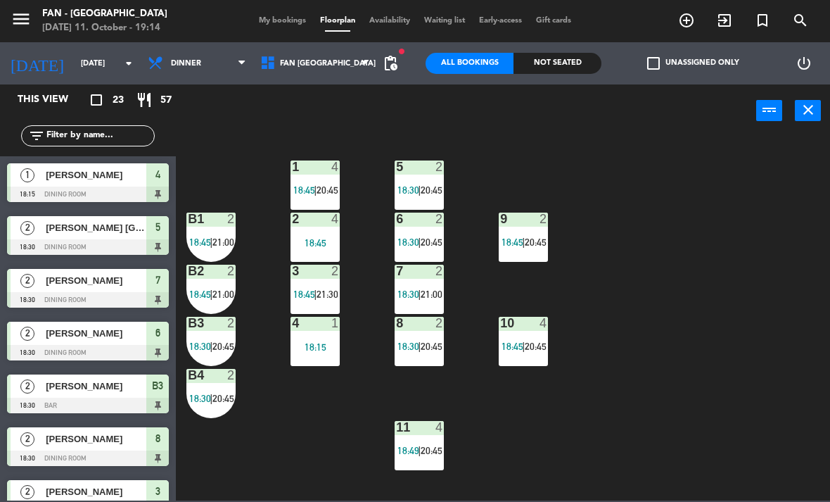
click at [326, 356] on div "4 1 18:15" at bounding box center [315, 341] width 49 height 49
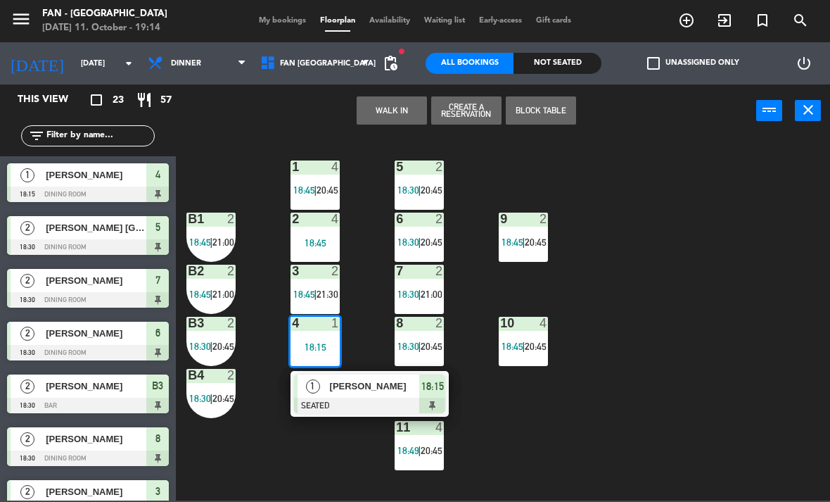
click at [379, 394] on div "[PERSON_NAME]" at bounding box center [374, 385] width 91 height 23
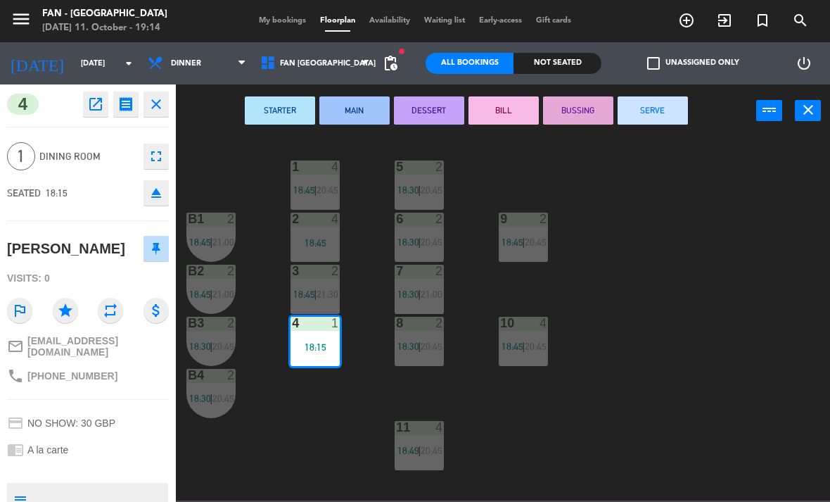
click at [673, 117] on button "SERVE" at bounding box center [653, 110] width 70 height 28
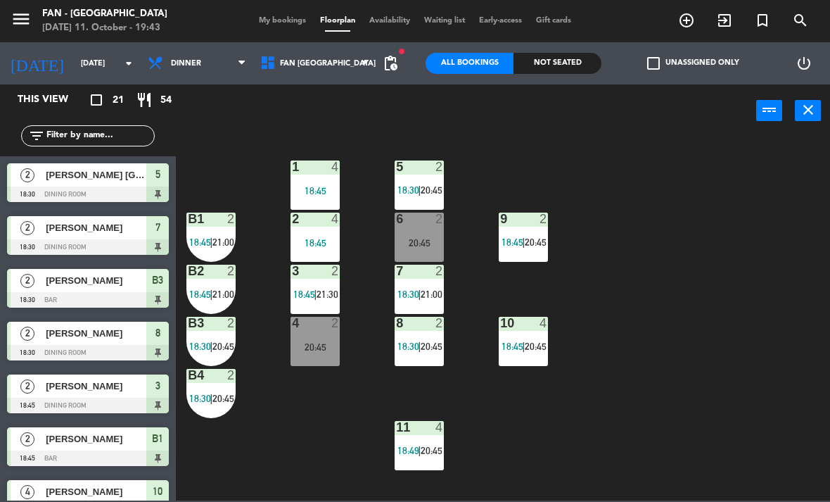
click at [283, 25] on span "My bookings" at bounding box center [282, 21] width 61 height 8
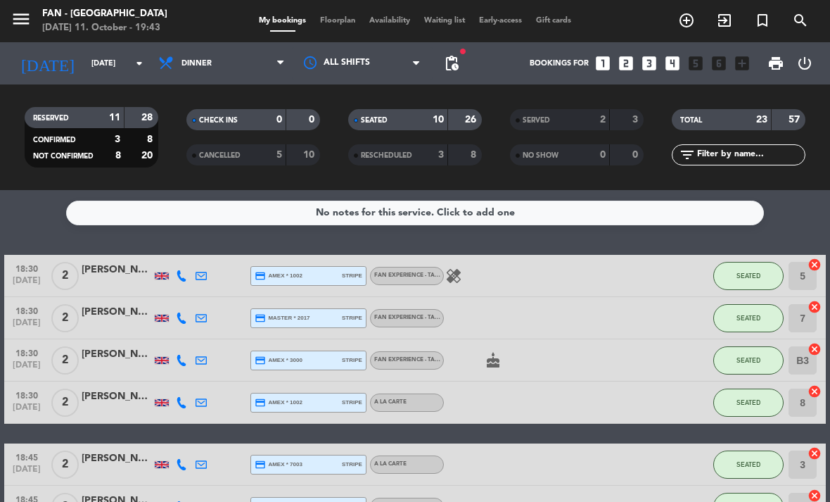
click at [335, 22] on span "Floorplan" at bounding box center [337, 21] width 49 height 8
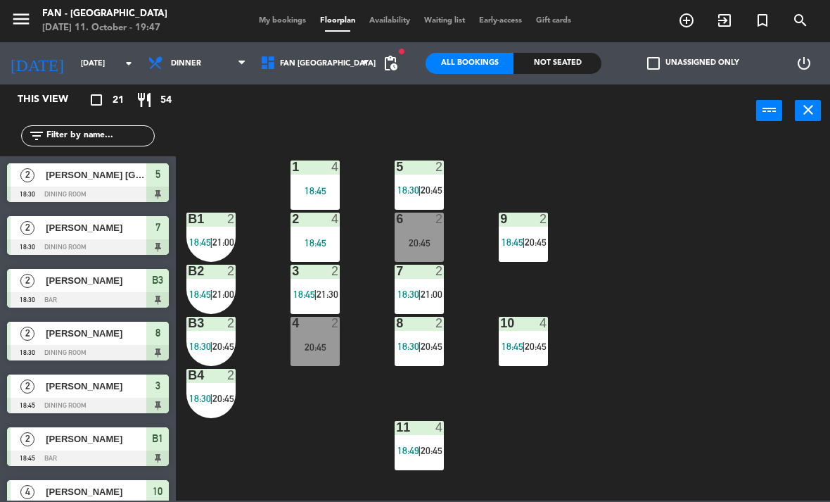
click at [643, 300] on div "1 4 18:45 5 2 18:30 | 20:45 B1 2 18:45 | 21:00 9 2 18:45 | 20:45 2 4 18:45 6 2 …" at bounding box center [507, 318] width 646 height 365
click at [659, 269] on div "1 4 18:45 5 2 18:30 | 20:45 B1 2 18:45 | 21:00 9 2 18:45 | 20:45 2 4 18:45 6 2 …" at bounding box center [507, 318] width 646 height 365
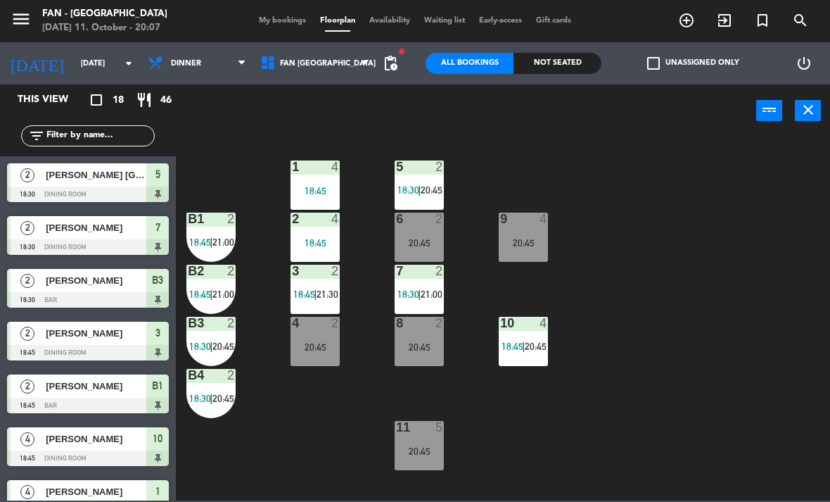
click at [257, 20] on span "My bookings" at bounding box center [282, 21] width 61 height 8
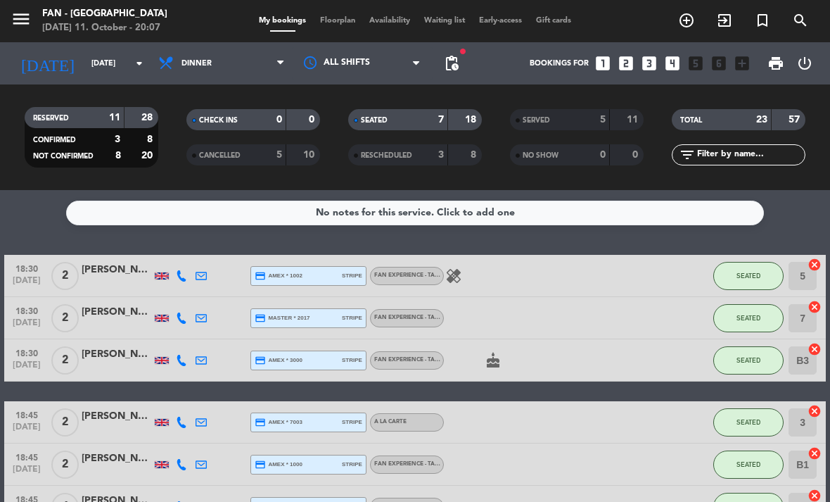
click at [334, 17] on span "Floorplan" at bounding box center [337, 21] width 49 height 8
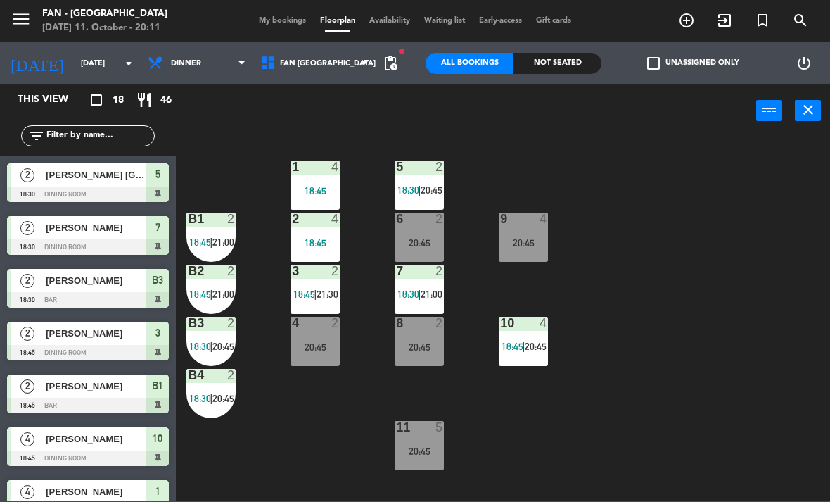
click at [412, 448] on div "20:45" at bounding box center [419, 451] width 49 height 10
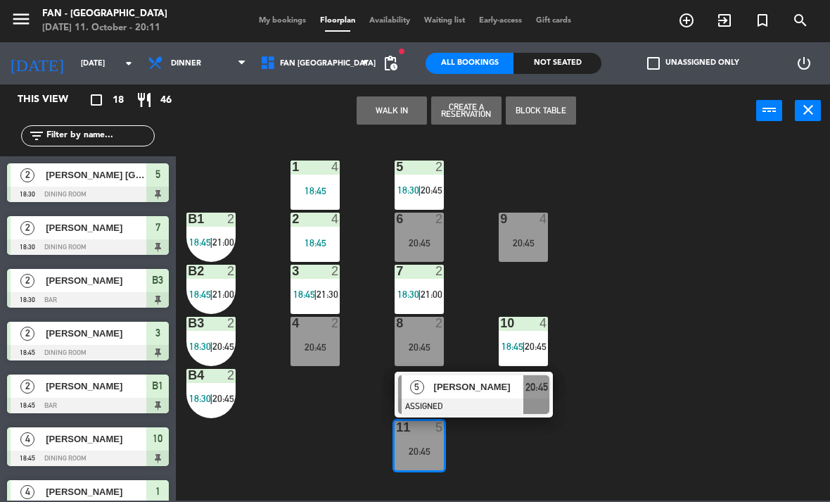
click at [476, 399] on div at bounding box center [473, 405] width 151 height 15
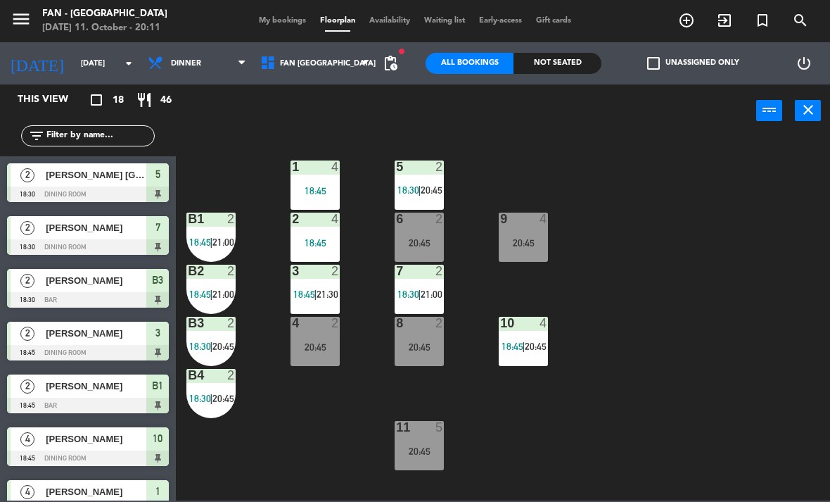
scroll to position [22, 0]
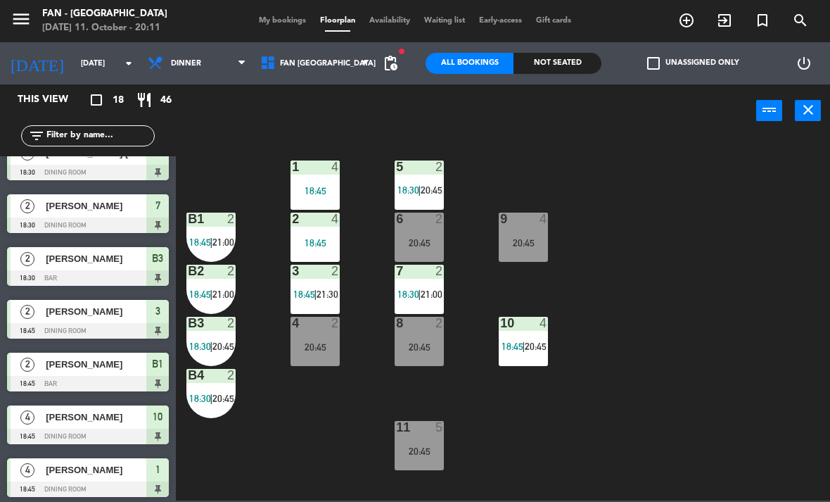
click at [429, 327] on div at bounding box center [419, 323] width 23 height 13
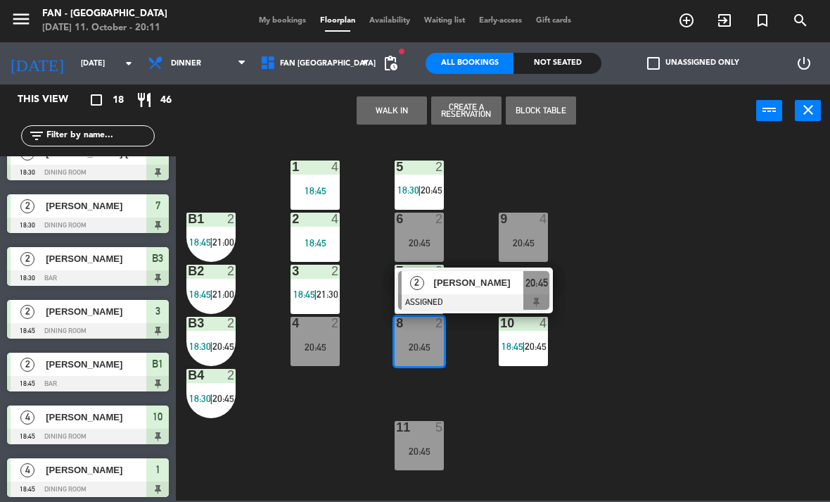
click at [469, 296] on div at bounding box center [473, 301] width 151 height 15
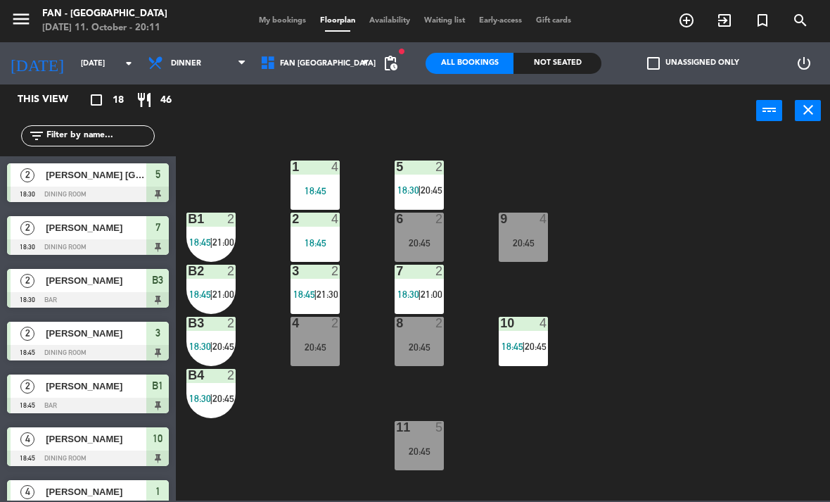
scroll to position [75, 0]
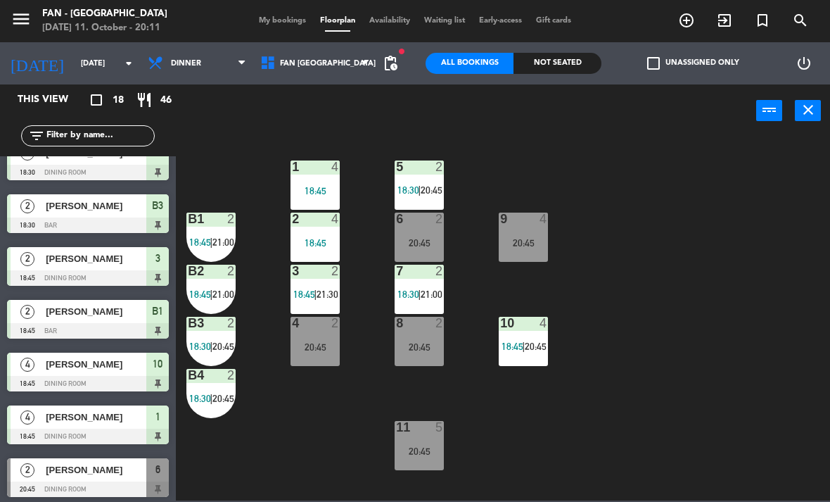
click at [436, 231] on div "6 2 20:45" at bounding box center [419, 237] width 49 height 49
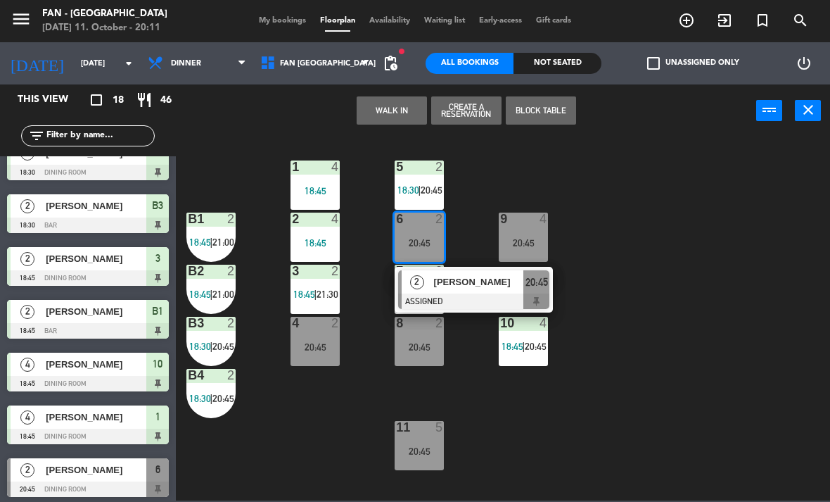
click at [337, 351] on div "20:45" at bounding box center [315, 347] width 49 height 10
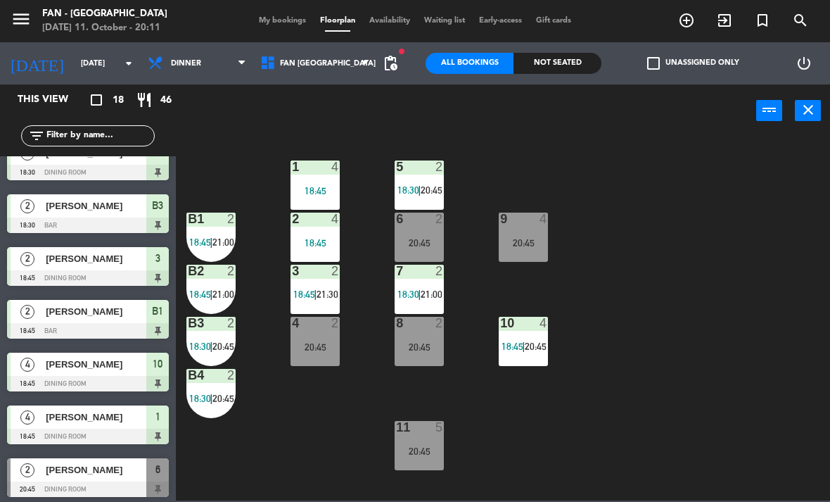
click at [331, 398] on div "1 4 18:45 5 2 18:30 | 20:45 B1 2 18:45 | 21:00 9 4 20:45 2 4 18:45 6 2 20:45 B2…" at bounding box center [507, 318] width 646 height 365
click at [325, 311] on div "3 2 18:45 | 21:30" at bounding box center [315, 289] width 49 height 49
click at [260, 437] on div "1 4 18:45 5 2 18:30 | 20:45 B1 2 18:45 | 21:00 9 4 20:45 2 4 18:45 6 2 20:45 B2…" at bounding box center [507, 318] width 646 height 365
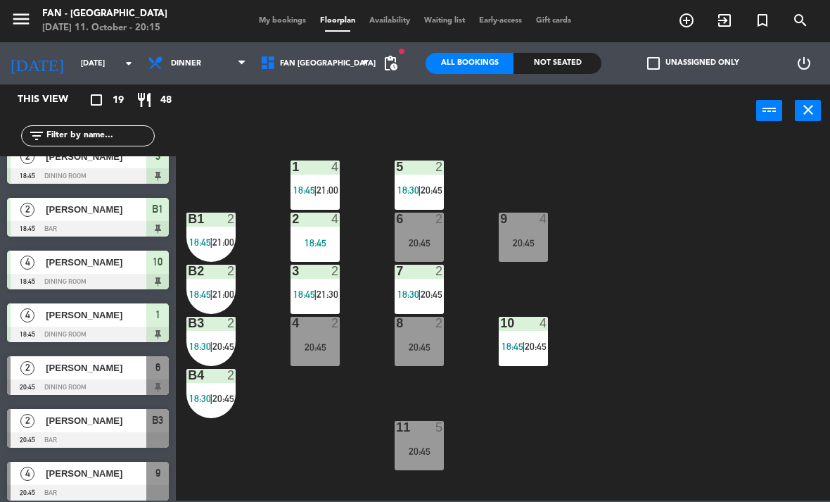
scroll to position [168, 0]
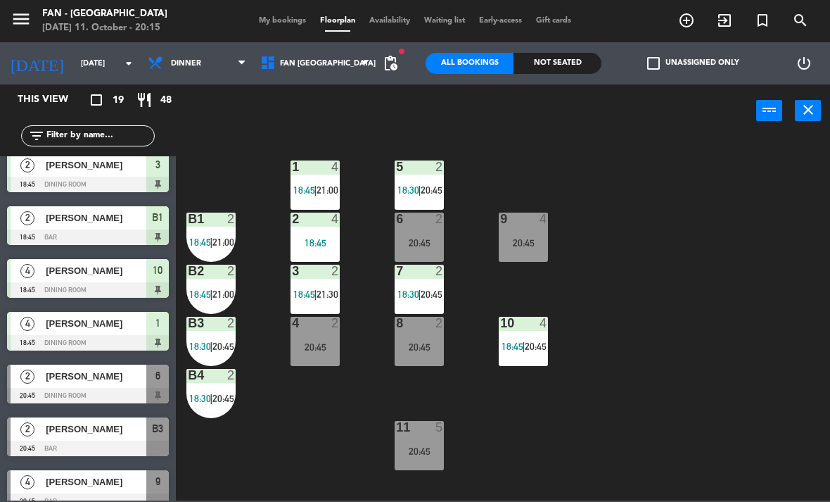
click at [32, 383] on div "2" at bounding box center [28, 376] width 34 height 23
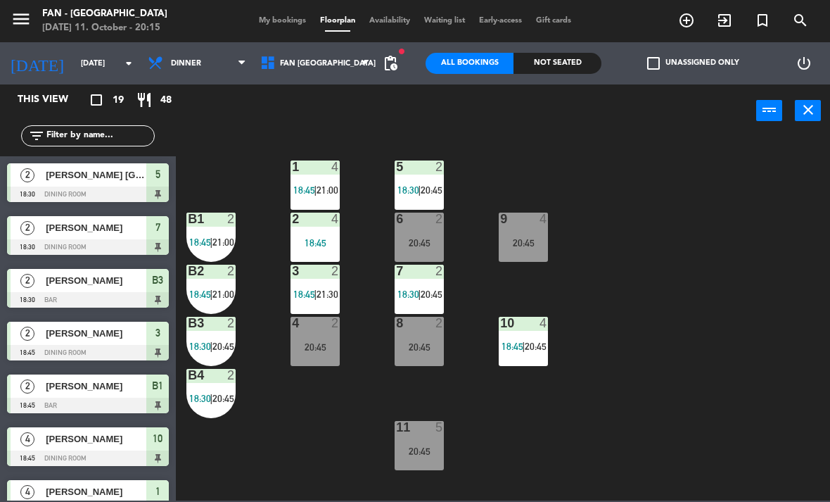
scroll to position [0, 0]
click at [550, 5] on div "menu Fan - [GEOGRAPHIC_DATA] [DATE] 11. October - 20:18 My bookings Floorplan A…" at bounding box center [415, 21] width 830 height 42
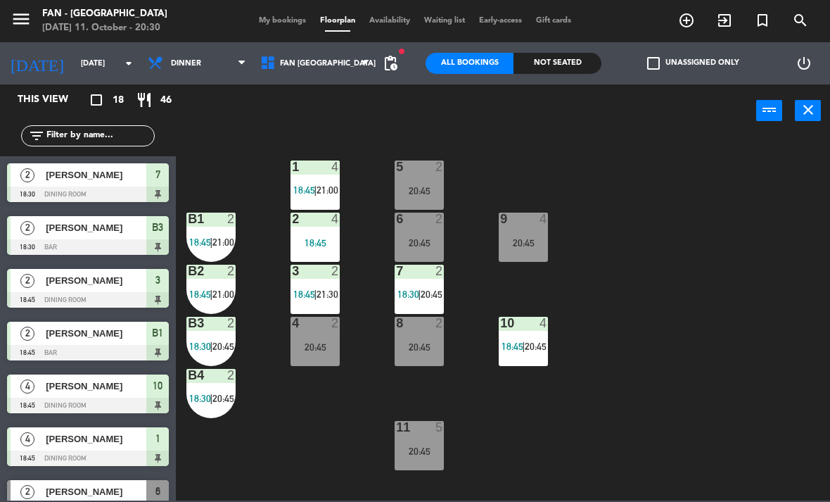
click at [322, 193] on span "21:00" at bounding box center [328, 189] width 22 height 11
click at [306, 422] on div "1 4 18:45 | 21:00 5 2 20:45 B1 2 18:45 | 21:00 9 4 20:45 2 4 18:45 6 2 20:45 B2…" at bounding box center [507, 318] width 646 height 365
click at [515, 348] on span "18:45" at bounding box center [513, 346] width 22 height 11
click at [546, 453] on div "1 4 18:45 | 21:00 5 2 20:45 B1 2 18:45 | 21:00 9 4 20:45 2 4 18:45 6 2 20:45 B2…" at bounding box center [507, 318] width 646 height 365
click at [524, 221] on div at bounding box center [523, 219] width 23 height 13
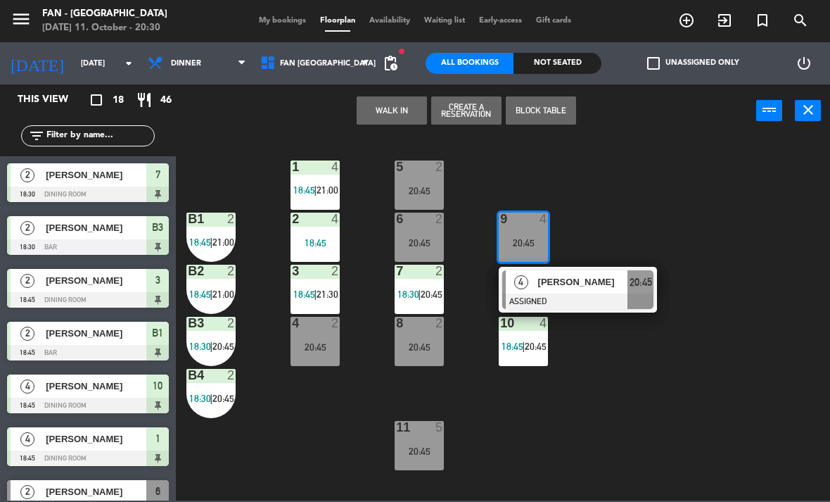
click at [548, 304] on div at bounding box center [577, 300] width 151 height 15
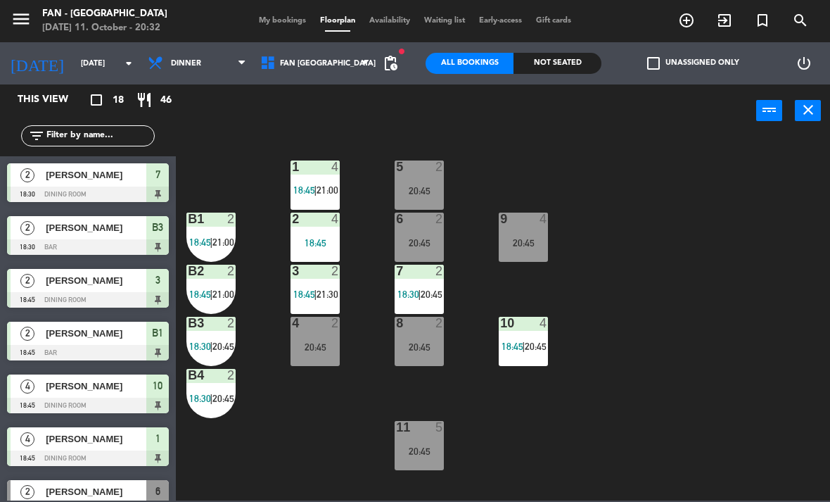
click at [298, 284] on div "3 2 18:45 | 21:30" at bounding box center [315, 289] width 49 height 49
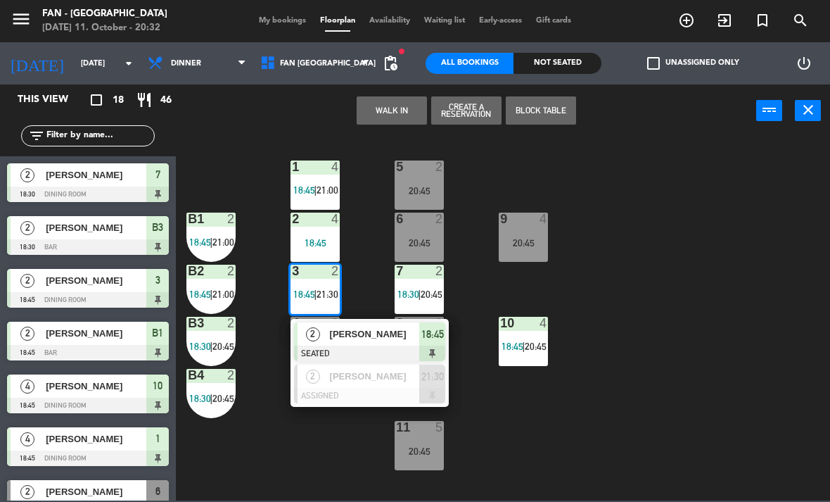
click at [642, 373] on div "1 4 18:45 | 21:00 5 2 20:45 B1 2 18:45 | 21:00 9 4 20:45 2 4 18:45 6 2 20:45 B2…" at bounding box center [507, 318] width 646 height 365
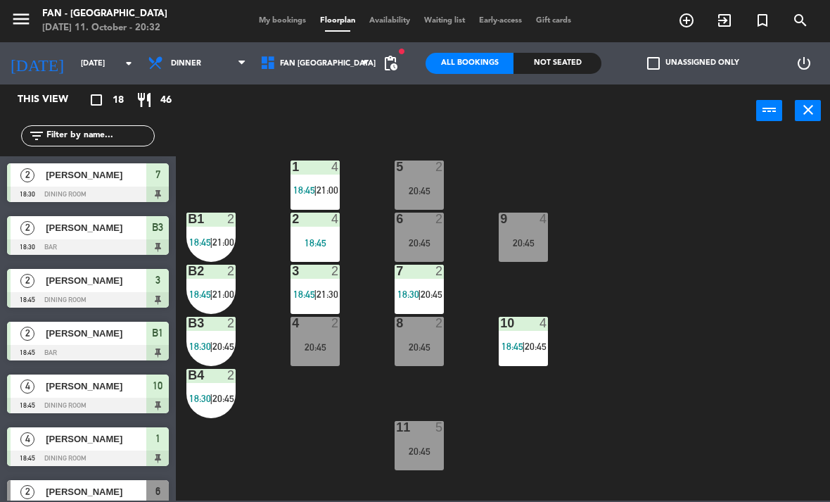
click at [521, 224] on div at bounding box center [523, 219] width 23 height 13
click at [279, 443] on div "1 4 18:45 | 21:00 5 2 20:45 B1 2 18:45 | 21:00 9 4 20:45 2 4 18:45 6 2 20:45 B2…" at bounding box center [507, 318] width 646 height 365
click at [431, 458] on div "11 5 20:45" at bounding box center [419, 445] width 49 height 49
click at [533, 465] on div "1 4 18:45 | 21:00 5 2 20:45 B1 2 18:45 | 21:00 9 4 20:45 2 4 18:45 6 2 20:45 B2…" at bounding box center [507, 318] width 646 height 365
click at [526, 341] on span "20:45" at bounding box center [536, 346] width 22 height 11
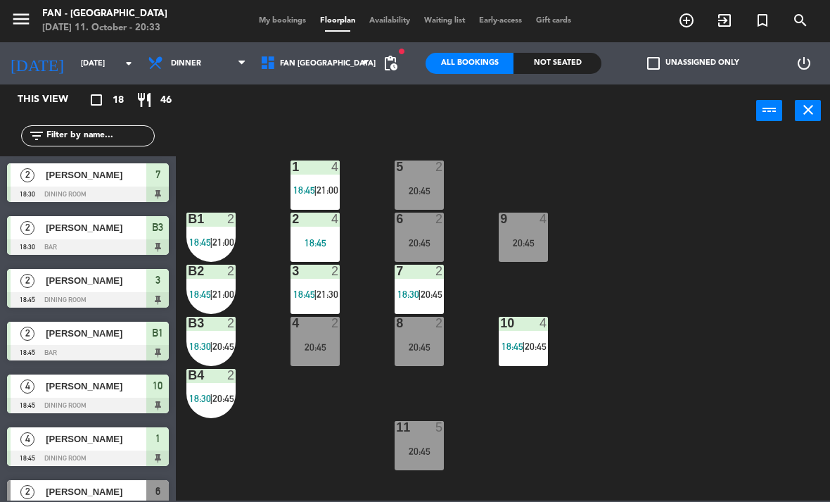
click at [524, 436] on div "1 4 18:45 | 21:00 5 2 20:45 B1 2 18:45 | 21:00 9 4 20:45 2 4 18:45 6 2 20:45 B2…" at bounding box center [507, 318] width 646 height 365
click at [293, 277] on div "3" at bounding box center [292, 271] width 1 height 13
click at [280, 464] on div "1 4 18:45 | 21:00 5 2 20:45 B1 2 18:45 | 21:00 9 4 20:45 2 4 18:45 6 2 20:45 B2…" at bounding box center [507, 318] width 646 height 365
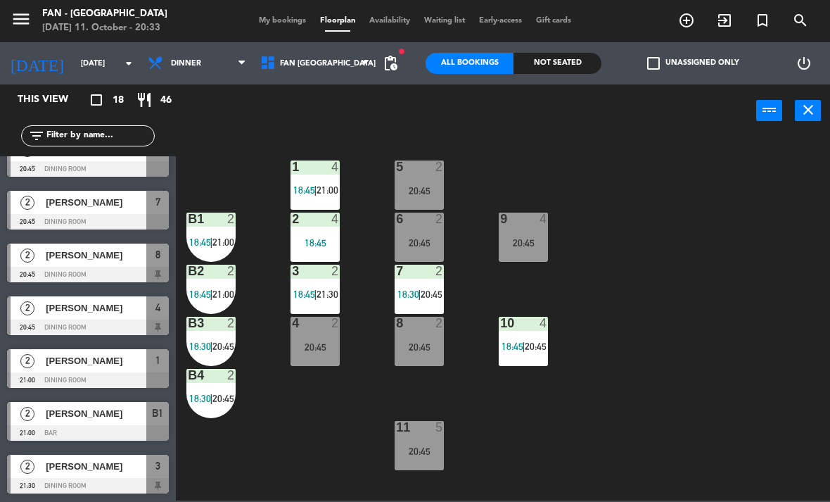
scroll to position [606, 0]
click at [113, 382] on div at bounding box center [88, 379] width 162 height 15
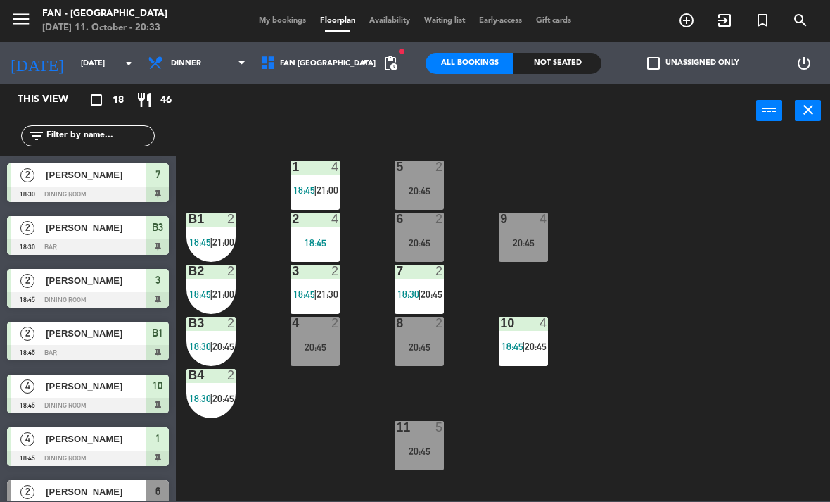
scroll to position [180, 0]
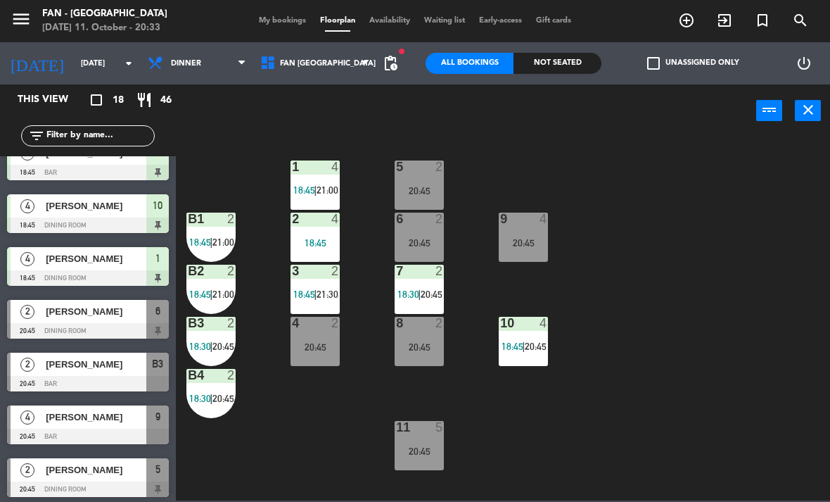
click at [308, 194] on span "18:45" at bounding box center [304, 189] width 22 height 11
click at [322, 435] on div "1 4 18:45 | 21:00 5 2 20:45 B1 2 18:45 | 21:00 9 4 20:45 2 4 18:45 6 2 20:45 B2…" at bounding box center [507, 318] width 646 height 365
click at [312, 180] on div "1 4 18:45 | 21:00" at bounding box center [315, 184] width 49 height 49
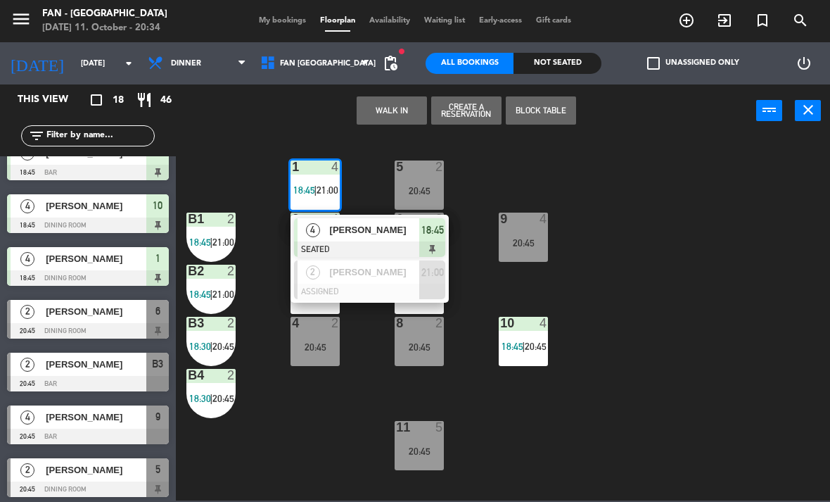
click at [361, 273] on span "[PERSON_NAME]" at bounding box center [375, 272] width 90 height 15
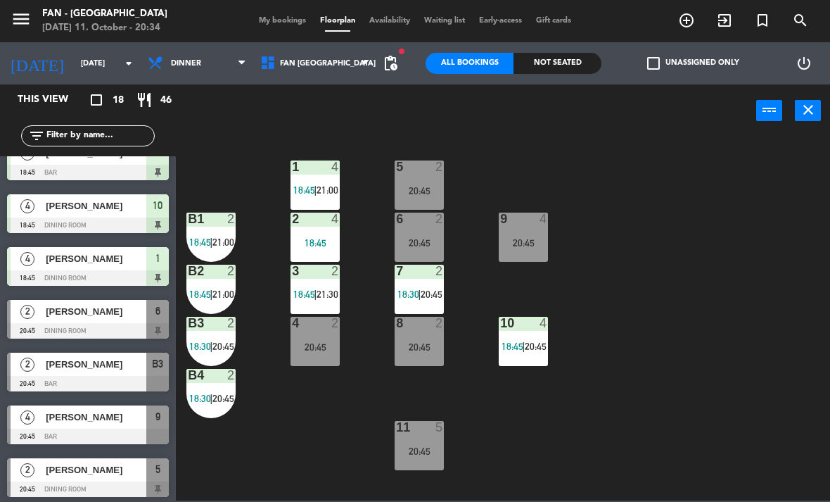
click at [315, 191] on span "|" at bounding box center [315, 189] width 3 height 11
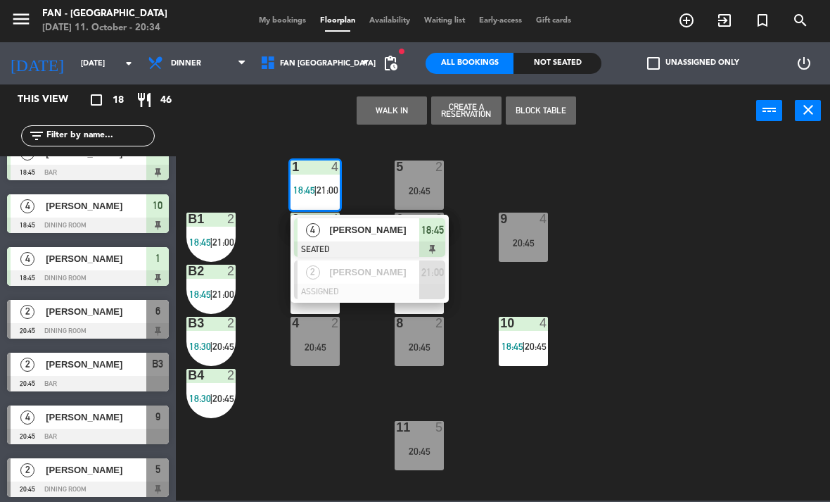
click at [376, 280] on div "[PERSON_NAME]" at bounding box center [374, 271] width 91 height 23
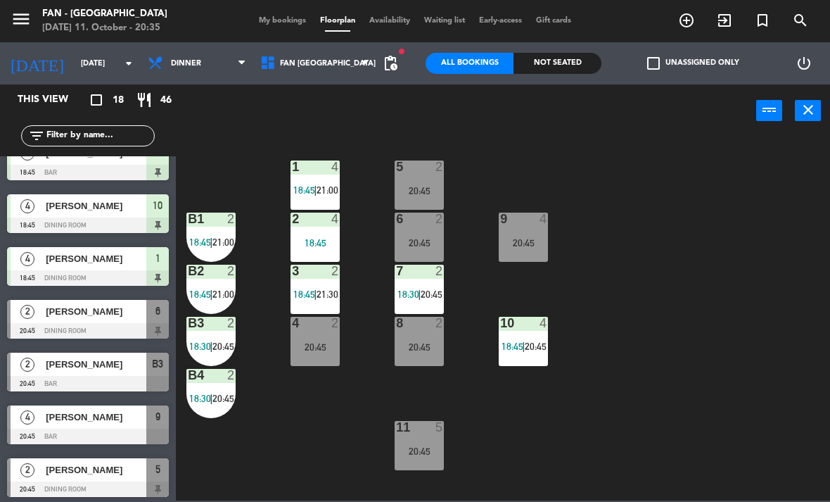
click at [281, 24] on span "My bookings" at bounding box center [282, 21] width 61 height 8
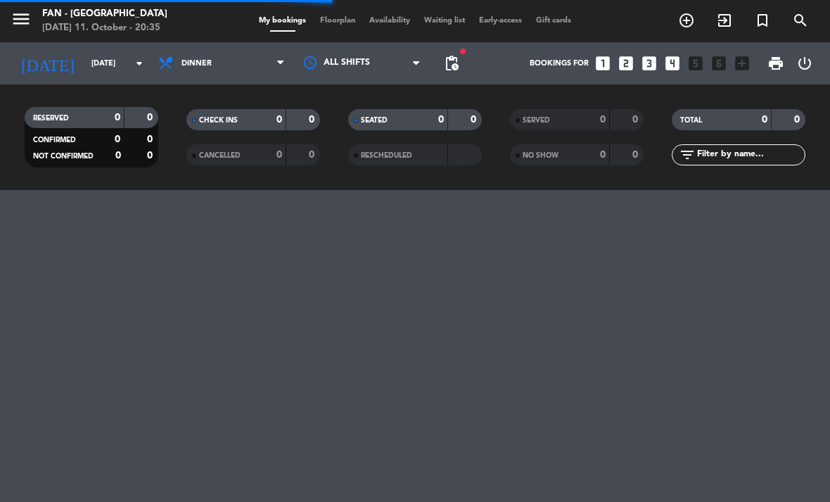
click at [112, 70] on input "[DATE]" at bounding box center [136, 63] width 104 height 23
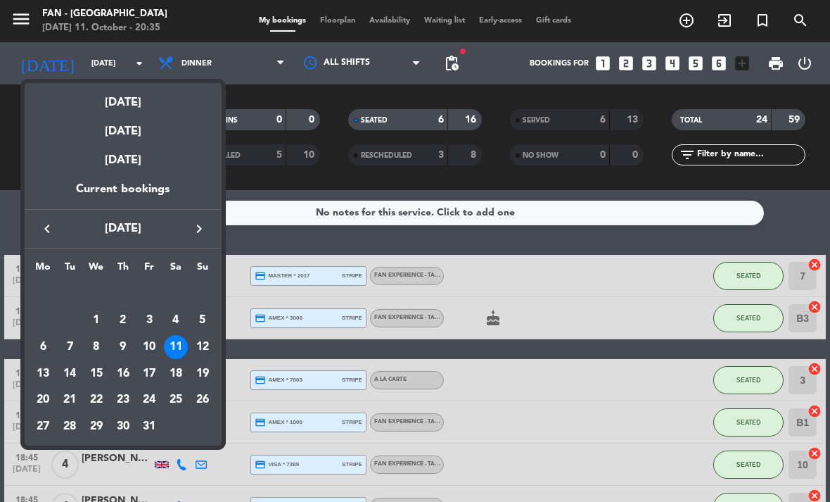
click at [150, 371] on div "17" at bounding box center [149, 374] width 24 height 24
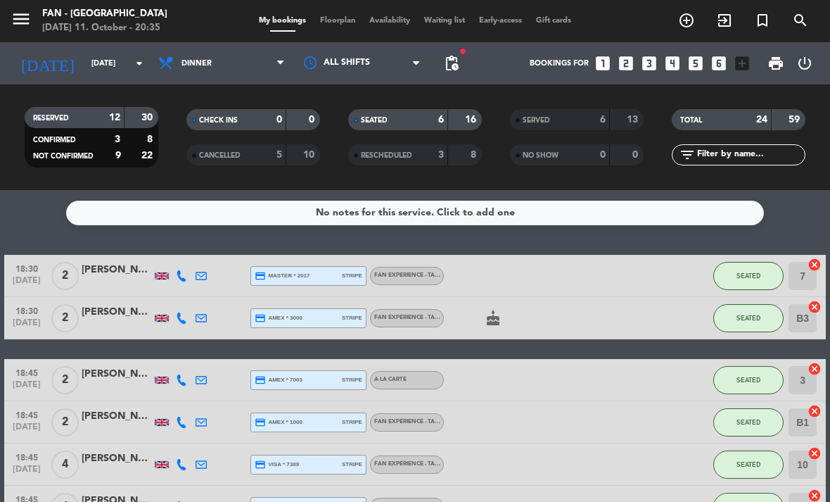
type input "[DATE]"
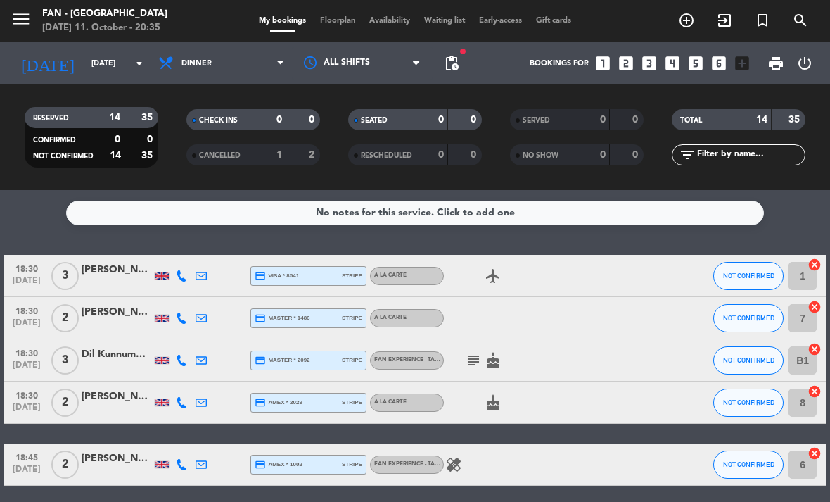
click at [351, 18] on span "Floorplan" at bounding box center [337, 21] width 49 height 8
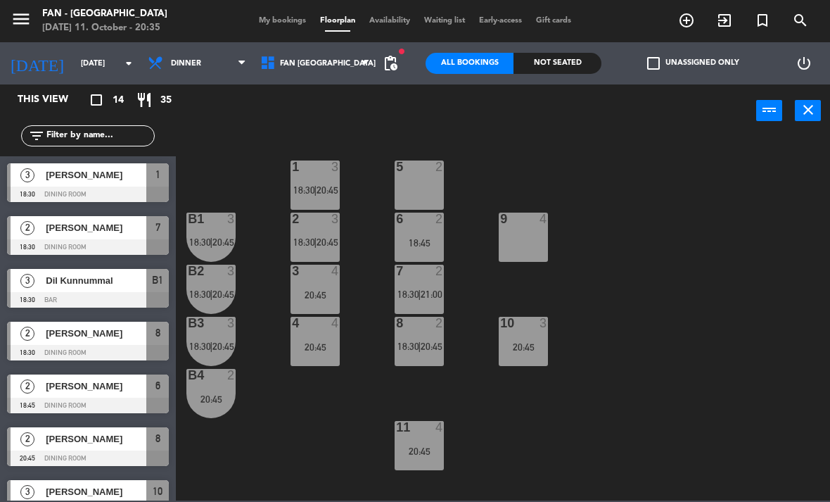
click at [407, 179] on div "5 2" at bounding box center [419, 184] width 49 height 49
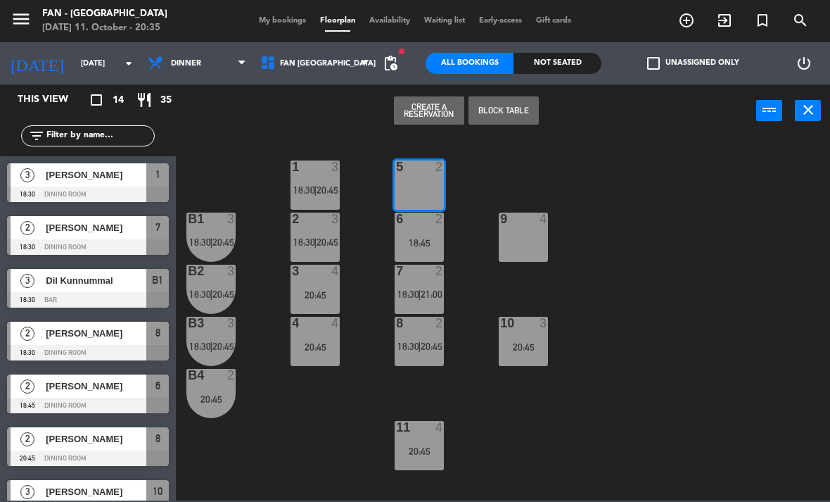
click at [441, 106] on button "Create a Reservation" at bounding box center [429, 110] width 70 height 28
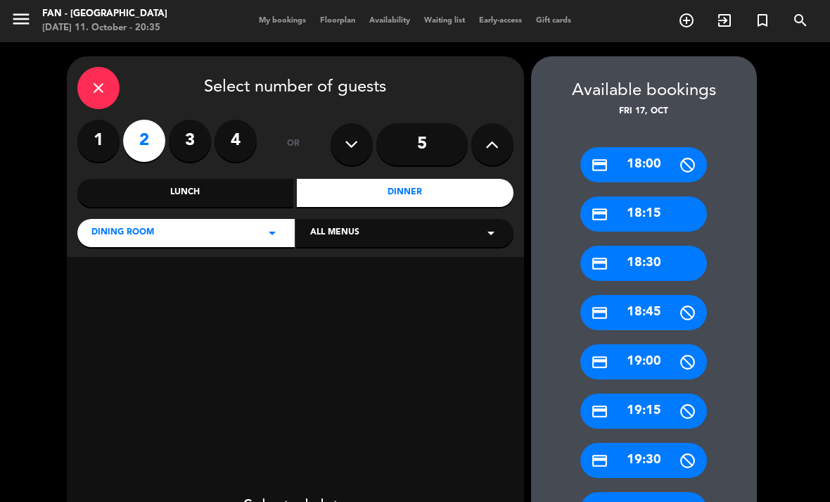
click at [101, 80] on icon "close" at bounding box center [98, 88] width 17 height 17
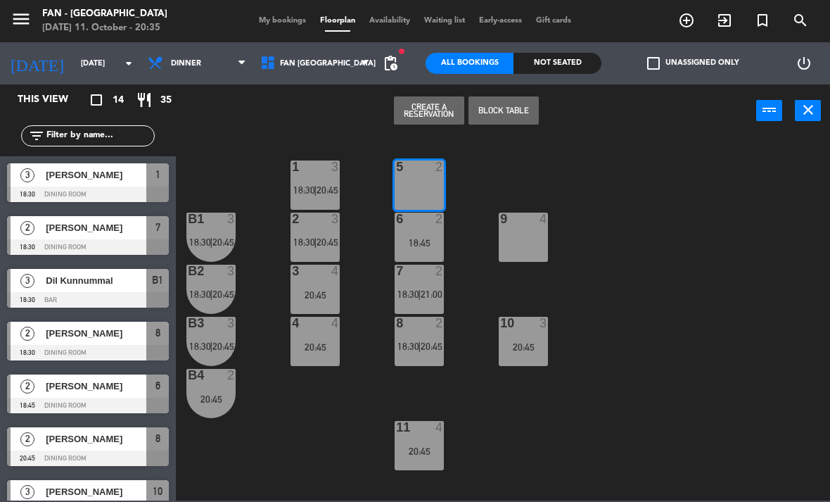
click at [438, 110] on button "Create a Reservation" at bounding box center [429, 110] width 70 height 28
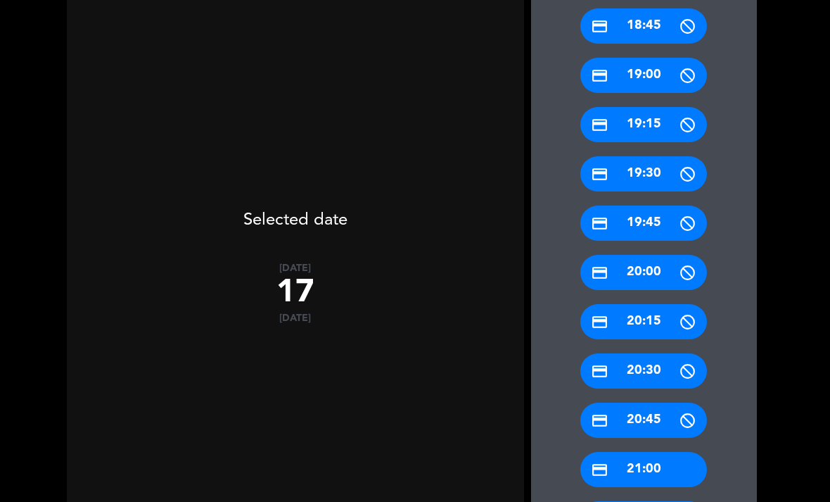
scroll to position [281, 0]
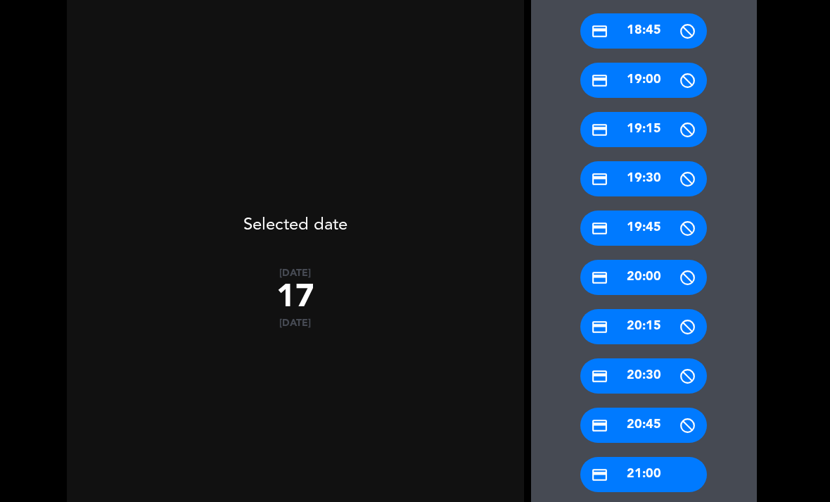
click at [643, 274] on div "credit_card 20:00" at bounding box center [644, 277] width 127 height 35
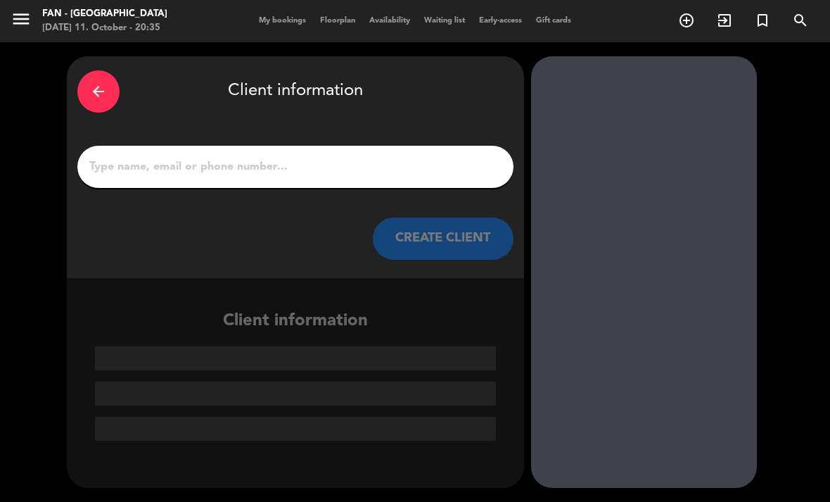
click at [374, 163] on input "1" at bounding box center [295, 167] width 415 height 20
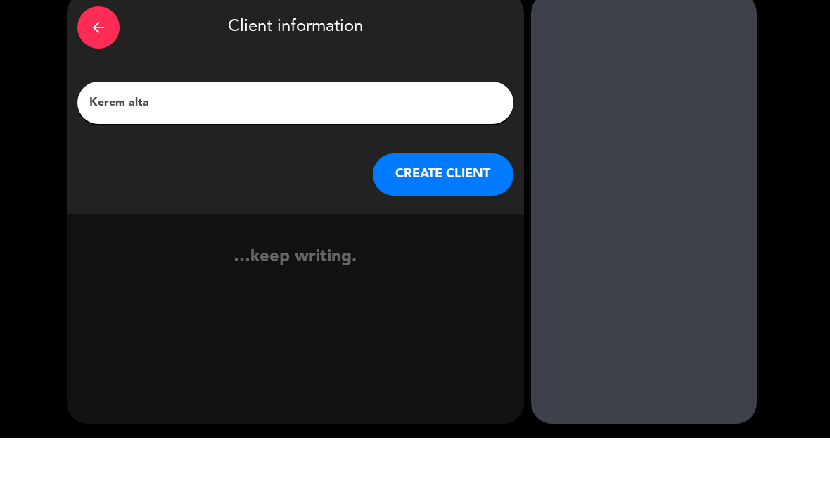
type input "Kerem altay"
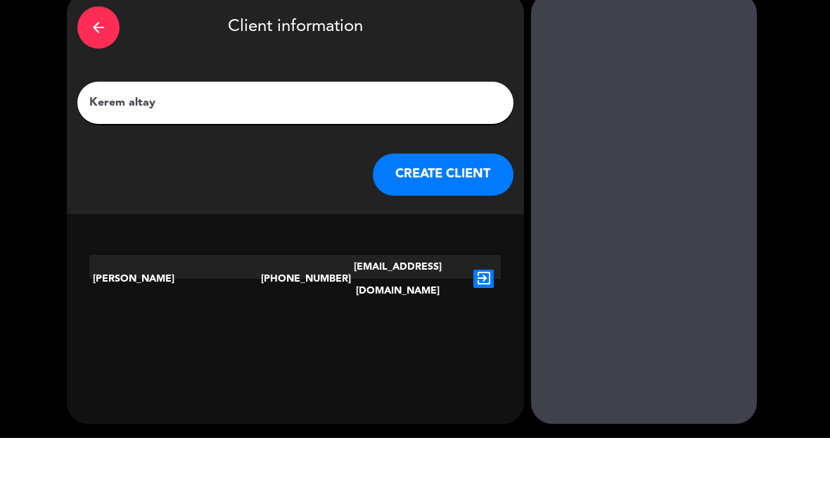
click at [472, 217] on button "CREATE CLIENT" at bounding box center [443, 238] width 141 height 42
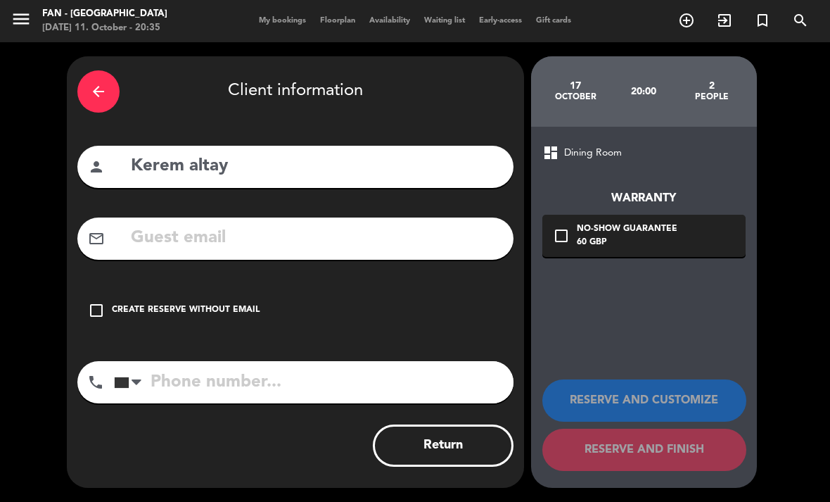
click at [269, 377] on input "tel" at bounding box center [314, 382] width 400 height 42
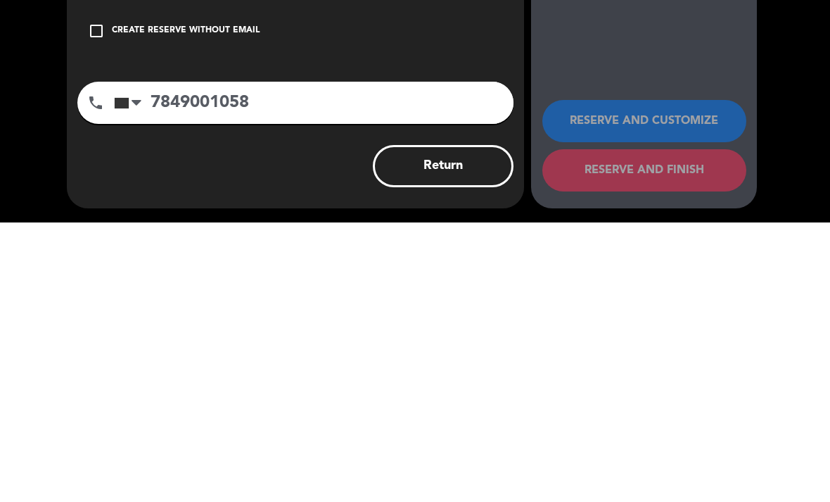
type input "7849001058"
click at [297, 153] on div "arrow_back Client information person Kerem altay mail_outline check_box_outline…" at bounding box center [295, 271] width 457 height 431
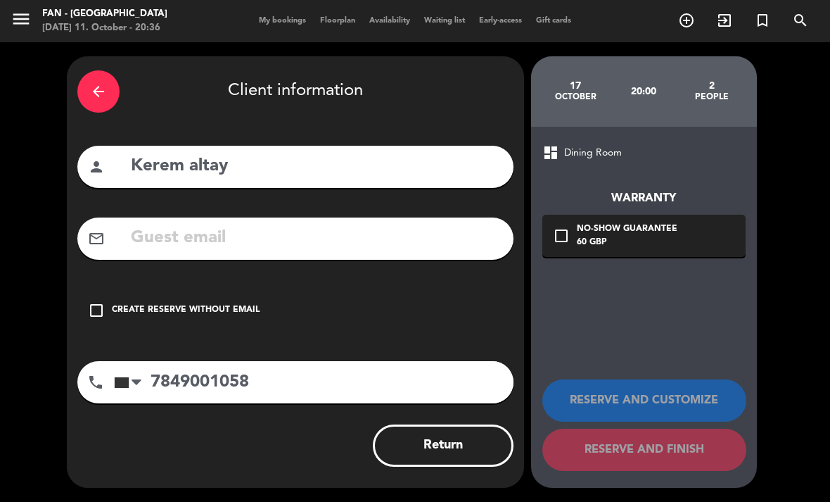
click at [359, 239] on input "text" at bounding box center [316, 238] width 374 height 29
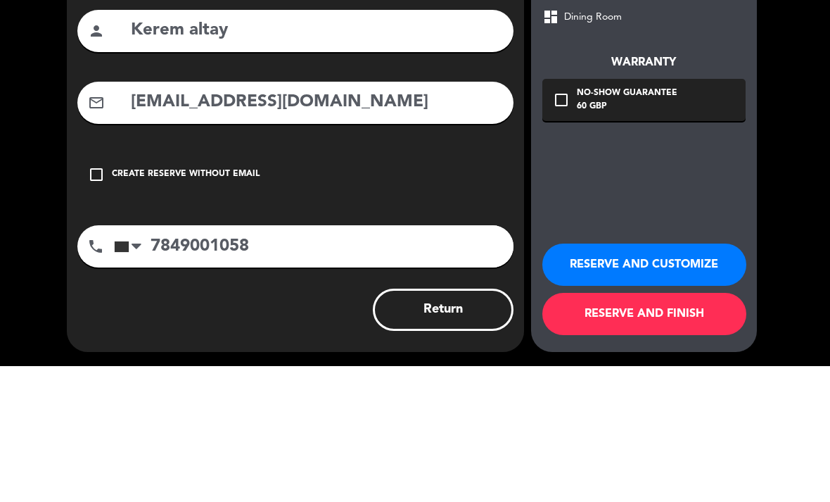
type input "[EMAIL_ADDRESS][DOMAIN_NAME]"
click at [469, 289] on div "check_box_outline_blank Create reserve without email" at bounding box center [295, 310] width 436 height 42
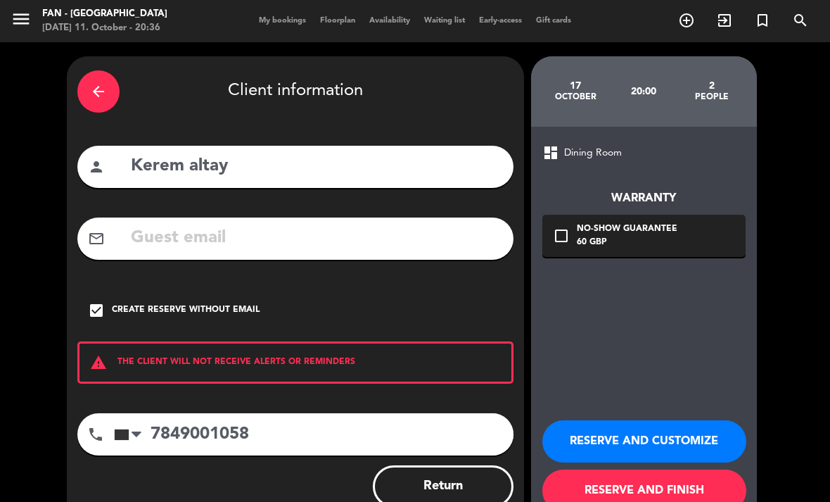
click at [662, 485] on button "RESERVE AND FINISH" at bounding box center [645, 490] width 204 height 42
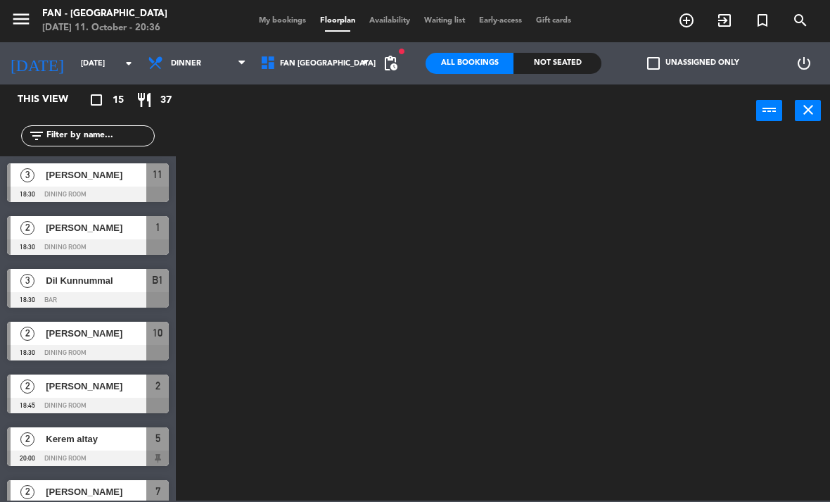
click at [291, 22] on span "My bookings" at bounding box center [282, 21] width 61 height 8
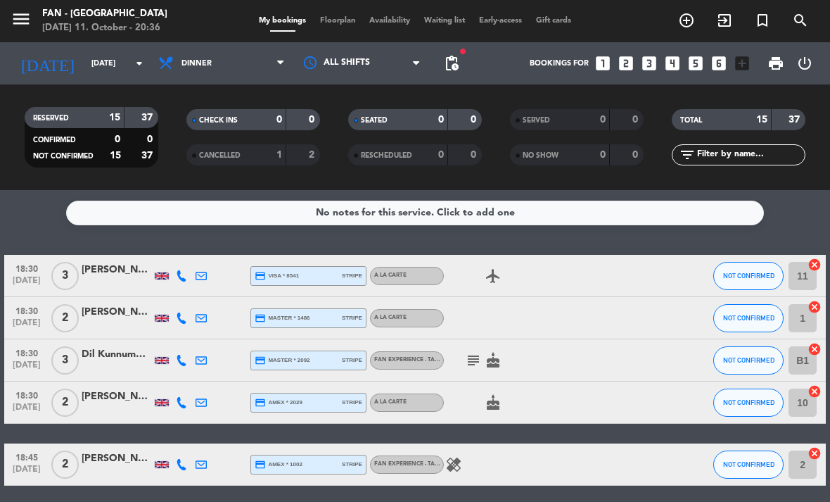
click at [101, 61] on input "[DATE]" at bounding box center [136, 63] width 104 height 23
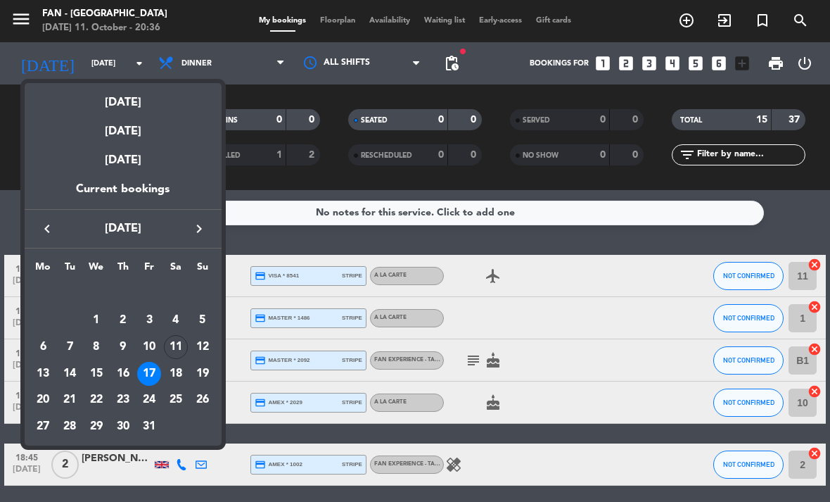
click at [153, 110] on div "[DATE]" at bounding box center [123, 97] width 197 height 29
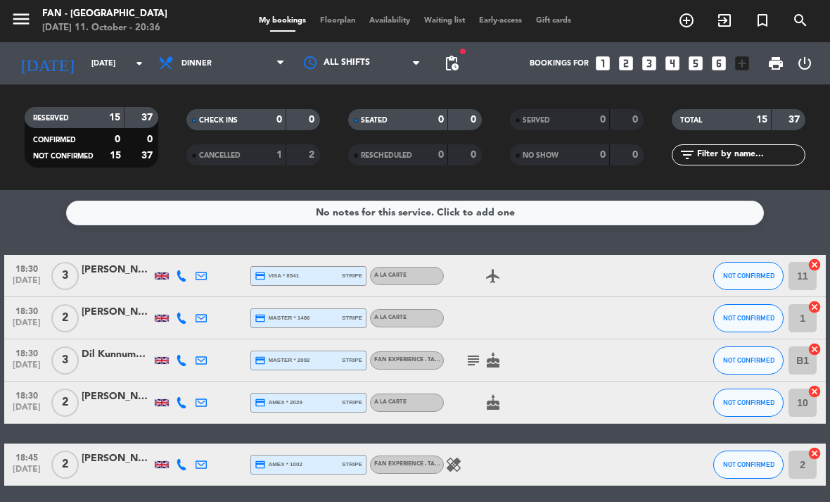
type input "[DATE]"
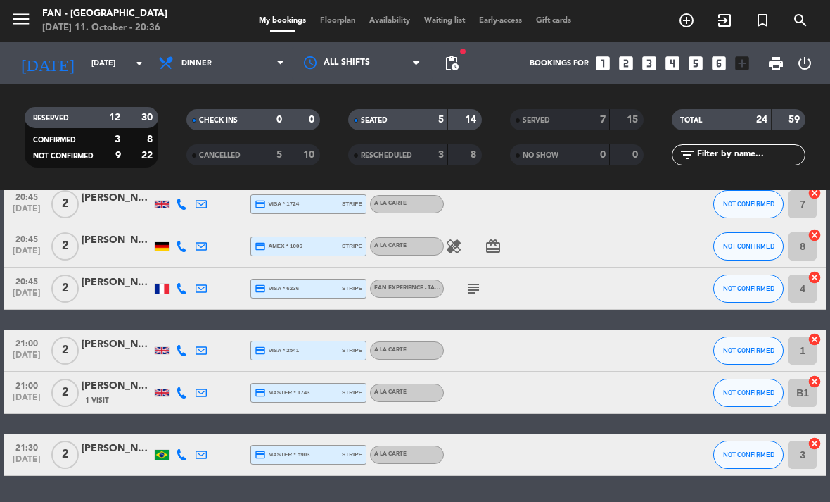
scroll to position [575, 0]
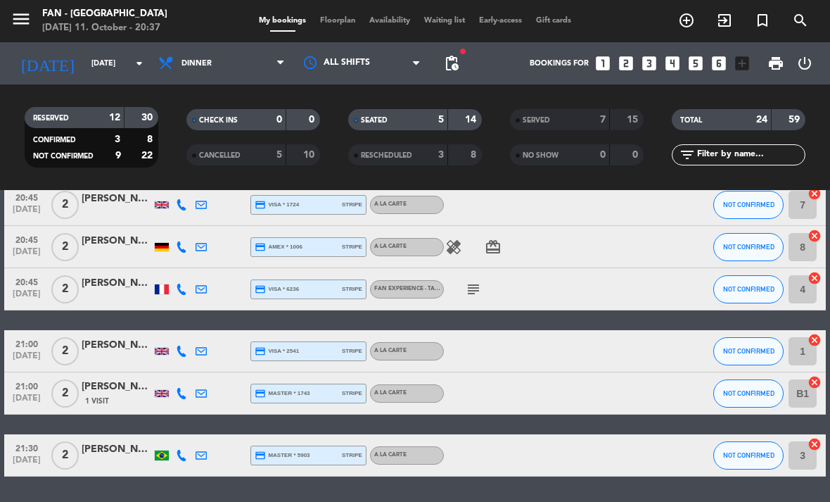
click at [569, 370] on div at bounding box center [581, 351] width 38 height 42
click at [112, 358] on div at bounding box center [117, 358] width 70 height 11
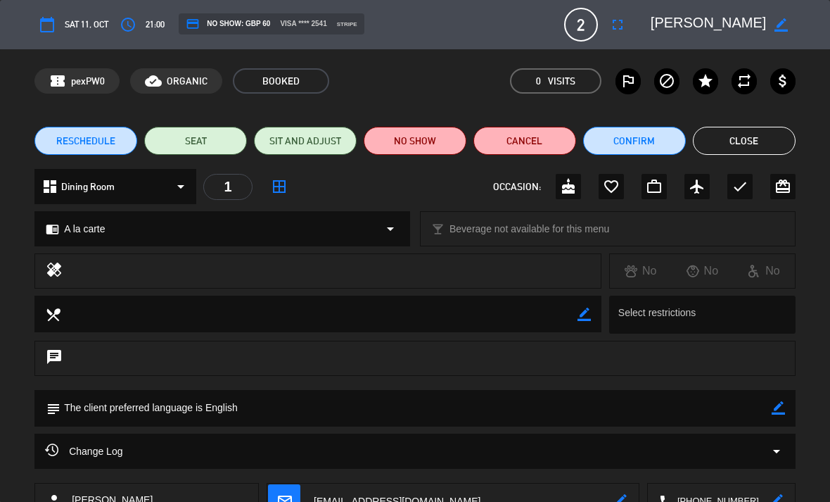
click at [529, 141] on button "Cancel" at bounding box center [525, 141] width 103 height 28
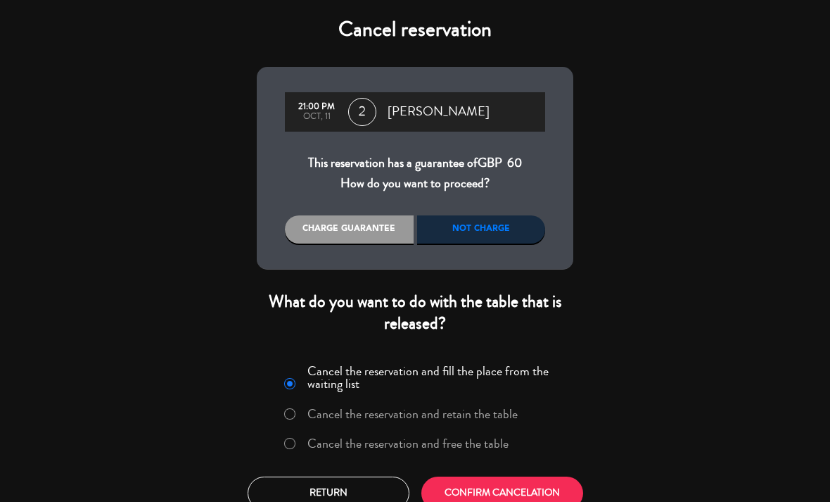
click at [122, 359] on div "Cancel reservation 21:00 PM Oct, 11 2 [GEOGRAPHIC_DATA] This reservation has a …" at bounding box center [415, 251] width 830 height 502
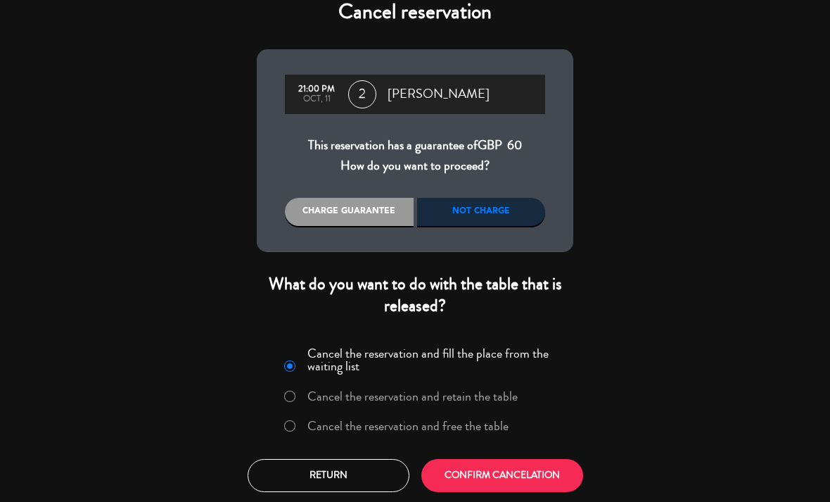
scroll to position [17, 0]
click at [295, 480] on button "Return" at bounding box center [329, 476] width 162 height 33
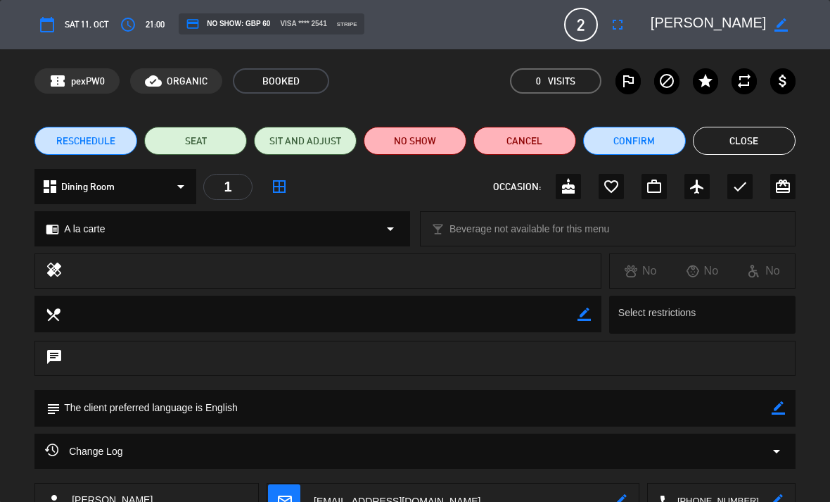
click at [750, 133] on button "Close" at bounding box center [744, 141] width 103 height 28
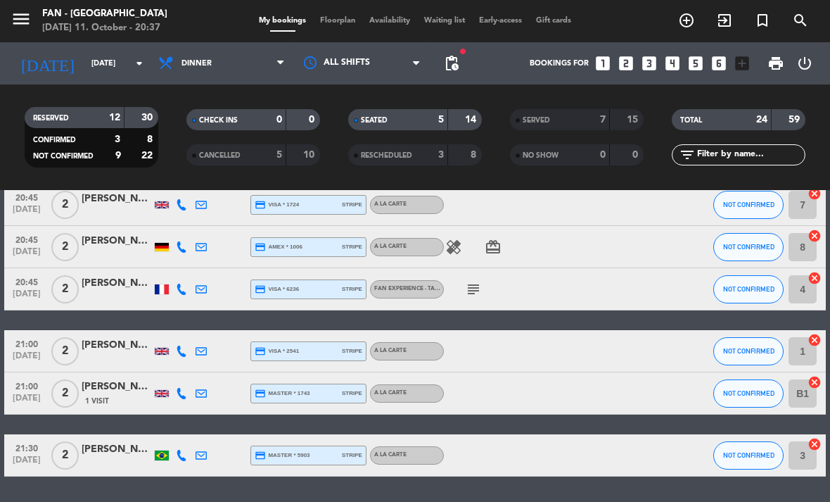
click at [344, 22] on span "Floorplan" at bounding box center [337, 21] width 49 height 8
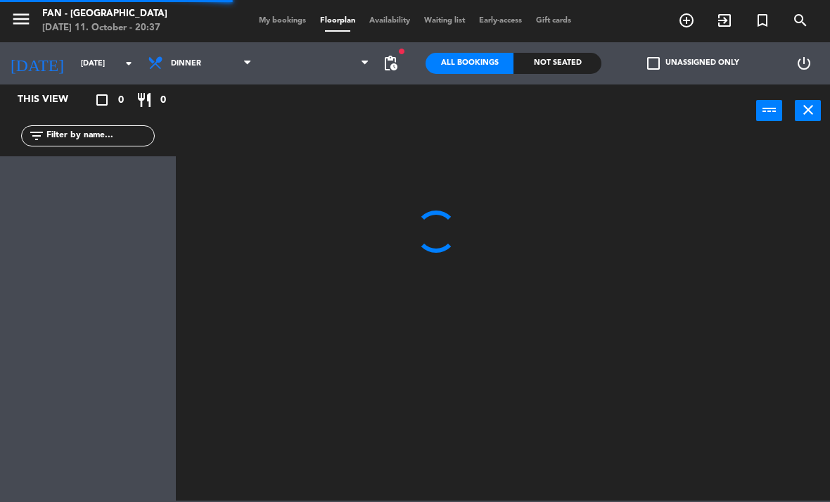
click at [280, 24] on span "My bookings" at bounding box center [282, 21] width 61 height 8
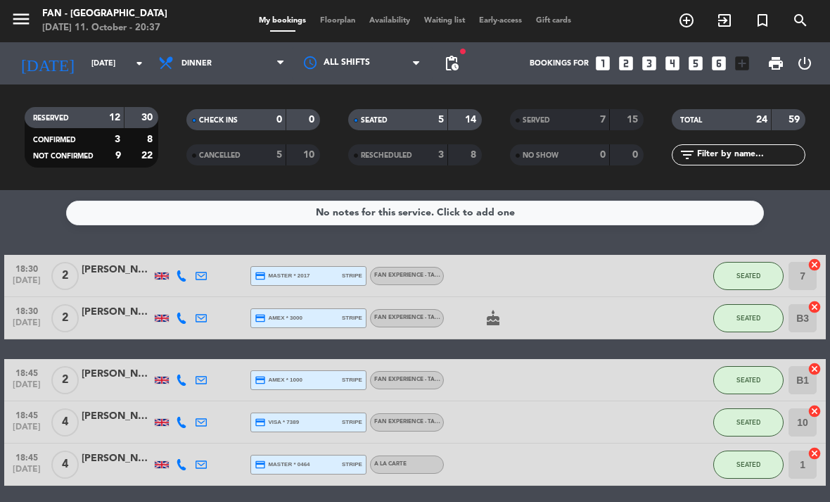
click at [122, 63] on input "[DATE]" at bounding box center [136, 63] width 104 height 23
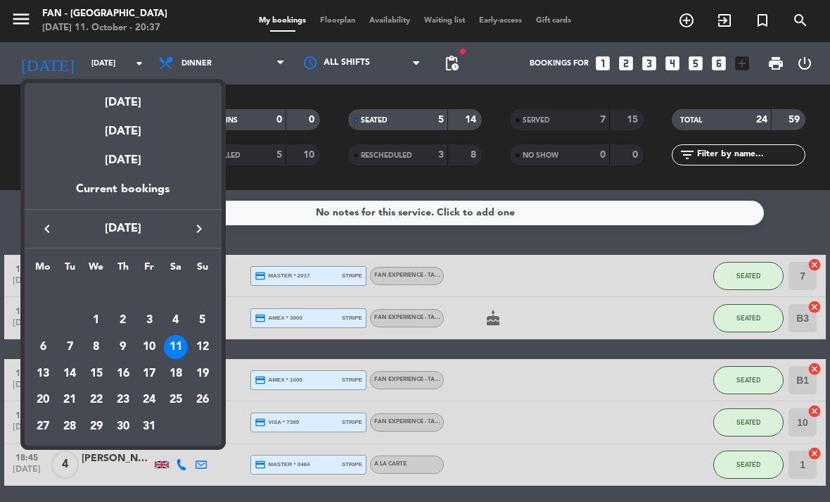
click at [157, 341] on div "10" at bounding box center [149, 347] width 24 height 24
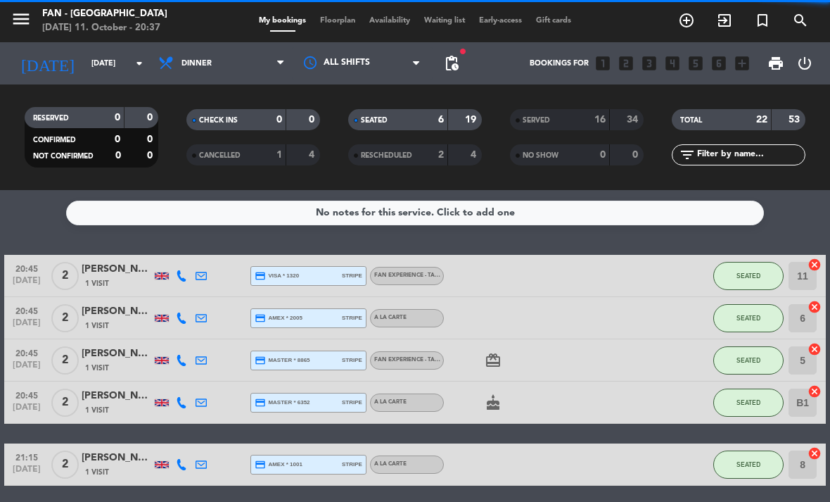
click at [109, 68] on input "[DATE]" at bounding box center [136, 63] width 104 height 23
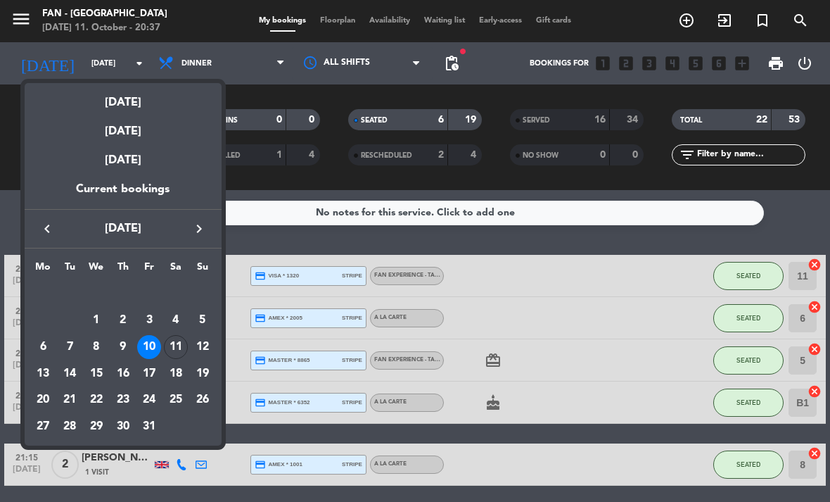
click at [151, 371] on div "17" at bounding box center [149, 374] width 24 height 24
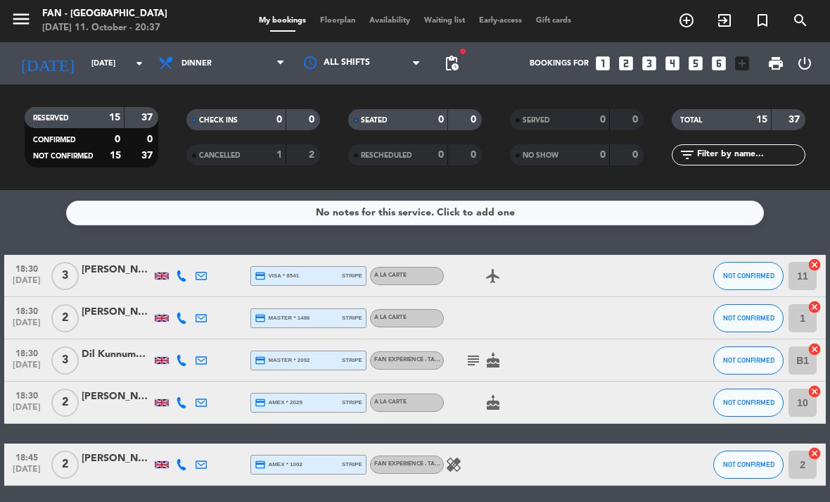
click at [84, 67] on input "[DATE]" at bounding box center [136, 63] width 104 height 23
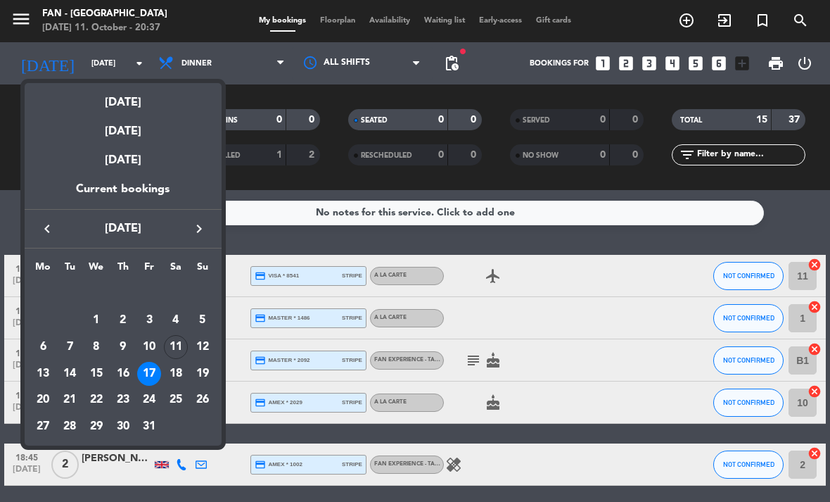
click at [136, 108] on div "[DATE]" at bounding box center [123, 97] width 197 height 29
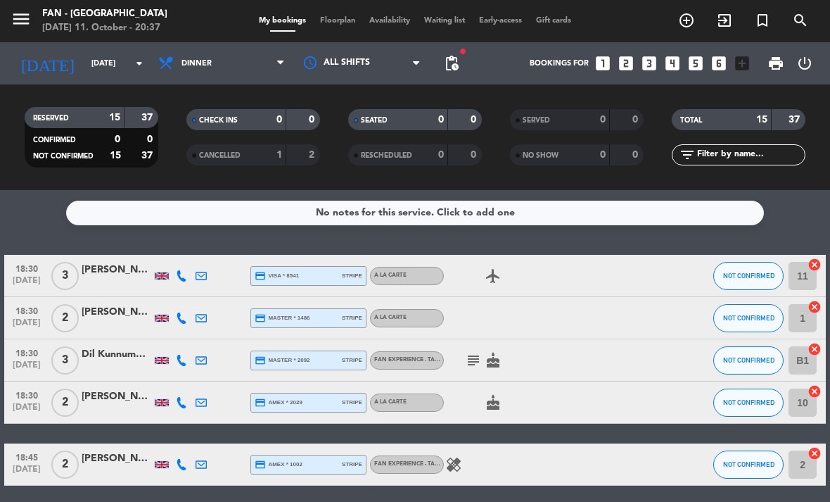
type input "[DATE]"
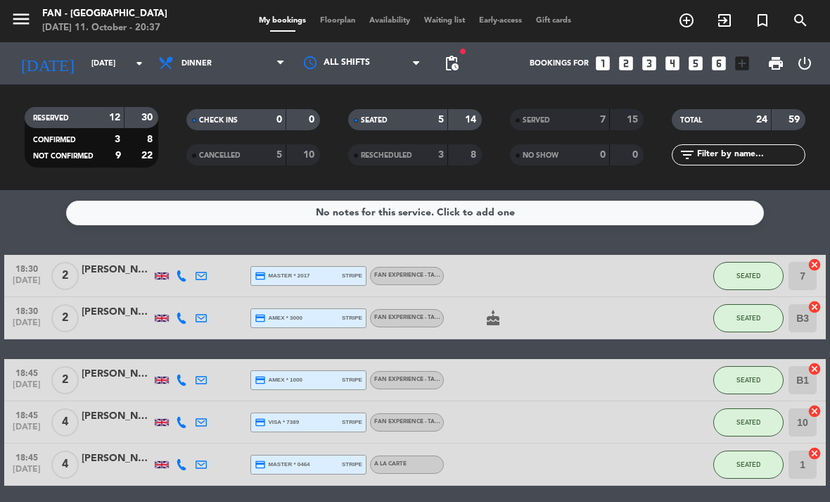
click at [567, 1] on div "menu Fan - [GEOGRAPHIC_DATA] [DATE] 11. October - 20:37 My bookings Floorplan A…" at bounding box center [415, 21] width 830 height 42
click at [368, 1] on div "menu Fan - [GEOGRAPHIC_DATA] [DATE] 11. October - 20:37 My bookings Floorplan A…" at bounding box center [415, 21] width 830 height 42
click at [347, 22] on span "Floorplan" at bounding box center [337, 21] width 49 height 8
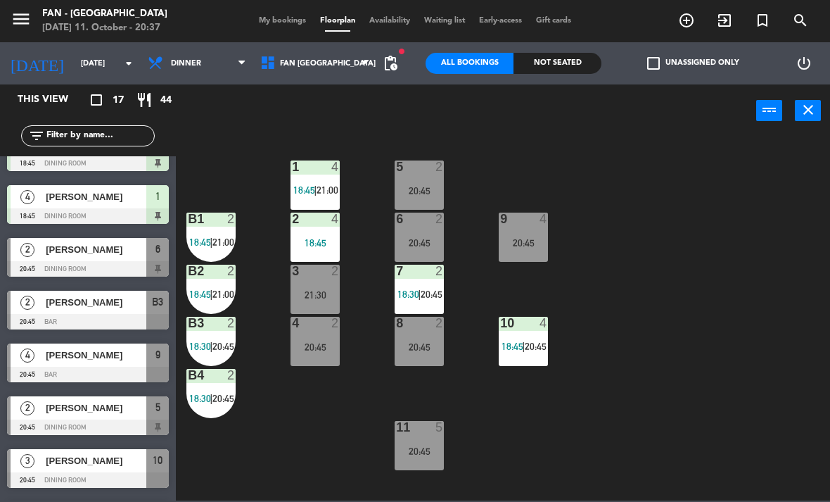
scroll to position [193, 0]
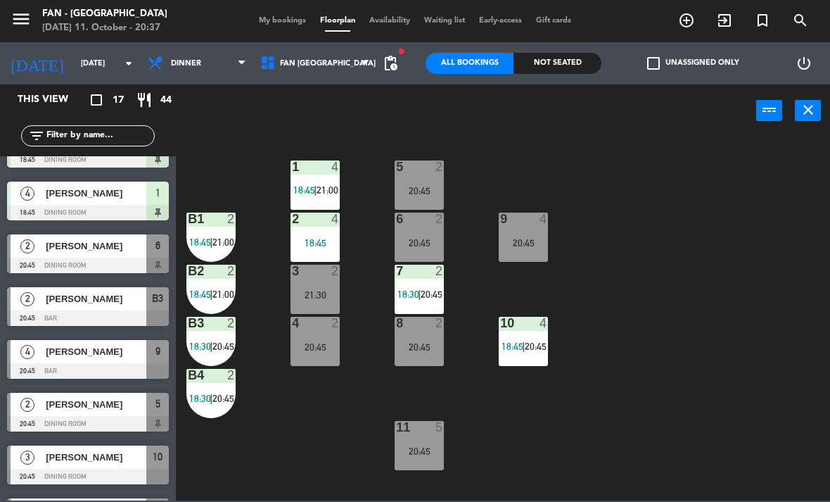
click at [110, 355] on span "[PERSON_NAME]" at bounding box center [96, 351] width 101 height 15
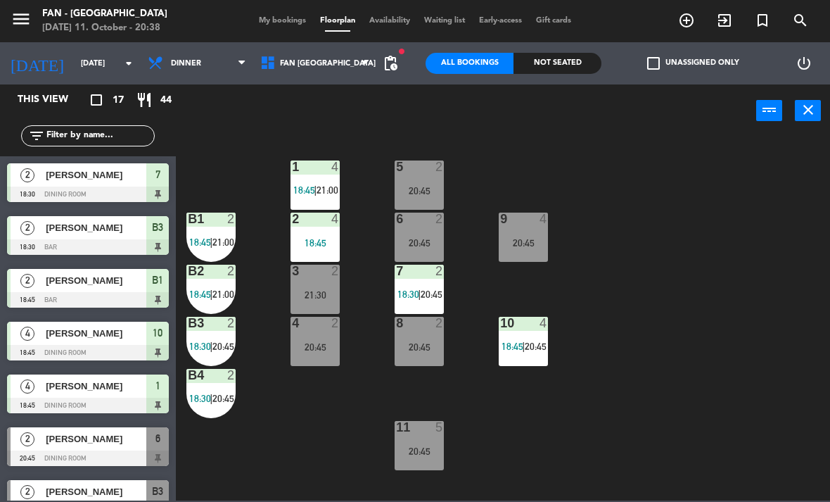
scroll to position [0, 0]
click at [99, 58] on input "[DATE]" at bounding box center [126, 63] width 104 height 23
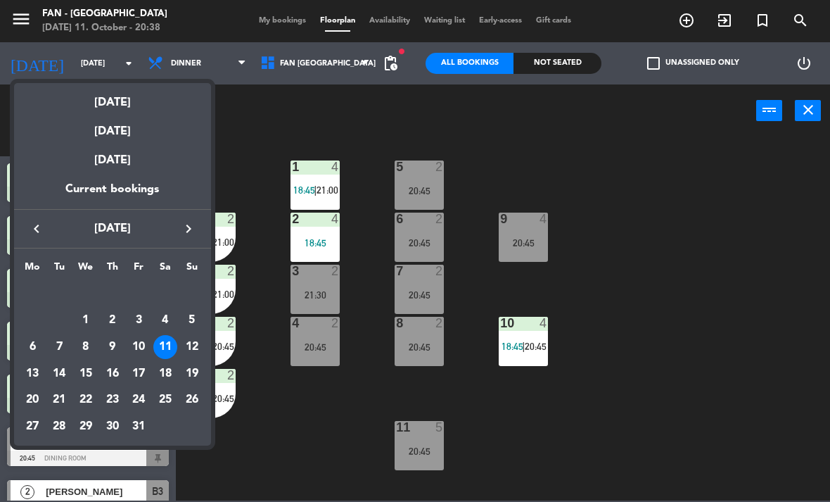
click at [139, 376] on div "17" at bounding box center [139, 374] width 24 height 24
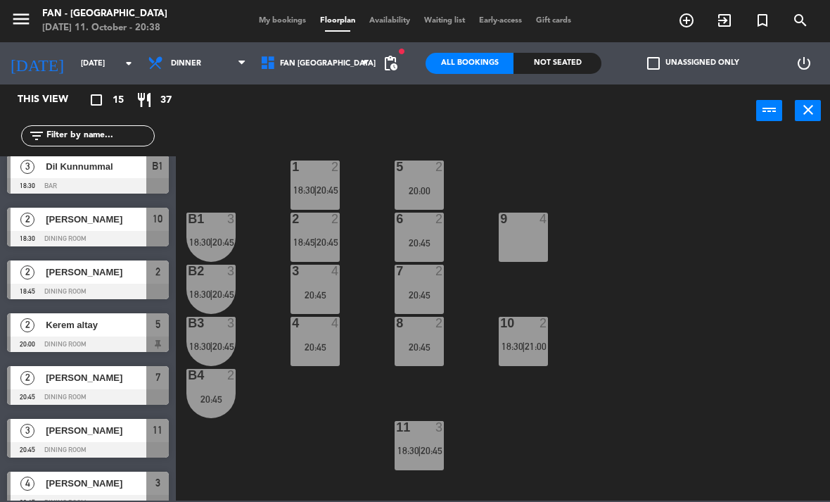
scroll to position [146, 0]
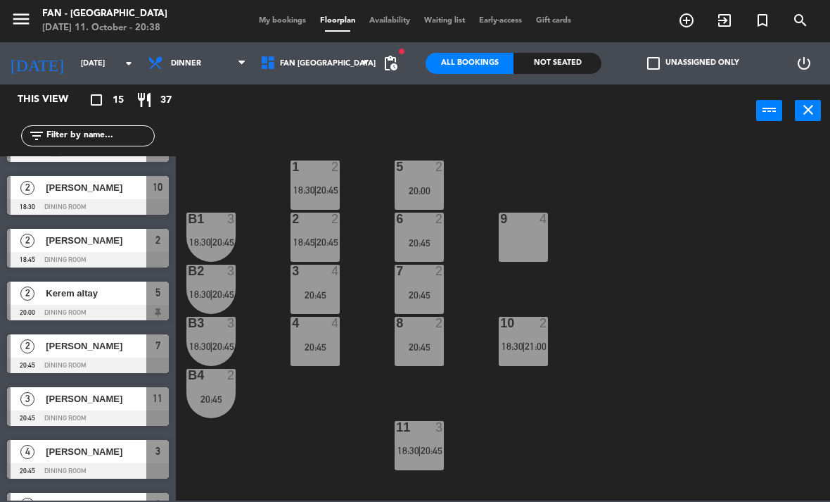
click at [89, 305] on div at bounding box center [88, 312] width 162 height 15
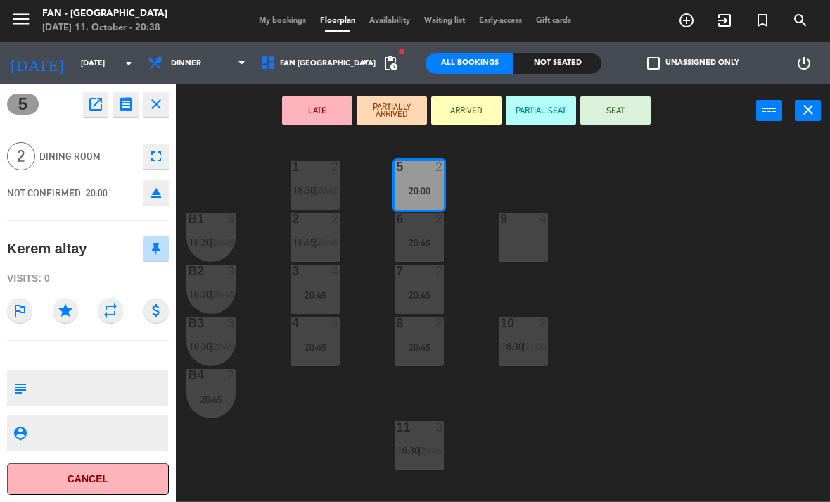
click at [150, 156] on icon "fullscreen" at bounding box center [156, 156] width 17 height 17
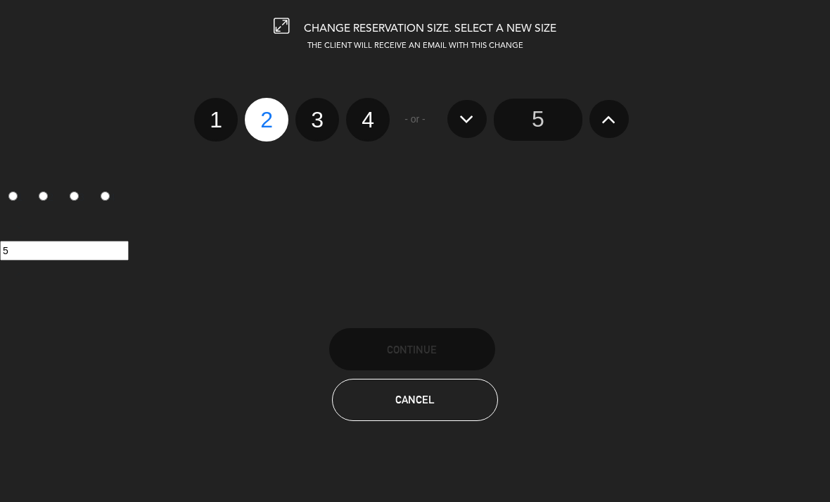
click at [425, 403] on span "Cancel" at bounding box center [415, 399] width 39 height 12
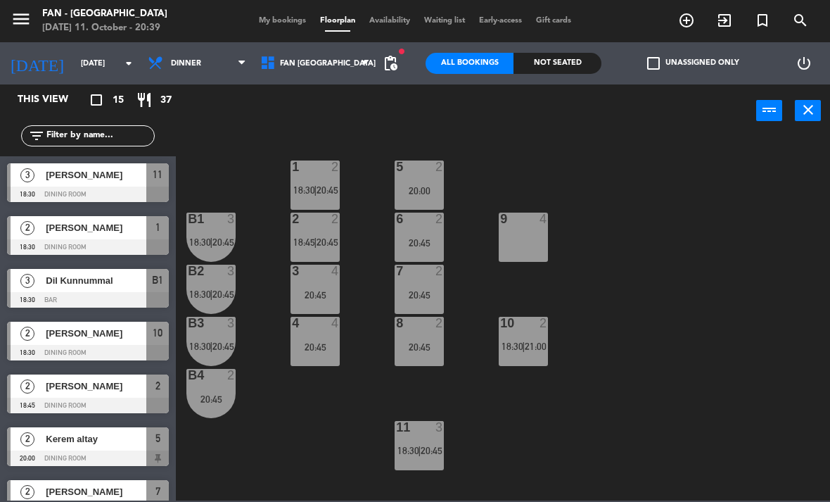
click at [87, 67] on input "[DATE]" at bounding box center [126, 63] width 104 height 23
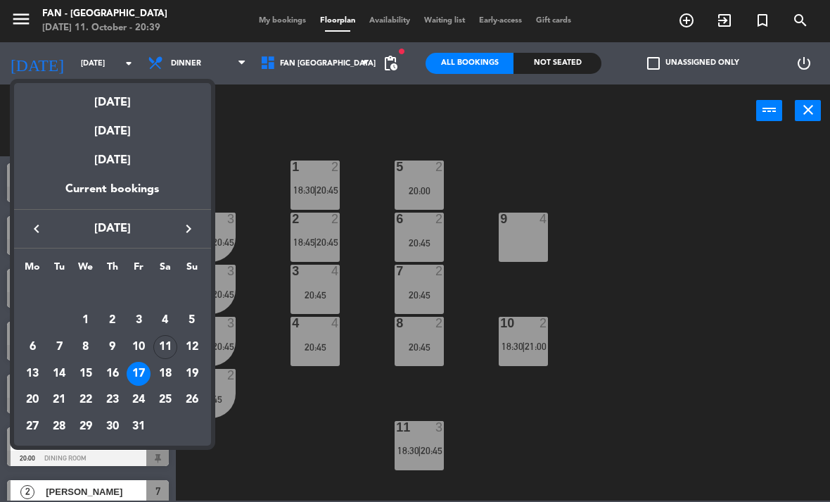
click at [163, 112] on div "[DATE]" at bounding box center [112, 126] width 197 height 29
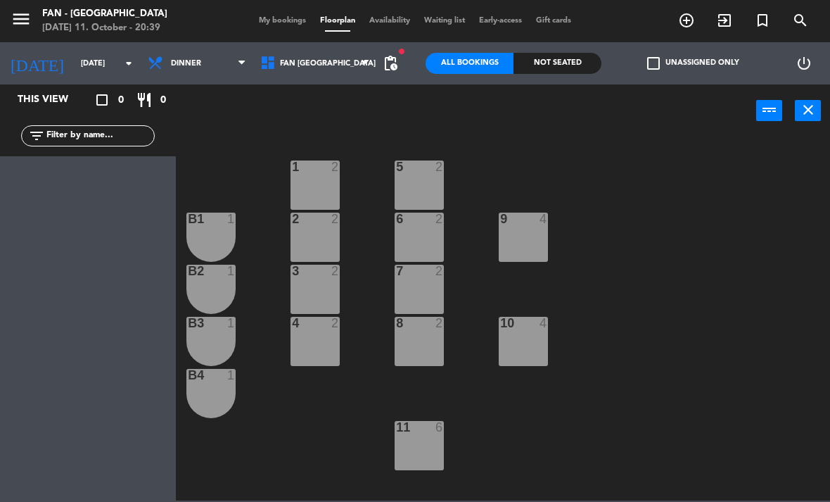
click at [89, 61] on input "[DATE]" at bounding box center [126, 63] width 104 height 23
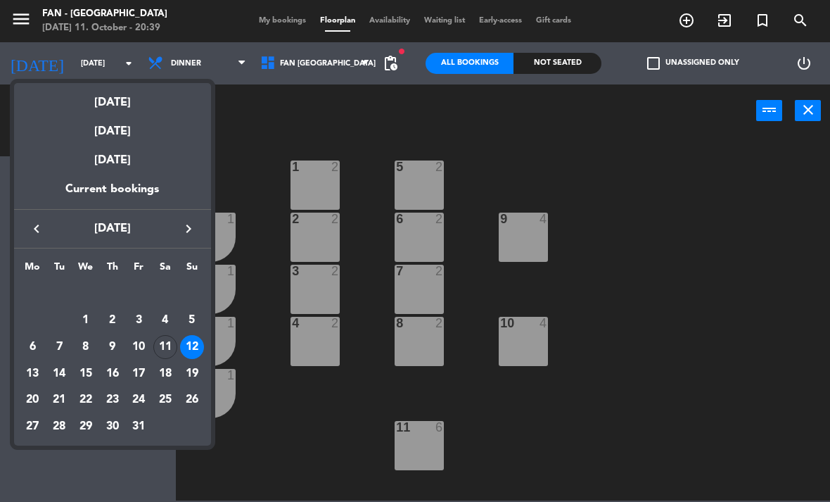
click at [166, 348] on div "11" at bounding box center [165, 347] width 24 height 24
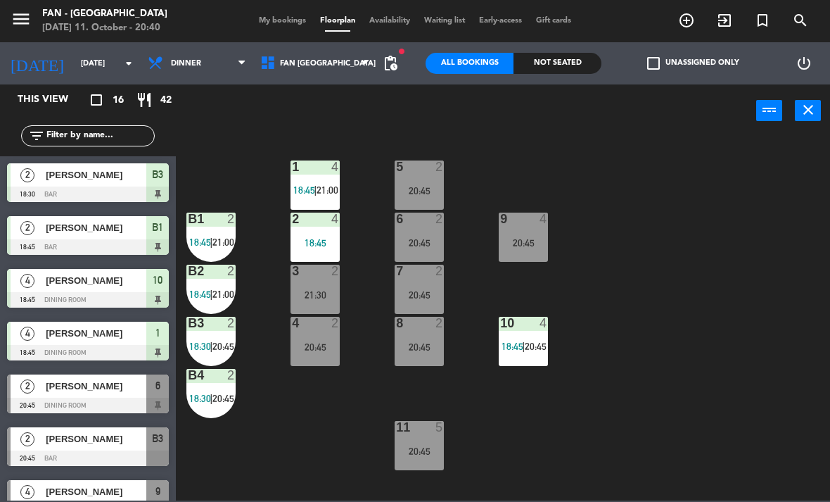
click at [319, 277] on div at bounding box center [315, 271] width 23 height 13
click at [281, 449] on div "1 4 18:45 | 21:00 5 2 20:45 B1 2 18:45 | 21:00 9 4 20:45 2 4 18:45 6 2 20:45 B2…" at bounding box center [507, 318] width 646 height 365
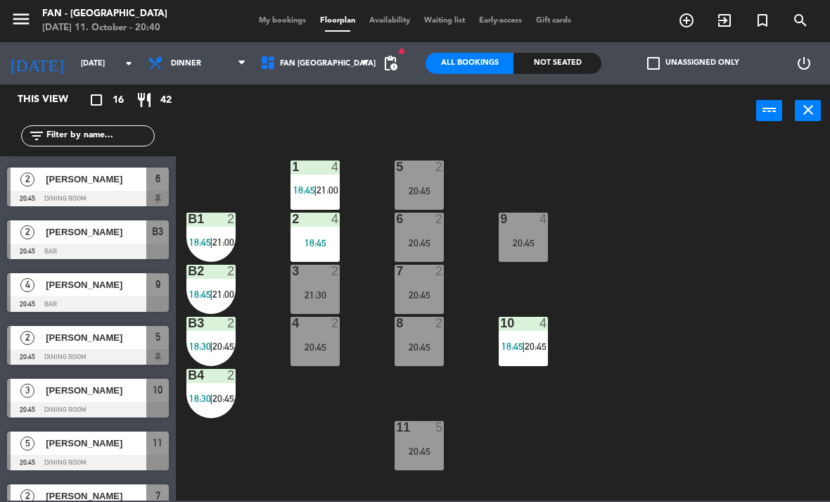
scroll to position [206, 0]
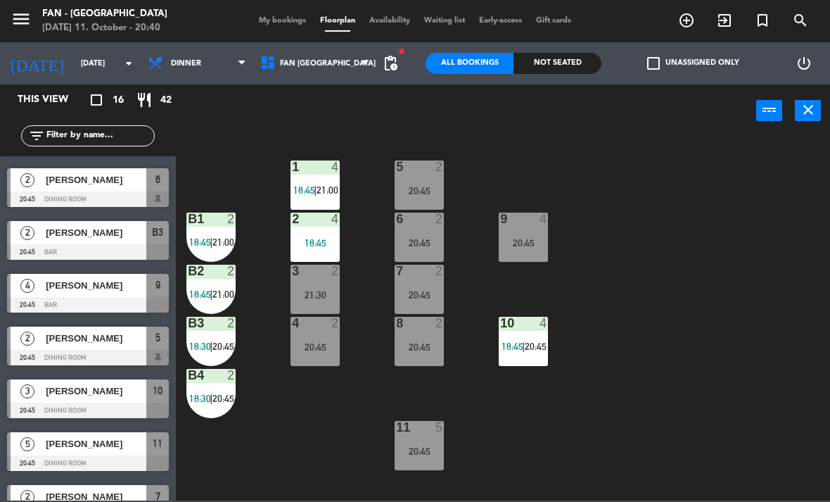
click at [103, 295] on div "[PERSON_NAME]" at bounding box center [95, 285] width 102 height 23
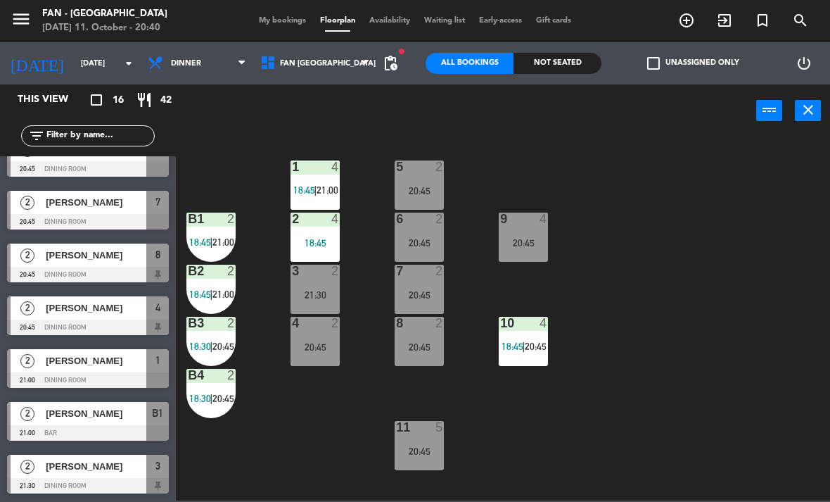
scroll to position [500, 0]
click at [94, 418] on span "[PERSON_NAME]" at bounding box center [96, 413] width 101 height 15
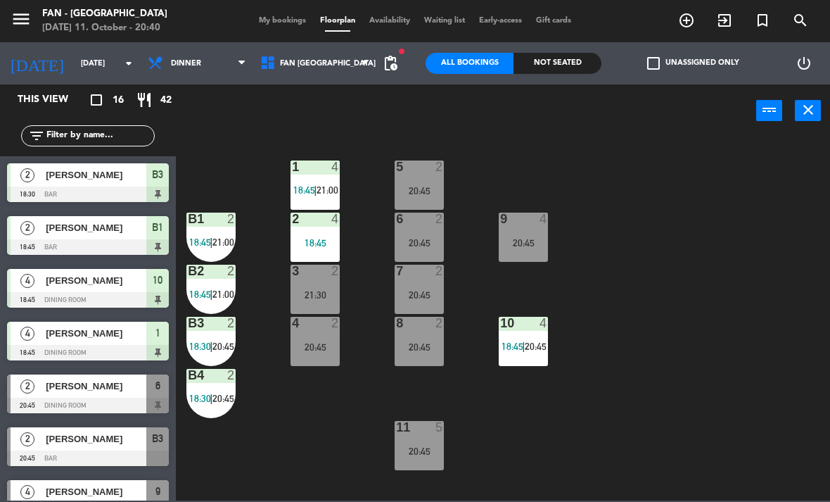
scroll to position [196, 0]
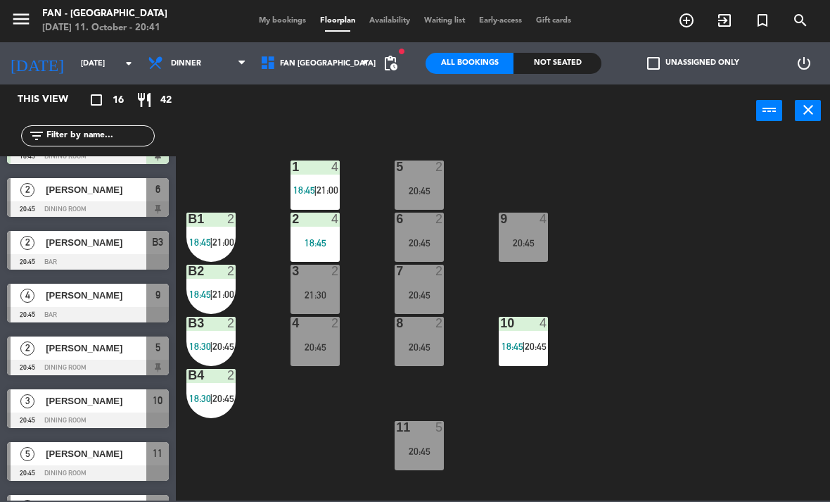
click at [515, 229] on div "9 4 20:45" at bounding box center [523, 237] width 49 height 49
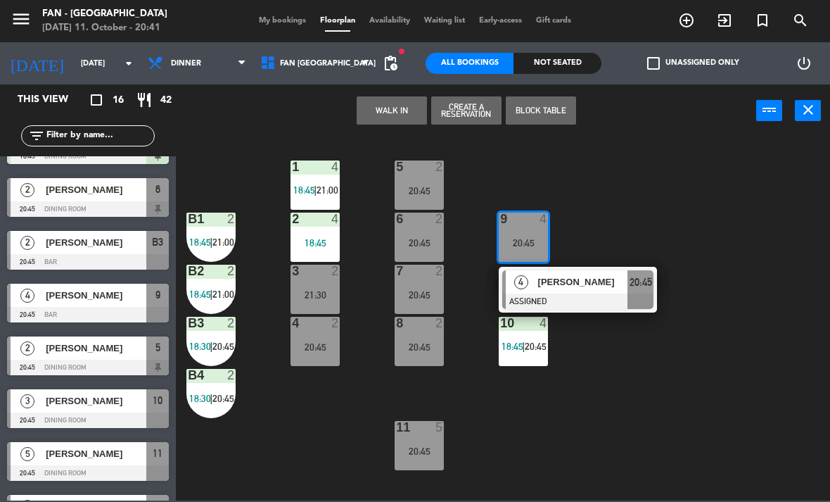
click at [576, 286] on span "[PERSON_NAME]" at bounding box center [583, 281] width 90 height 15
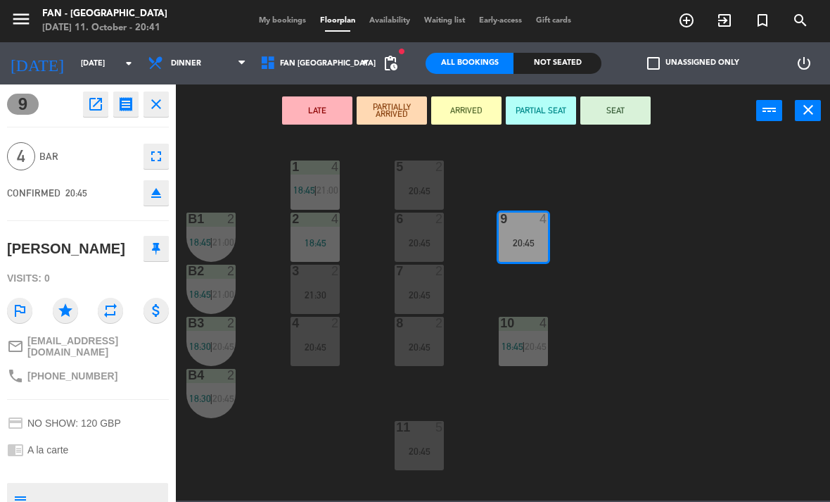
click at [609, 115] on button "SEAT" at bounding box center [616, 110] width 70 height 28
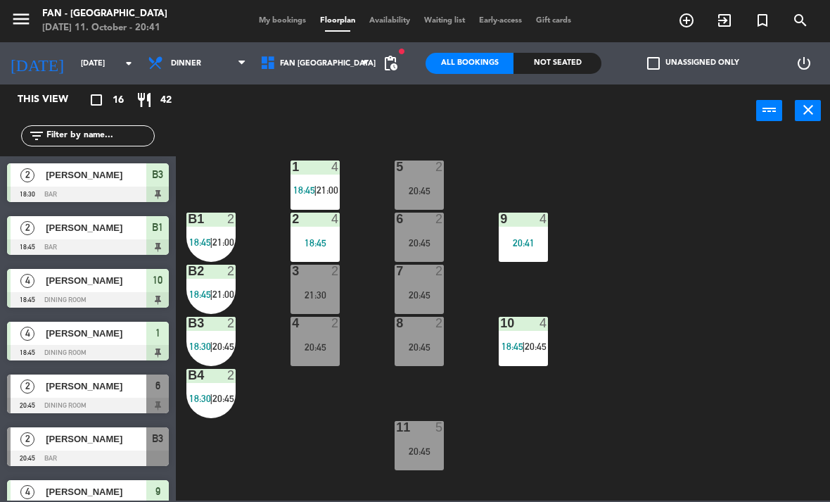
scroll to position [0, 0]
click at [222, 403] on span "20:45" at bounding box center [224, 398] width 22 height 11
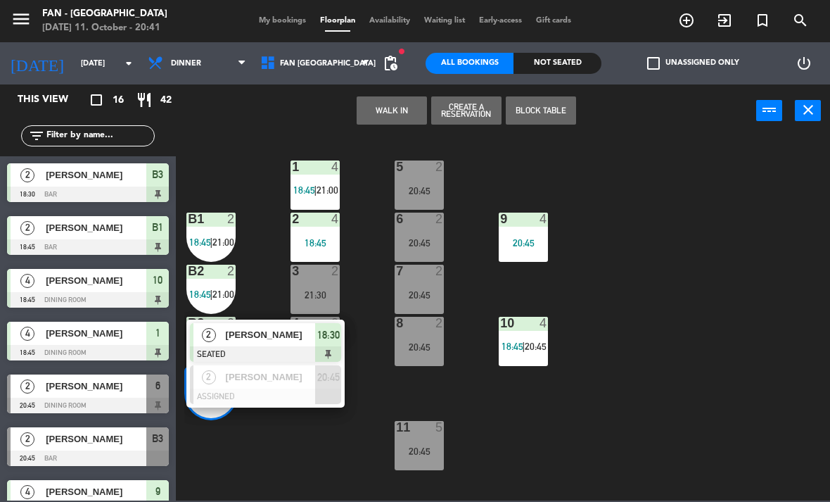
click at [283, 388] on div at bounding box center [265, 395] width 151 height 15
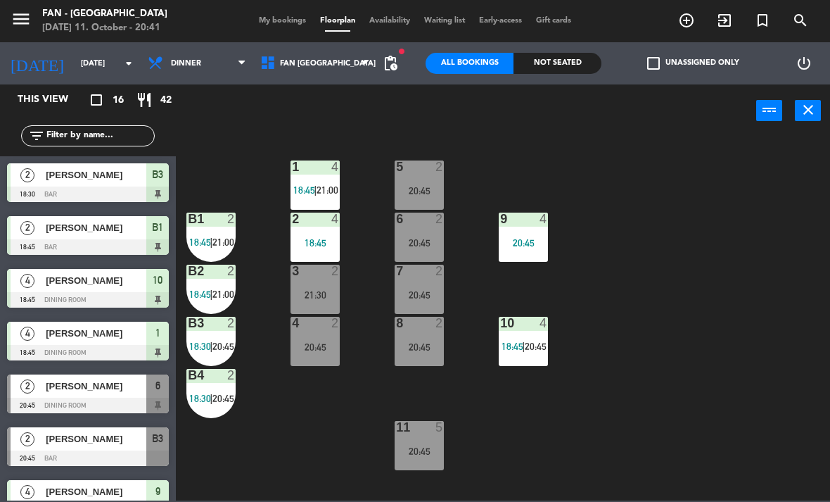
click at [79, 66] on input "[DATE]" at bounding box center [126, 63] width 104 height 23
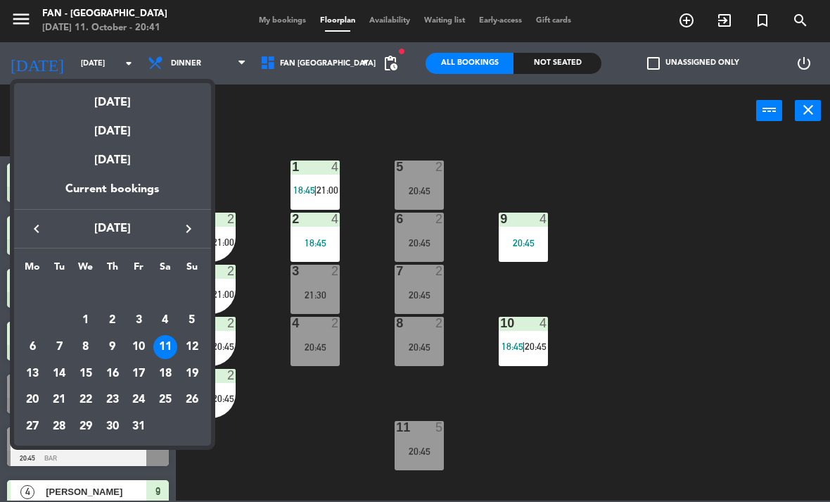
click at [131, 370] on div "17" at bounding box center [139, 374] width 24 height 24
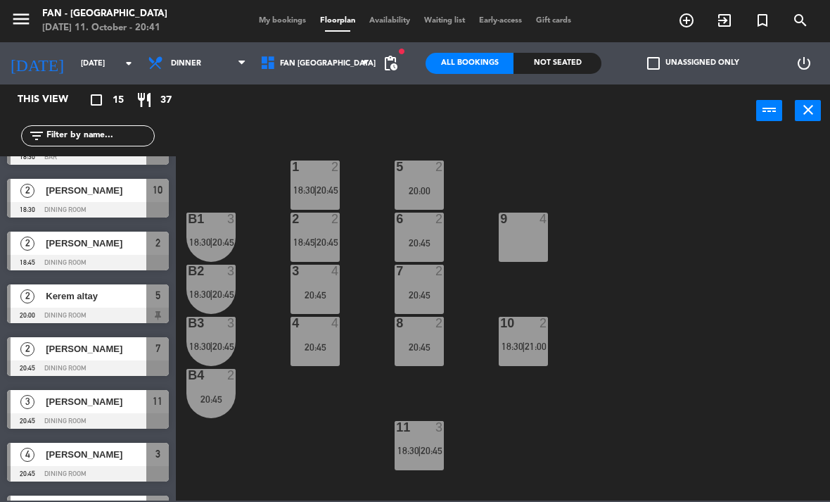
scroll to position [140, 0]
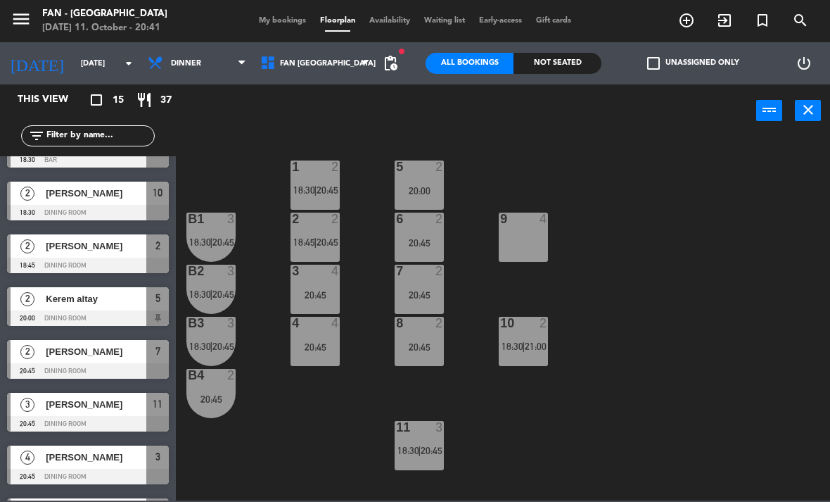
click at [25, 308] on div "2" at bounding box center [28, 298] width 34 height 23
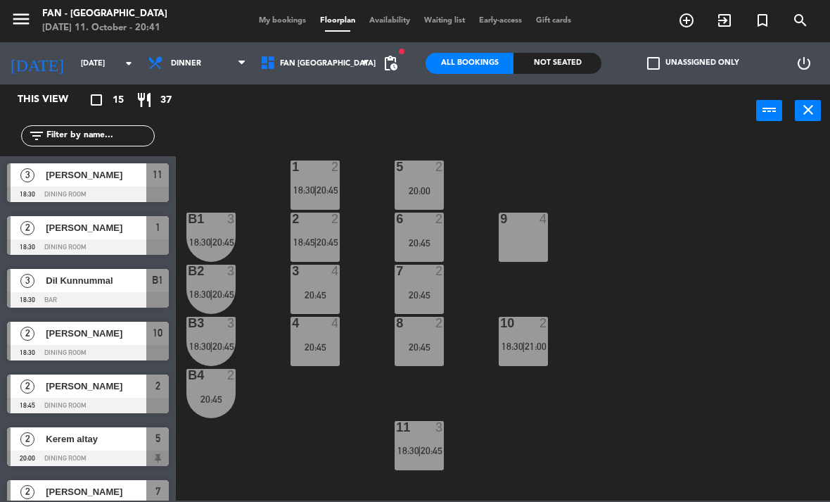
click at [425, 178] on div "5 2 20:00" at bounding box center [419, 184] width 49 height 49
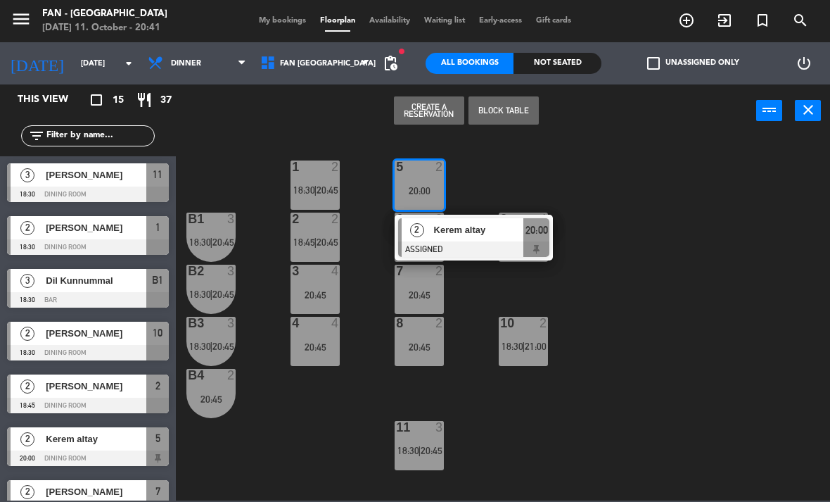
click at [454, 240] on div "Kerem altay" at bounding box center [478, 229] width 91 height 23
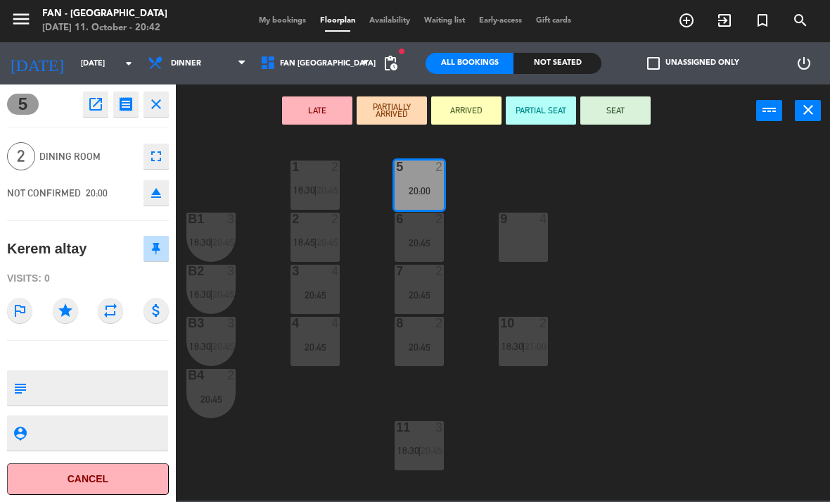
click at [80, 57] on input "[DATE]" at bounding box center [126, 63] width 104 height 23
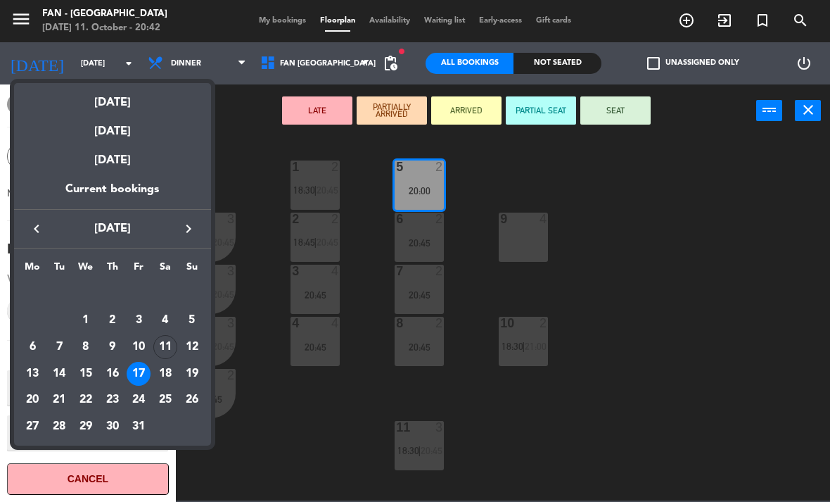
click at [77, 96] on div "[DATE]" at bounding box center [112, 97] width 197 height 29
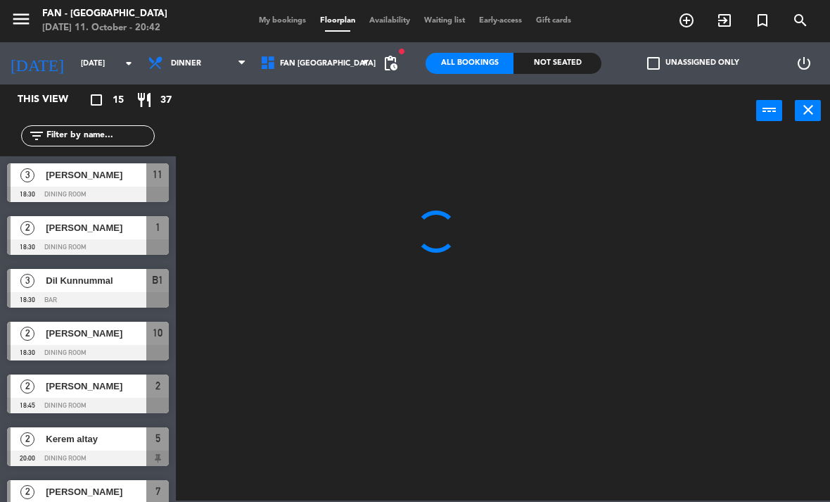
type input "[DATE]"
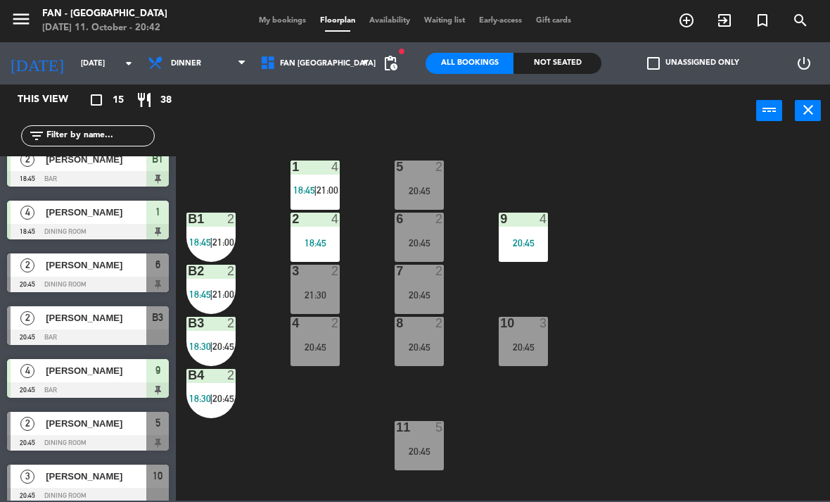
scroll to position [67, 0]
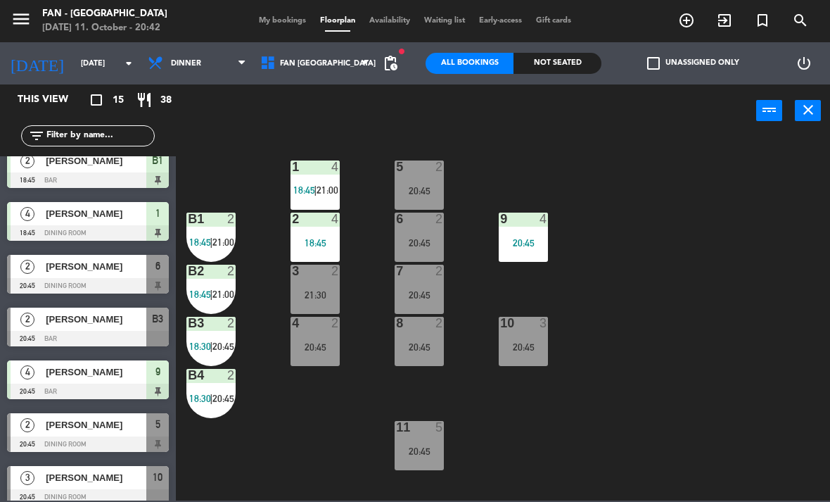
click at [3, 323] on div "2 [PERSON_NAME] 20:45 Bar B3" at bounding box center [88, 327] width 176 height 53
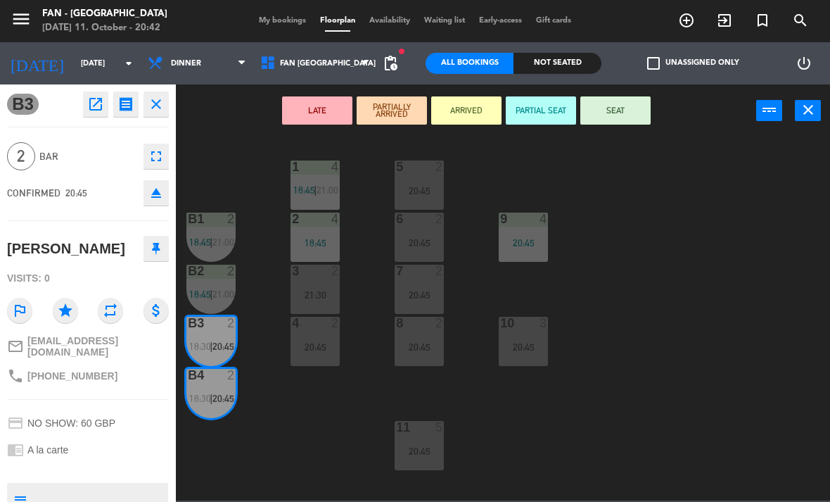
click at [158, 106] on icon "close" at bounding box center [156, 104] width 17 height 17
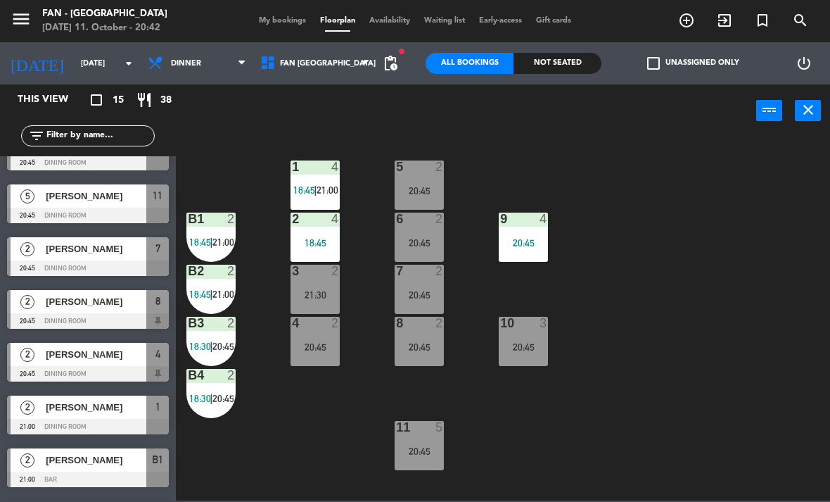
scroll to position [406, 0]
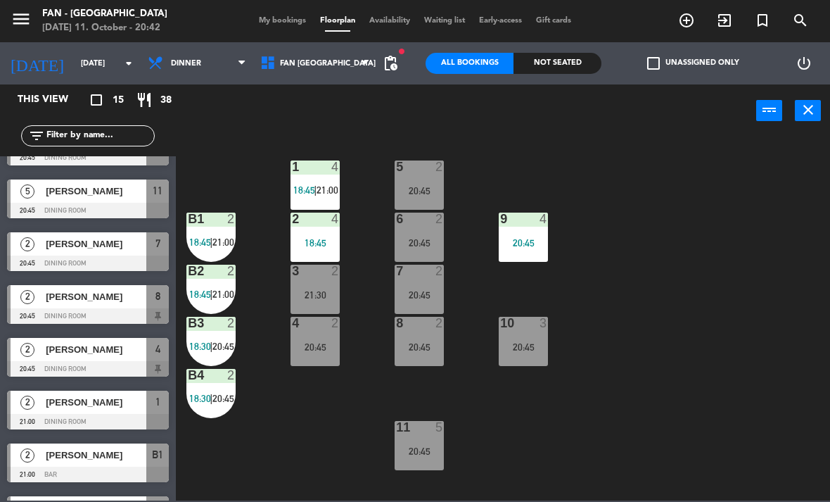
click at [96, 360] on div "[PERSON_NAME]" at bounding box center [95, 349] width 102 height 23
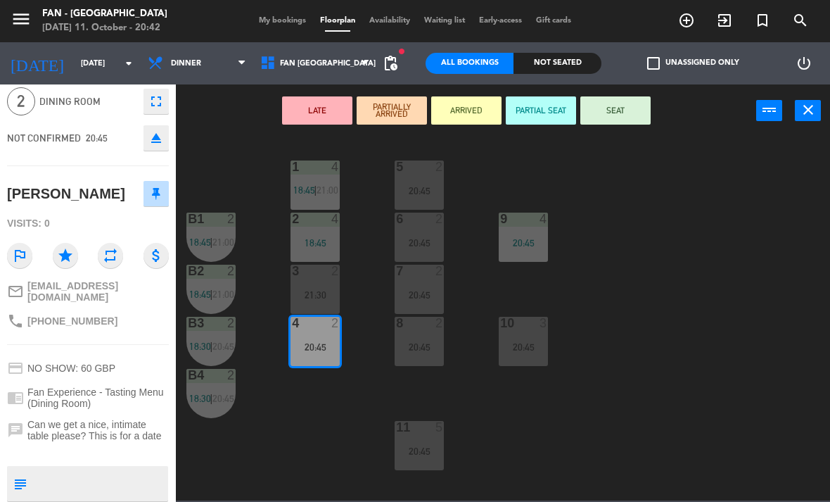
scroll to position [58, 0]
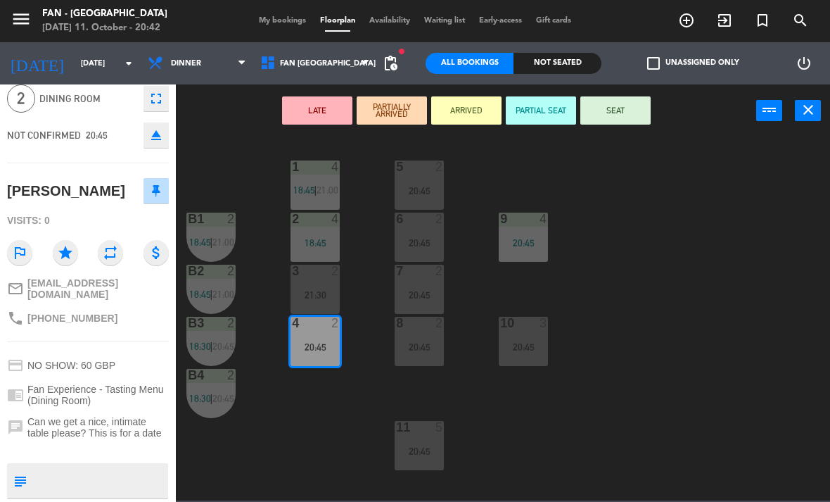
click at [623, 116] on button "SEAT" at bounding box center [616, 110] width 70 height 28
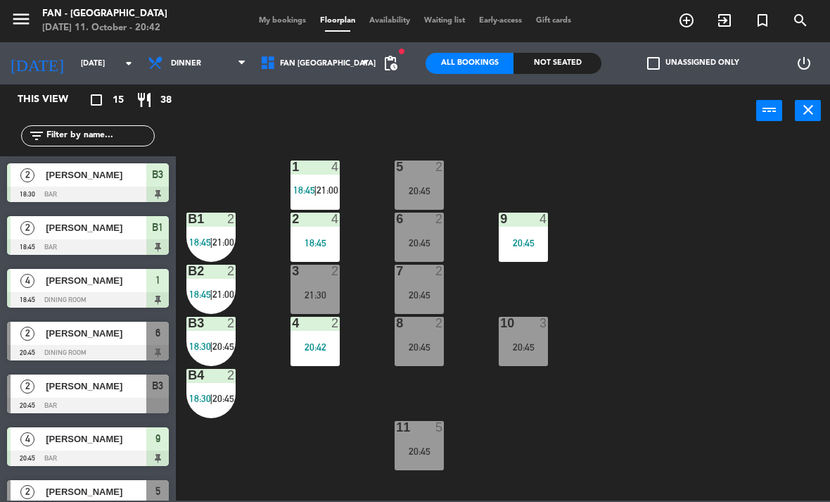
scroll to position [72, 0]
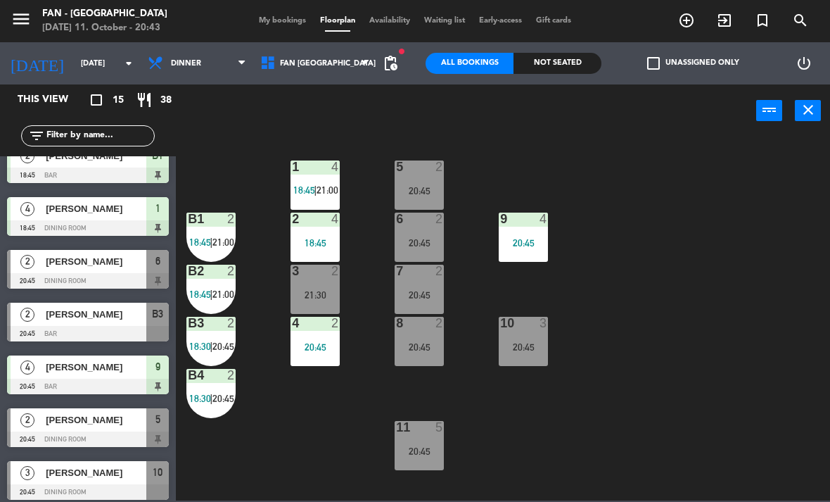
click at [319, 213] on div at bounding box center [315, 219] width 23 height 13
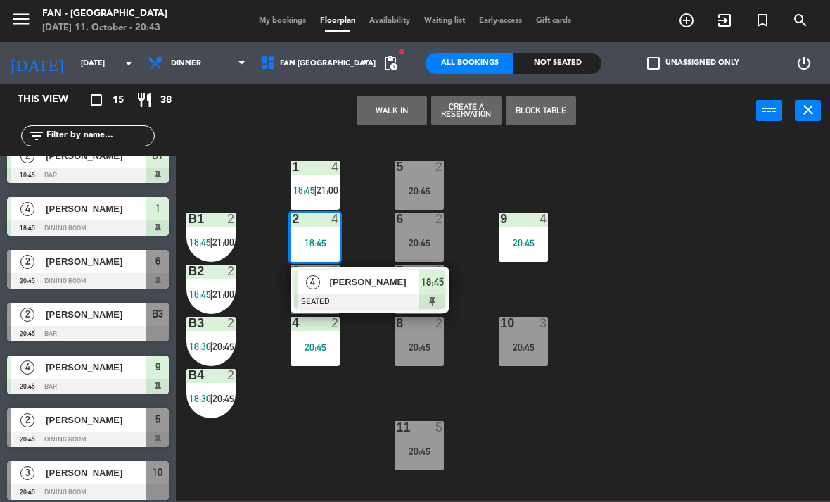
click at [319, 178] on div "1 4 18:45 | 21:00" at bounding box center [315, 184] width 49 height 49
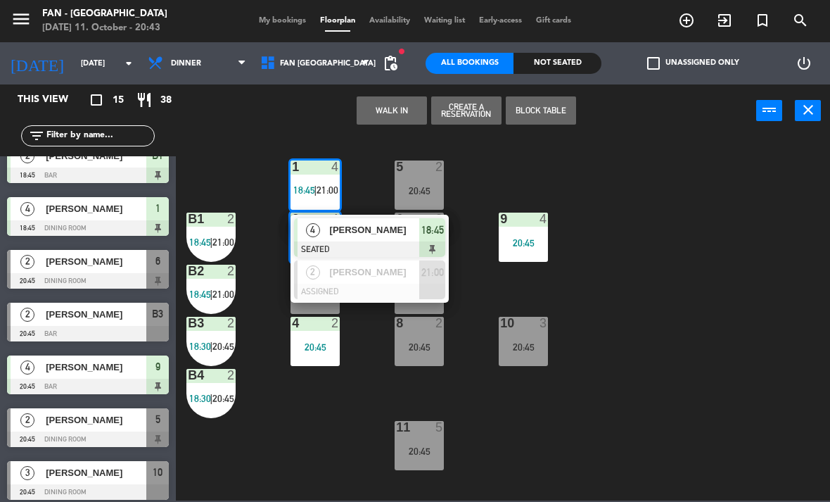
click at [381, 279] on div "[PERSON_NAME]" at bounding box center [374, 271] width 91 height 23
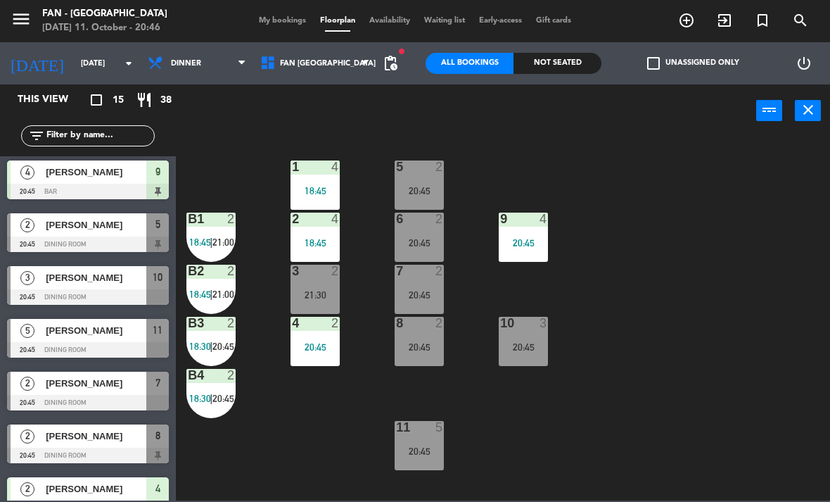
scroll to position [260, 0]
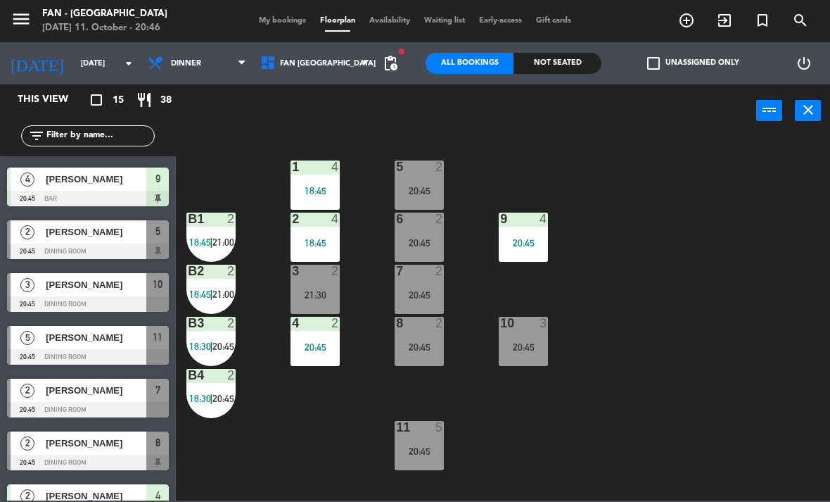
click at [49, 234] on span "[PERSON_NAME]" at bounding box center [96, 231] width 101 height 15
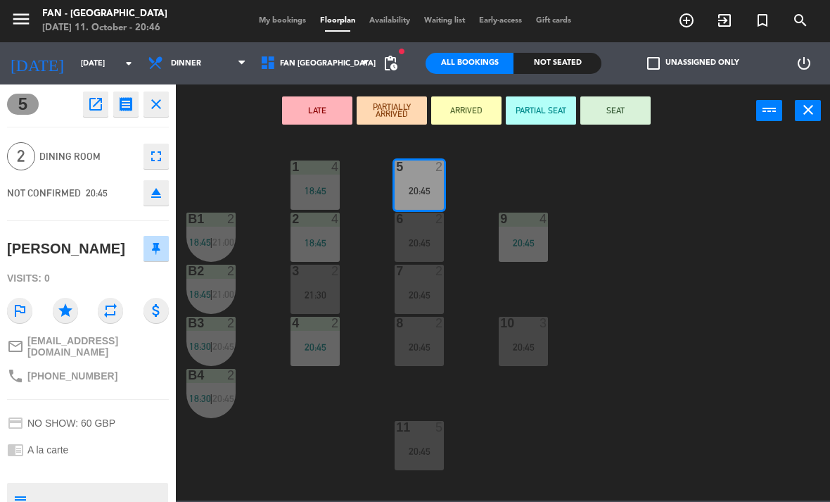
click at [630, 108] on button "SEAT" at bounding box center [616, 110] width 70 height 28
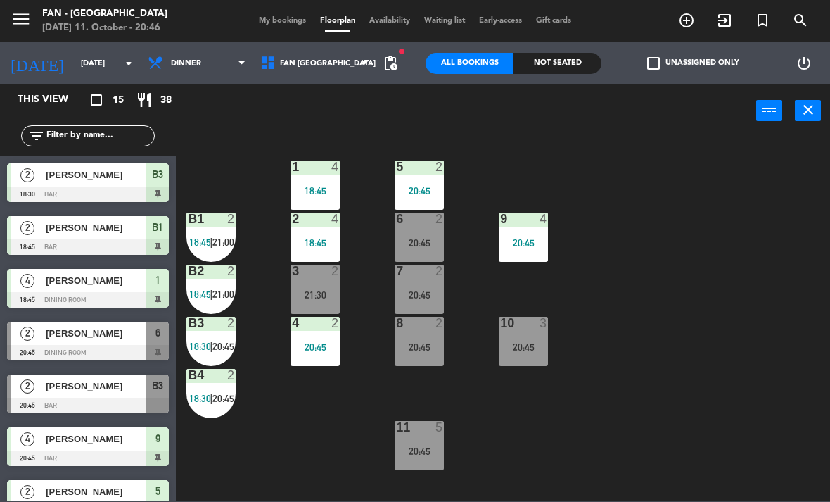
click at [436, 456] on div "11 5 20:45" at bounding box center [419, 445] width 49 height 49
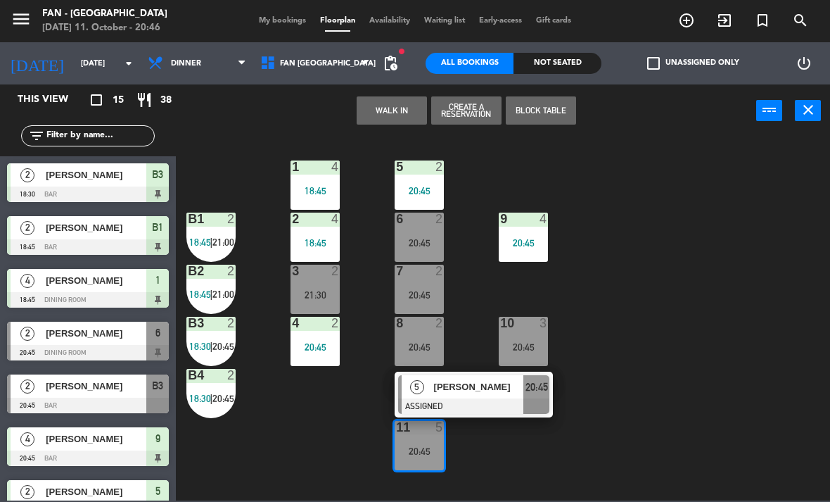
click at [441, 391] on span "[PERSON_NAME]" at bounding box center [479, 386] width 90 height 15
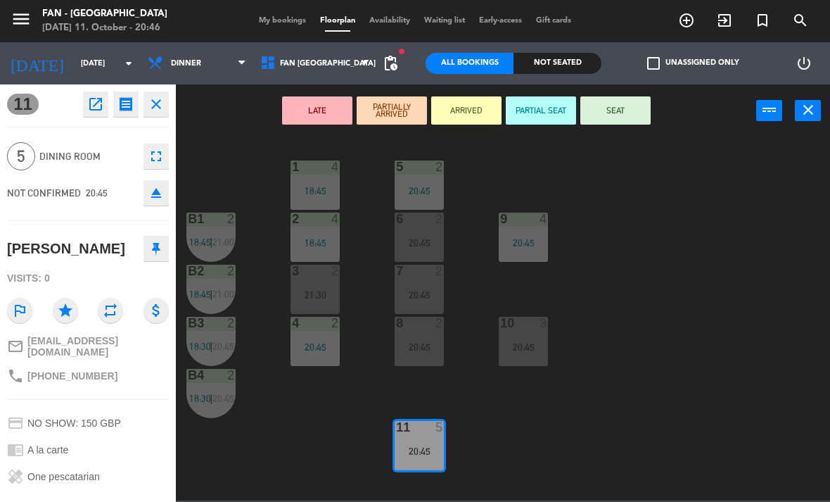
click at [623, 122] on button "SEAT" at bounding box center [616, 110] width 70 height 28
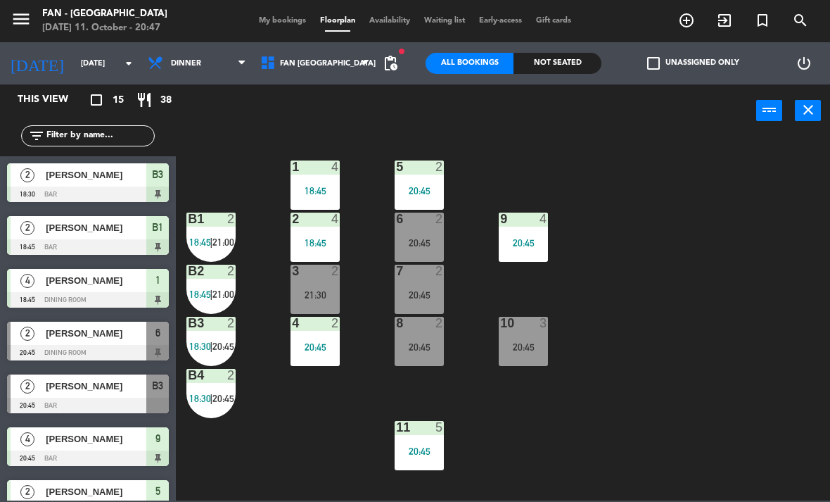
click at [546, 337] on div "10 3 20:45" at bounding box center [523, 341] width 49 height 49
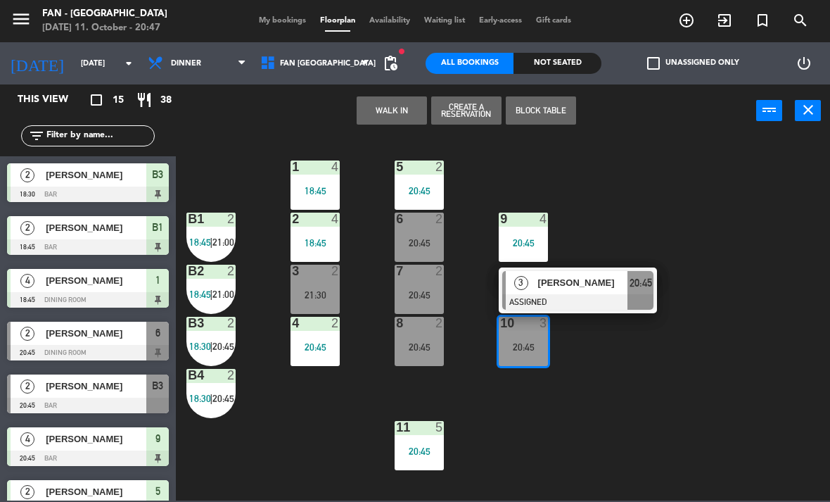
click at [574, 291] on div "[PERSON_NAME]" at bounding box center [582, 282] width 91 height 23
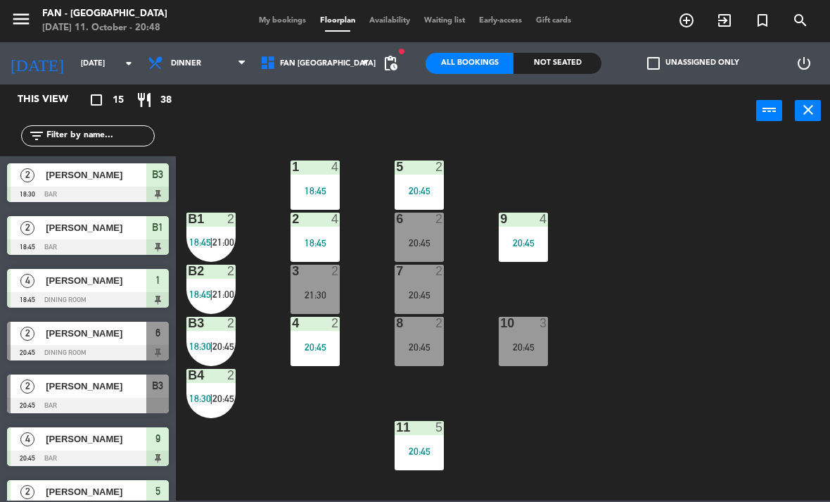
click at [187, 222] on div "B1" at bounding box center [187, 219] width 23 height 13
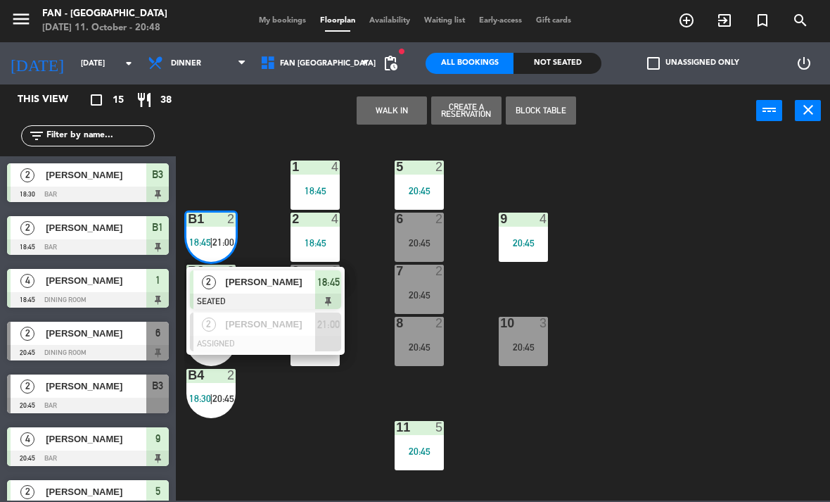
click at [216, 283] on div "2" at bounding box center [209, 281] width 30 height 23
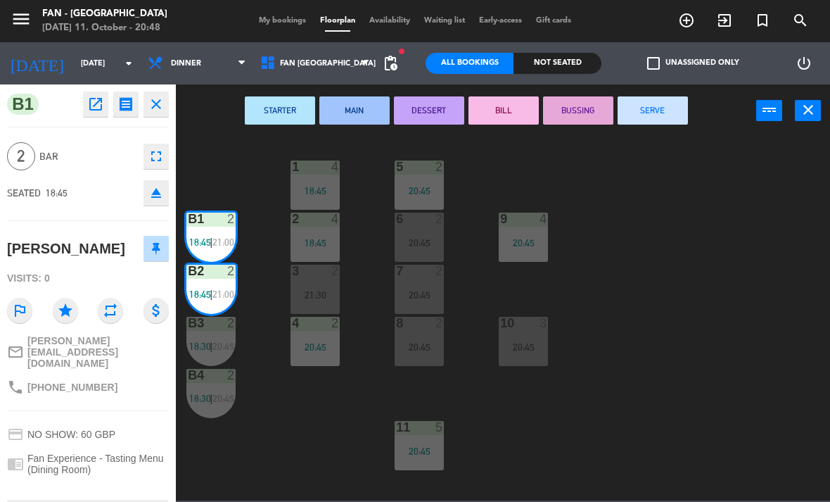
click at [668, 113] on button "SERVE" at bounding box center [653, 110] width 70 height 28
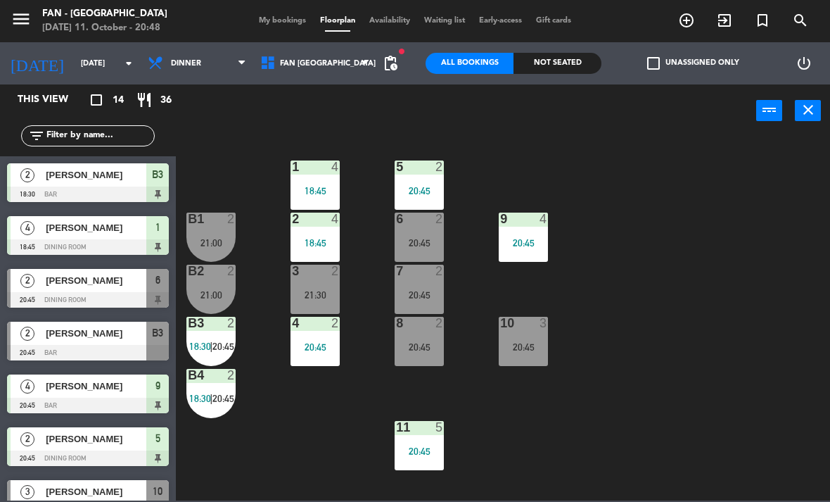
click at [201, 355] on div "B3 2 18:30 | 20:45" at bounding box center [210, 341] width 49 height 49
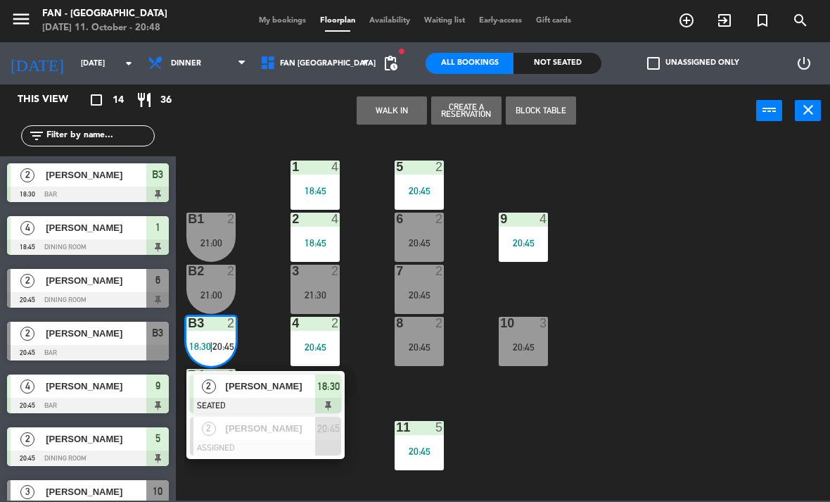
click at [216, 388] on div "2" at bounding box center [209, 385] width 30 height 23
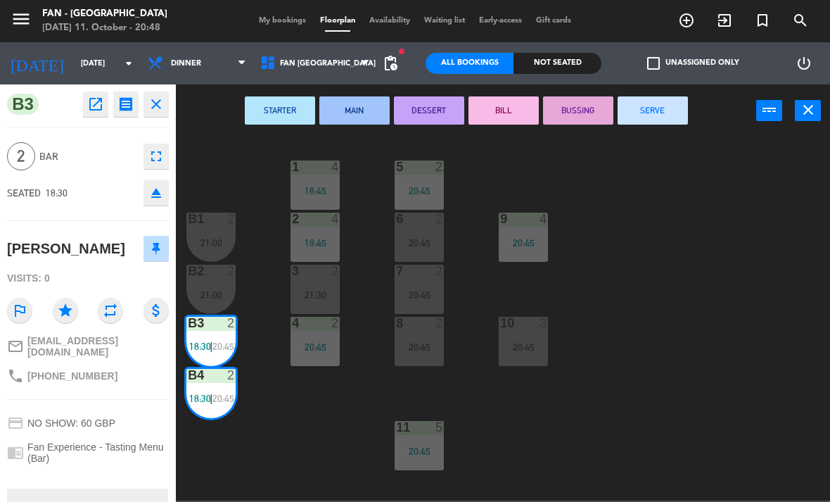
click at [659, 118] on button "SERVE" at bounding box center [653, 110] width 70 height 28
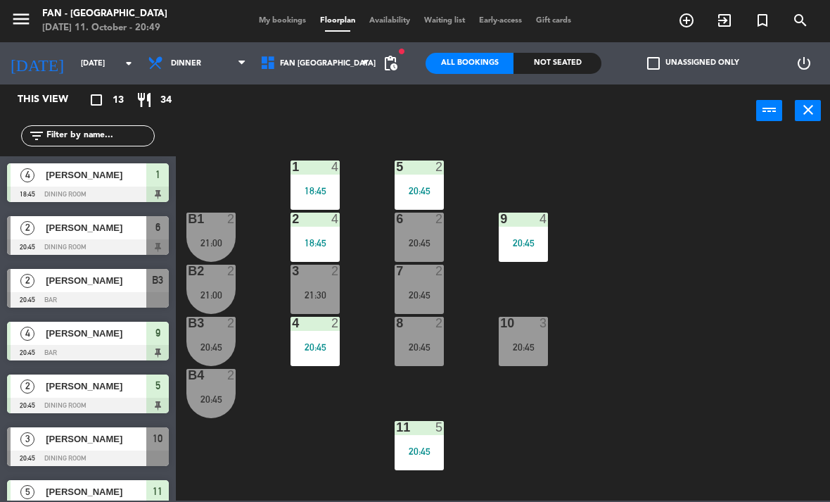
click at [311, 356] on div "4 2 20:45" at bounding box center [315, 341] width 49 height 49
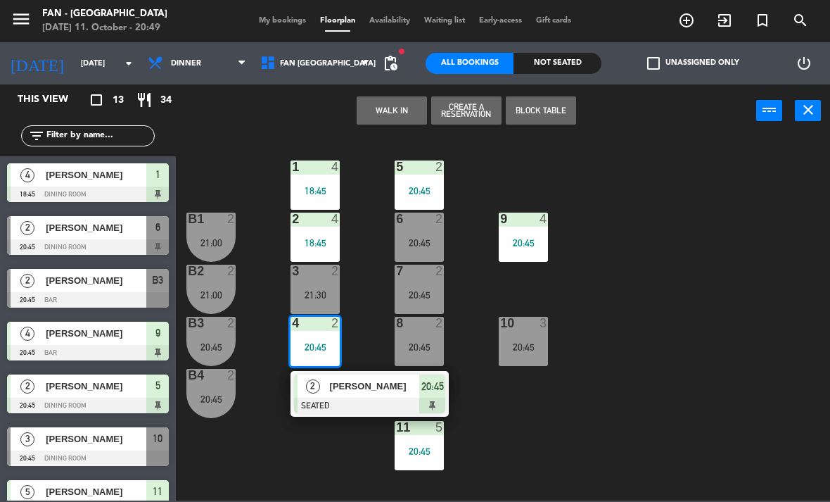
click at [322, 390] on div "2" at bounding box center [313, 385] width 30 height 23
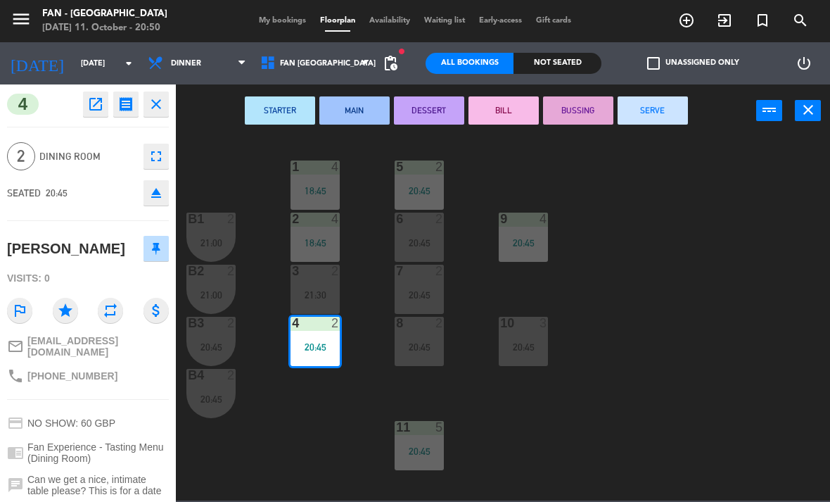
click at [163, 102] on icon "close" at bounding box center [156, 104] width 17 height 17
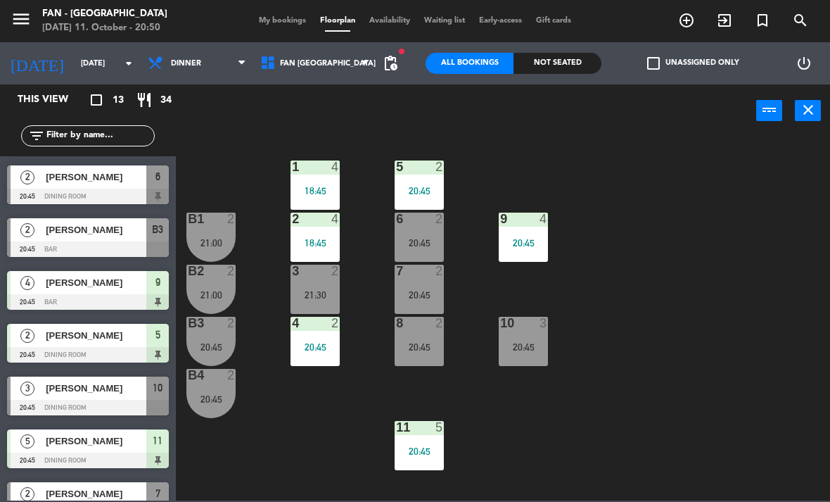
scroll to position [46, 0]
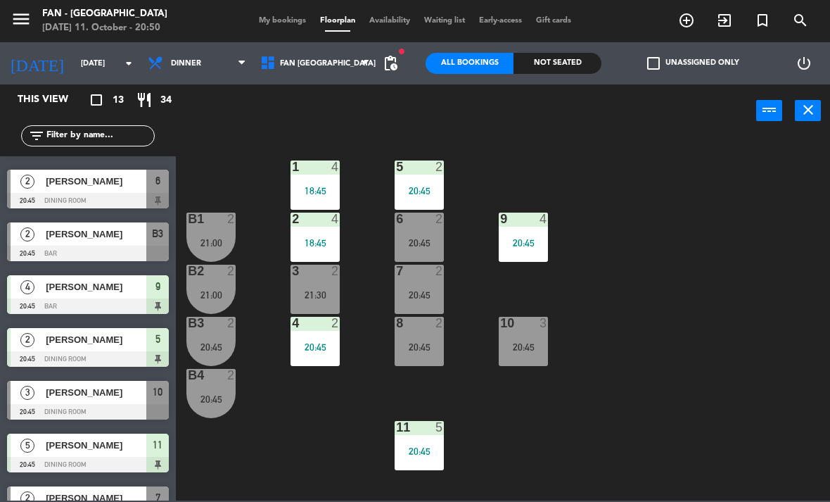
click at [118, 246] on div at bounding box center [88, 253] width 162 height 15
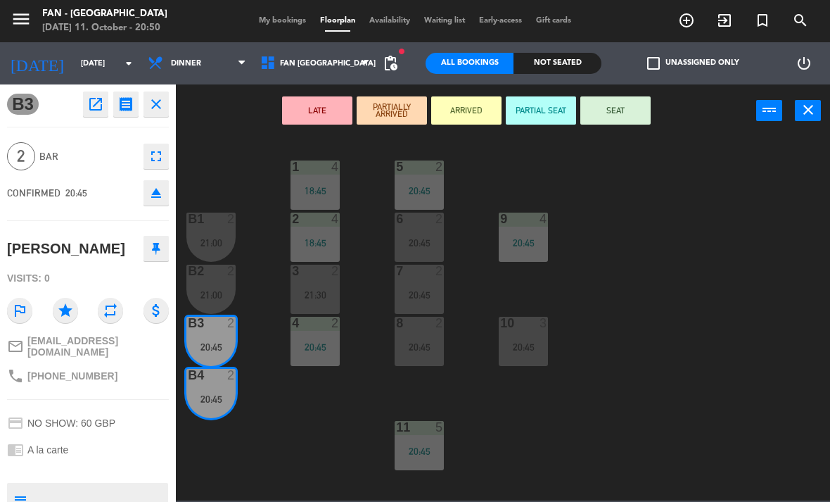
scroll to position [0, 0]
click at [160, 103] on icon "close" at bounding box center [156, 104] width 17 height 17
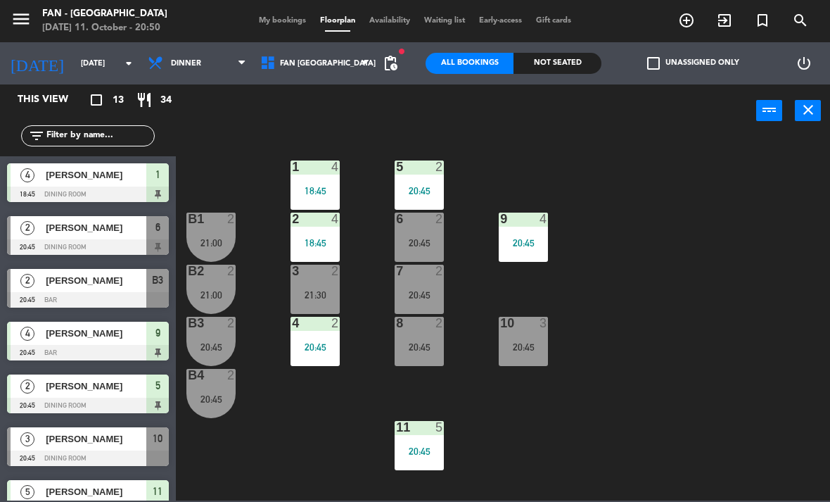
click at [210, 359] on div "B3 2 20:45" at bounding box center [210, 341] width 49 height 49
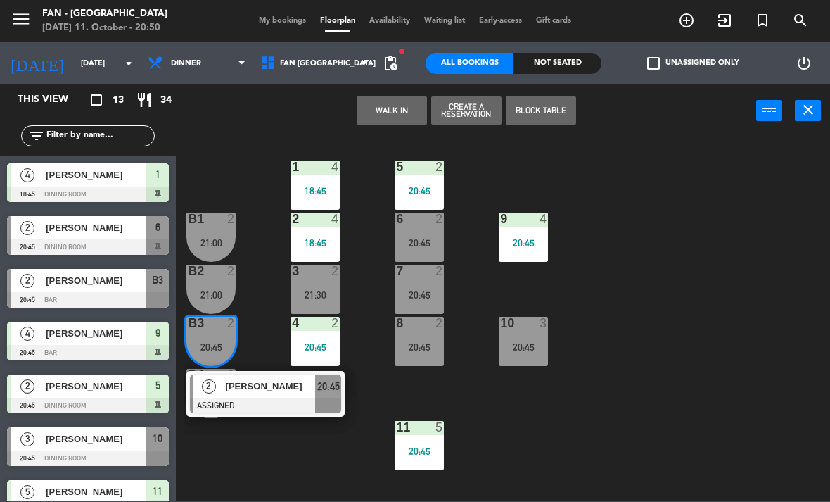
click at [287, 395] on div "[PERSON_NAME]" at bounding box center [269, 385] width 91 height 23
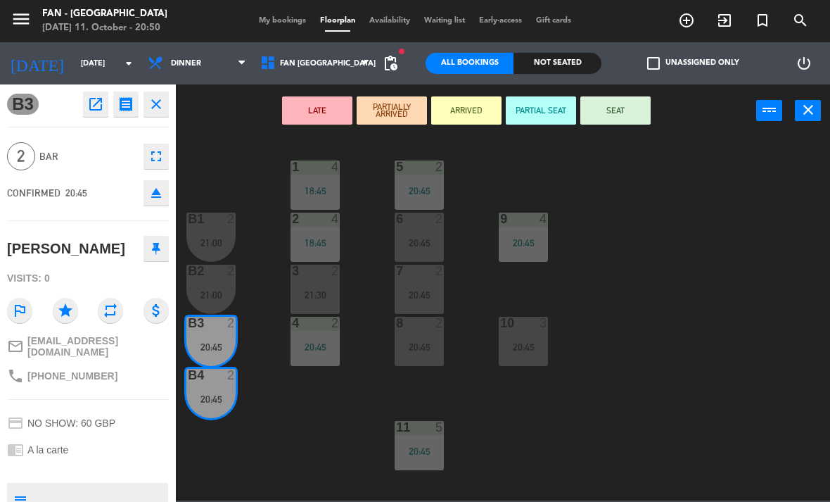
click at [436, 285] on div "7 2 20:45" at bounding box center [419, 289] width 49 height 49
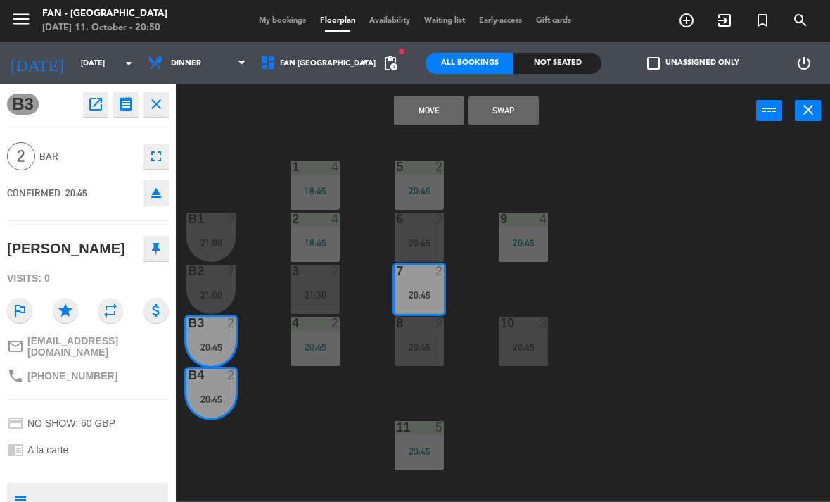
click at [517, 122] on button "Swap" at bounding box center [504, 110] width 70 height 28
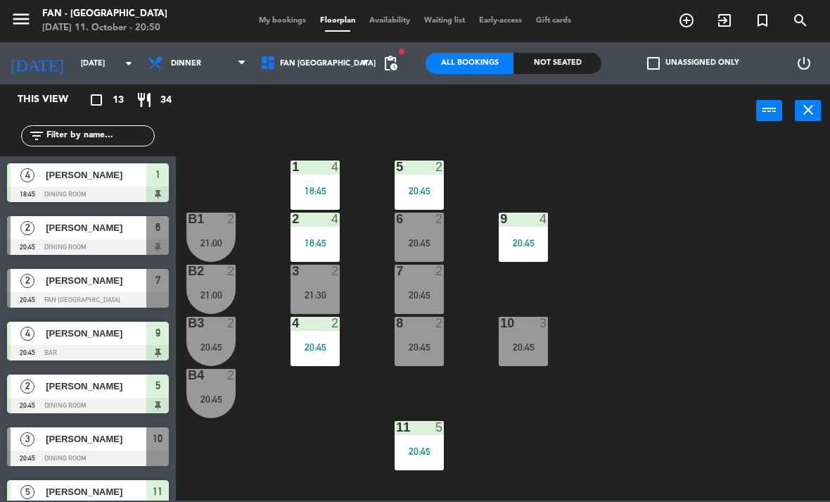
click at [422, 291] on div "20:45" at bounding box center [419, 295] width 49 height 10
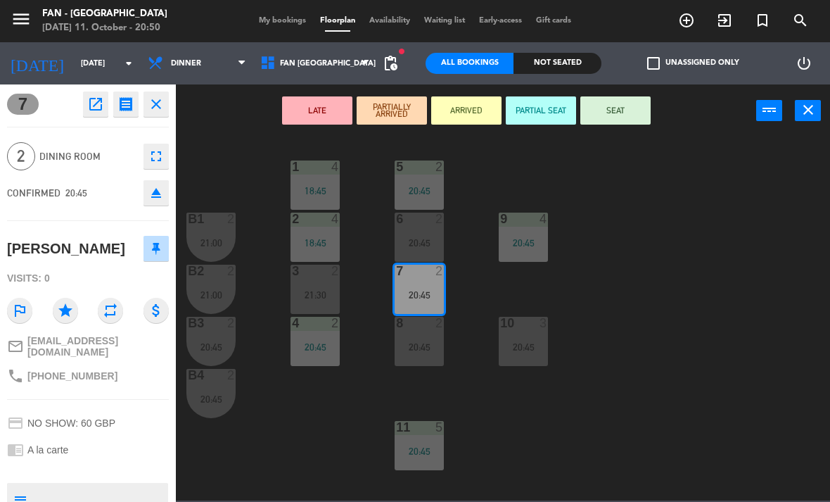
click at [632, 105] on button "SEAT" at bounding box center [616, 110] width 70 height 28
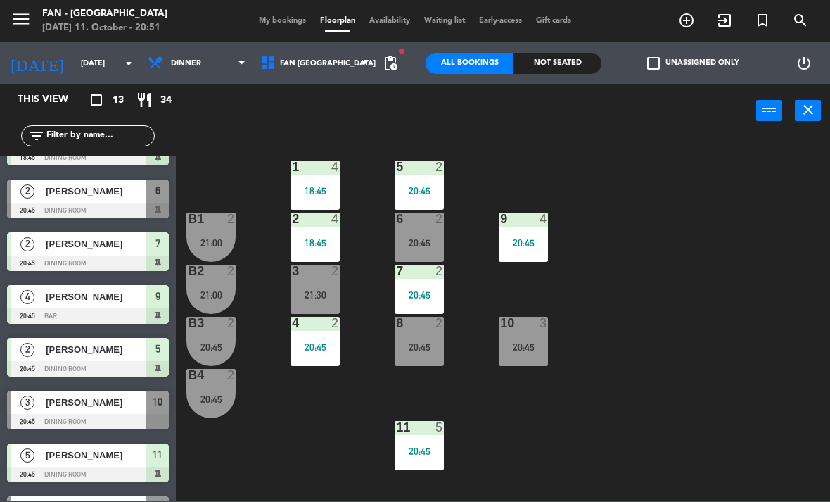
scroll to position [47, 0]
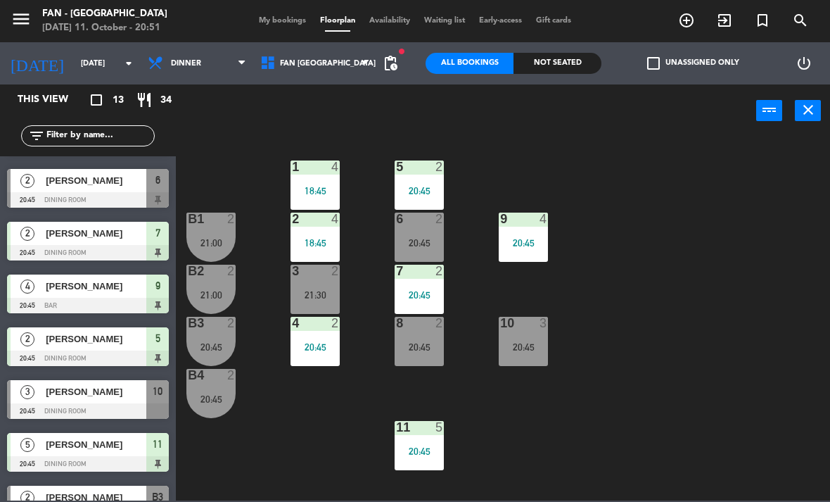
click at [125, 388] on span "[PERSON_NAME]" at bounding box center [96, 391] width 101 height 15
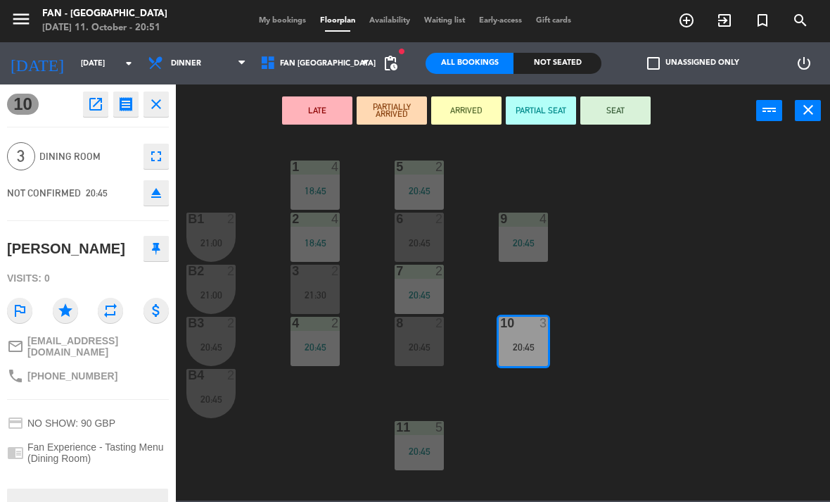
click at [621, 107] on button "SEAT" at bounding box center [616, 110] width 70 height 28
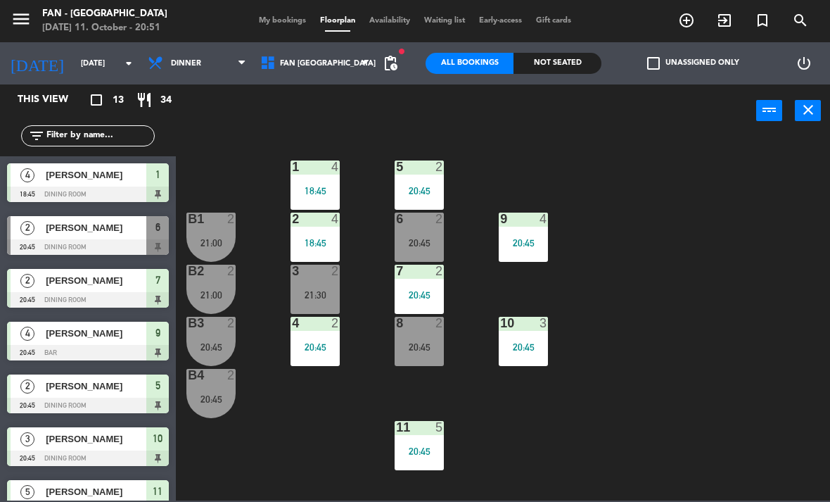
click at [559, 329] on div "3" at bounding box center [547, 323] width 23 height 13
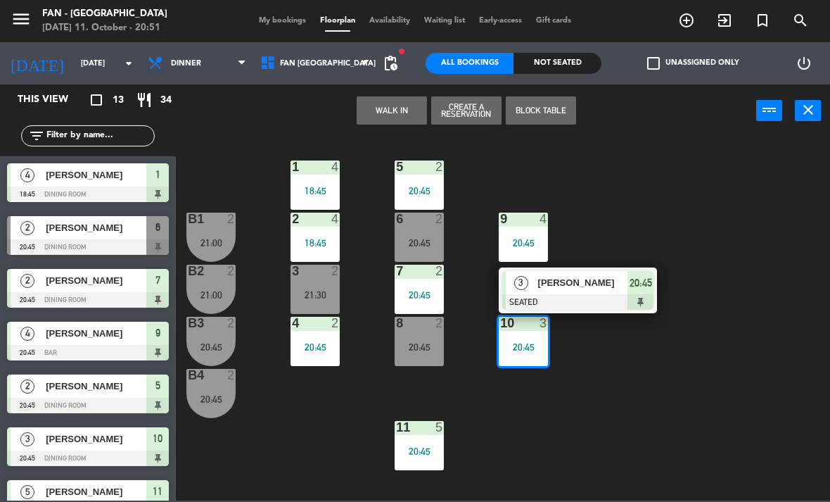
click at [526, 347] on div "20:45" at bounding box center [523, 347] width 49 height 10
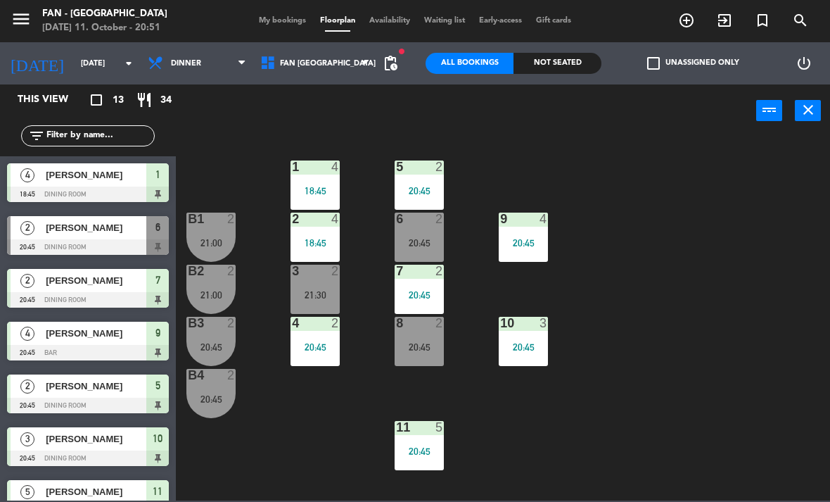
click at [521, 329] on div at bounding box center [523, 323] width 23 height 13
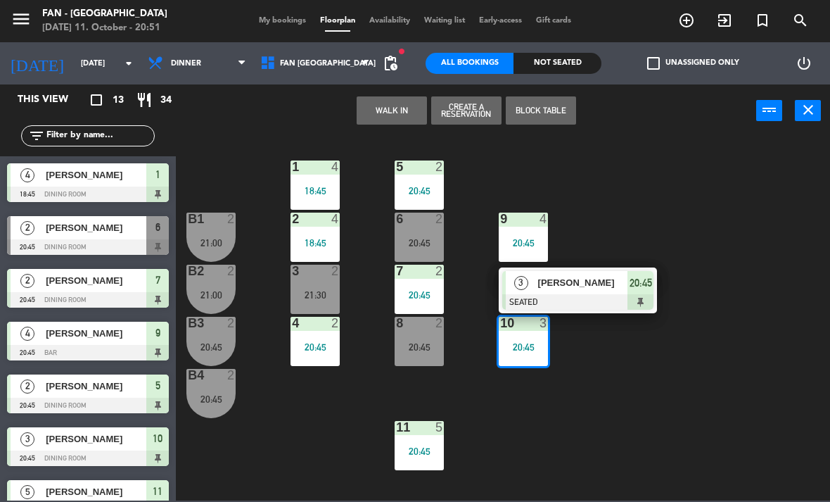
click at [133, 439] on span "[PERSON_NAME]" at bounding box center [96, 438] width 101 height 15
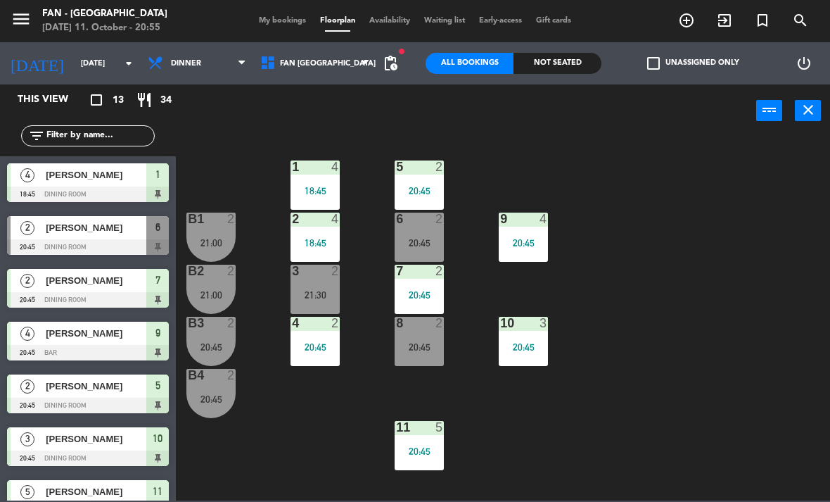
click at [412, 346] on div "20:45" at bounding box center [419, 347] width 49 height 10
click at [504, 433] on div "1 4 18:45 5 2 20:45 B1 2 21:00 9 4 20:45 2 4 18:45 6 2 20:45 B2 2 21:00 3 2 21:…" at bounding box center [507, 318] width 646 height 365
click at [414, 246] on div "20:45" at bounding box center [419, 243] width 49 height 10
click at [339, 433] on div "1 4 18:45 5 2 20:45 B1 2 21:00 9 4 20:45 2 4 18:45 6 2 20:45 B2 2 21:00 3 2 21:…" at bounding box center [507, 318] width 646 height 365
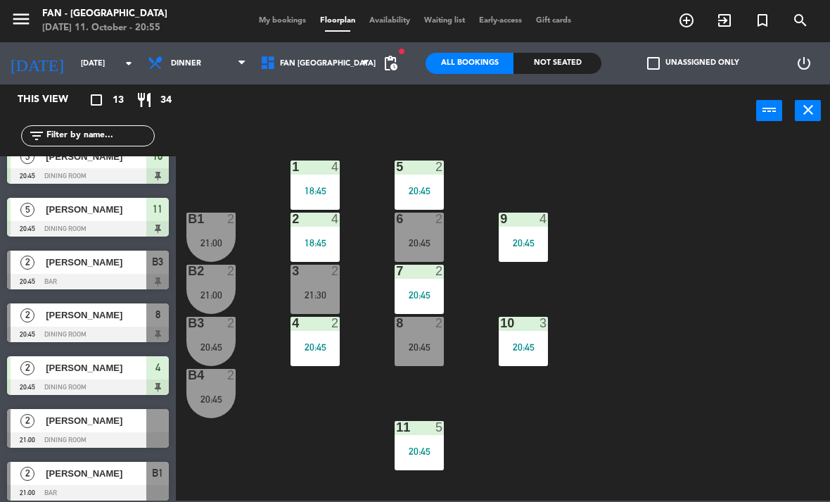
scroll to position [273, 0]
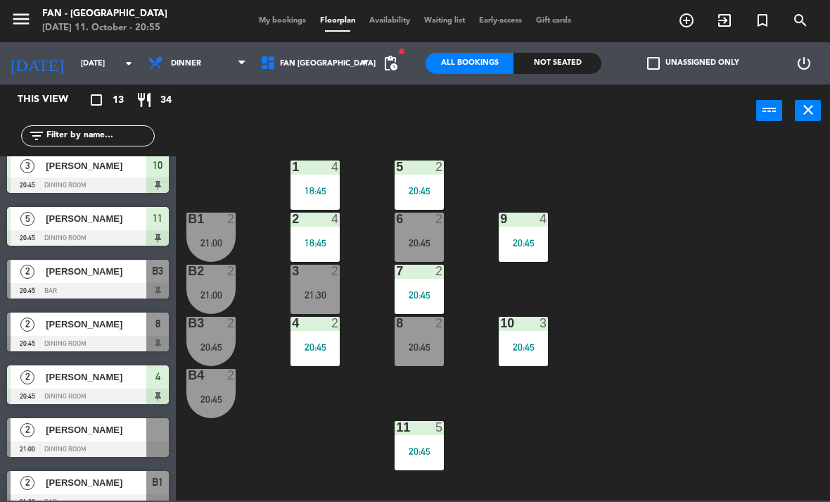
click at [46, 279] on div "[PERSON_NAME]" at bounding box center [95, 271] width 102 height 23
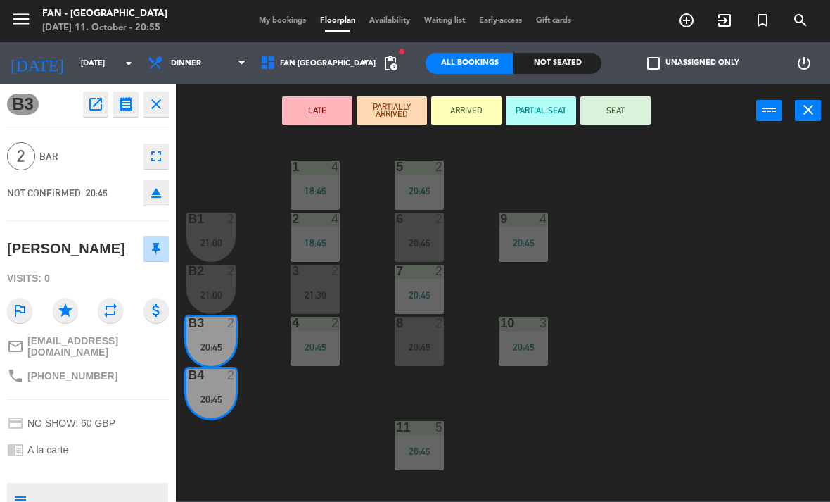
click at [631, 111] on button "SEAT" at bounding box center [616, 110] width 70 height 28
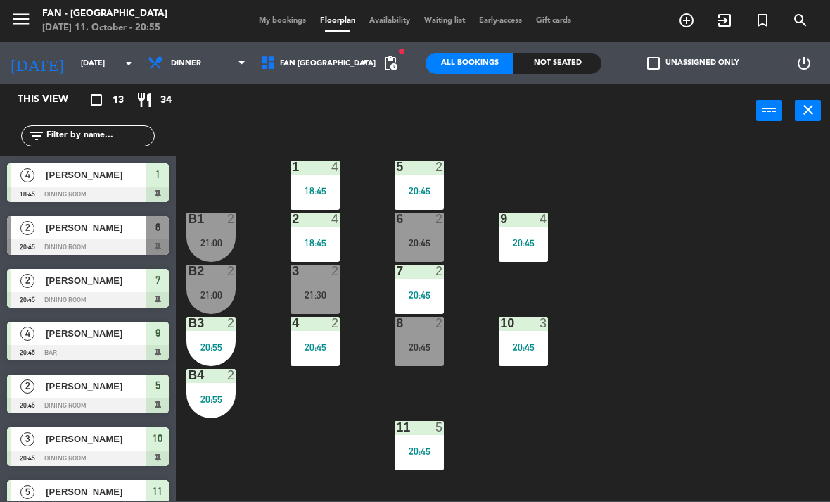
scroll to position [0, 0]
click at [405, 348] on div "20:45" at bounding box center [419, 347] width 49 height 10
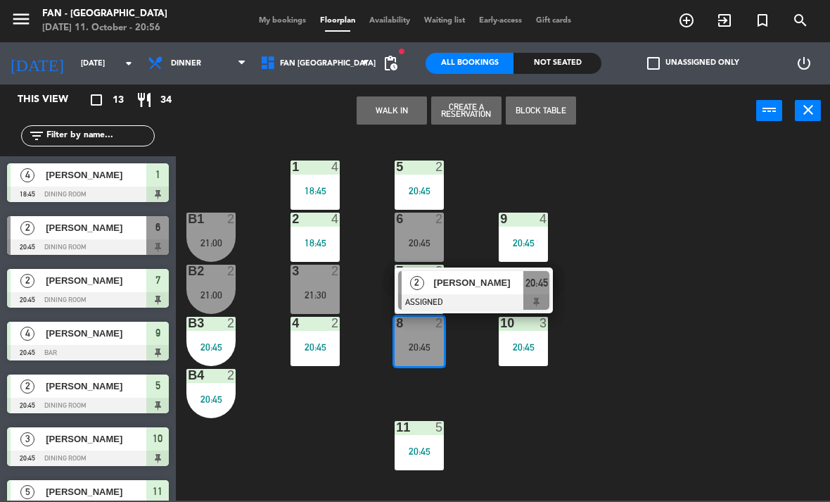
click at [476, 282] on span "[PERSON_NAME]" at bounding box center [479, 282] width 90 height 15
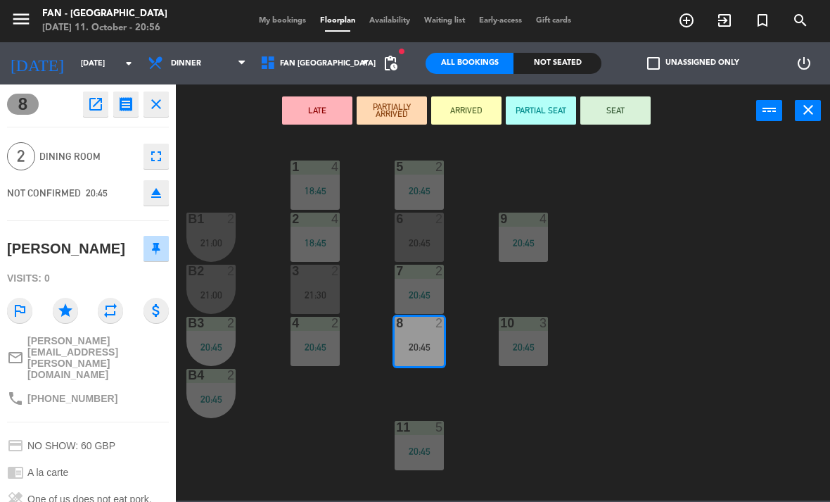
click at [626, 115] on button "SEAT" at bounding box center [616, 110] width 70 height 28
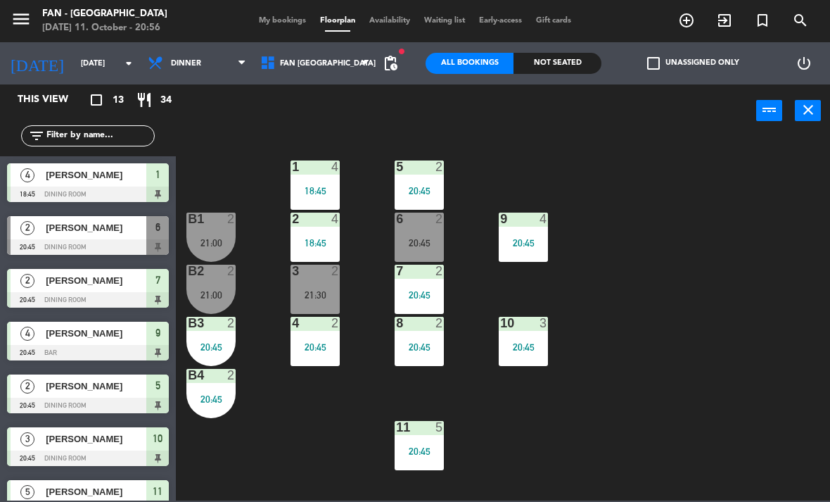
click at [422, 254] on div "6 2 20:45" at bounding box center [419, 237] width 49 height 49
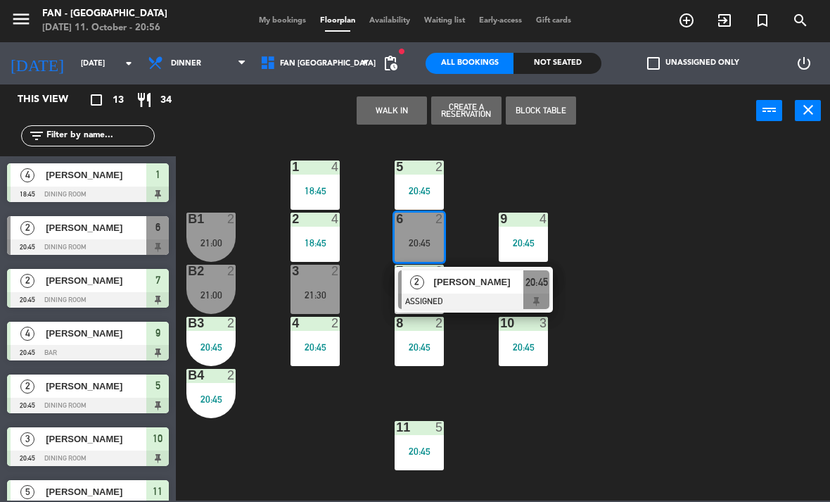
click at [650, 403] on div "1 4 18:45 5 2 20:45 B1 2 21:00 9 4 20:45 2 4 18:45 6 2 20:45 2 [PERSON_NAME] AS…" at bounding box center [507, 318] width 646 height 365
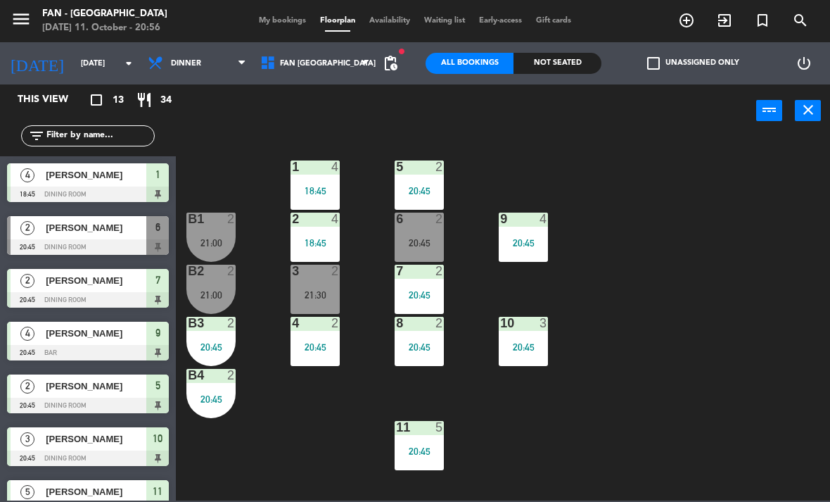
click at [412, 251] on div "6 2 20:45" at bounding box center [419, 237] width 49 height 49
click at [557, 468] on div "1 4 18:45 5 2 20:45 B1 2 21:00 9 4 20:45 2 4 18:45 6 2 20:45 B2 2 21:00 3 2 21:…" at bounding box center [507, 318] width 646 height 365
click at [201, 335] on div "B3 2 20:45" at bounding box center [210, 341] width 49 height 49
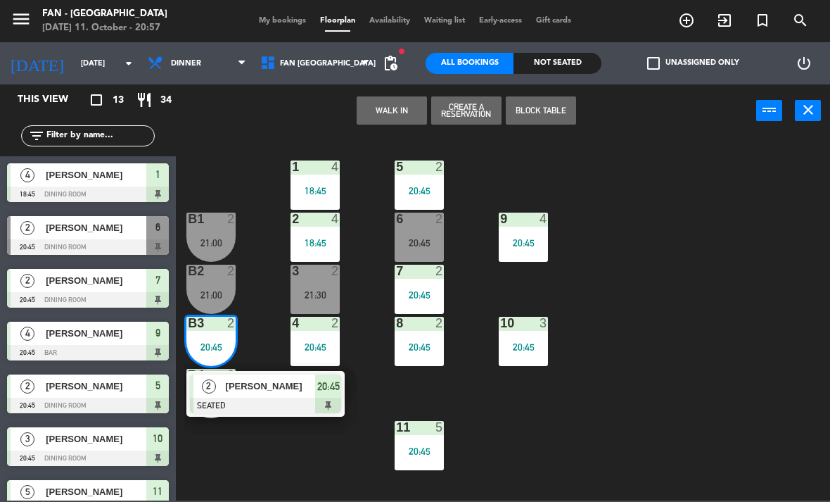
click at [249, 400] on div at bounding box center [265, 405] width 151 height 15
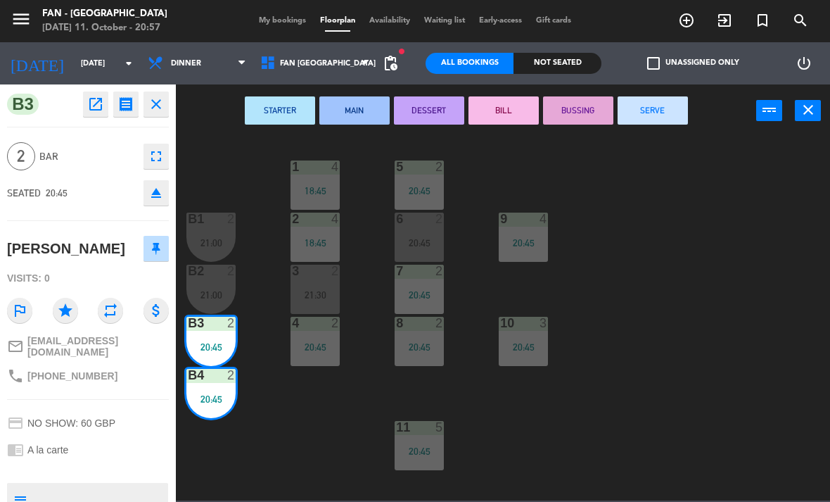
click at [214, 278] on div "B2 2" at bounding box center [210, 272] width 49 height 14
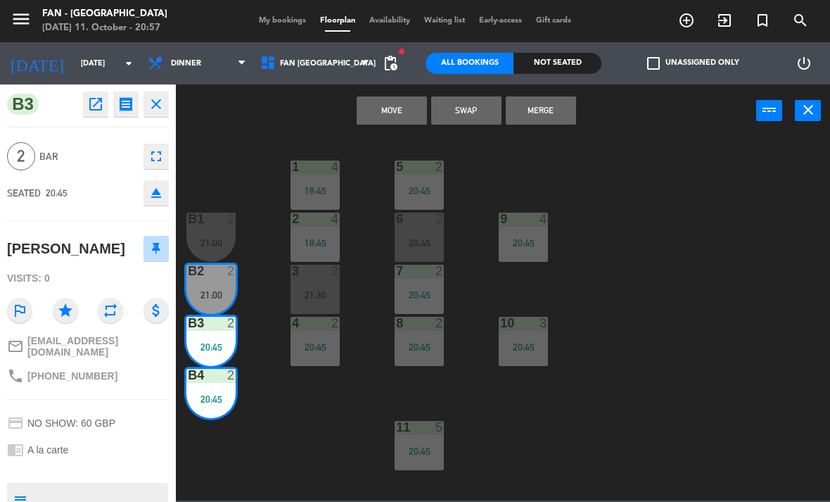
click at [460, 101] on button "Swap" at bounding box center [466, 110] width 70 height 28
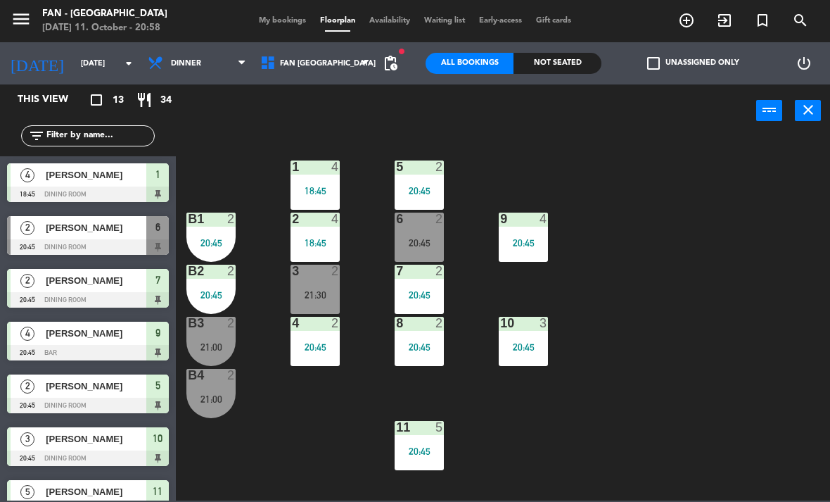
click at [211, 336] on div "B3 2 21:00" at bounding box center [210, 341] width 49 height 49
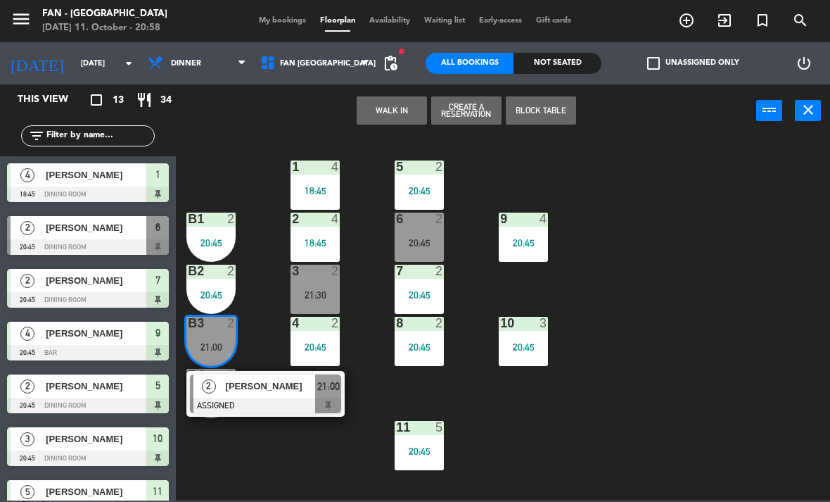
click at [216, 297] on div "20:45" at bounding box center [210, 295] width 49 height 10
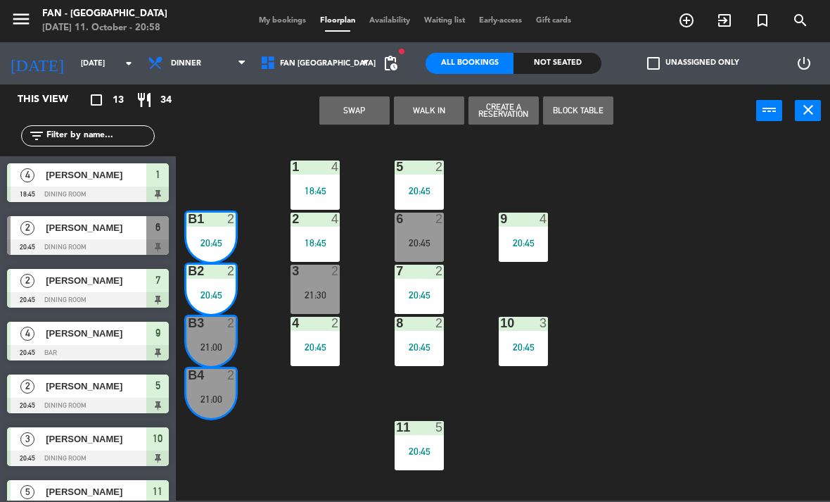
click at [256, 462] on div "1 4 18:45 5 2 20:45 B1 2 20:45 9 4 20:45 2 4 18:45 6 2 20:45 B2 2 20:45 3 2 21:…" at bounding box center [507, 318] width 646 height 365
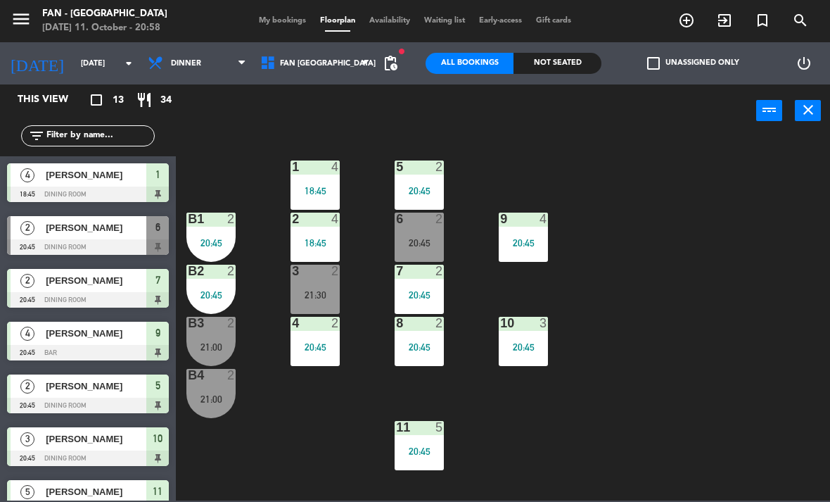
click at [213, 286] on div "B2 2 20:45" at bounding box center [210, 289] width 49 height 49
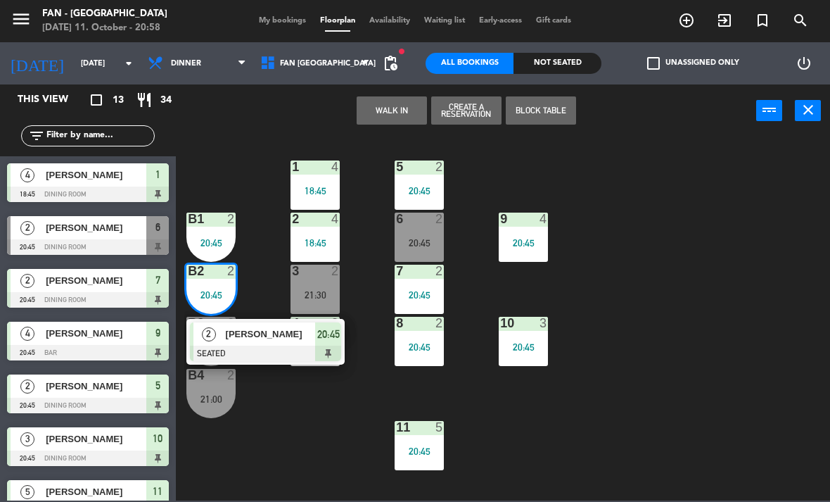
click at [246, 357] on div at bounding box center [265, 353] width 151 height 15
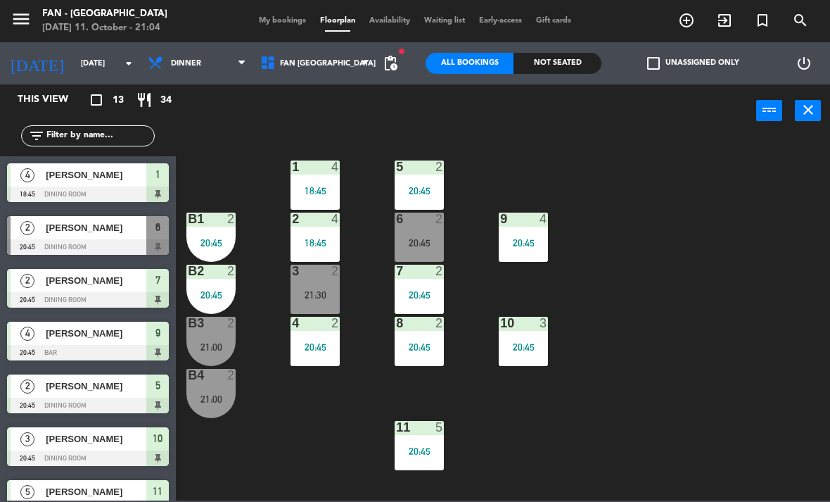
click at [409, 230] on div "6 2 20:45" at bounding box center [419, 237] width 49 height 49
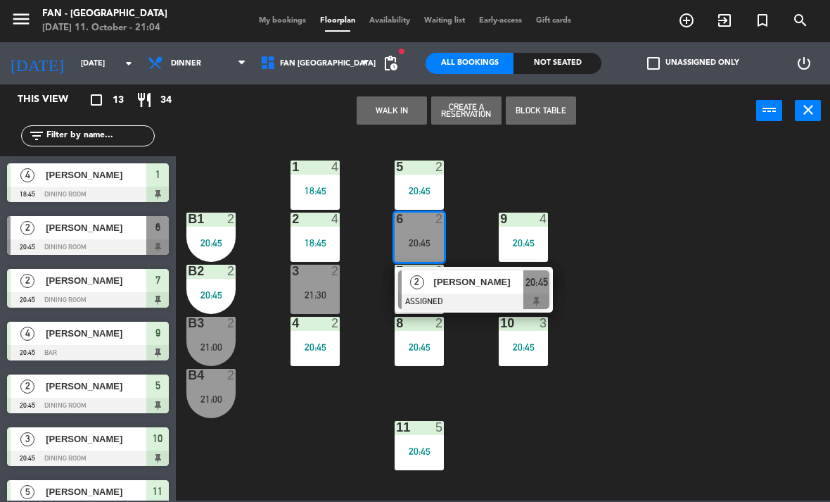
click at [481, 290] on div "[PERSON_NAME]" at bounding box center [478, 281] width 91 height 23
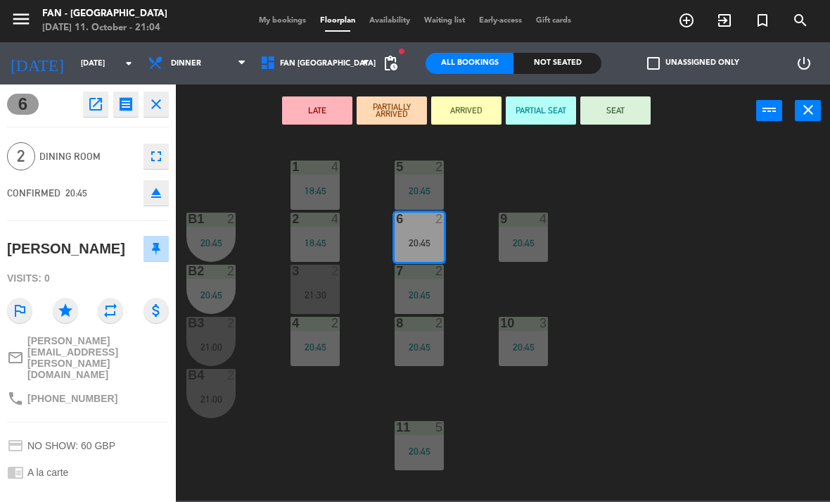
click at [270, 25] on span "My bookings" at bounding box center [282, 21] width 61 height 8
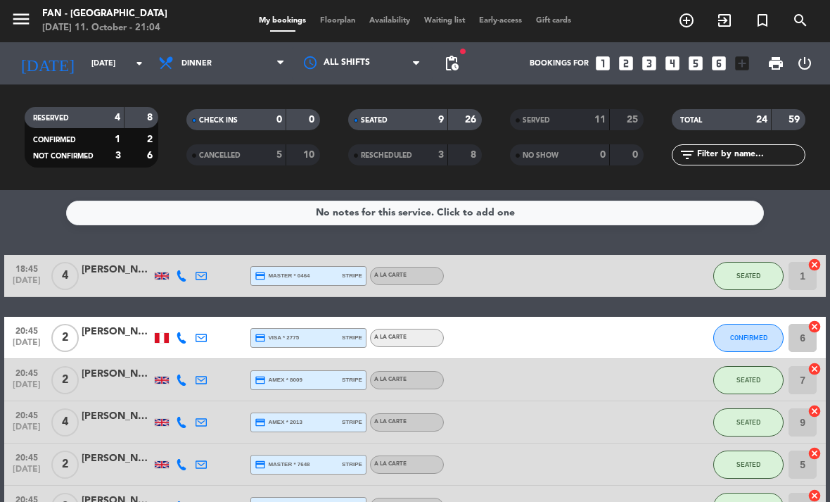
click at [334, 24] on span "Floorplan" at bounding box center [337, 21] width 49 height 8
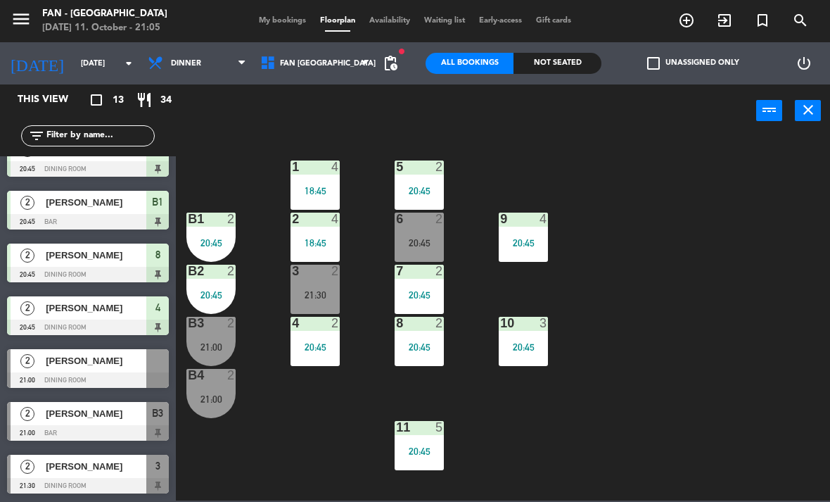
scroll to position [342, 0]
click at [107, 418] on span "[PERSON_NAME]" at bounding box center [96, 413] width 101 height 15
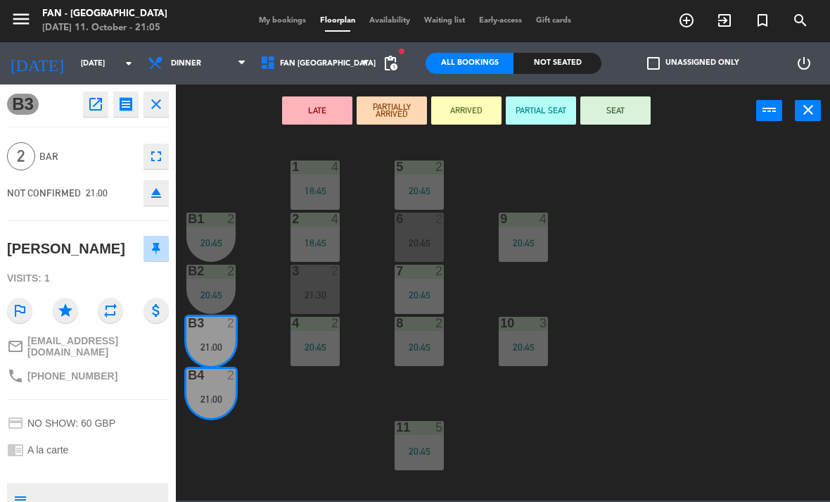
click at [641, 122] on button "SEAT" at bounding box center [616, 110] width 70 height 28
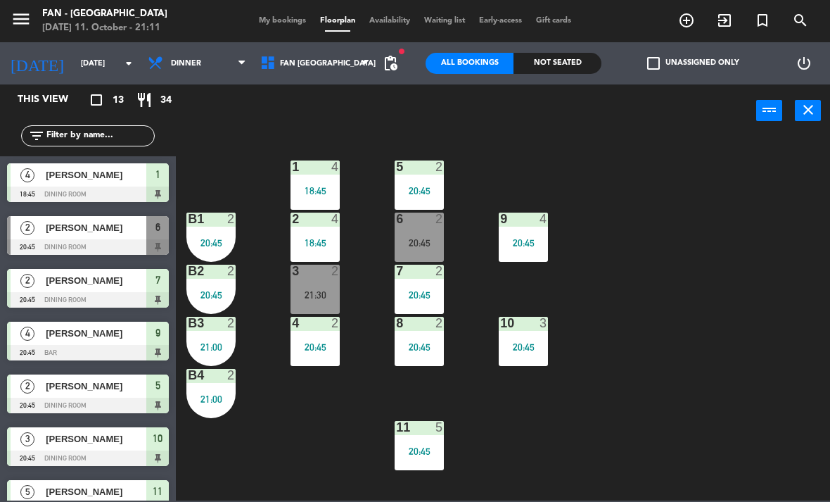
scroll to position [0, 0]
click at [108, 228] on span "[PERSON_NAME]" at bounding box center [96, 227] width 101 height 15
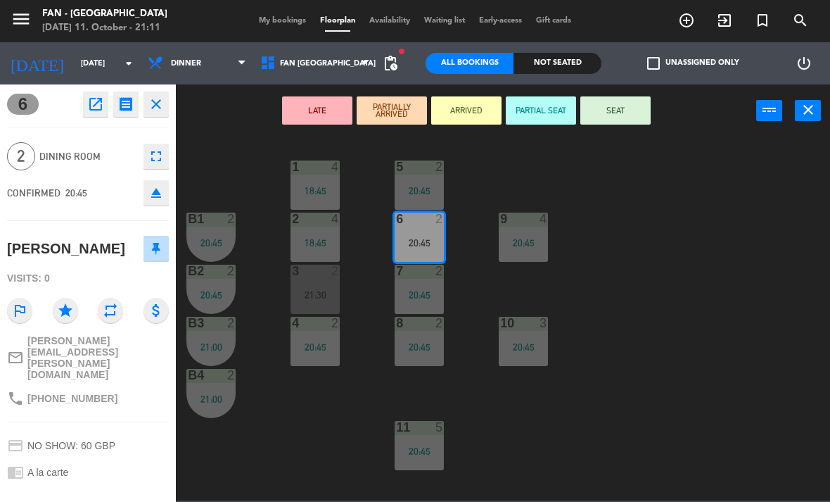
click at [628, 106] on button "SEAT" at bounding box center [616, 110] width 70 height 28
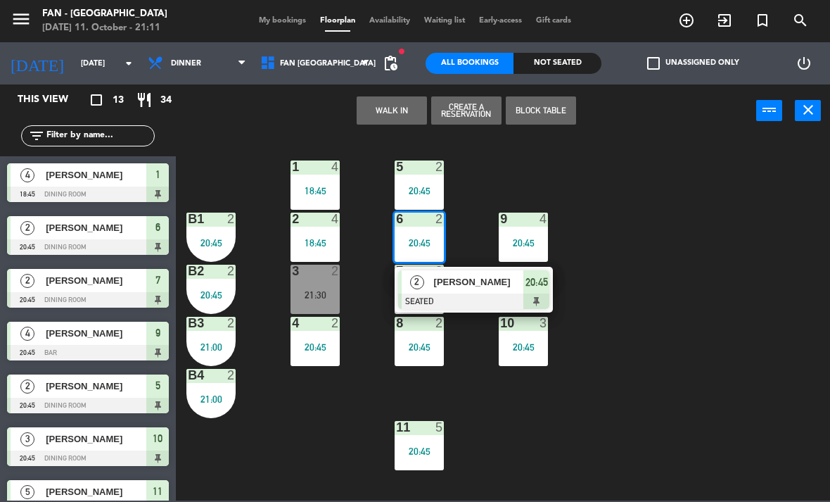
click at [472, 289] on span "[PERSON_NAME]" at bounding box center [479, 281] width 90 height 15
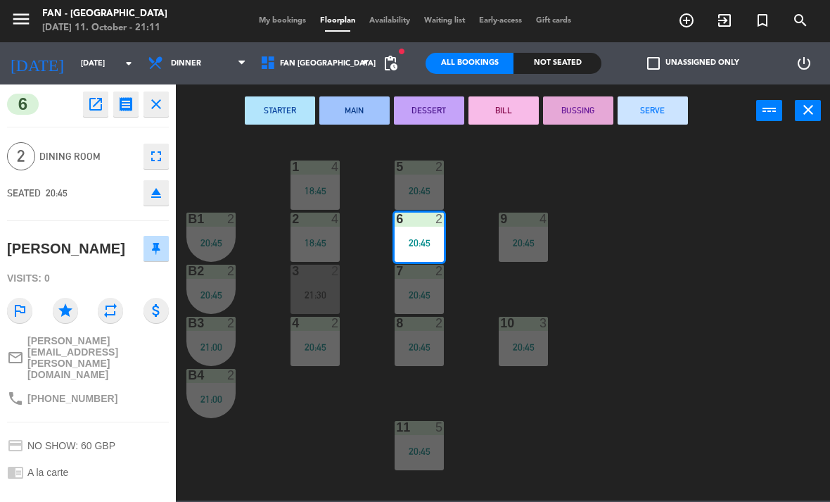
click at [796, 122] on div "STARTER MAIN DESSERT [PERSON_NAME] SERVE power_input close" at bounding box center [503, 110] width 654 height 53
click at [809, 112] on icon "close" at bounding box center [808, 109] width 17 height 17
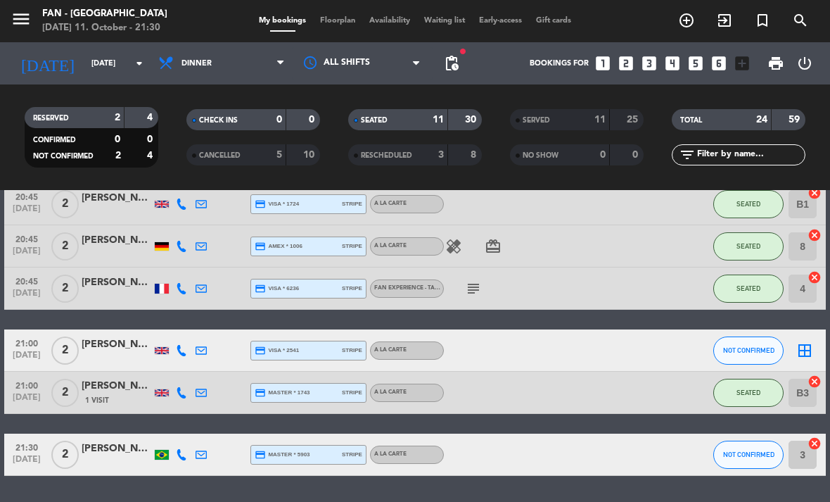
scroll to position [386, 0]
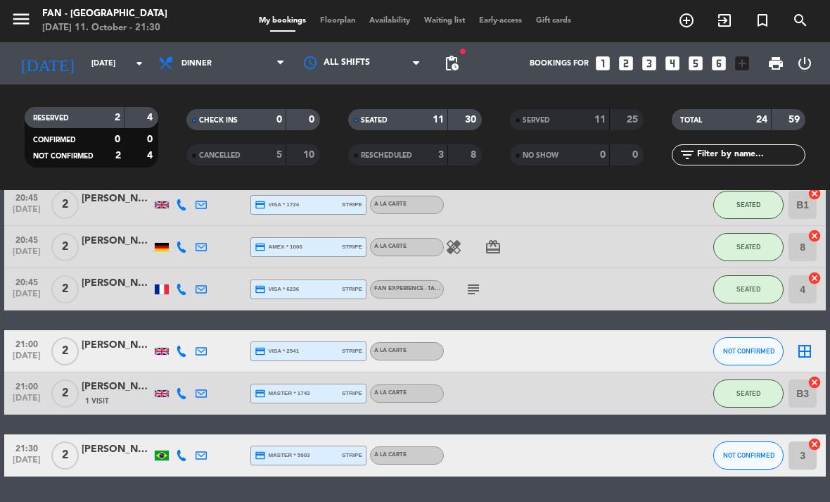
click at [744, 455] on span "NOT CONFIRMED" at bounding box center [748, 455] width 51 height 8
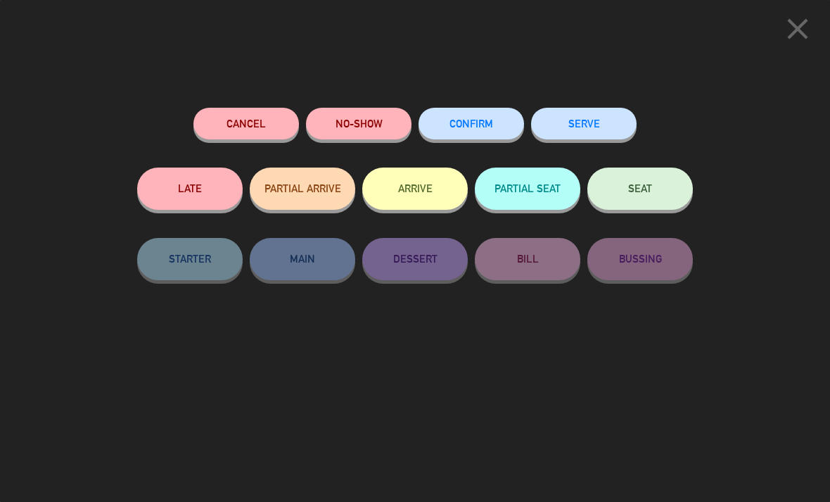
click at [622, 191] on button "SEAT" at bounding box center [641, 188] width 106 height 42
